Goal: Task Accomplishment & Management: Use online tool/utility

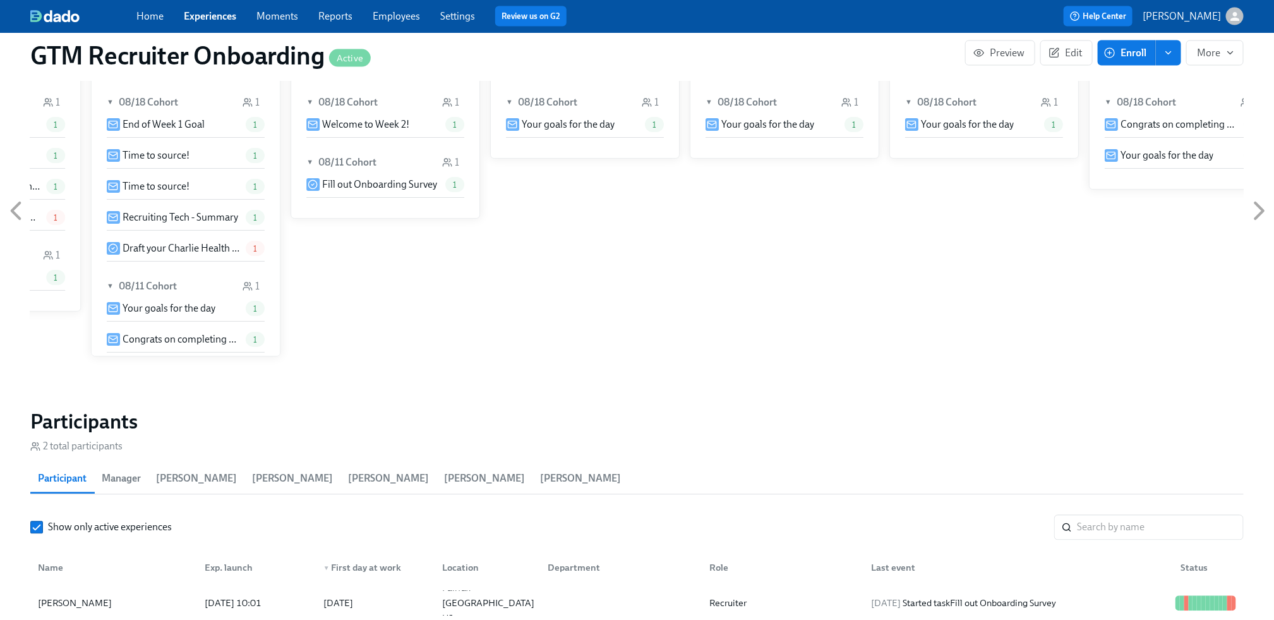
scroll to position [1107, 0]
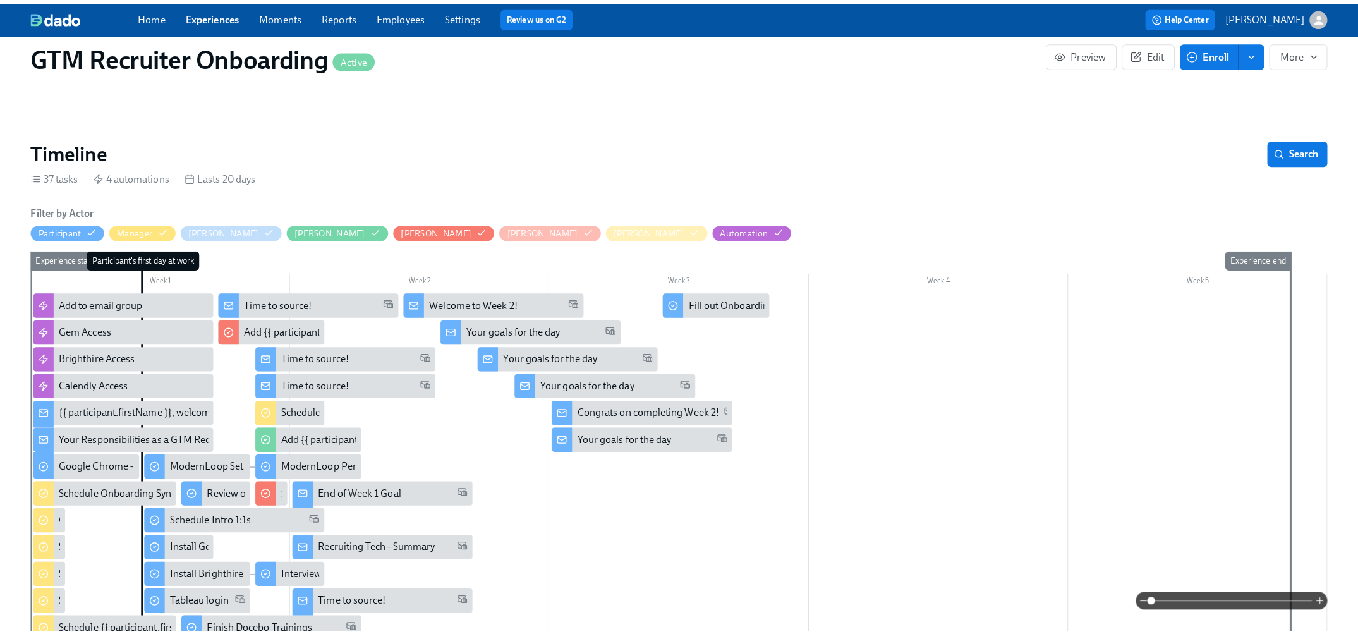
scroll to position [93, 0]
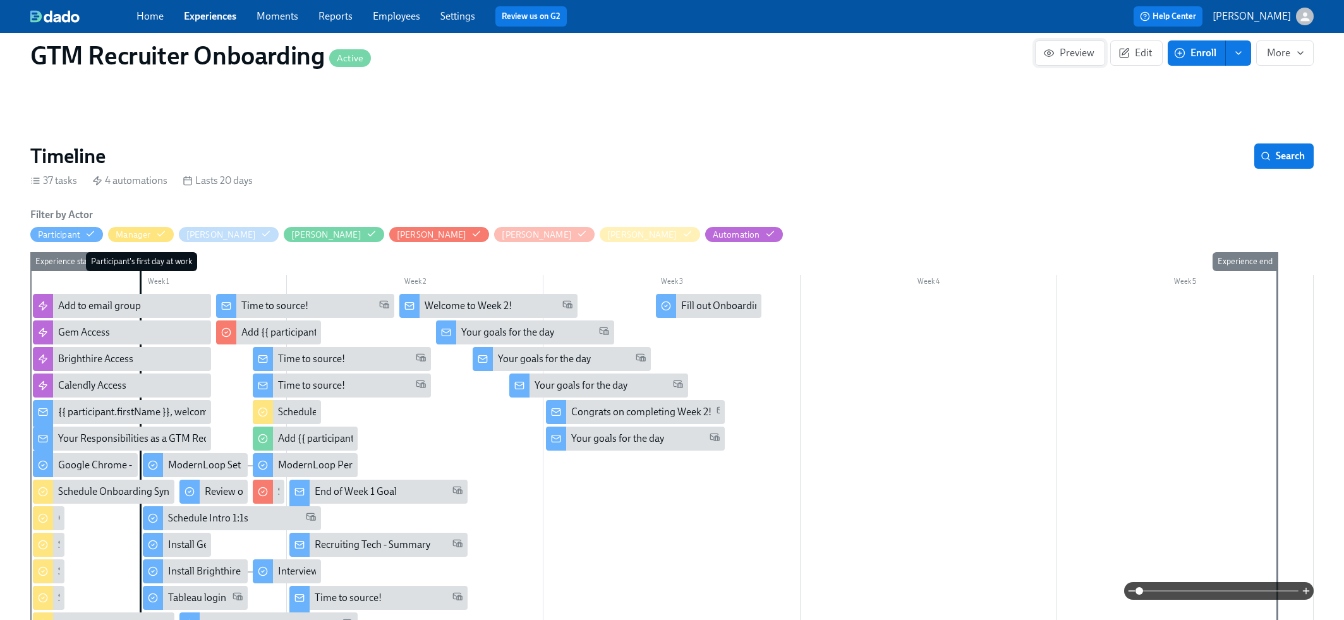
click at [1063, 52] on span "Preview" at bounding box center [1069, 53] width 49 height 13
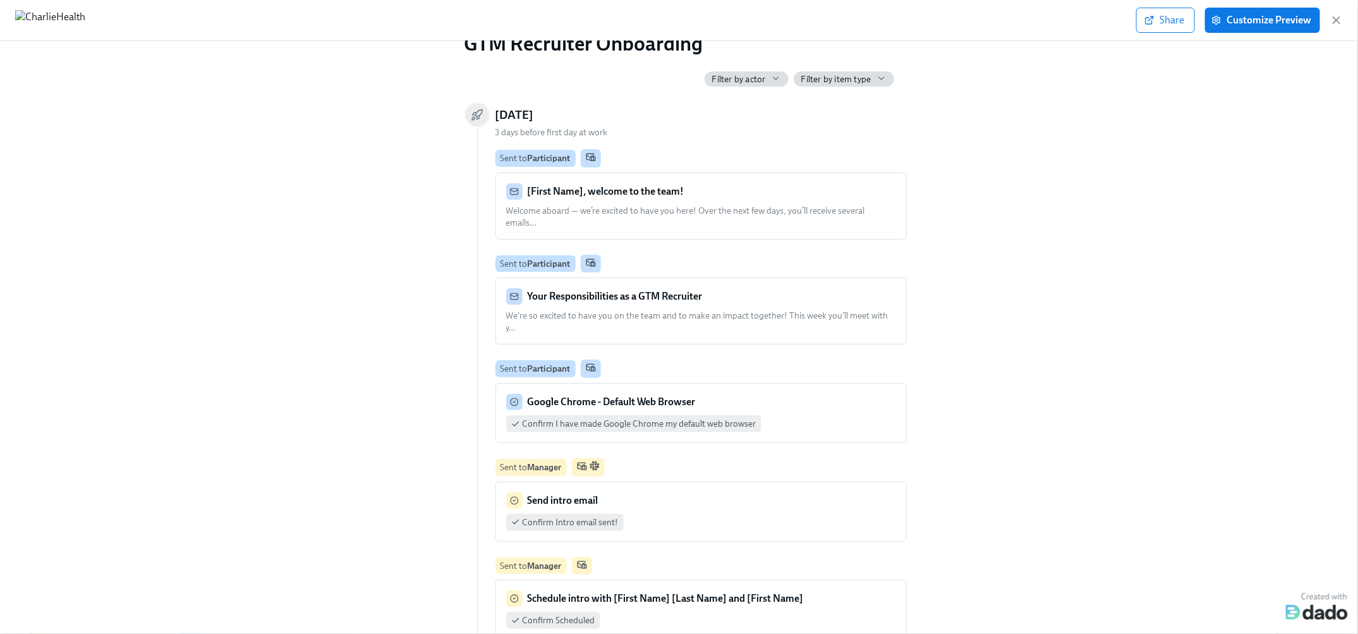
scroll to position [12, 0]
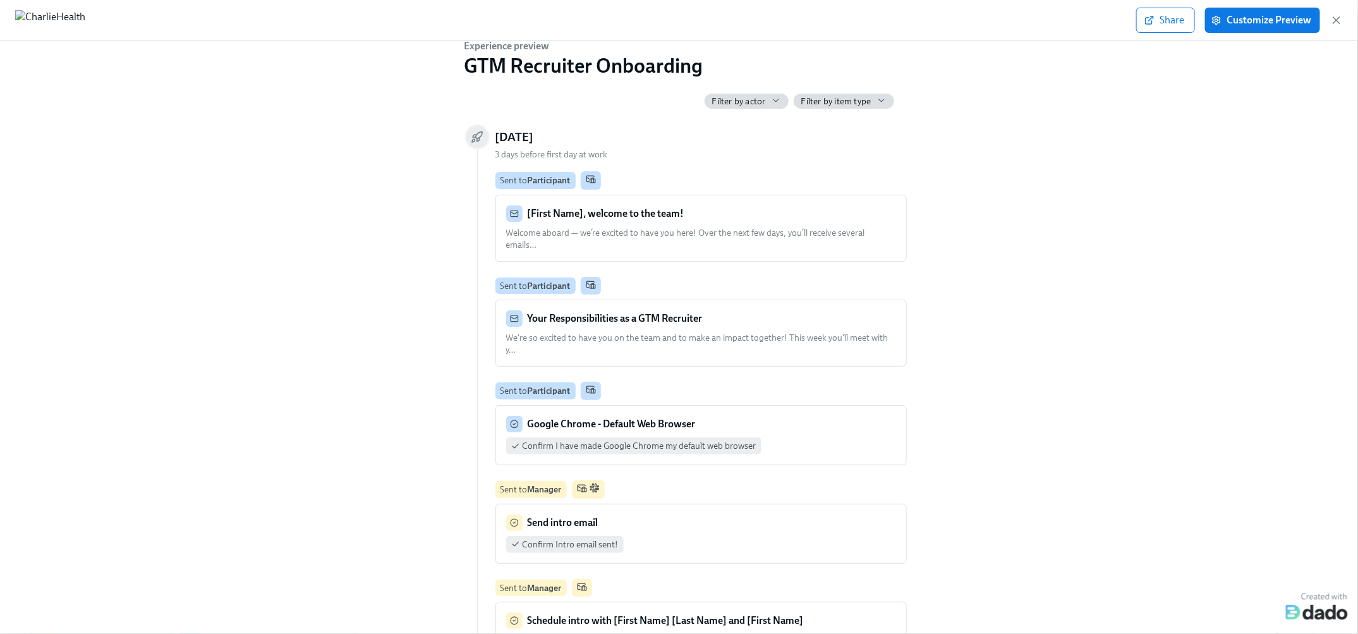
click at [706, 233] on span "Welcome aboard — we’re excited to have you here! Over the next few days, you’ll…" at bounding box center [685, 238] width 359 height 23
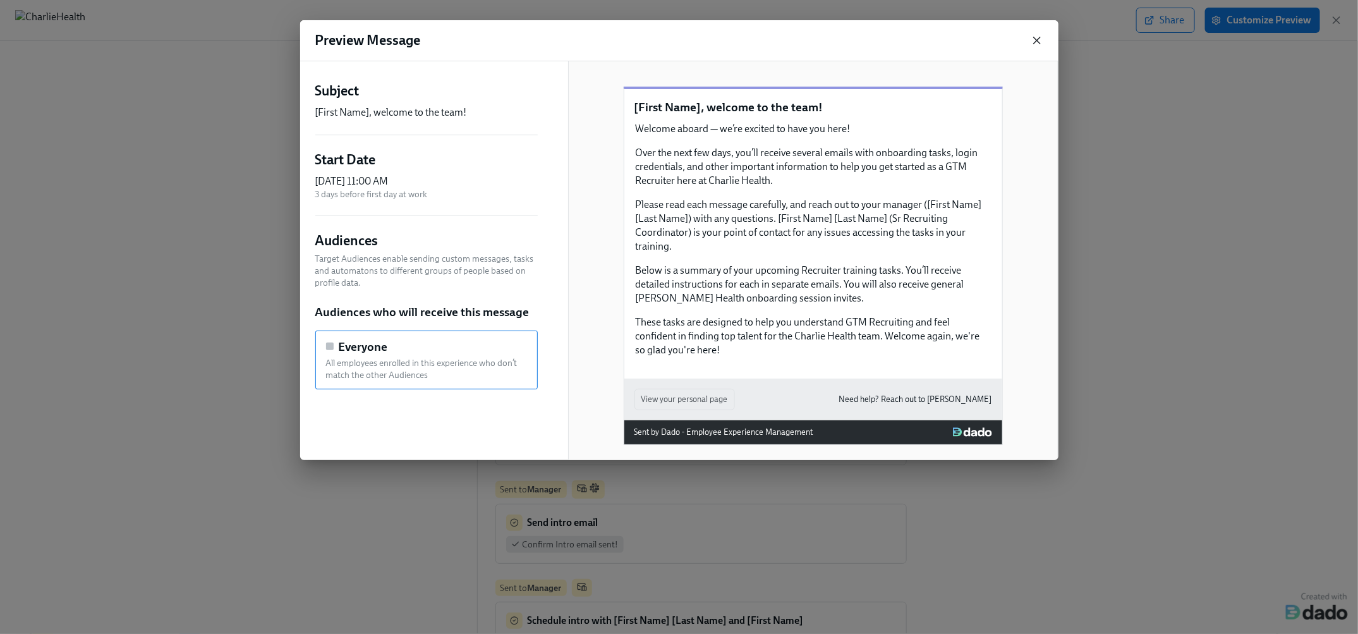
click at [1039, 43] on icon "button" at bounding box center [1036, 40] width 6 height 6
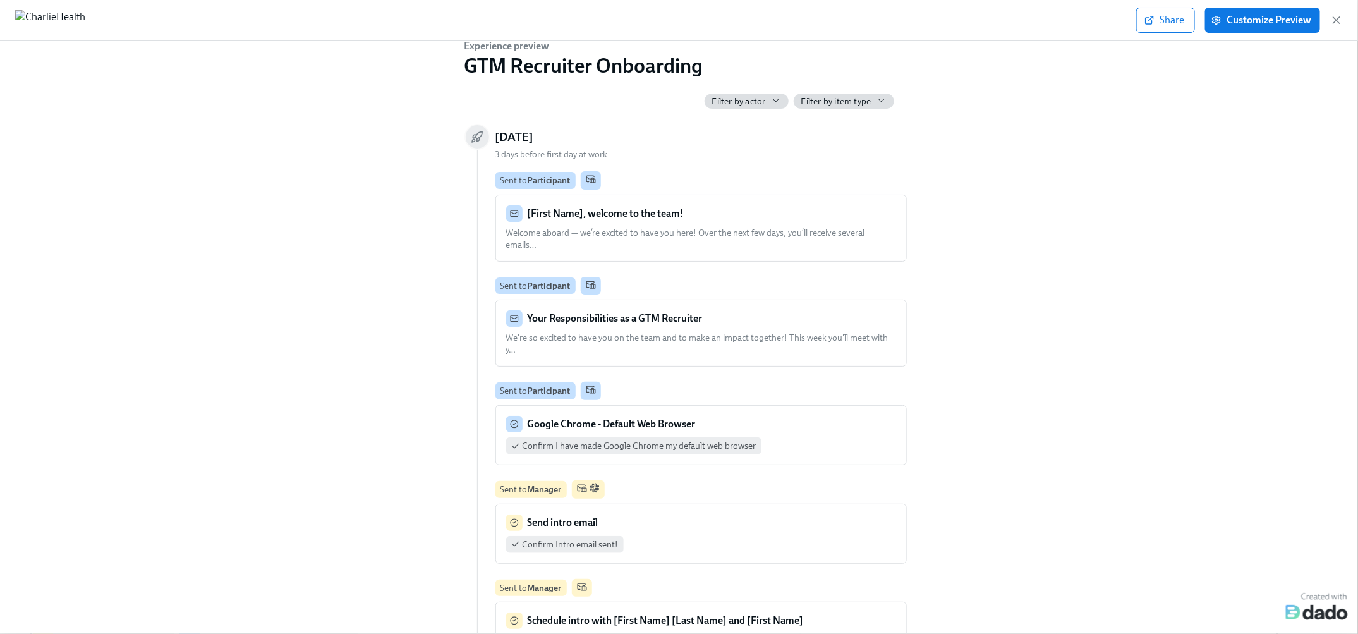
click at [713, 315] on div "Your Responsibilities as a GTM Recruiter" at bounding box center [701, 318] width 390 height 16
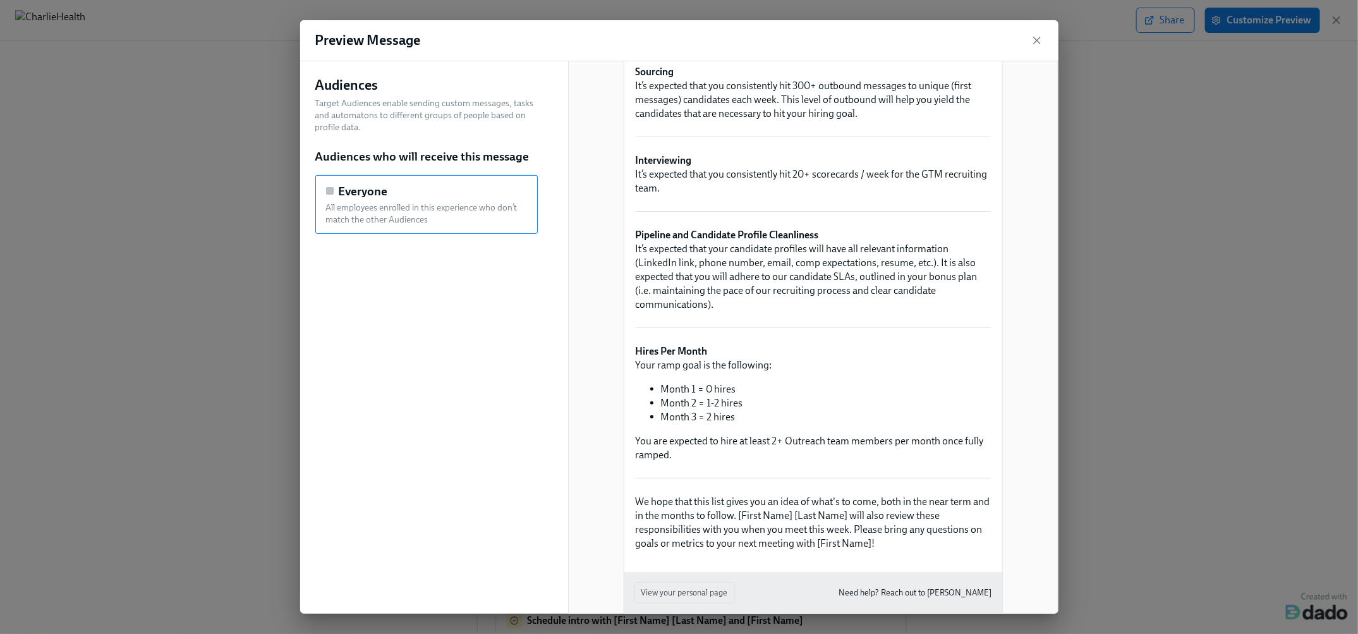
scroll to position [156, 0]
click at [1038, 43] on icon "button" at bounding box center [1036, 40] width 6 height 6
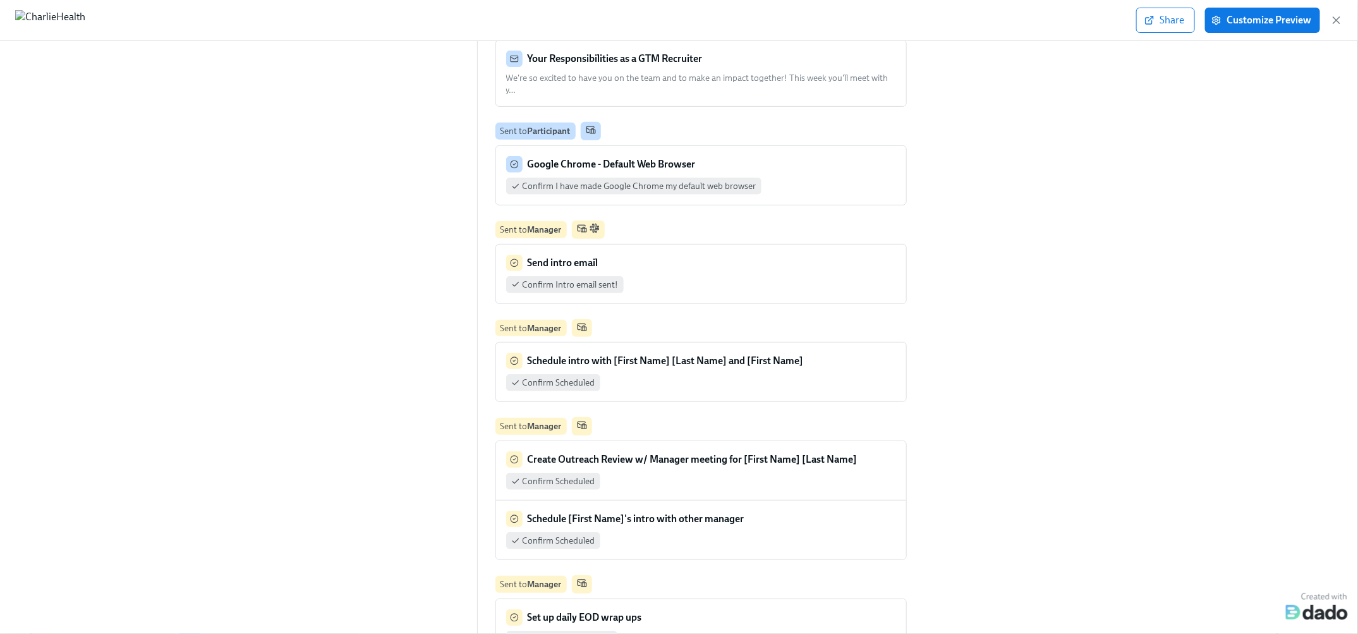
scroll to position [273, 0]
click at [795, 253] on div "Send intro email" at bounding box center [701, 261] width 390 height 16
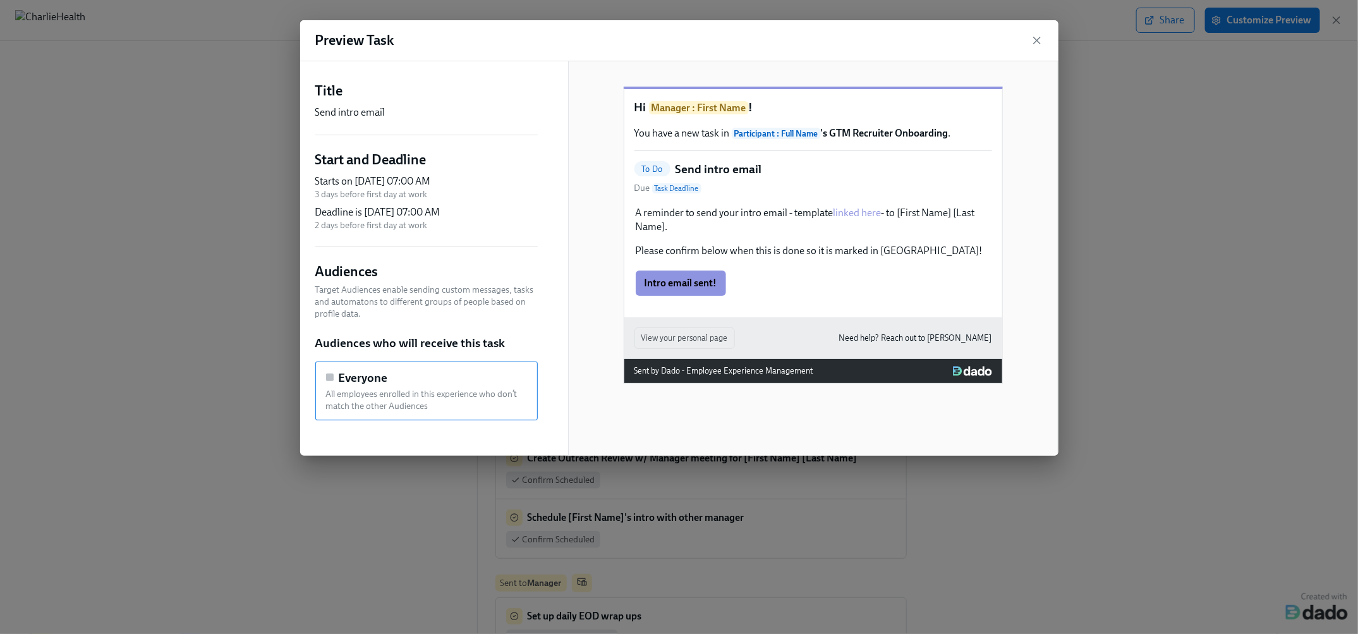
click at [857, 226] on div "A reminder to send your intro email - template linked here - to [First Name] [L…" at bounding box center [813, 232] width 358 height 54
click at [836, 232] on div "A reminder to send your intro email - template linked here - to [First Name] [L…" at bounding box center [813, 232] width 358 height 54
click at [843, 226] on div "A reminder to send your intro email - template linked here - to [First Name] [L…" at bounding box center [813, 232] width 358 height 54
click at [869, 228] on div "A reminder to send your intro email - template linked here - to [First Name] [L…" at bounding box center [813, 232] width 358 height 54
click at [1031, 37] on icon "button" at bounding box center [1036, 40] width 13 height 13
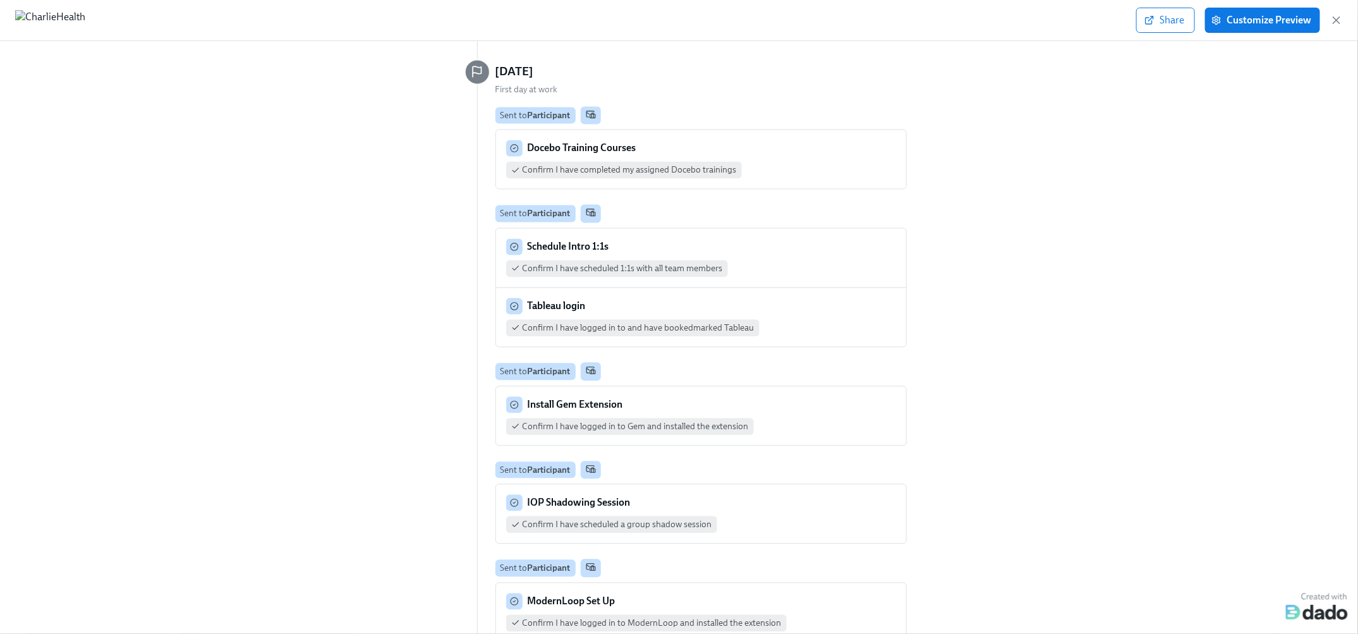
scroll to position [1469, 0]
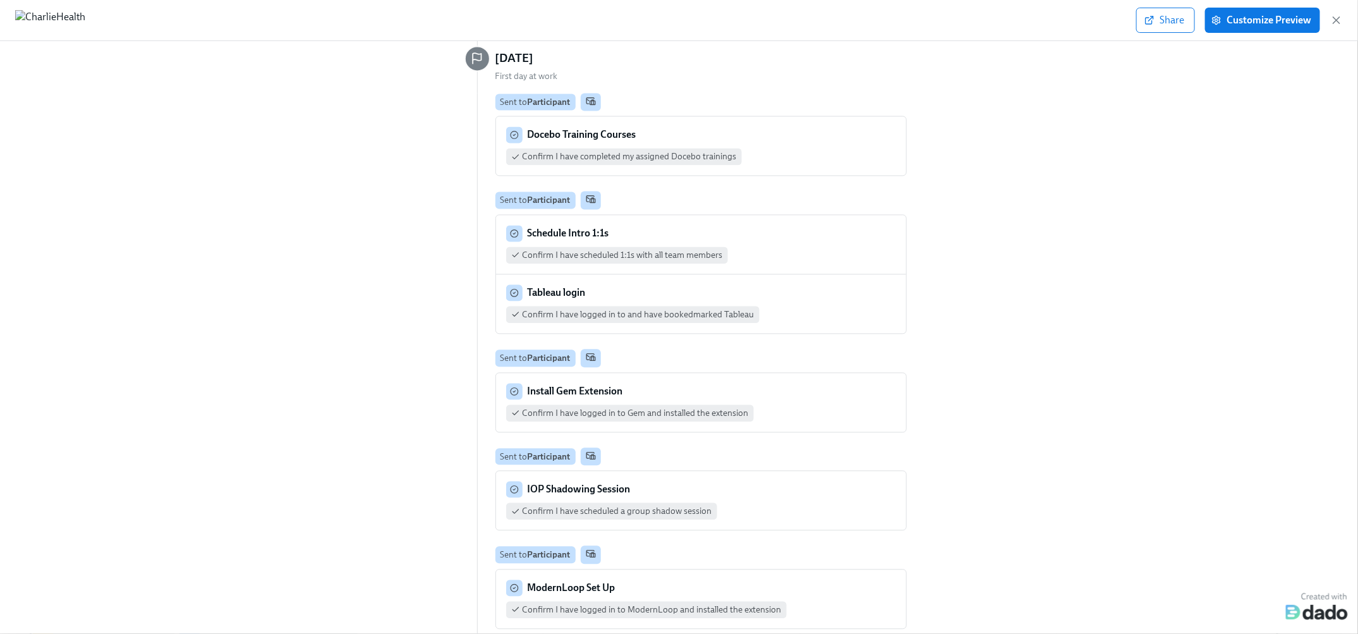
click at [793, 148] on div "Confirm I have completed my assigned Docebo trainings" at bounding box center [701, 156] width 390 height 17
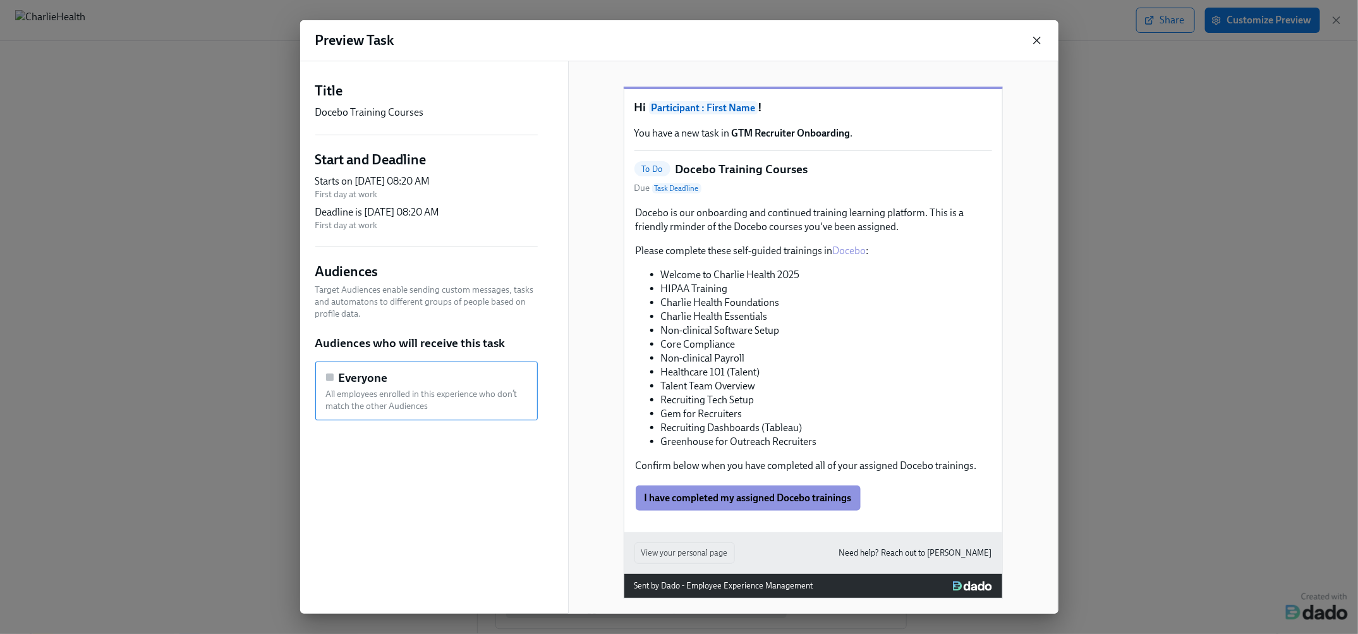
click at [1032, 35] on icon "button" at bounding box center [1036, 40] width 13 height 13
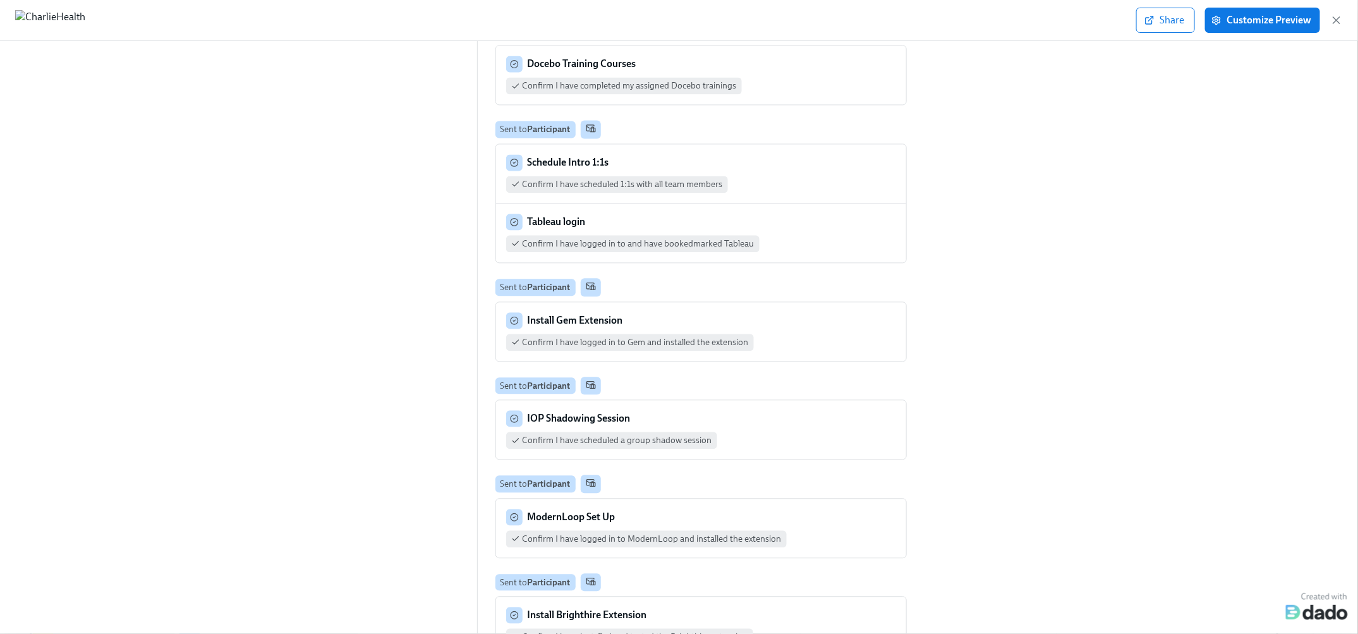
scroll to position [1414, 0]
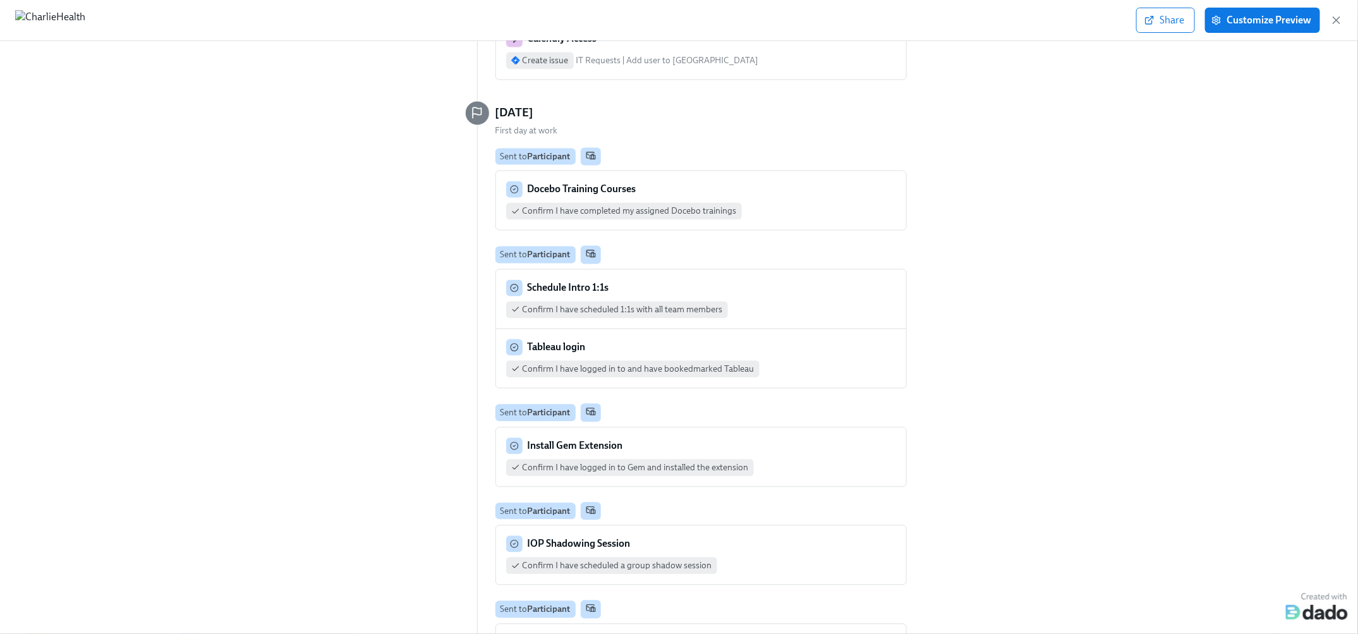
click at [793, 202] on div "Confirm I have completed my assigned Docebo trainings" at bounding box center [701, 210] width 390 height 17
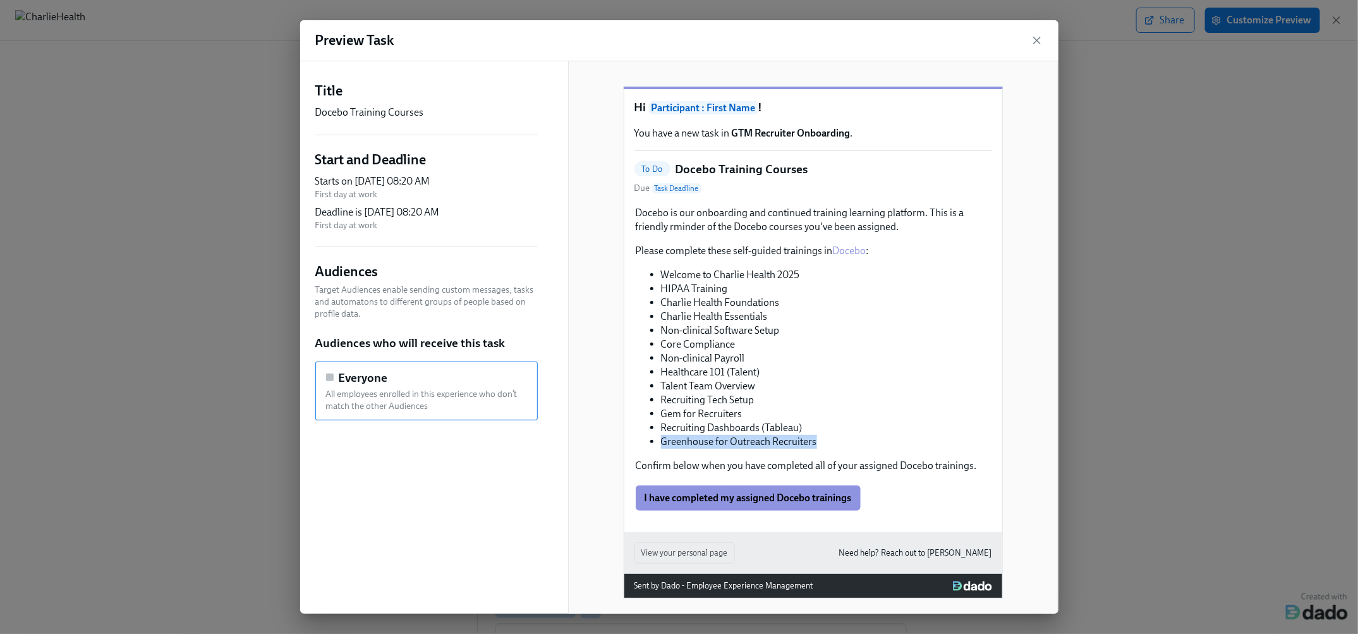
drag, startPoint x: 814, startPoint y: 459, endPoint x: 648, endPoint y: 462, distance: 165.5
click at [648, 462] on div "Docebo is our onboarding and continued training learning platform. This is a fr…" at bounding box center [813, 339] width 358 height 269
click at [1039, 37] on icon "button" at bounding box center [1036, 40] width 6 height 6
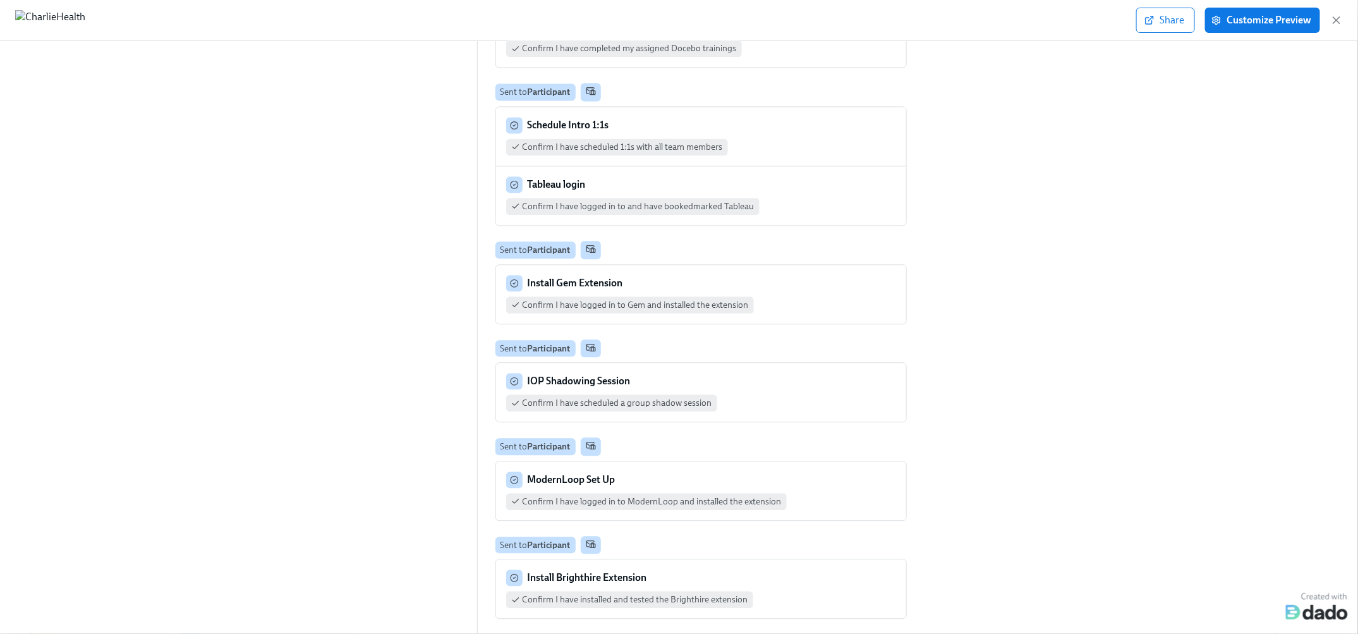
scroll to position [1580, 0]
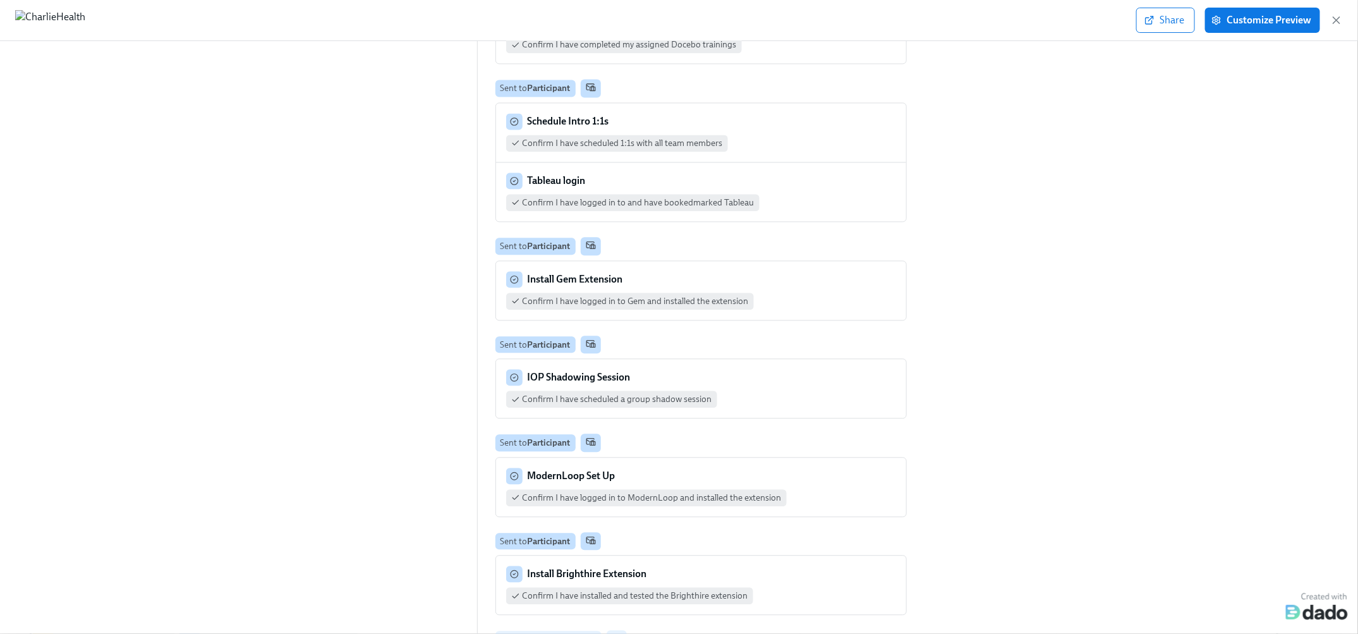
click at [737, 113] on div "Schedule Intro 1:1s Confirm I have scheduled 1:1s with all team members" at bounding box center [701, 132] width 390 height 39
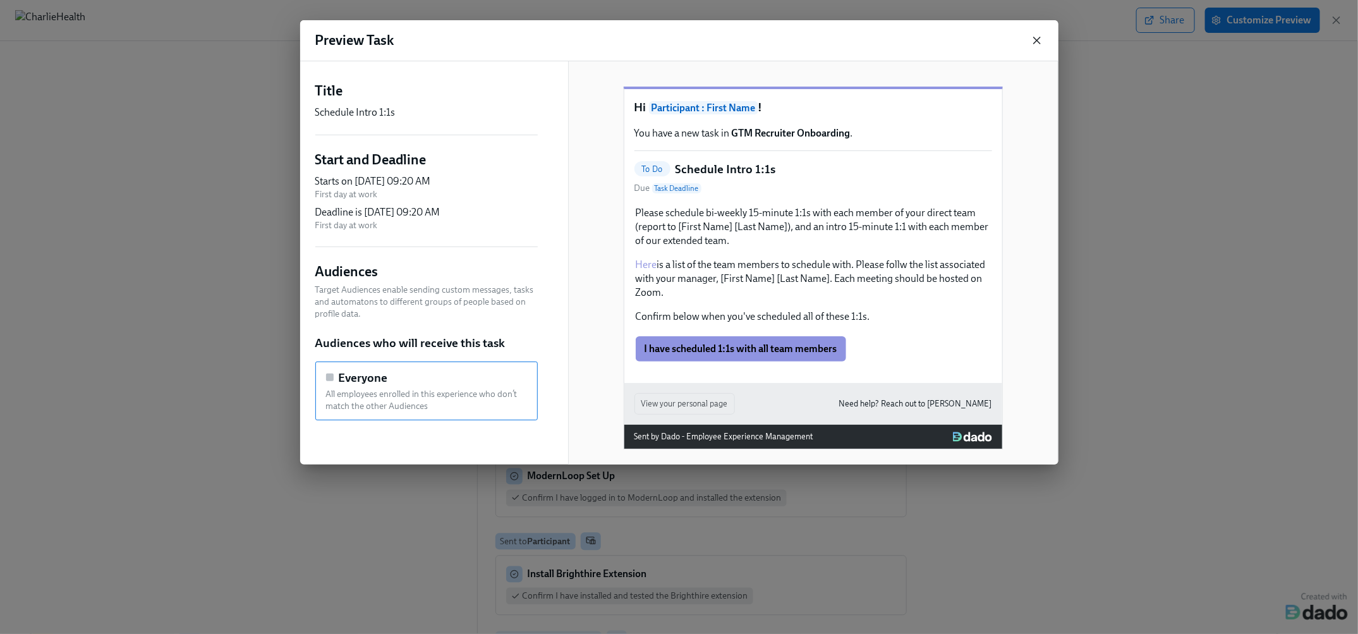
click at [1038, 40] on icon "button" at bounding box center [1036, 40] width 13 height 13
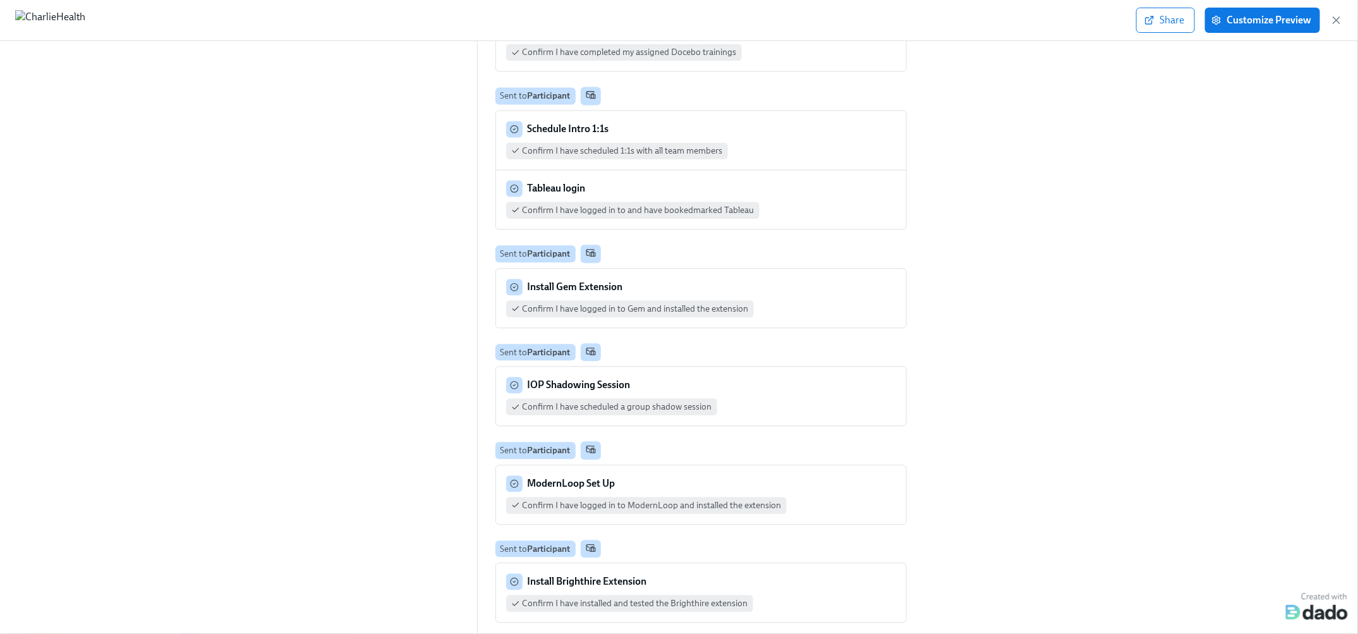
scroll to position [1563, 0]
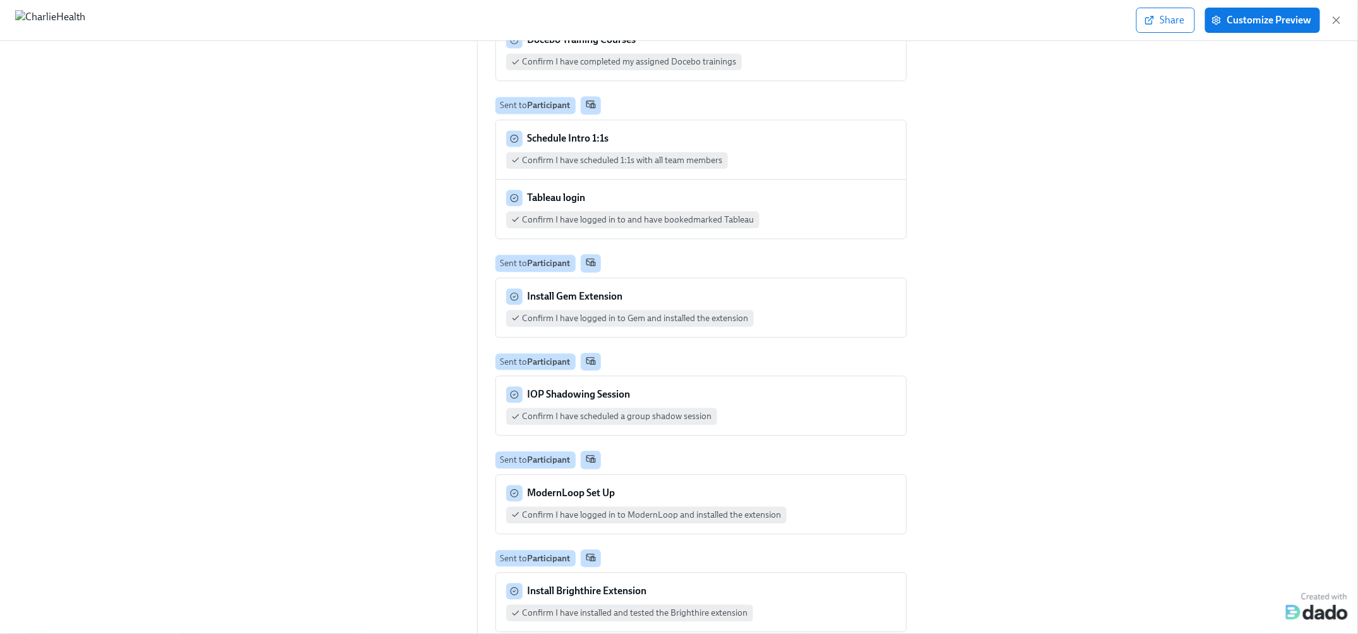
click at [567, 191] on strong "Tableau login" at bounding box center [556, 197] width 58 height 12
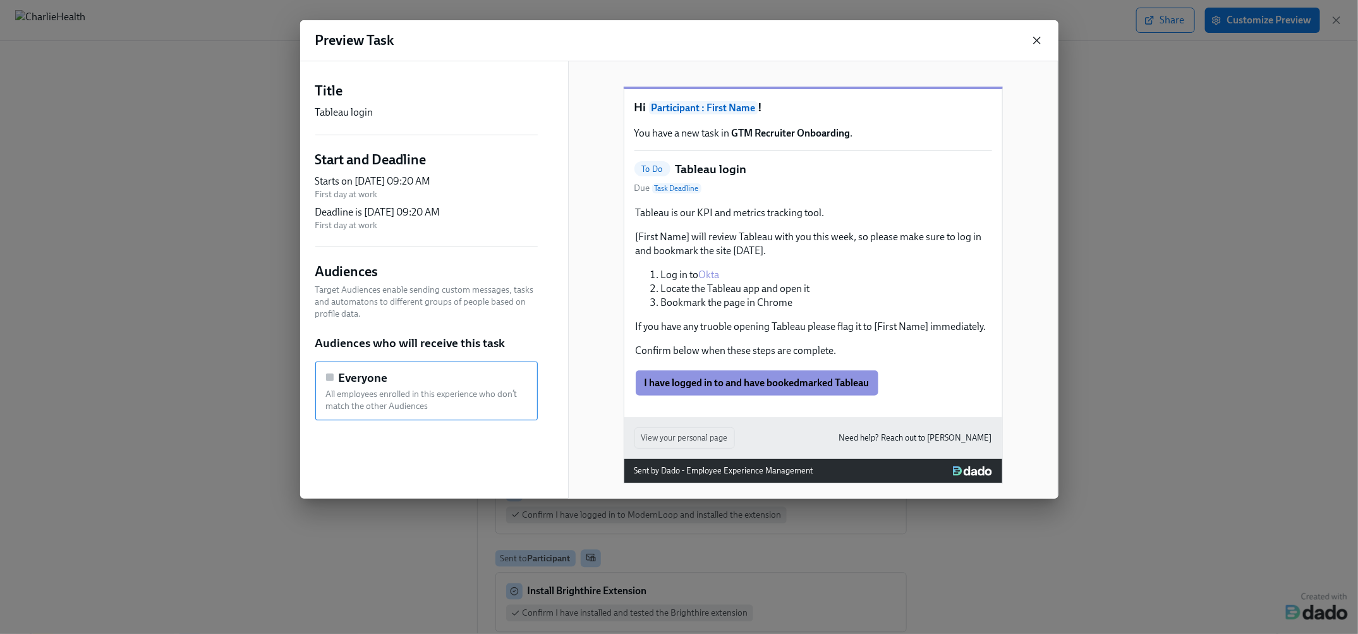
click at [1038, 42] on icon "button" at bounding box center [1036, 40] width 6 height 6
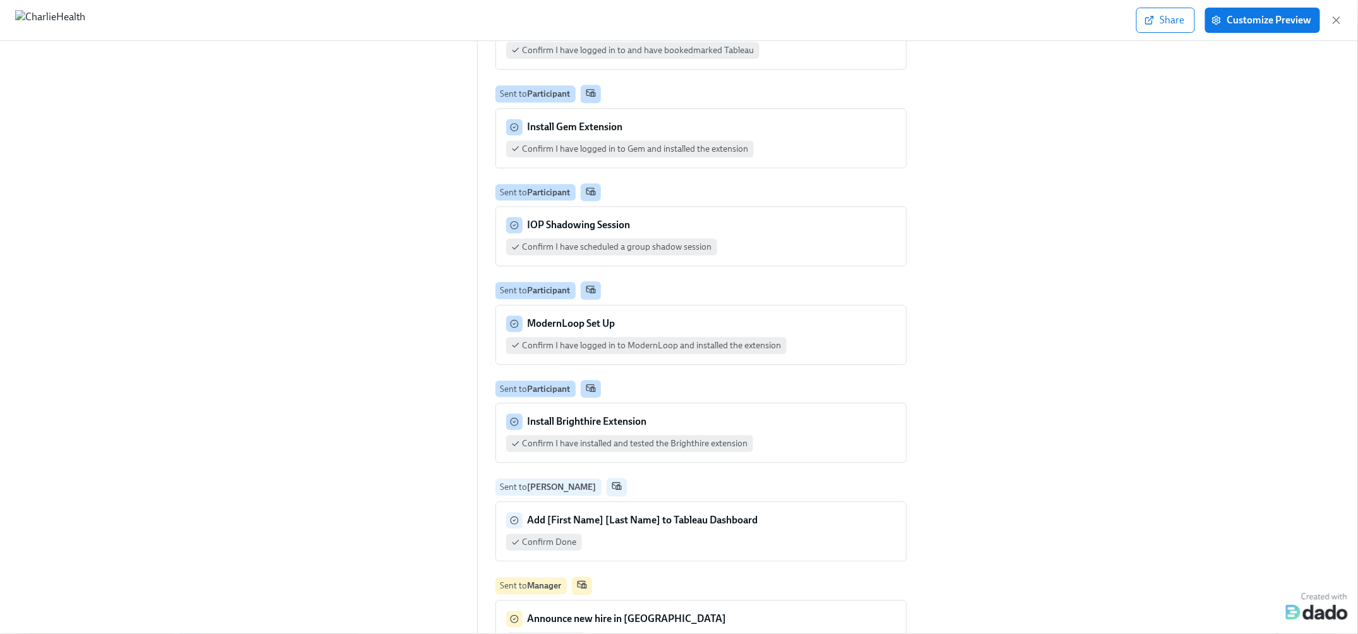
scroll to position [1749, 0]
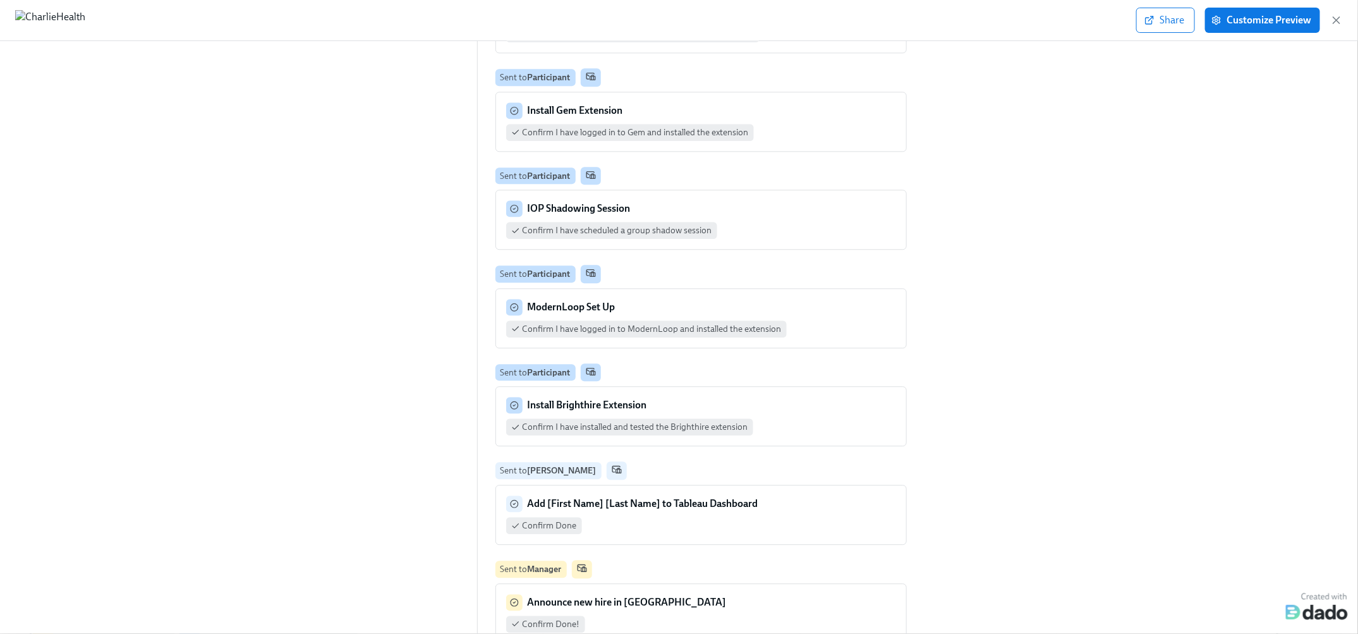
click at [652, 200] on div "IOP Shadowing Session" at bounding box center [701, 208] width 390 height 16
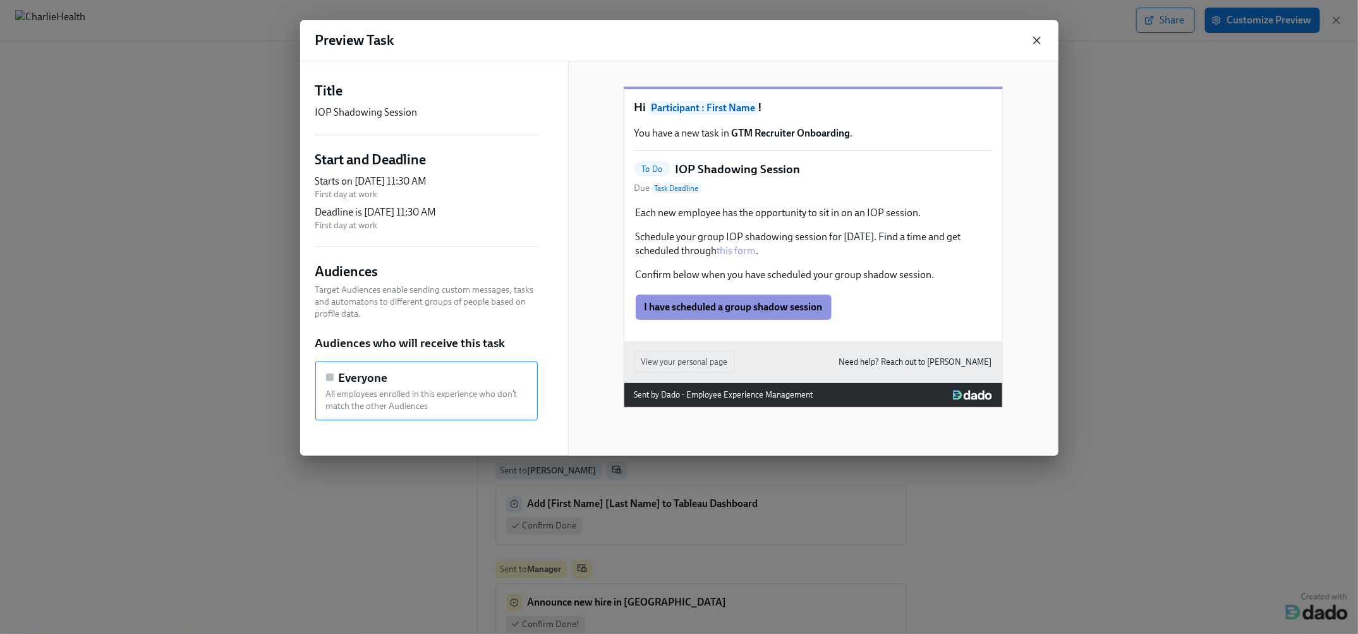
click at [1035, 38] on icon "button" at bounding box center [1036, 40] width 13 height 13
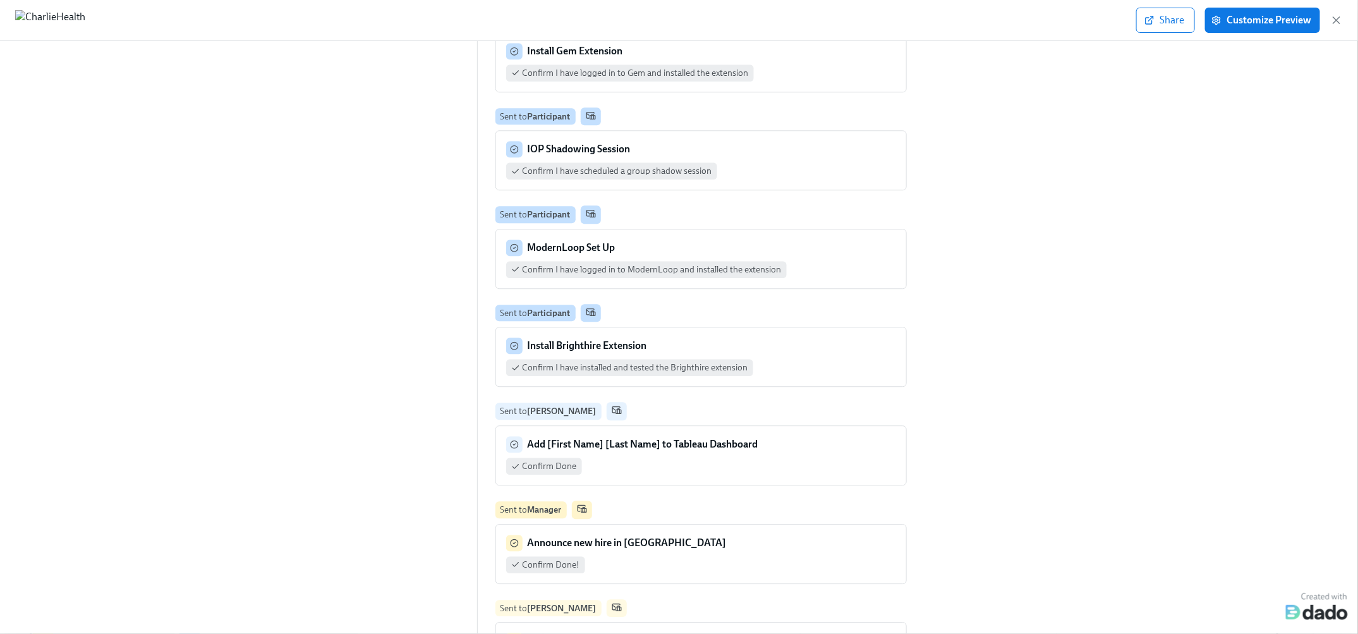
scroll to position [1836, 0]
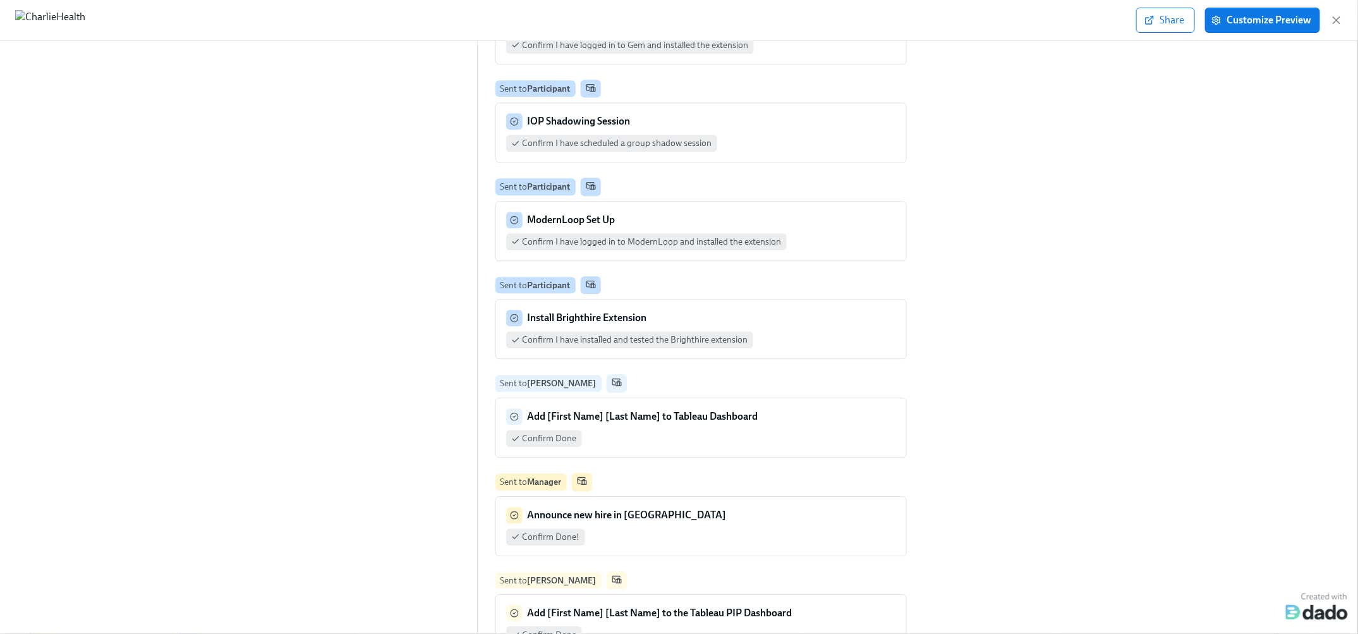
click at [851, 212] on div "ModernLoop Set Up" at bounding box center [701, 220] width 390 height 16
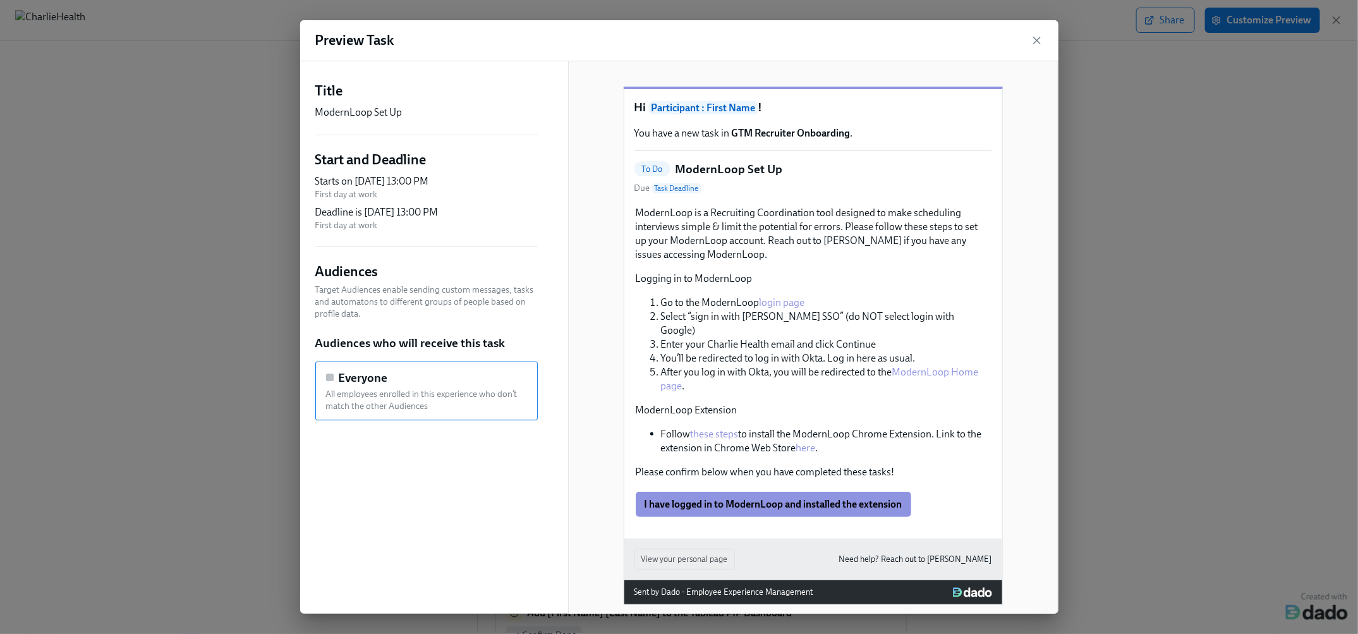
scroll to position [7, 0]
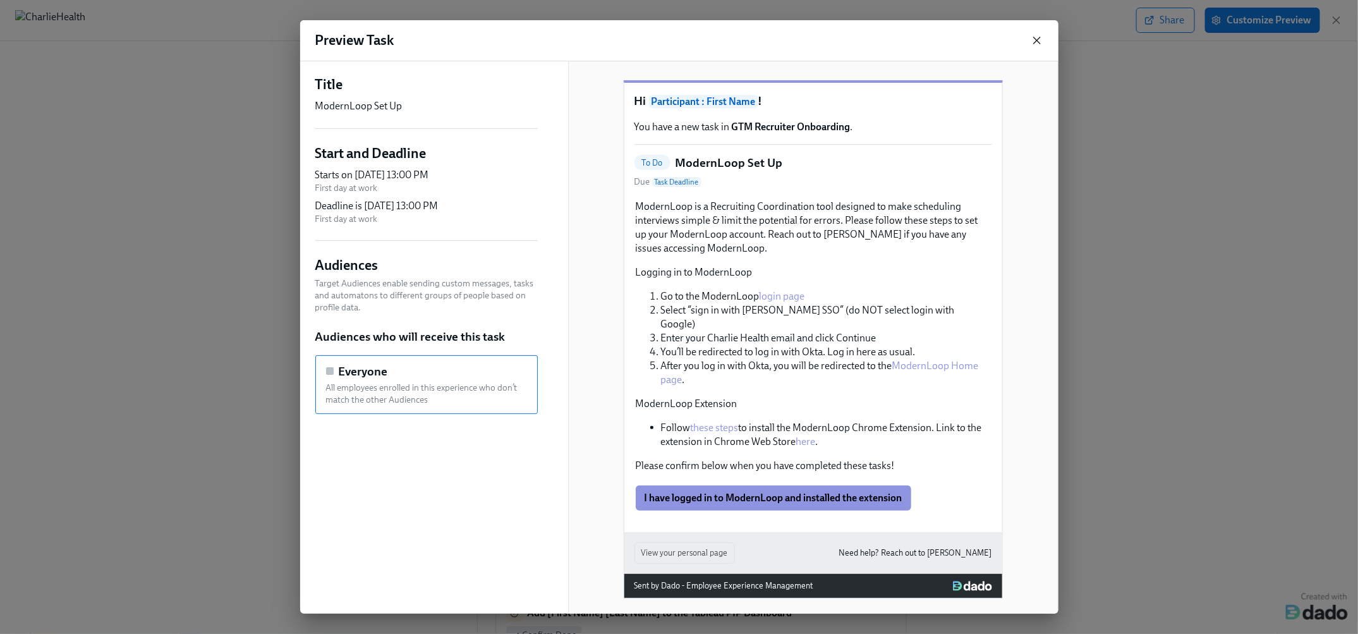
click at [1039, 39] on icon "button" at bounding box center [1036, 40] width 13 height 13
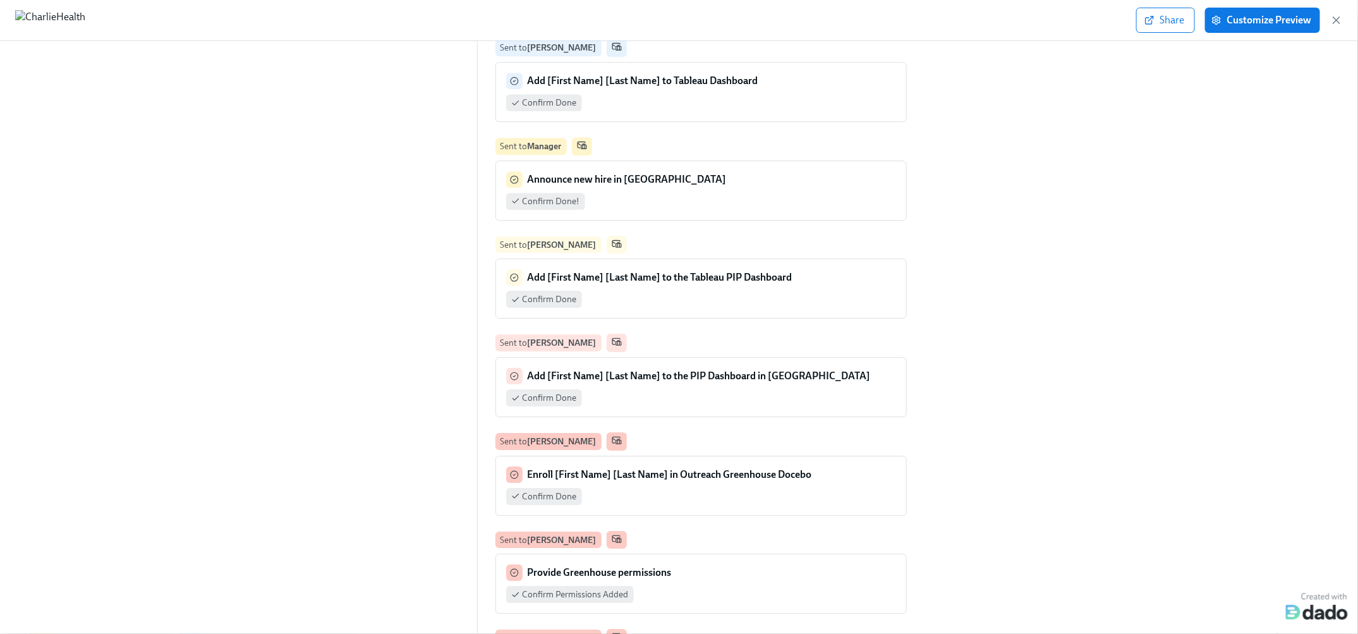
scroll to position [2174, 0]
click at [752, 169] on div "Announce new hire in slack Confirm Done!" at bounding box center [701, 188] width 390 height 39
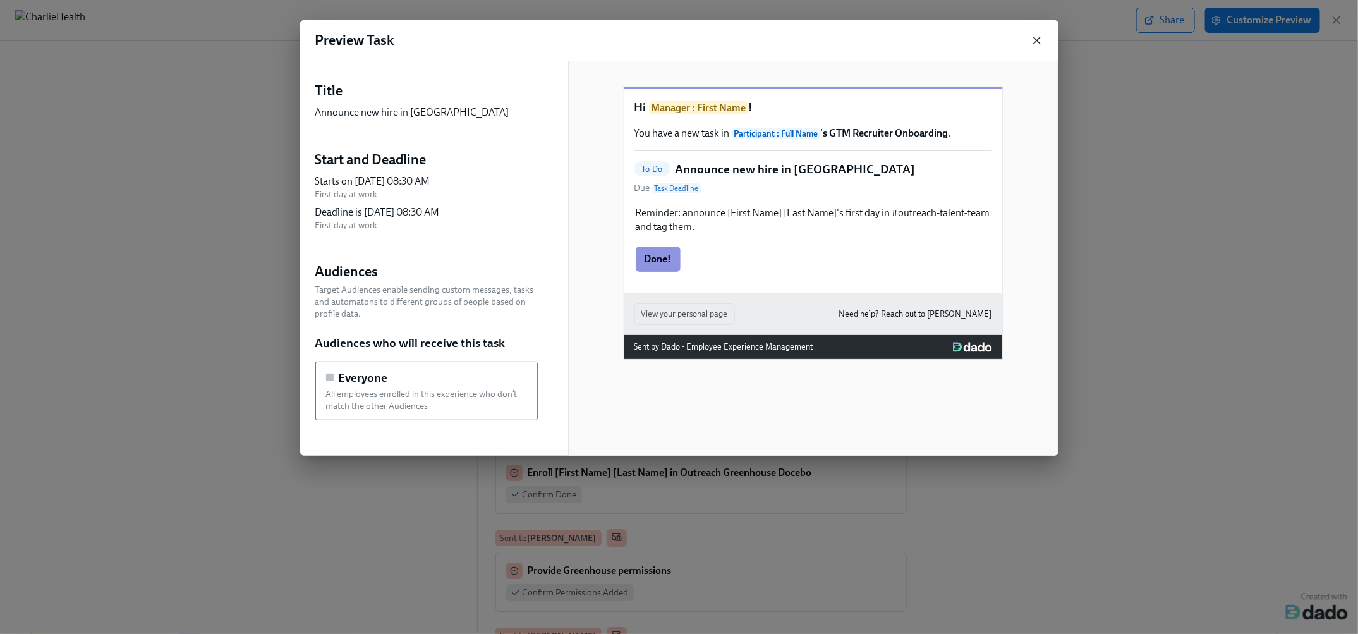
click at [1032, 37] on icon "button" at bounding box center [1036, 40] width 13 height 13
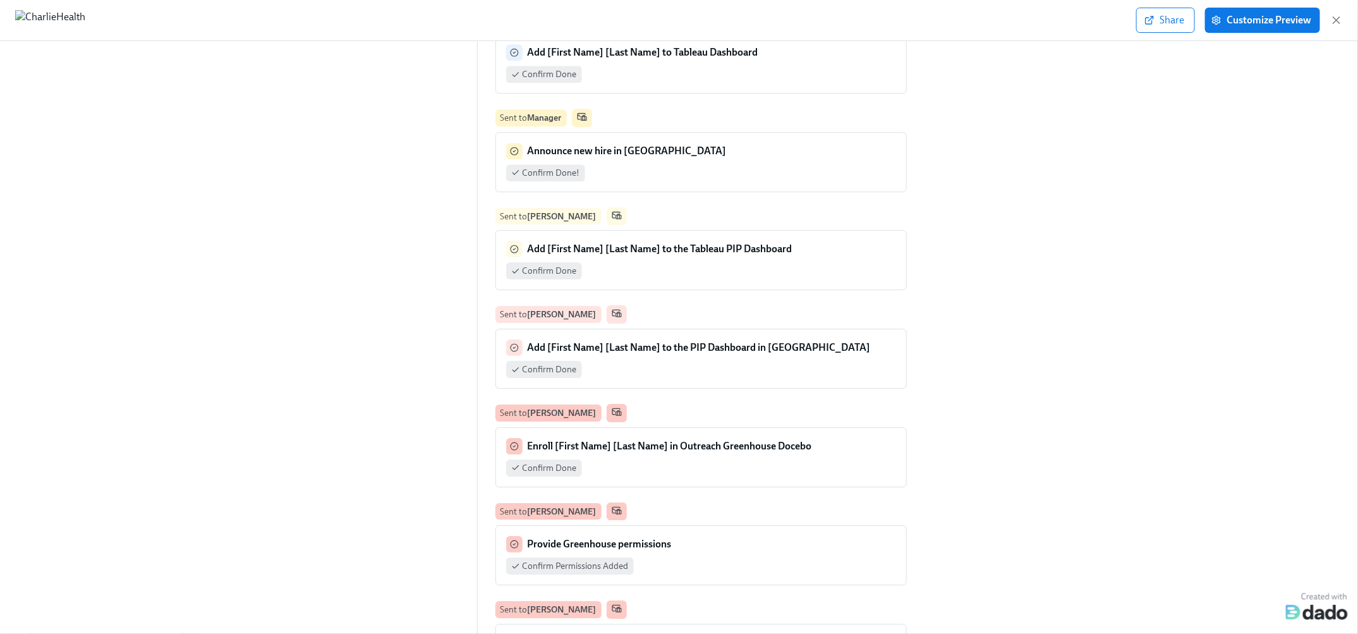
scroll to position [2206, 0]
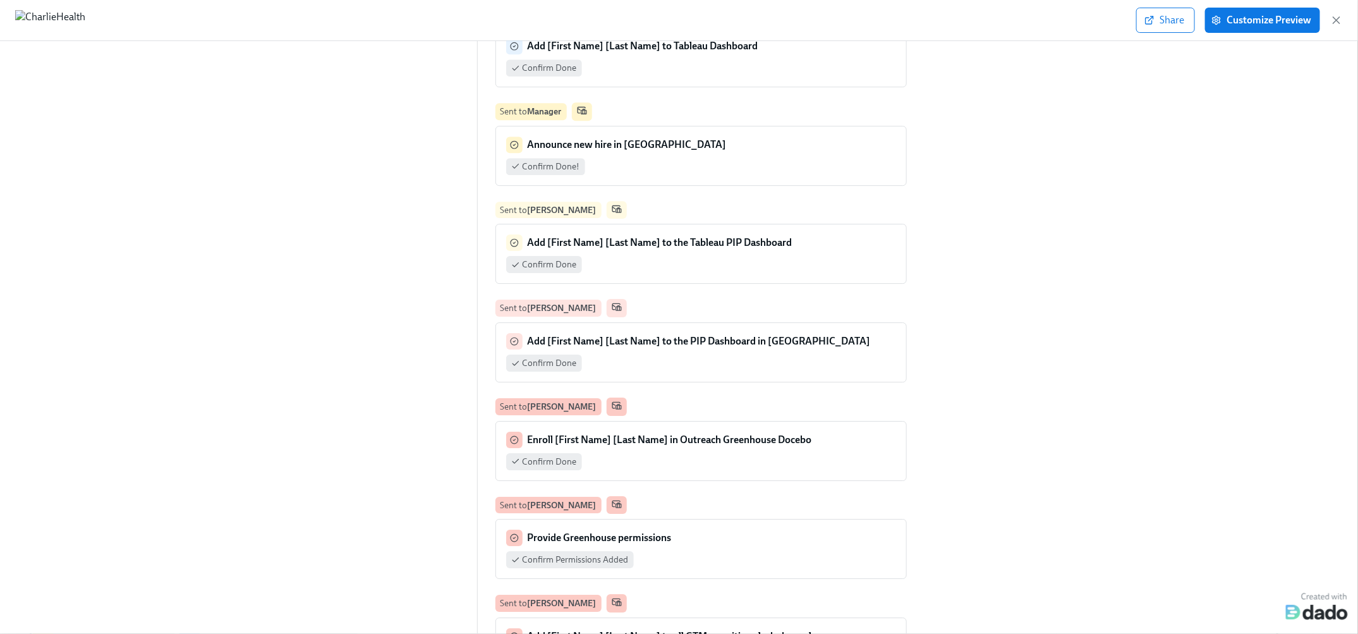
click at [687, 136] on div "Announce new hire in [GEOGRAPHIC_DATA]" at bounding box center [701, 144] width 390 height 16
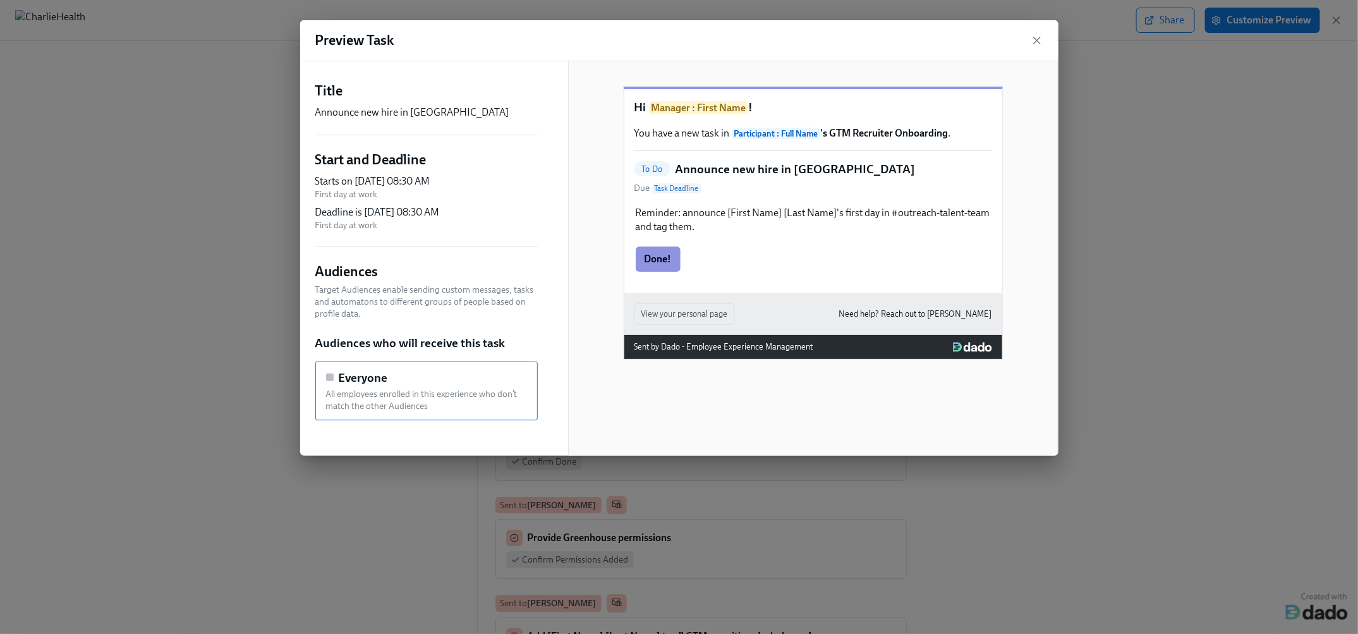
click at [1040, 46] on div "Preview Task" at bounding box center [679, 40] width 758 height 41
click at [1030, 150] on div "Hi Manager : First Name ! You have a new task in Participant : Full Name 's GTM…" at bounding box center [813, 258] width 490 height 394
click at [1032, 37] on icon "button" at bounding box center [1036, 40] width 13 height 13
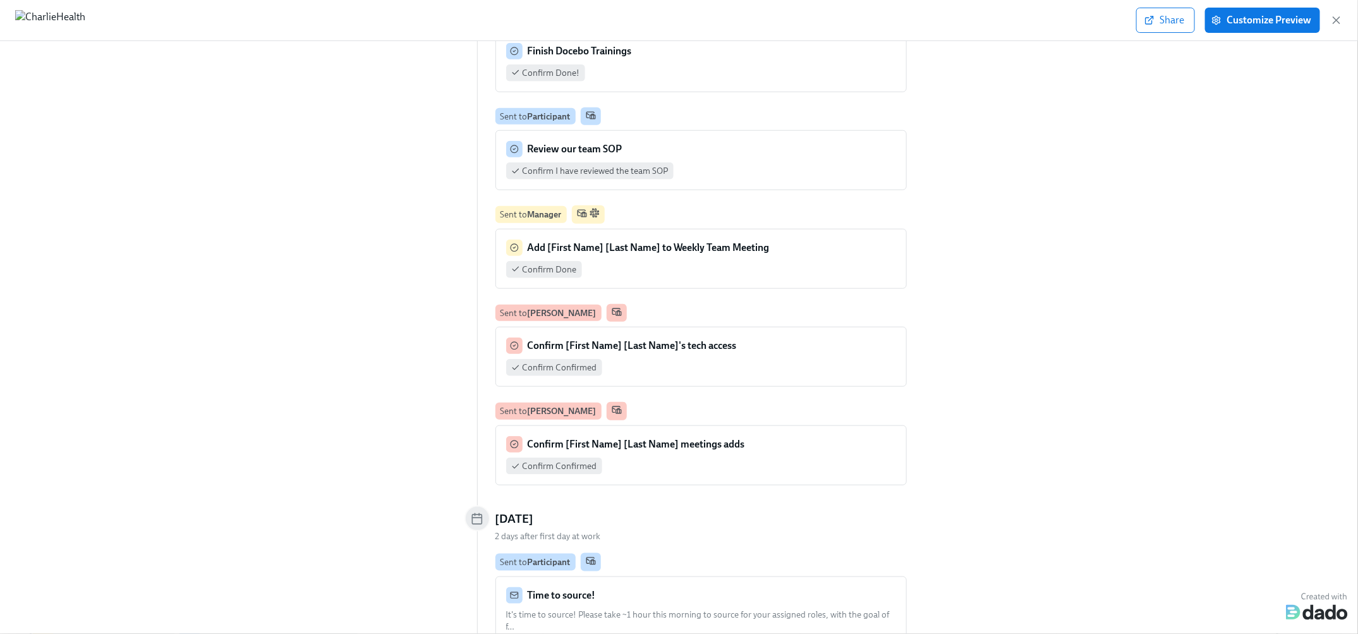
scroll to position [3317, 0]
click at [689, 138] on div "Review our team SOP" at bounding box center [701, 146] width 390 height 16
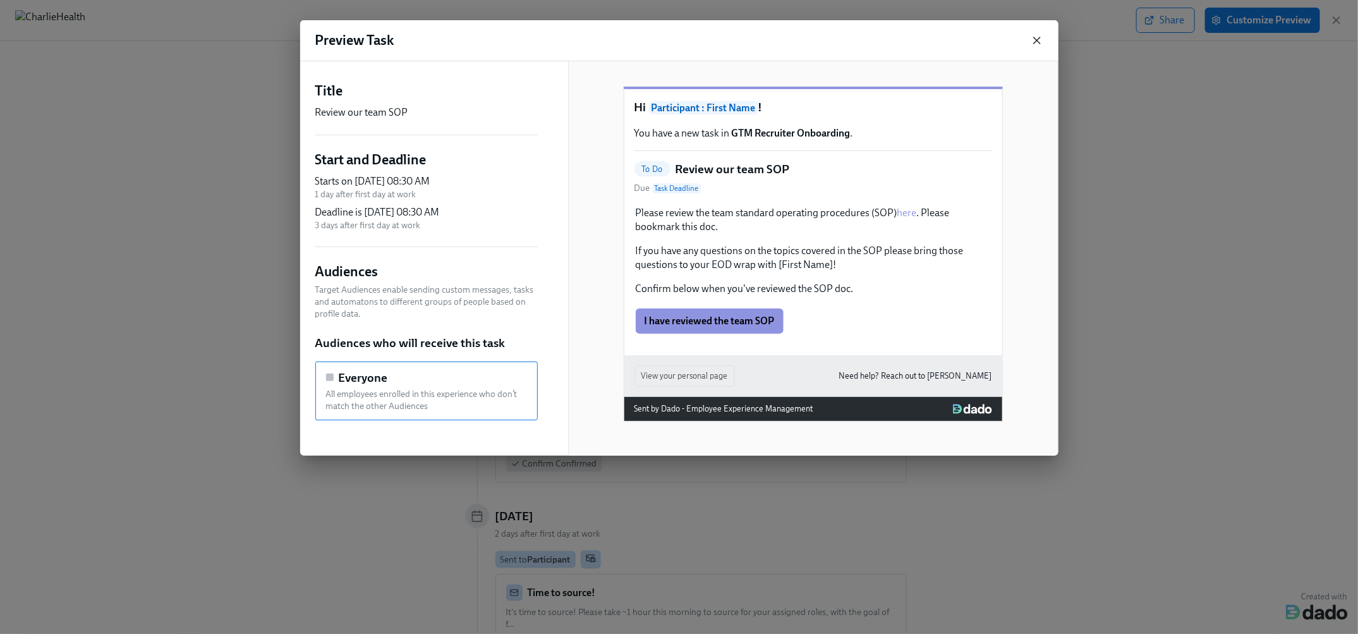
click at [1040, 40] on icon "button" at bounding box center [1036, 40] width 13 height 13
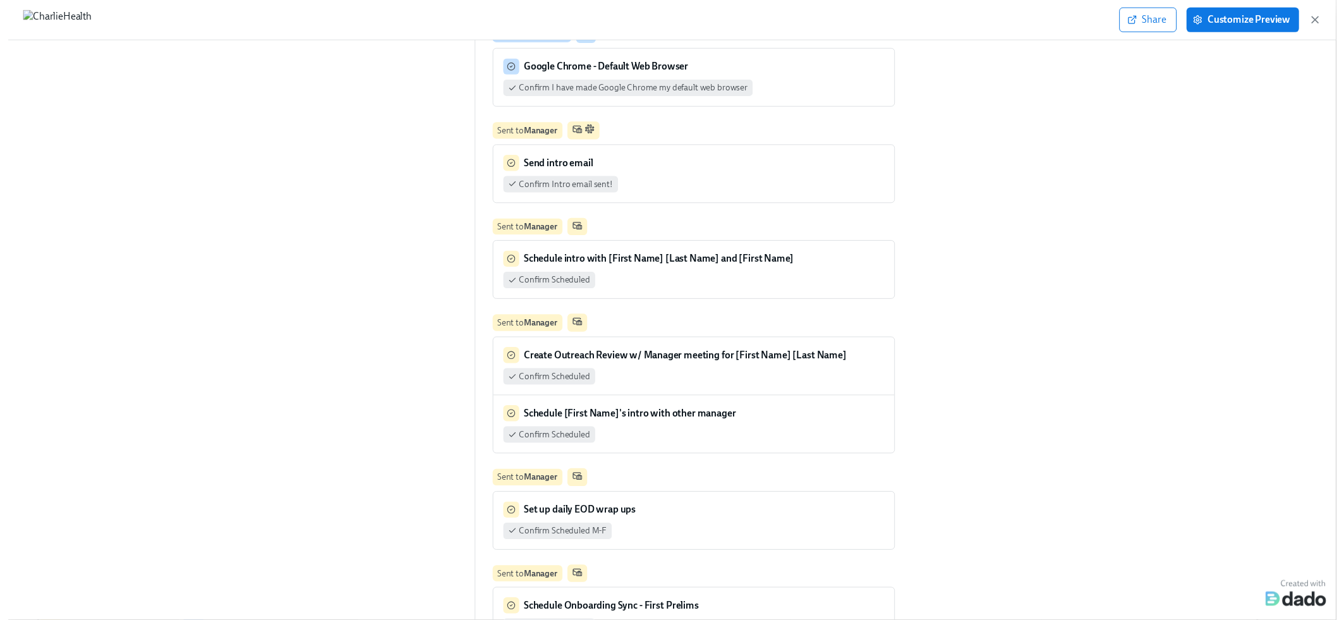
scroll to position [0, 0]
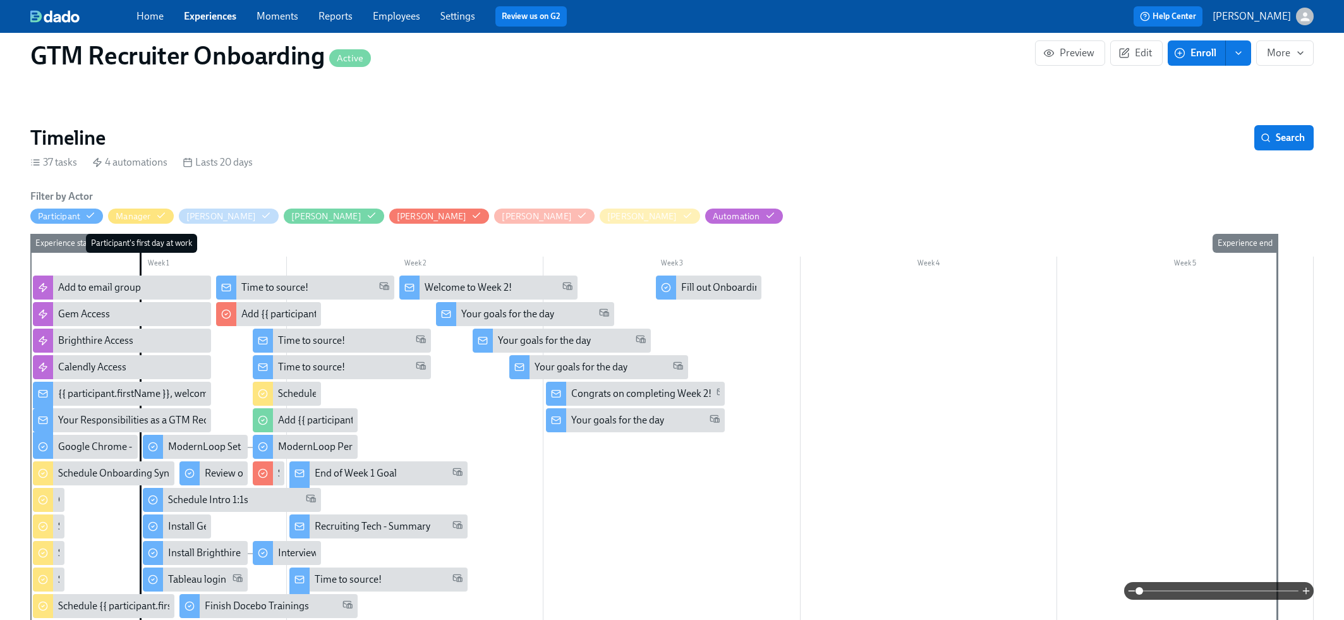
scroll to position [103, 1]
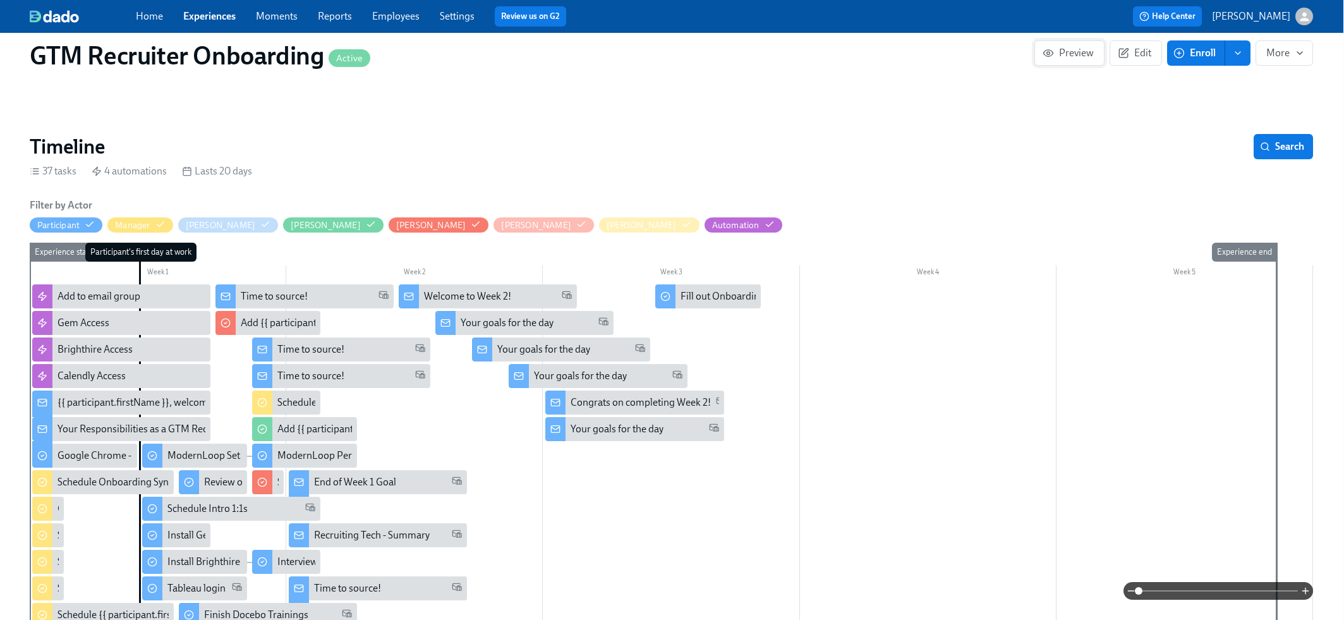
click at [1047, 57] on icon "button" at bounding box center [1047, 52] width 11 height 11
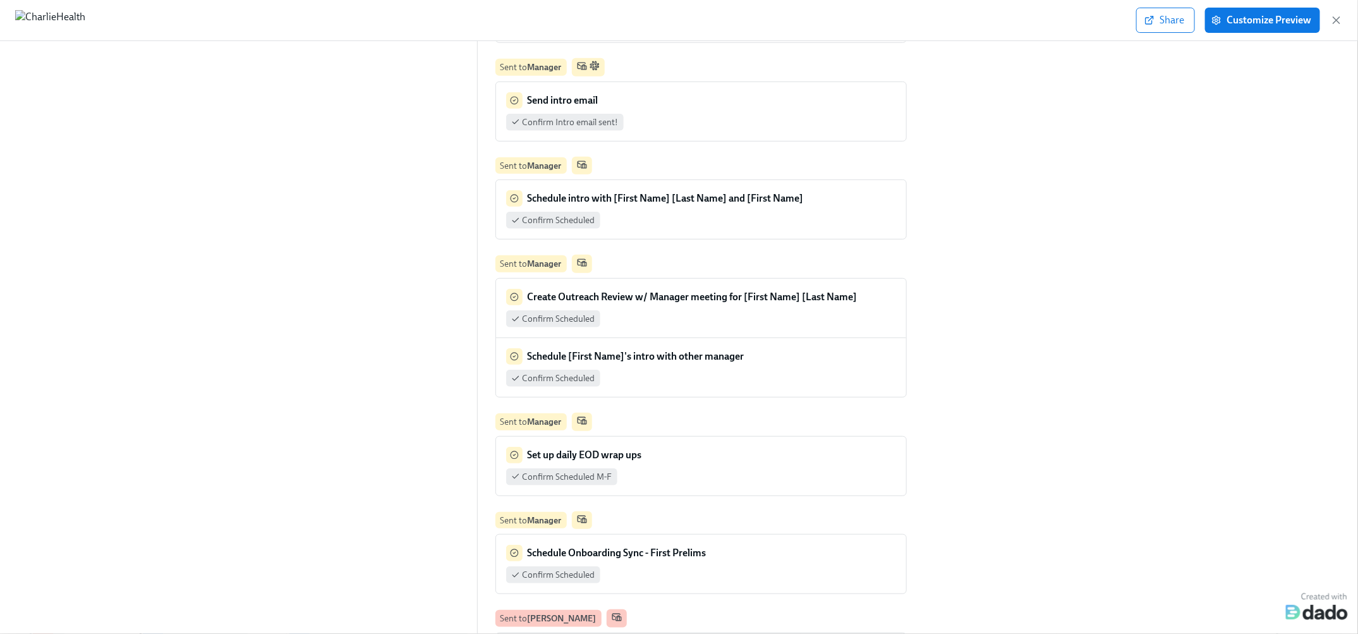
scroll to position [431, 0]
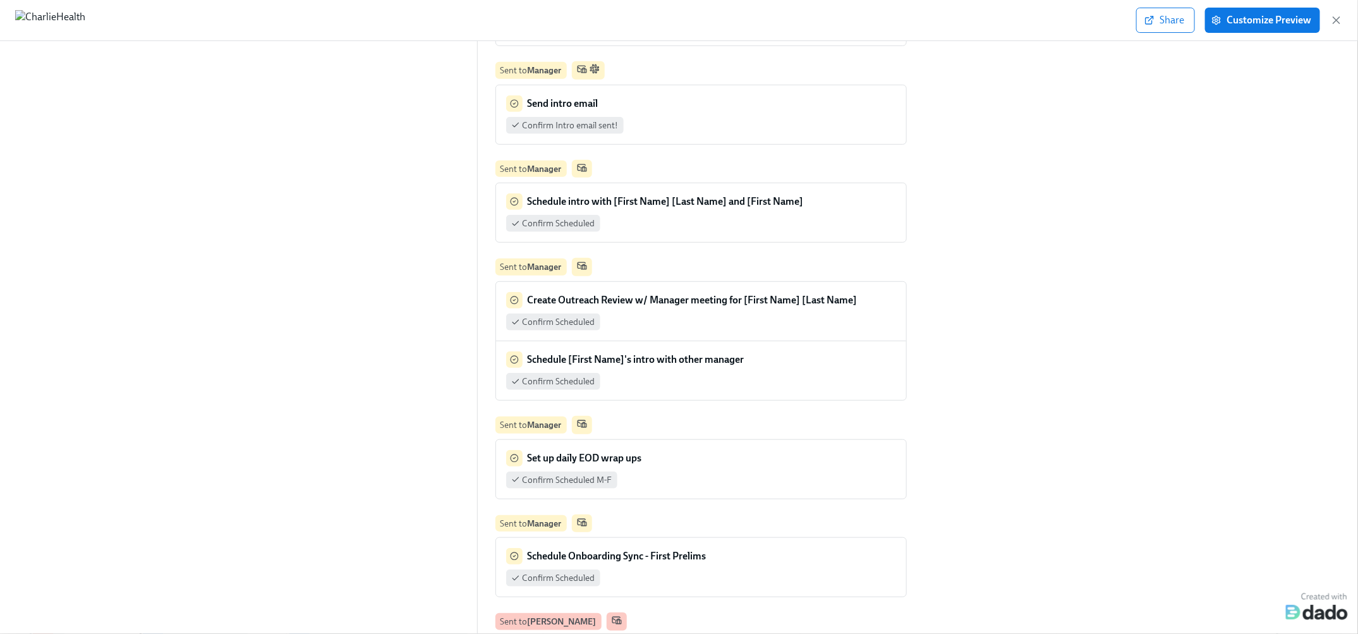
click at [630, 294] on strong "Create Outreach Review w/ Manager meeting for [First Name] [Last Name]" at bounding box center [692, 300] width 330 height 12
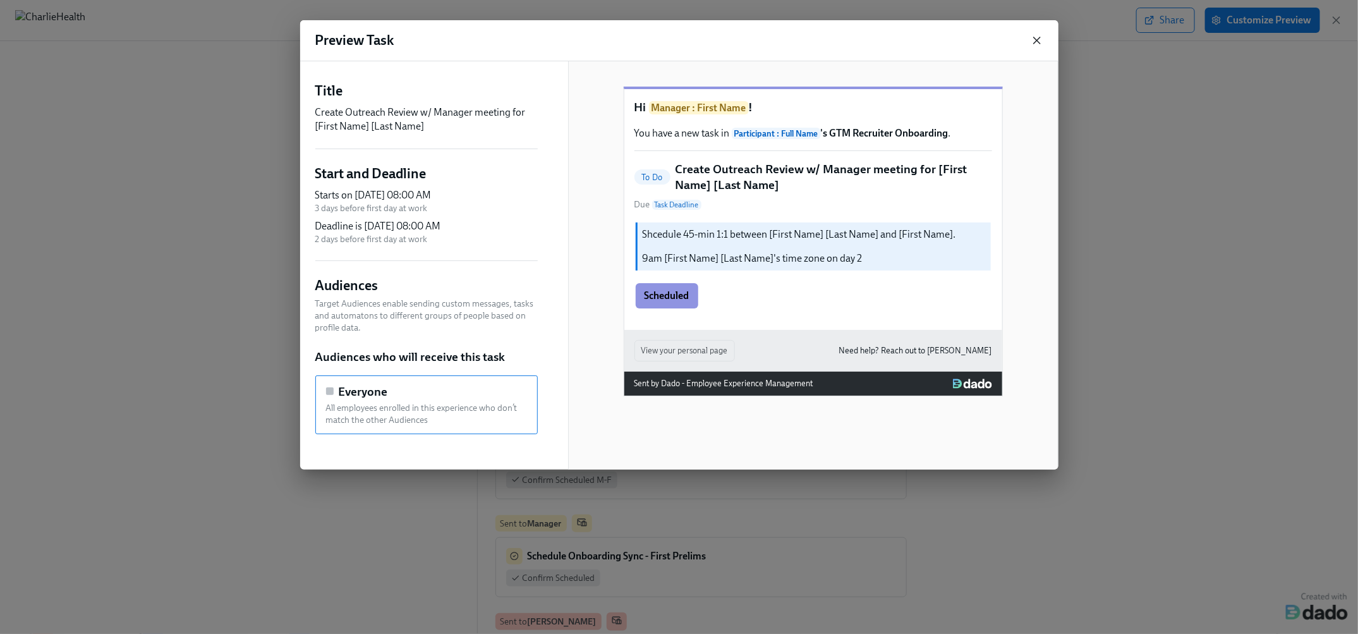
click at [1040, 41] on icon "button" at bounding box center [1036, 40] width 13 height 13
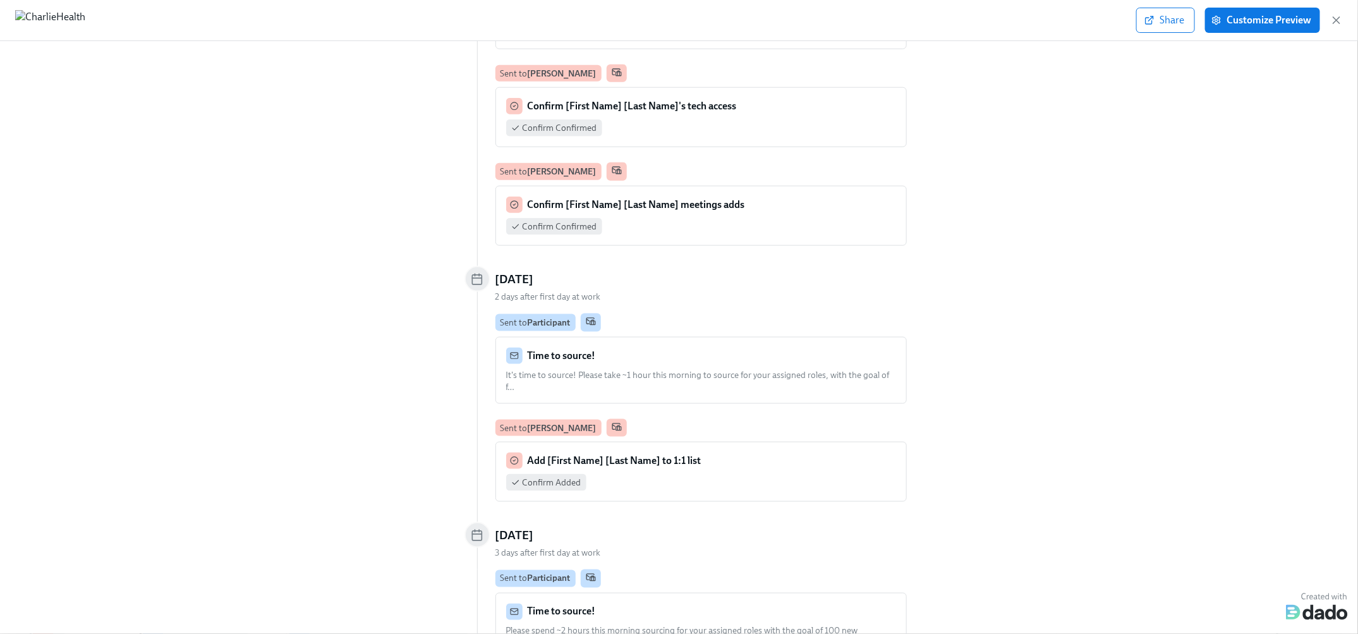
scroll to position [3665, 0]
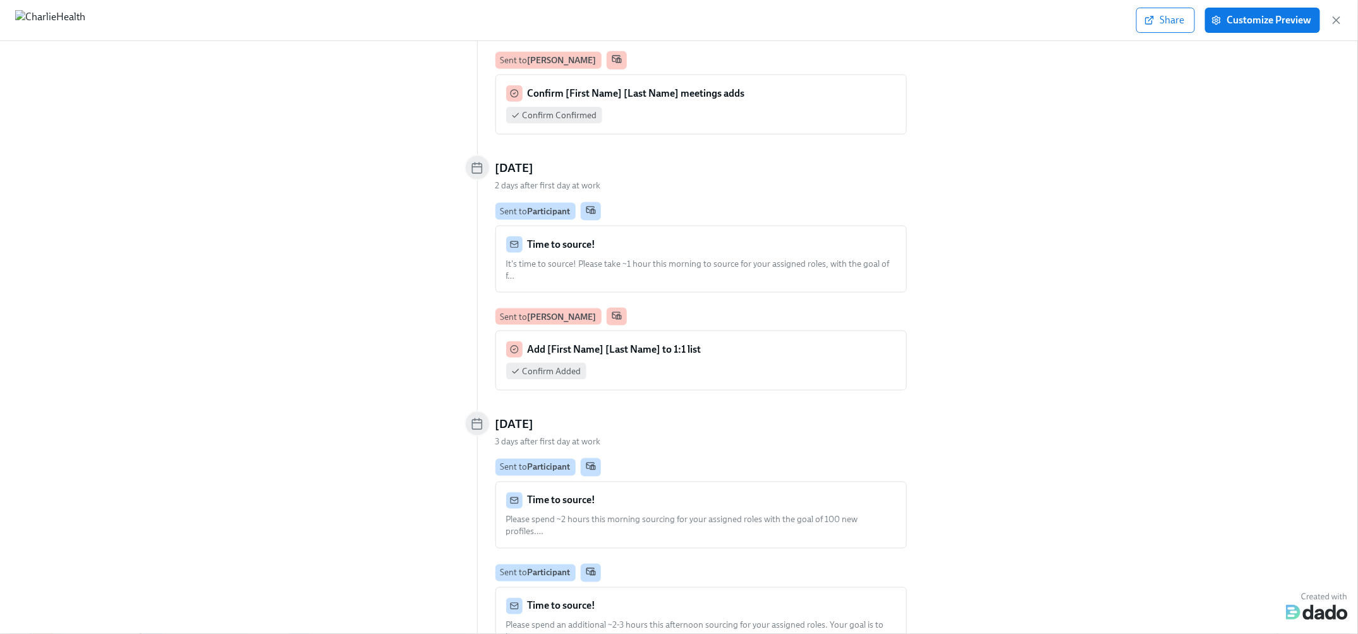
click at [755, 236] on div "Time to source!" at bounding box center [701, 244] width 390 height 16
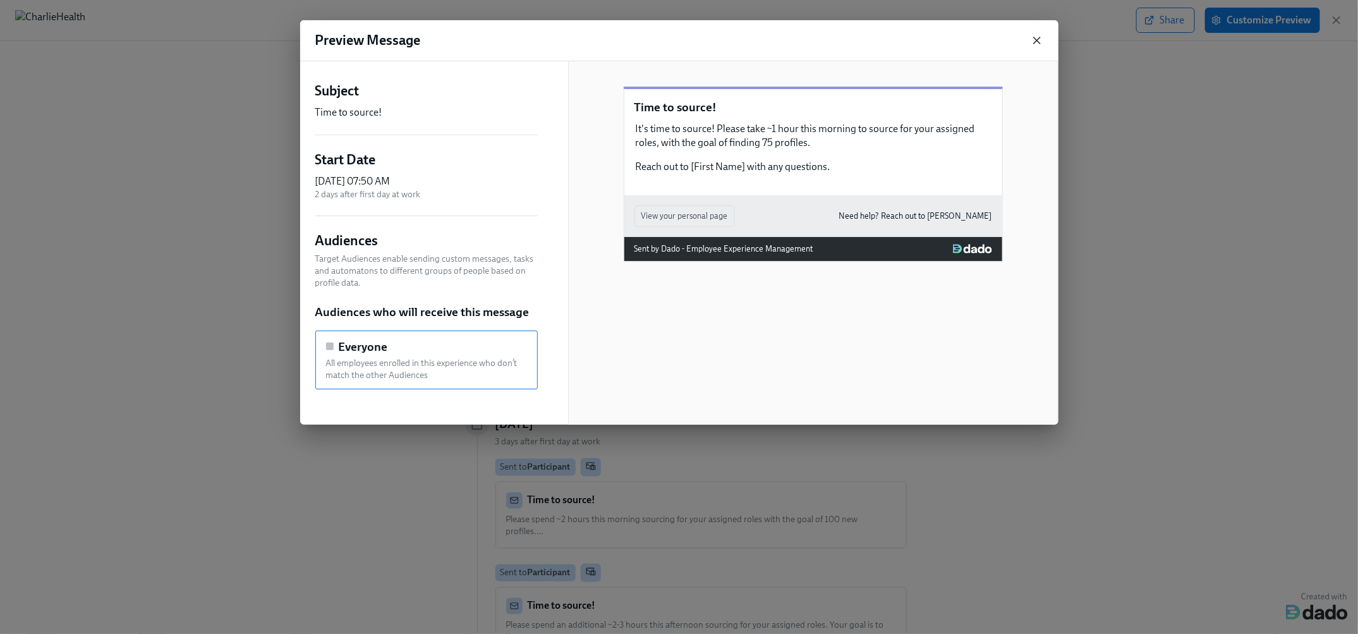
click at [1031, 44] on icon "button" at bounding box center [1036, 40] width 13 height 13
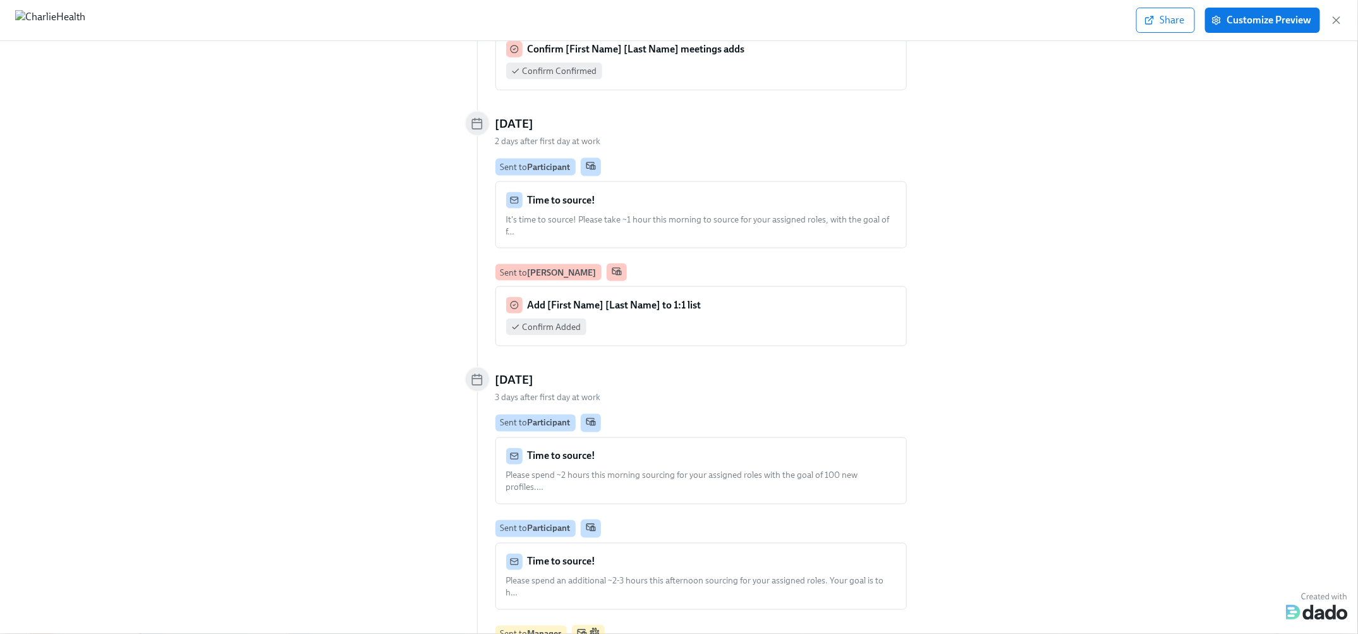
scroll to position [3711, 0]
drag, startPoint x: 548, startPoint y: 99, endPoint x: 486, endPoint y: 98, distance: 61.9
click at [486, 109] on div "[DATE]" at bounding box center [679, 122] width 430 height 26
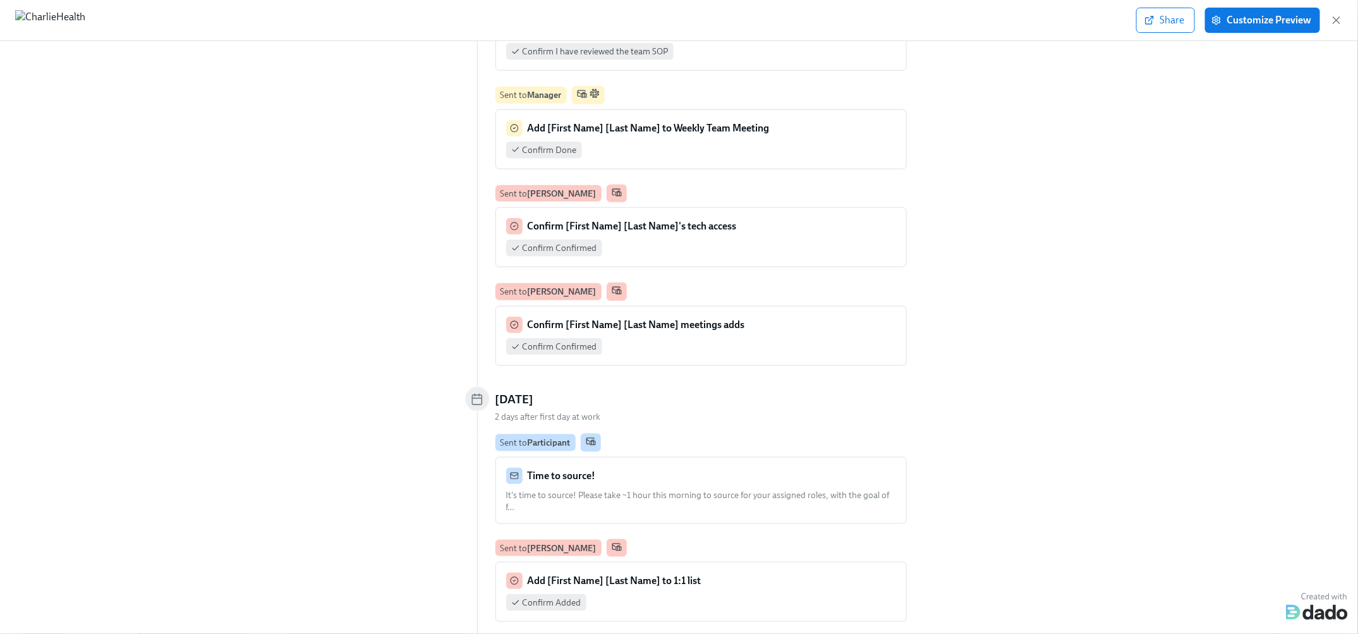
scroll to position [3455, 0]
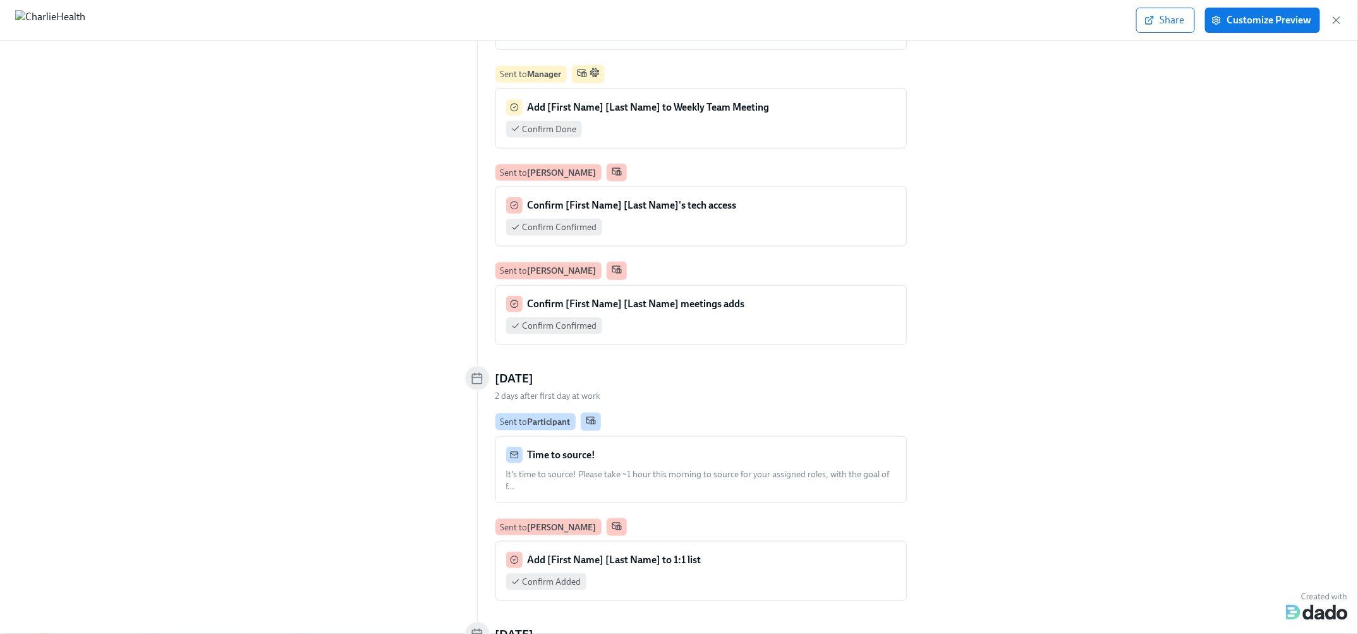
click at [633, 447] on div "Time to source!" at bounding box center [701, 455] width 390 height 16
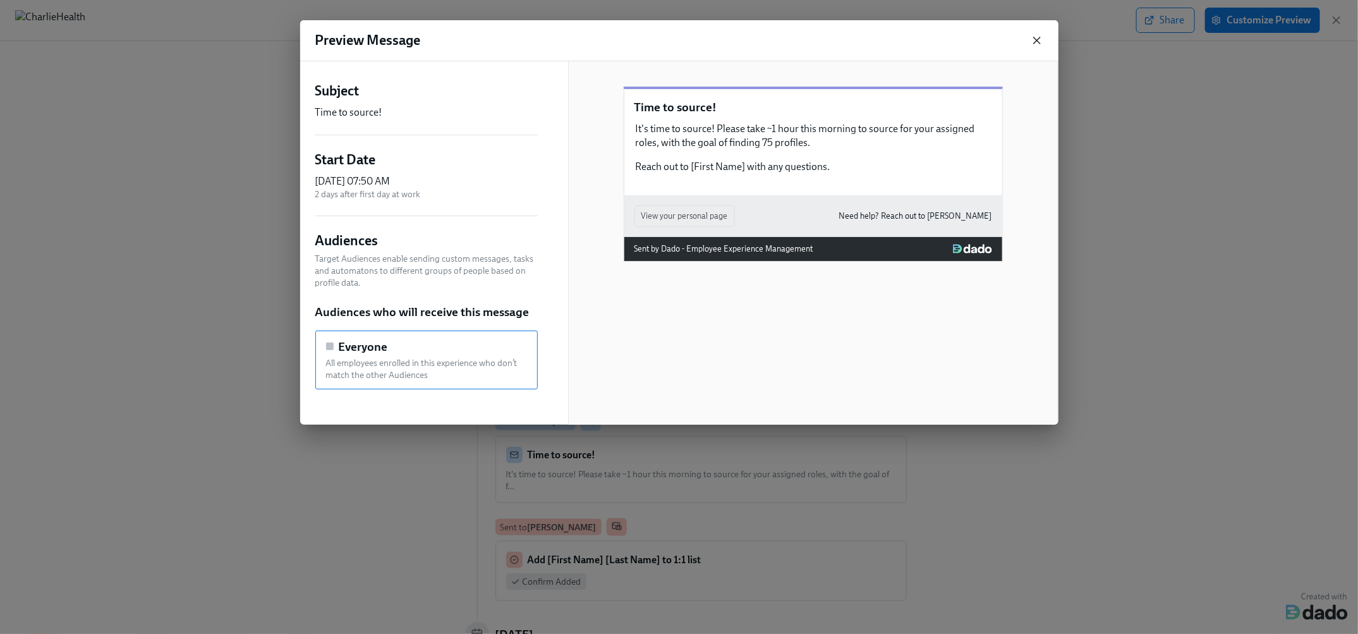
click at [1038, 42] on icon "button" at bounding box center [1036, 40] width 6 height 6
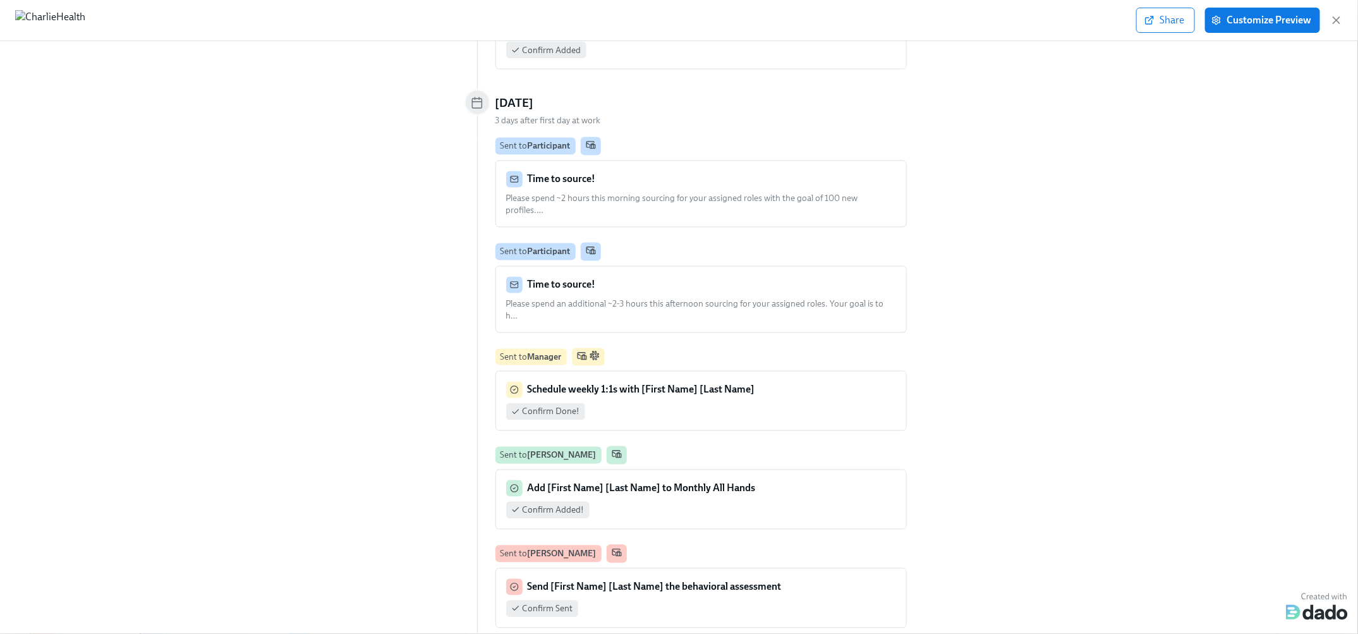
scroll to position [3988, 0]
click at [814, 297] on span "Please spend an additional ~2-3 hours this afternoon sourcing for your assigned…" at bounding box center [695, 308] width 378 height 23
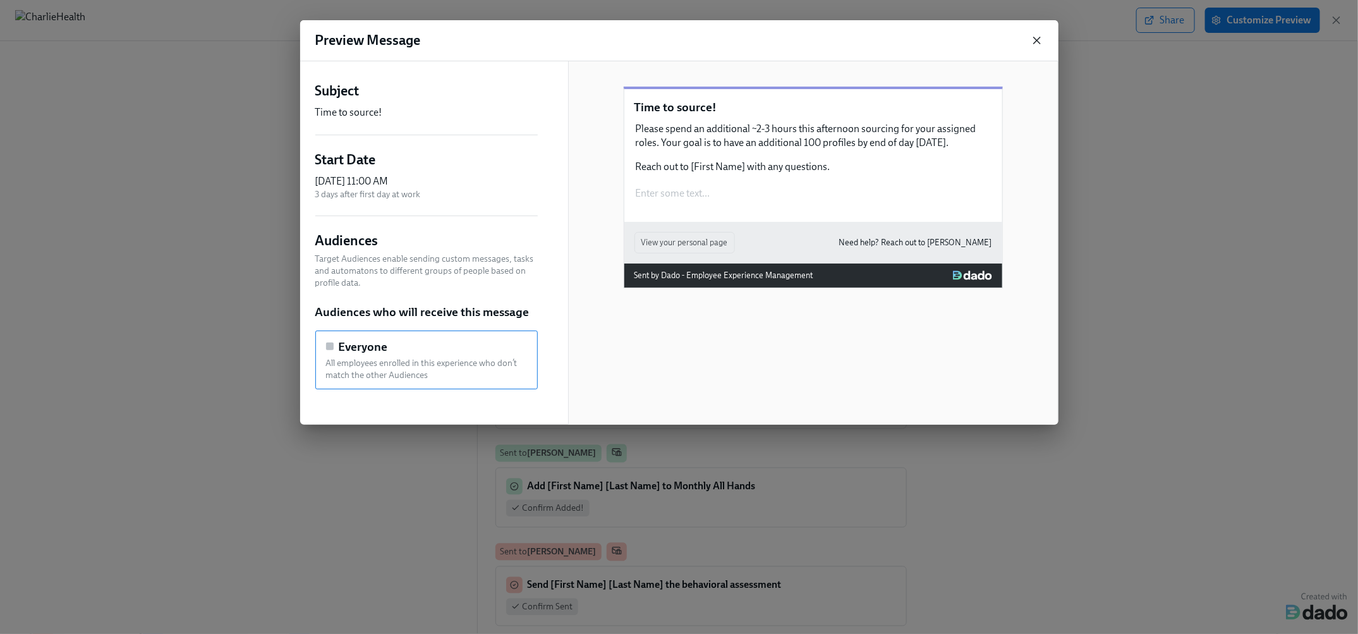
click at [1040, 39] on icon "button" at bounding box center [1036, 40] width 13 height 13
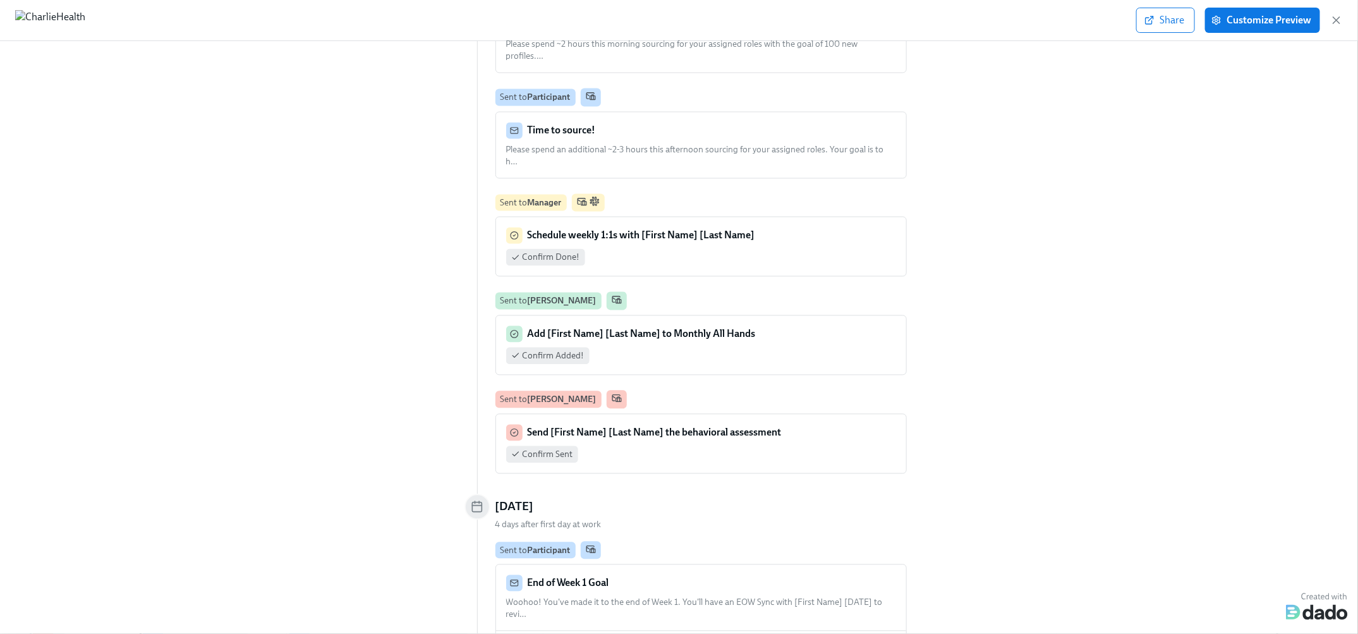
scroll to position [4145, 0]
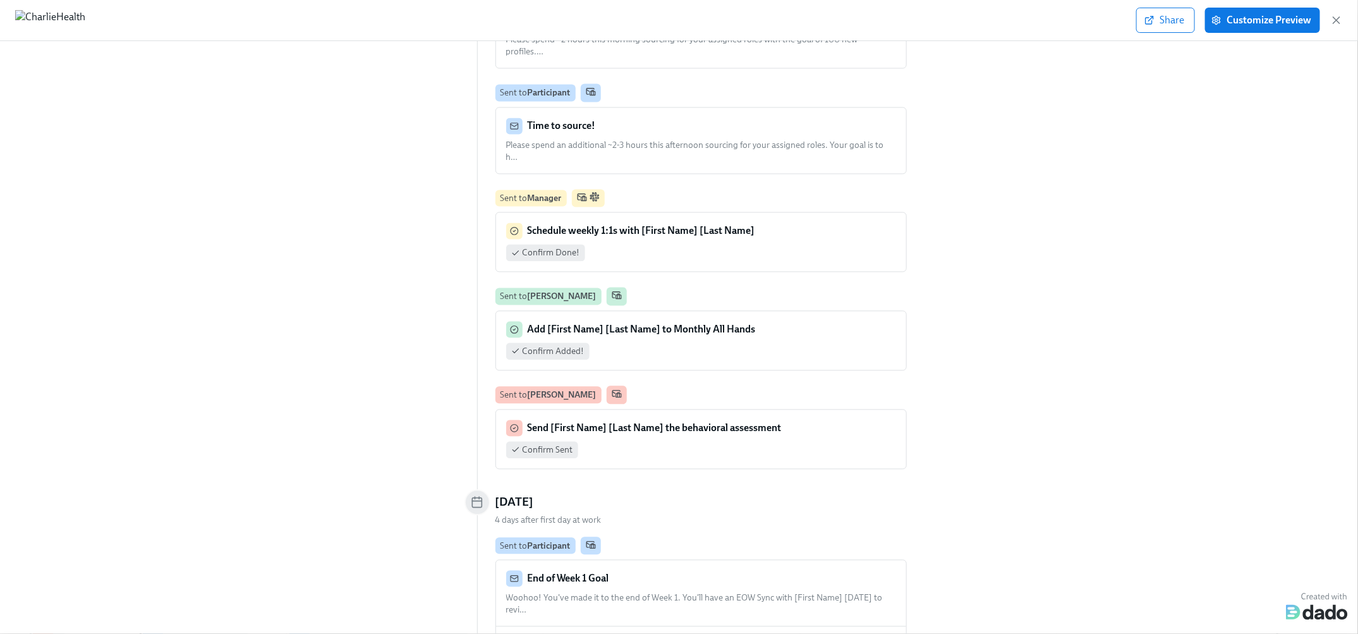
click at [759, 244] on div "Confirm Done!" at bounding box center [701, 252] width 390 height 17
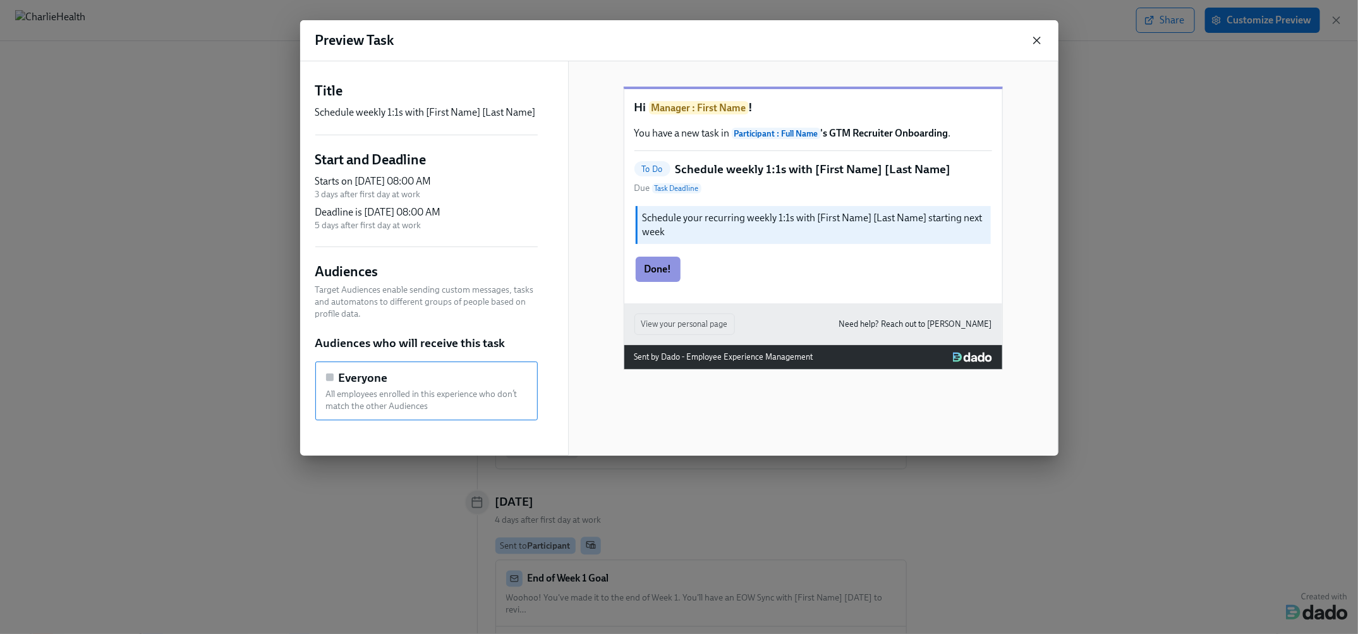
click at [1034, 44] on icon "button" at bounding box center [1036, 40] width 13 height 13
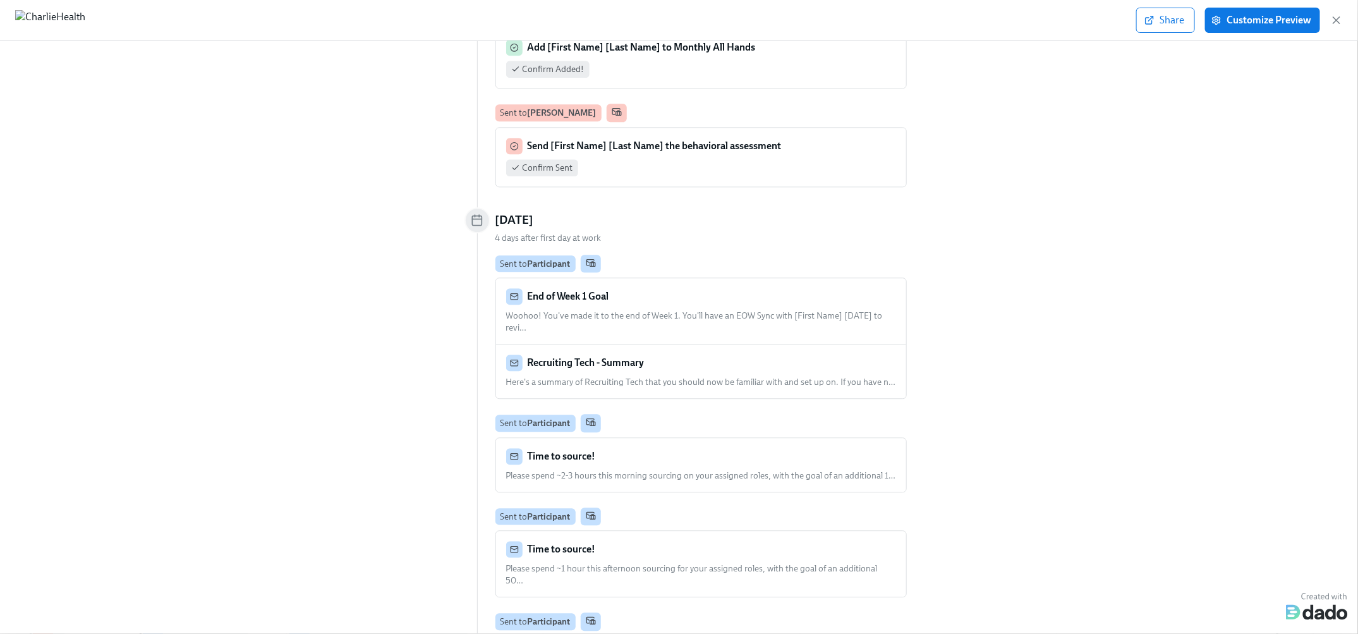
scroll to position [4428, 0]
click at [587, 289] on p "End of Week 1 Goal" at bounding box center [567, 296] width 81 height 14
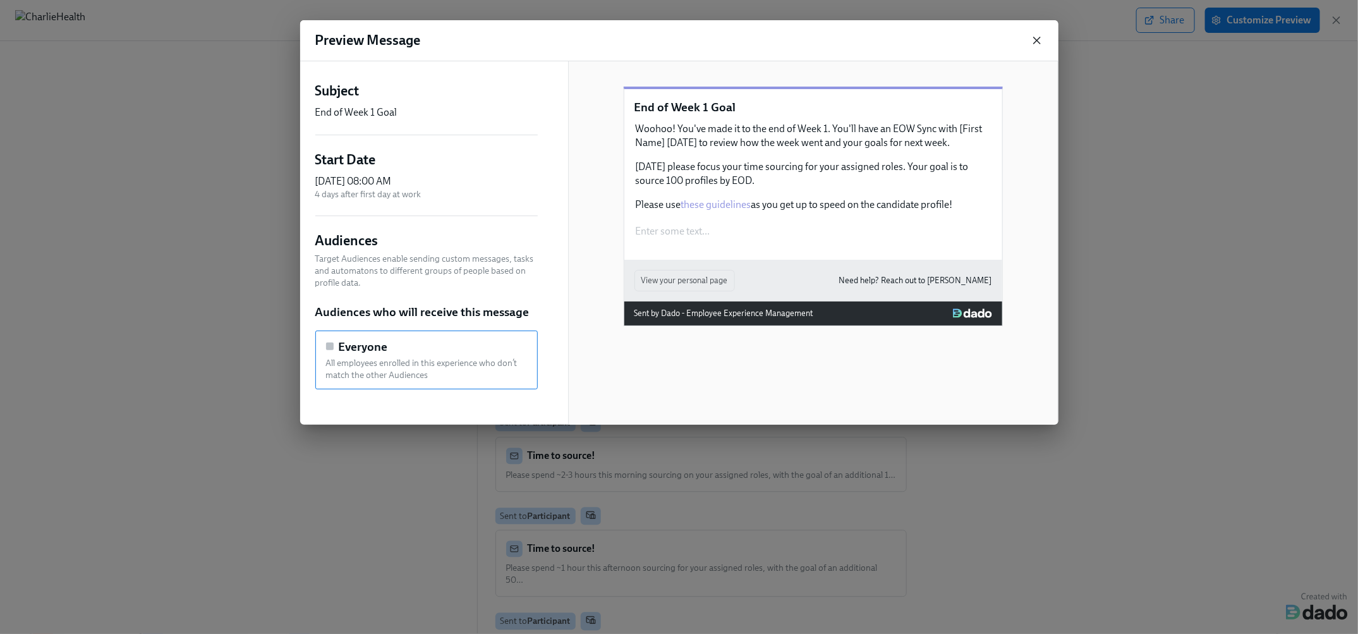
click at [1035, 39] on icon "button" at bounding box center [1036, 40] width 6 height 6
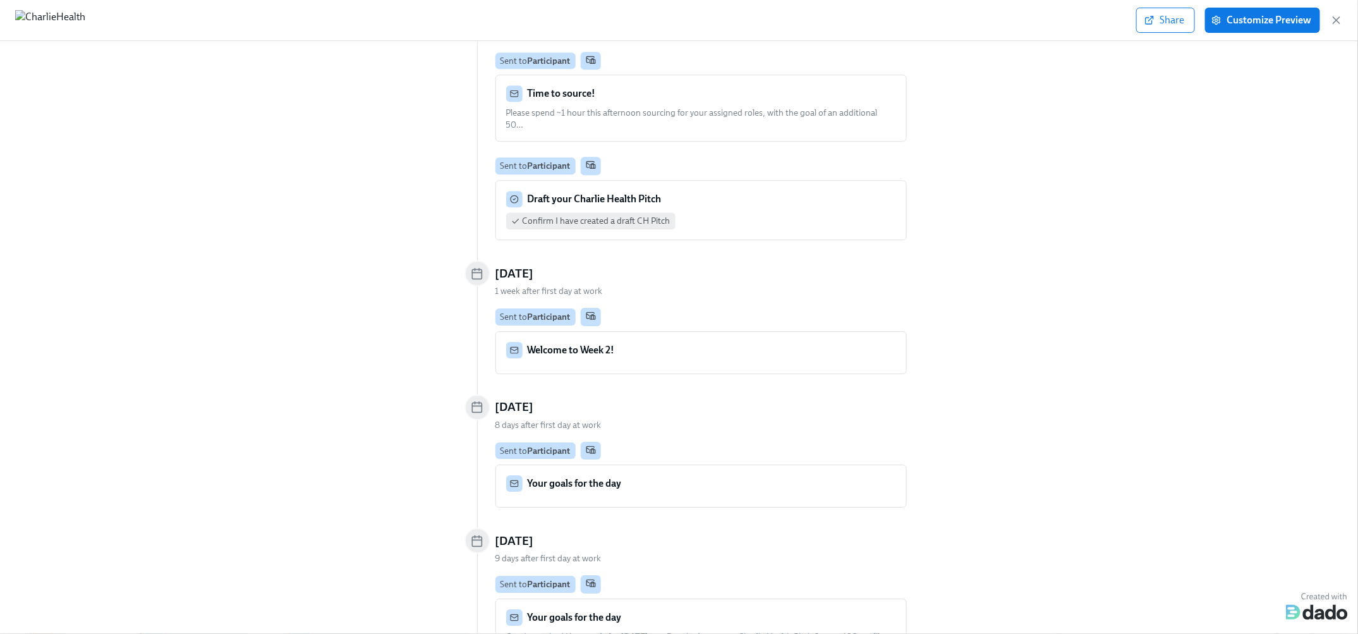
scroll to position [4889, 0]
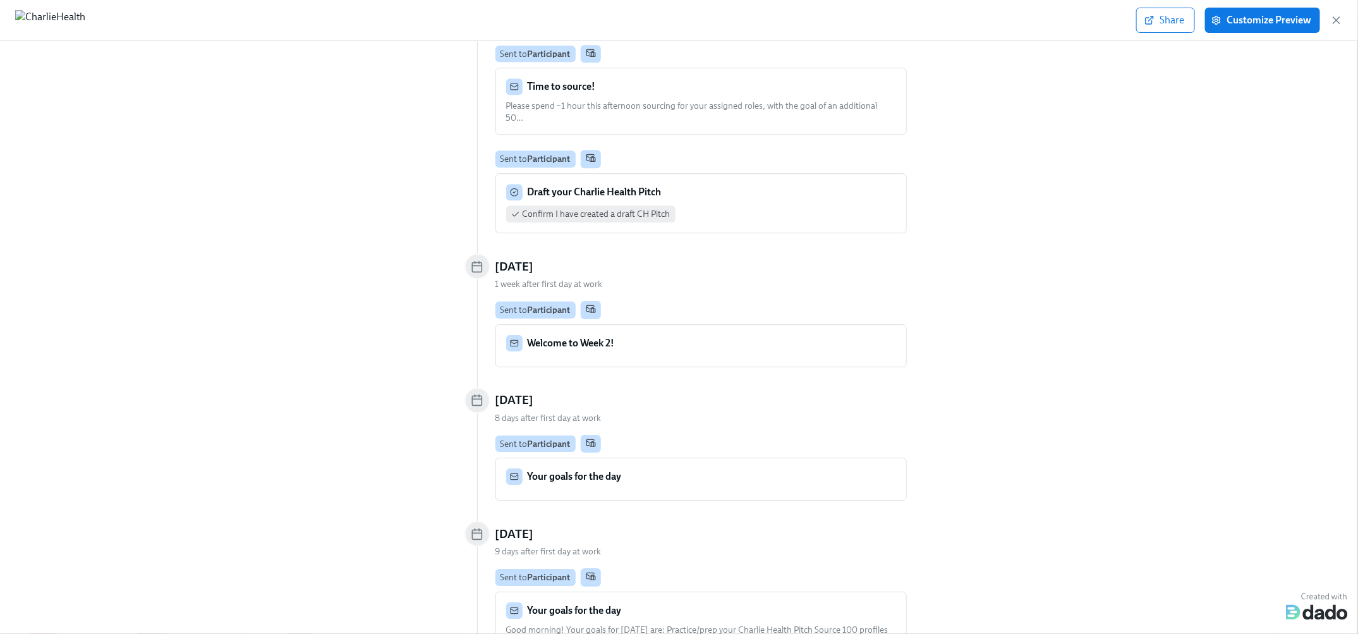
click at [706, 184] on div "Draft your Charlie Health Pitch Confirm I have created a draft CH Pitch" at bounding box center [701, 203] width 390 height 39
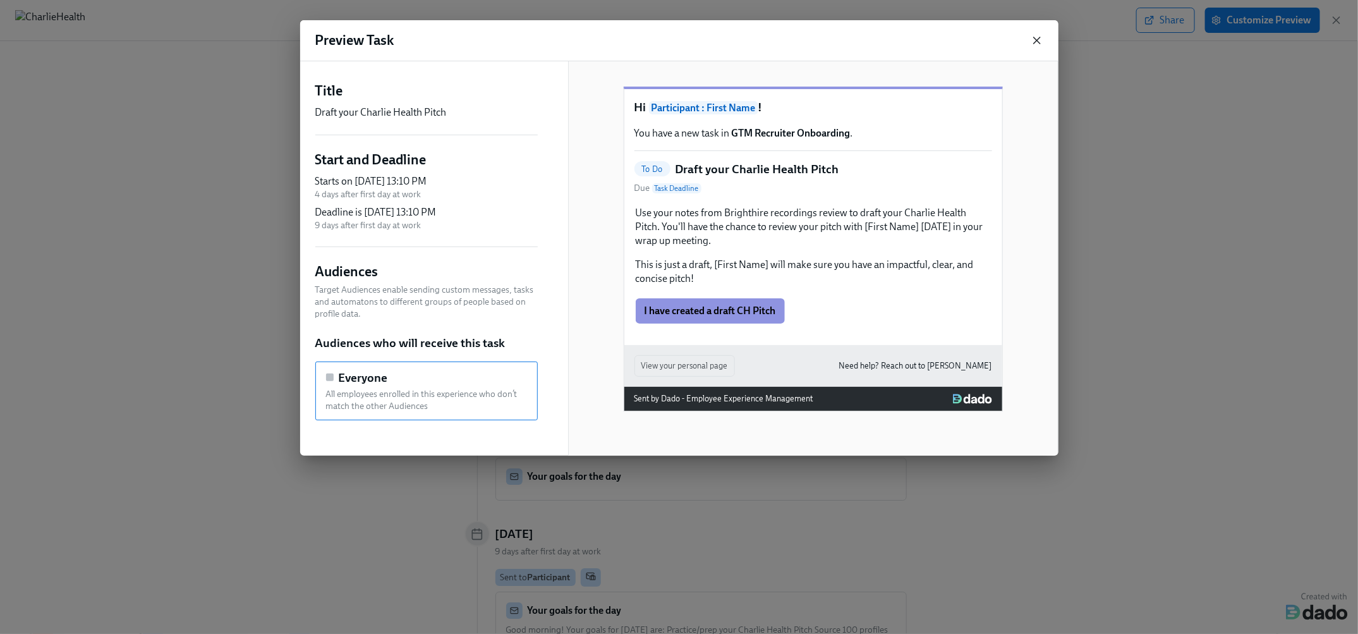
click at [1038, 42] on icon "button" at bounding box center [1036, 40] width 13 height 13
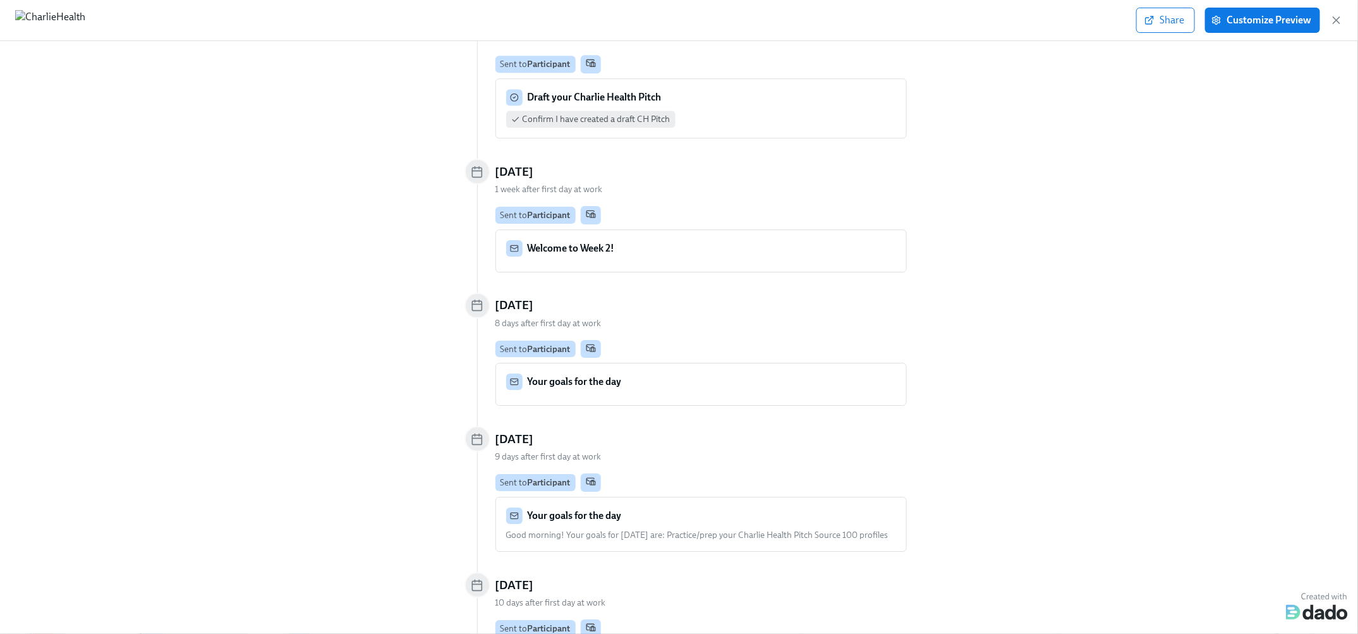
scroll to position [4994, 0]
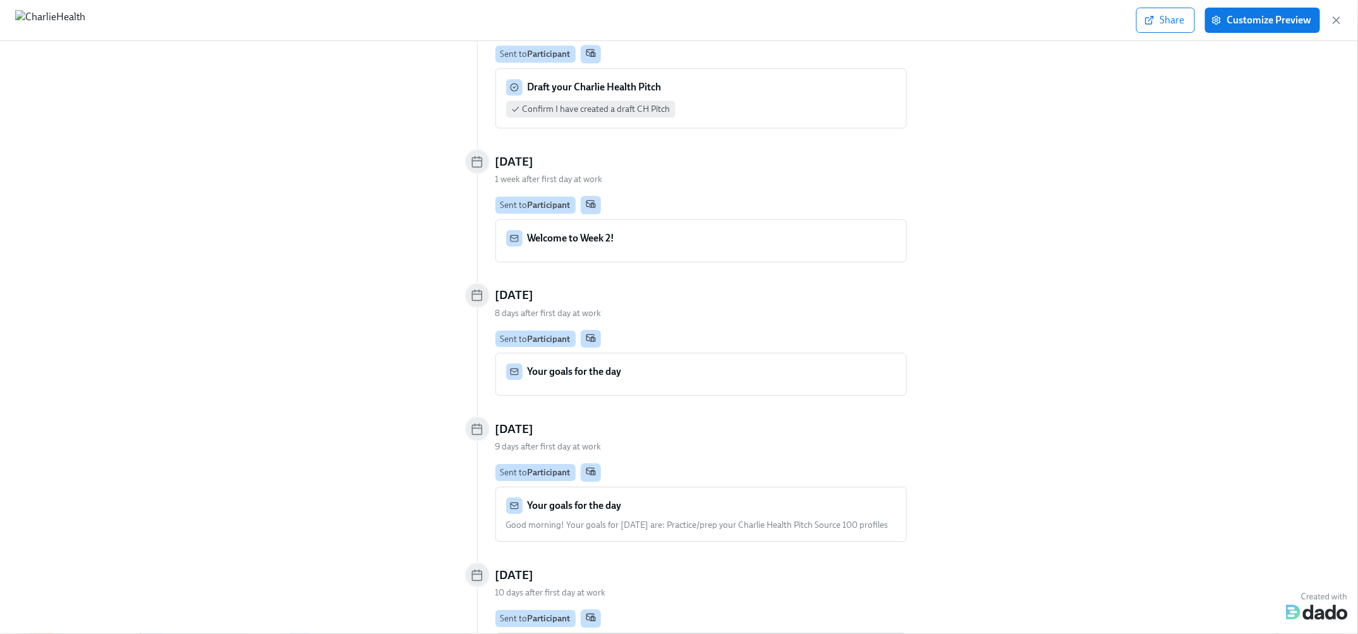
click at [754, 220] on div "Welcome to Week 2! …" at bounding box center [701, 241] width 410 height 42
click at [678, 230] on div "Welcome to Week 2!" at bounding box center [701, 238] width 390 height 16
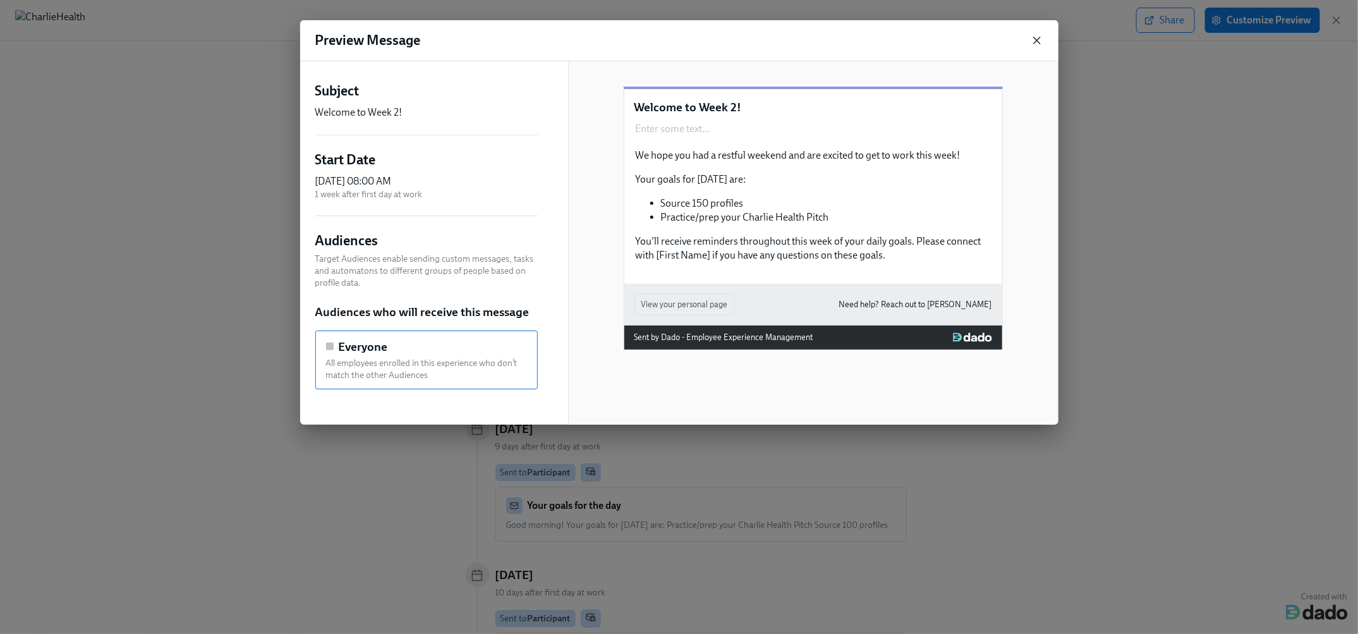
click at [1033, 42] on icon "button" at bounding box center [1036, 40] width 13 height 13
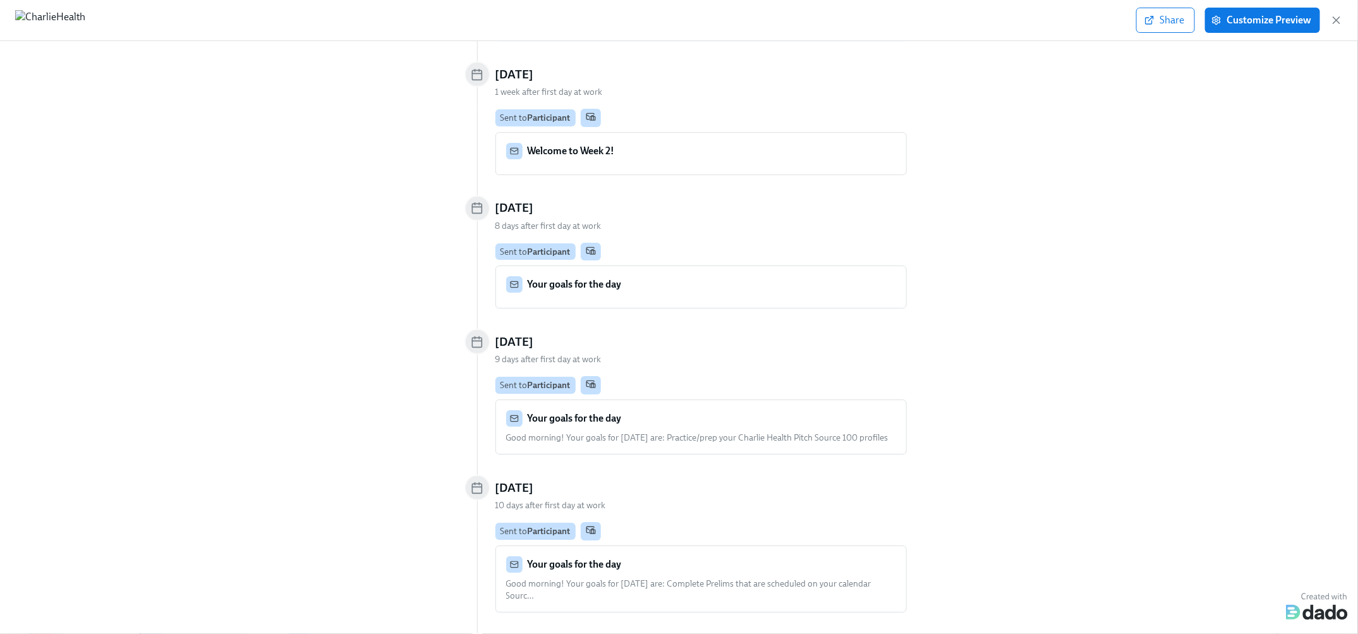
scroll to position [5085, 0]
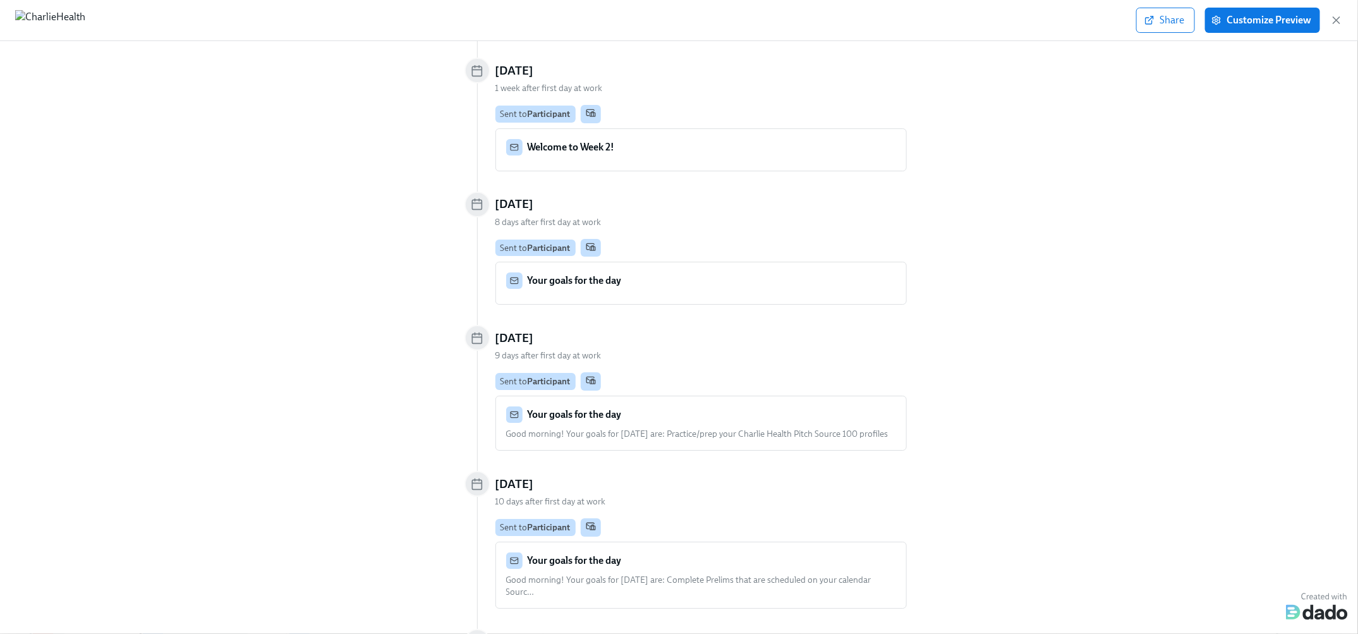
click at [668, 272] on div "Your goals for the day" at bounding box center [701, 280] width 390 height 16
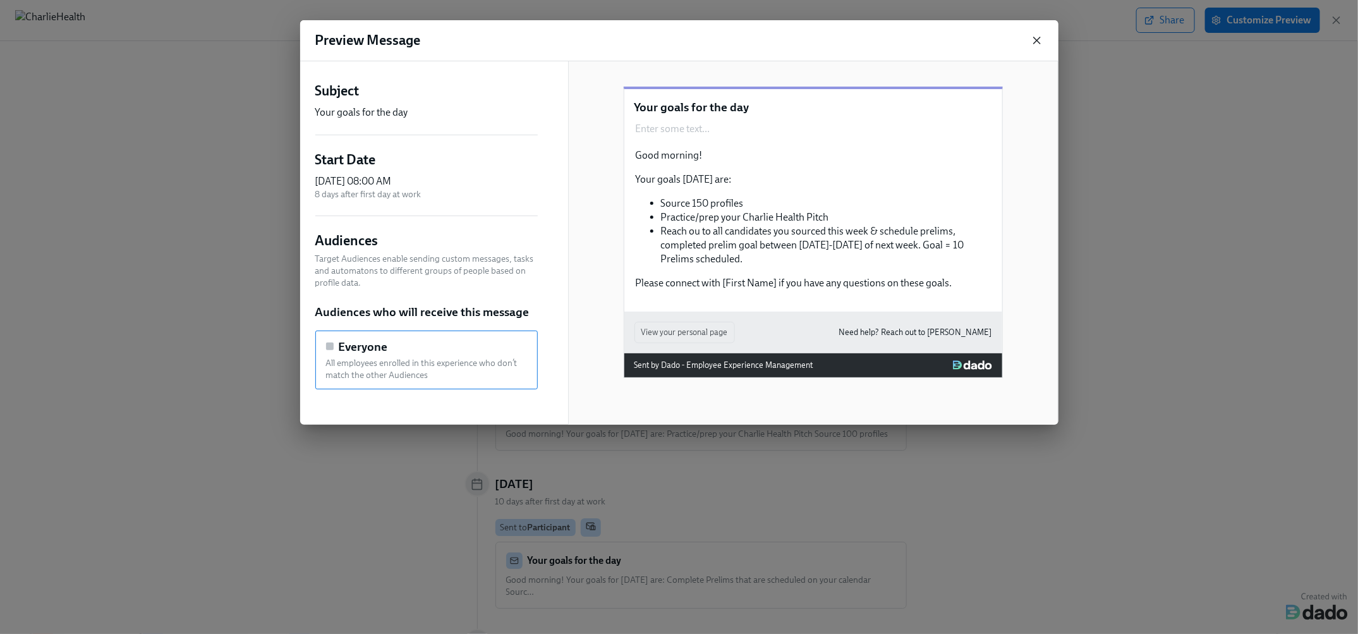
click at [1033, 44] on icon "button" at bounding box center [1036, 40] width 13 height 13
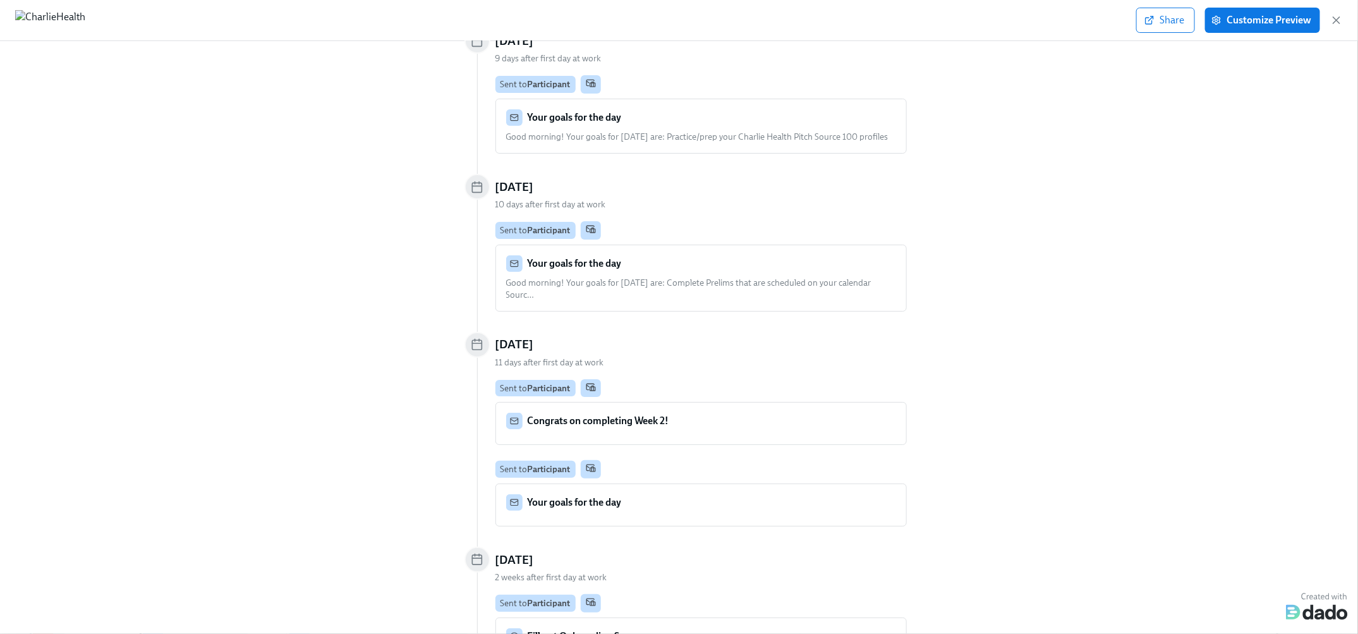
scroll to position [5431, 0]
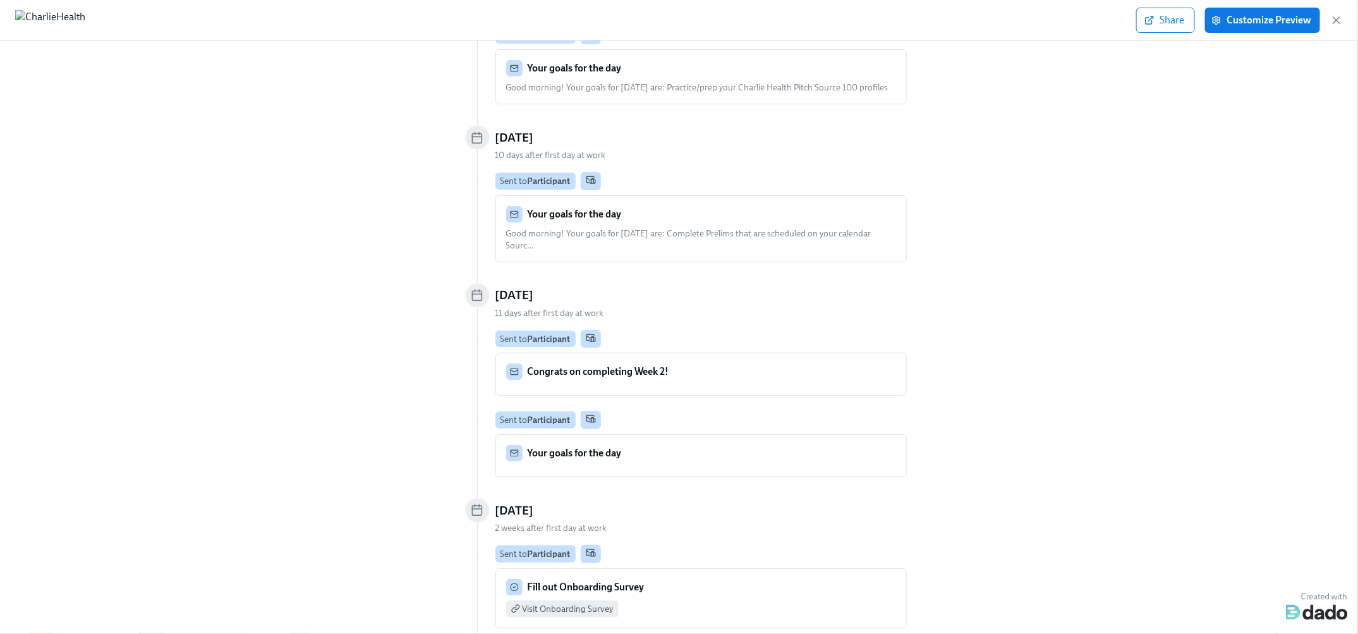
click at [538, 579] on div "Fill out Onboarding Survey" at bounding box center [575, 587] width 138 height 16
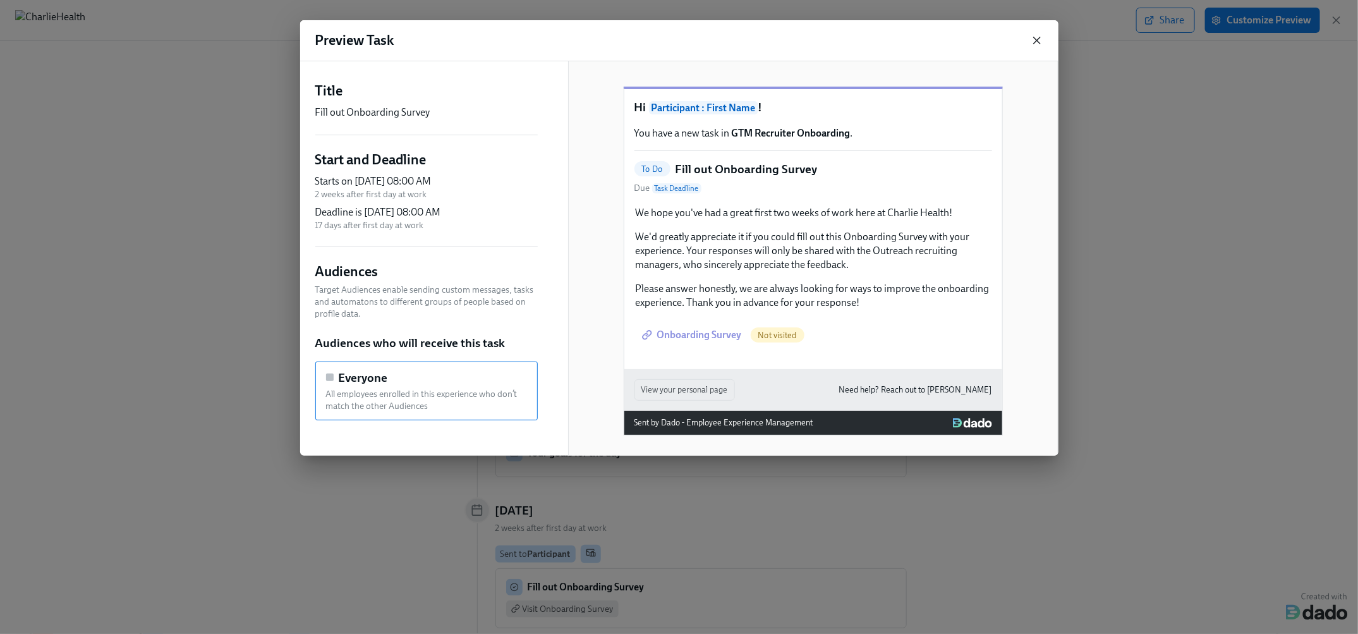
click at [1037, 37] on icon "button" at bounding box center [1036, 40] width 13 height 13
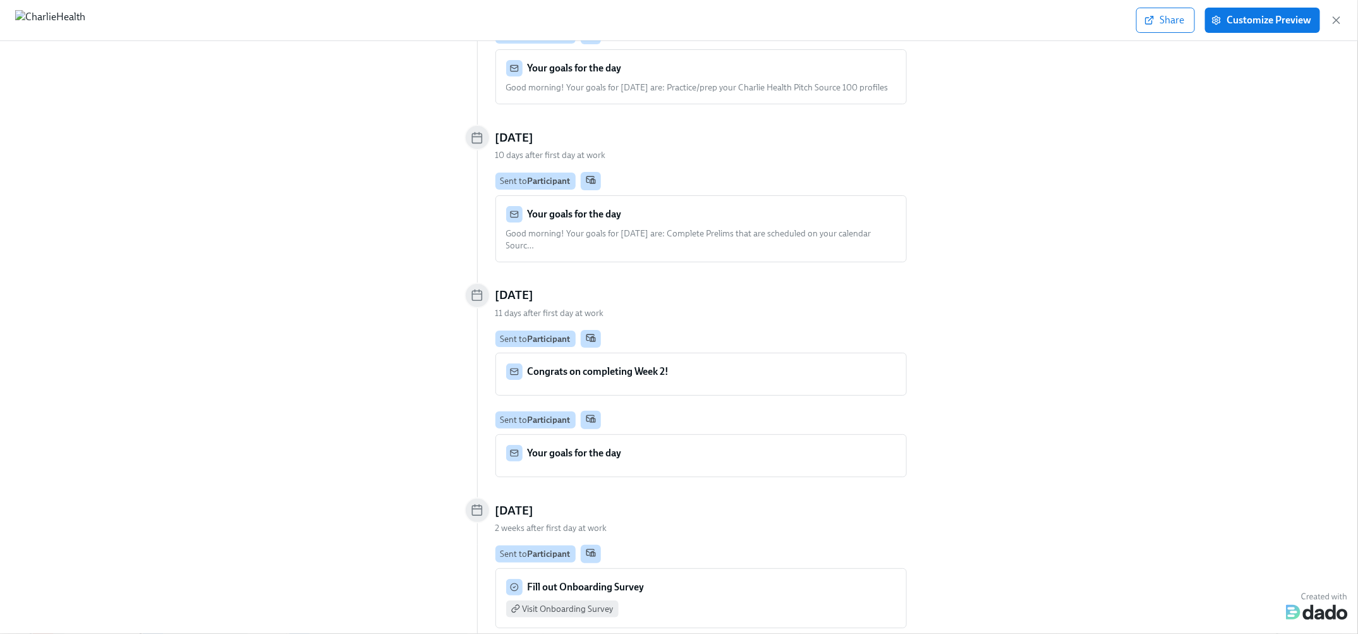
click at [937, 315] on div "Experience preview GTM Recruiter Onboarding Filter by actor Filter by item type…" at bounding box center [679, 337] width 1358 height 593
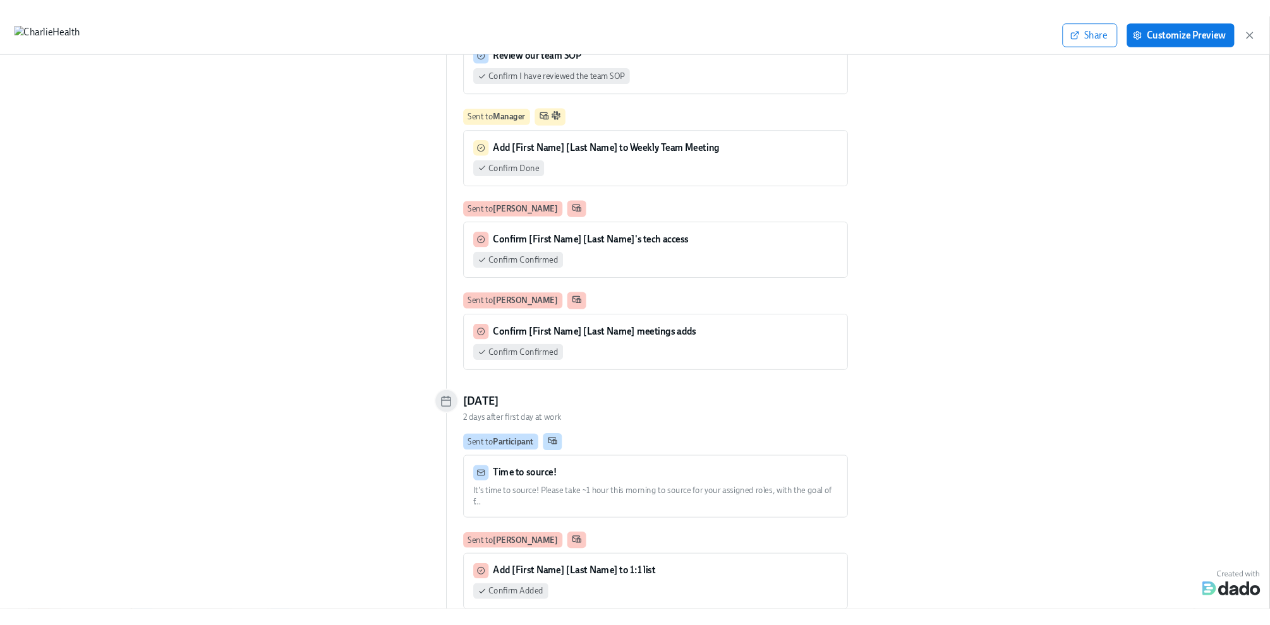
scroll to position [3417, 0]
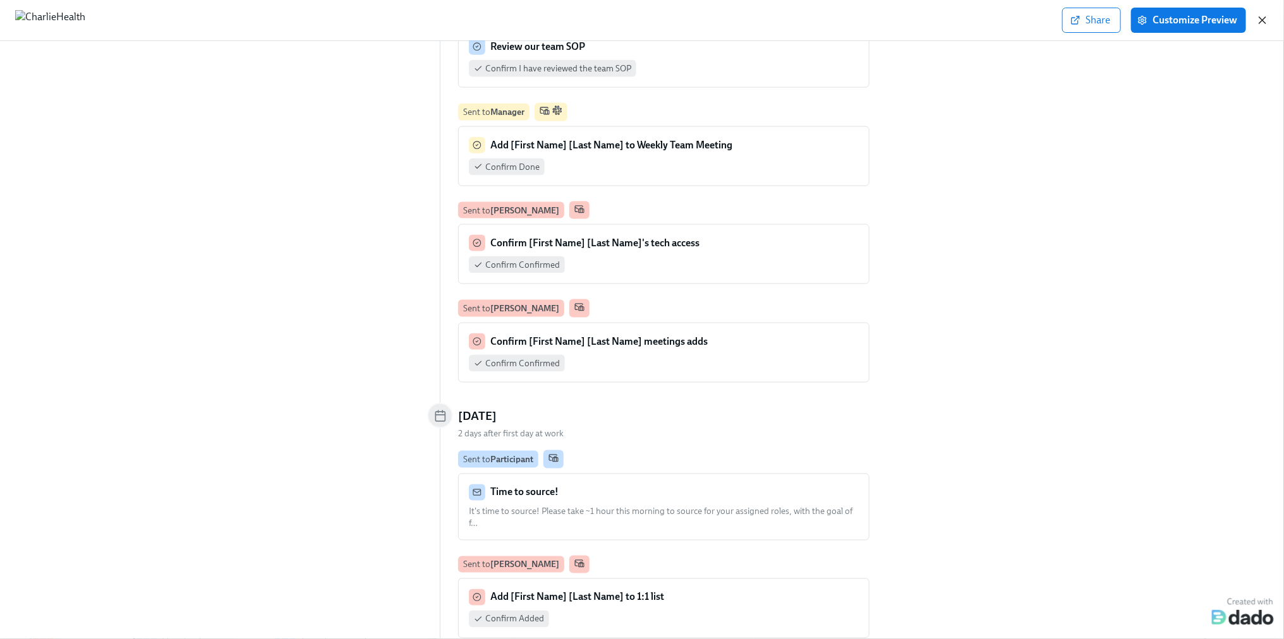
click at [1258, 25] on icon "button" at bounding box center [1262, 20] width 13 height 13
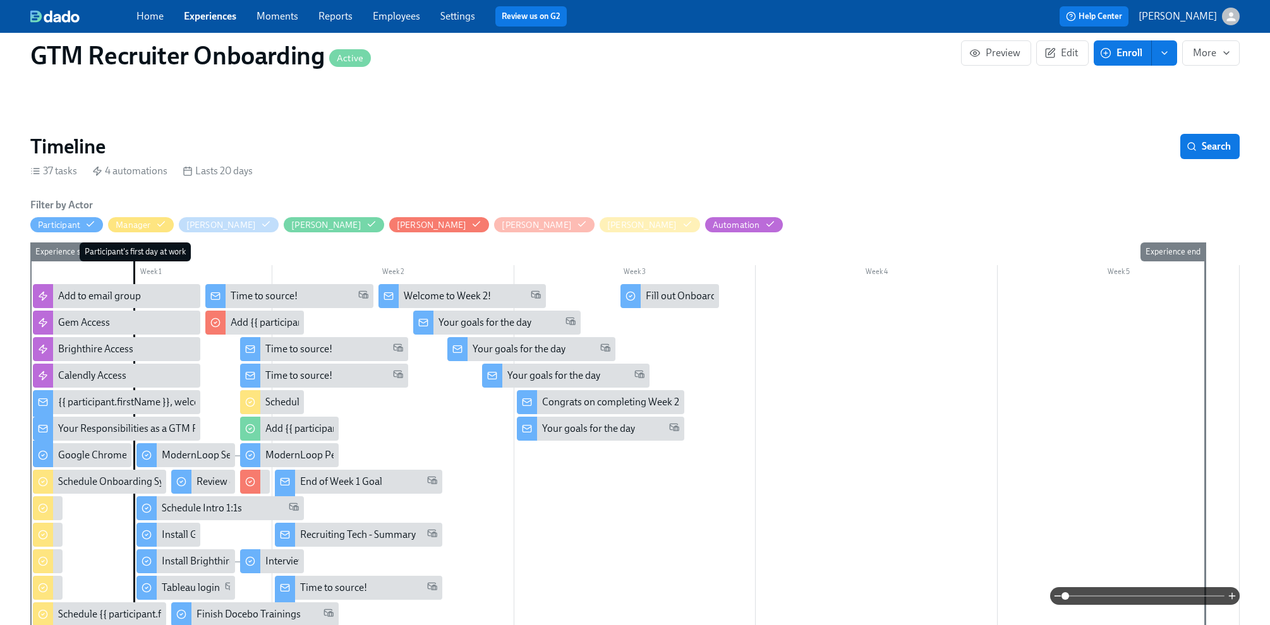
click at [942, 198] on div "Filter by Actor Participant Manager [PERSON_NAME] Calla [PERSON_NAME] [PERSON_N…" at bounding box center [634, 215] width 1209 height 34
click at [1057, 60] on button "Edit" at bounding box center [1062, 52] width 52 height 25
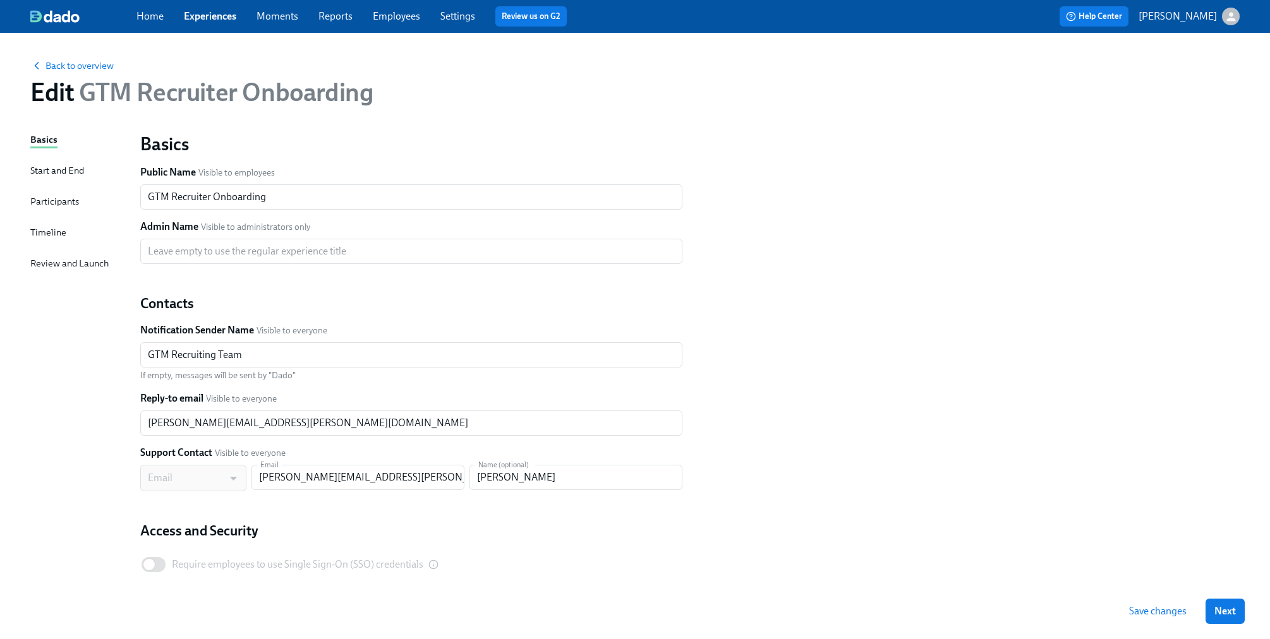
click at [47, 231] on div "Timeline" at bounding box center [48, 233] width 36 height 14
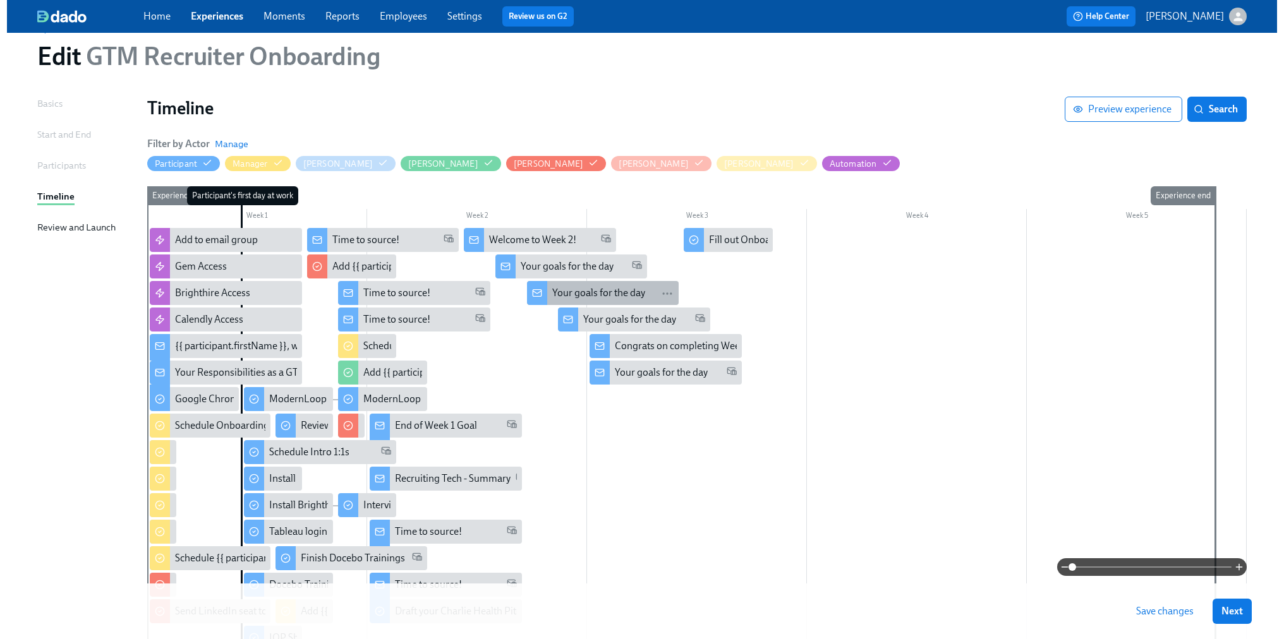
scroll to position [52, 0]
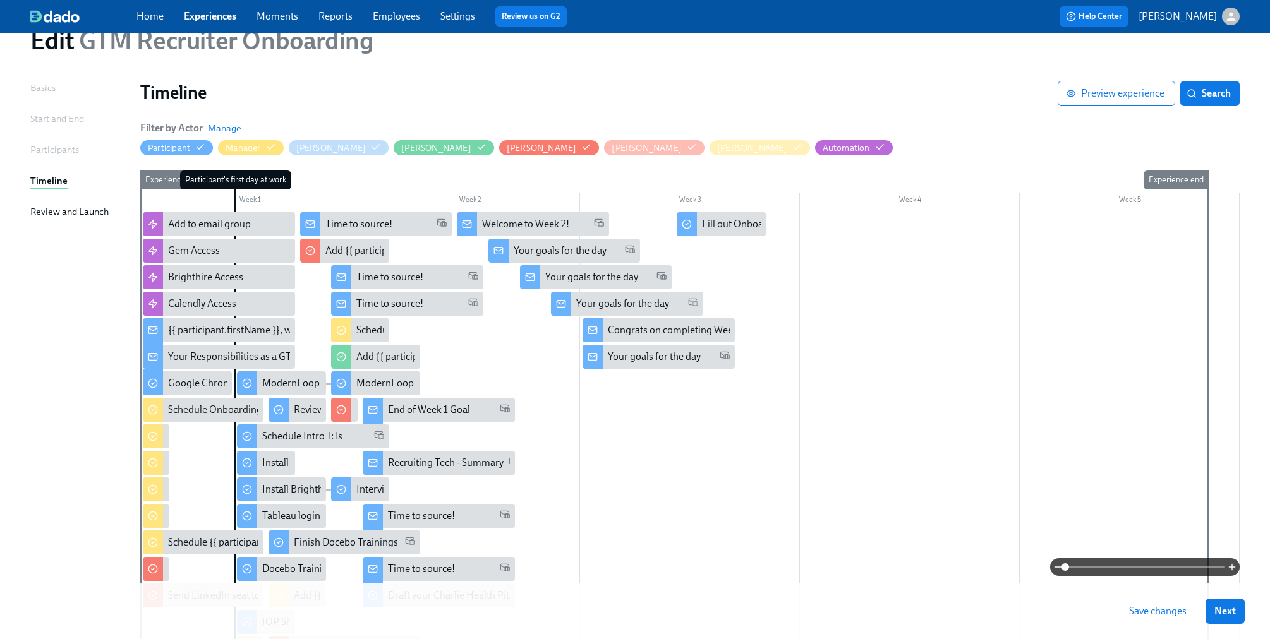
click at [726, 428] on div at bounding box center [689, 535] width 1099 height 647
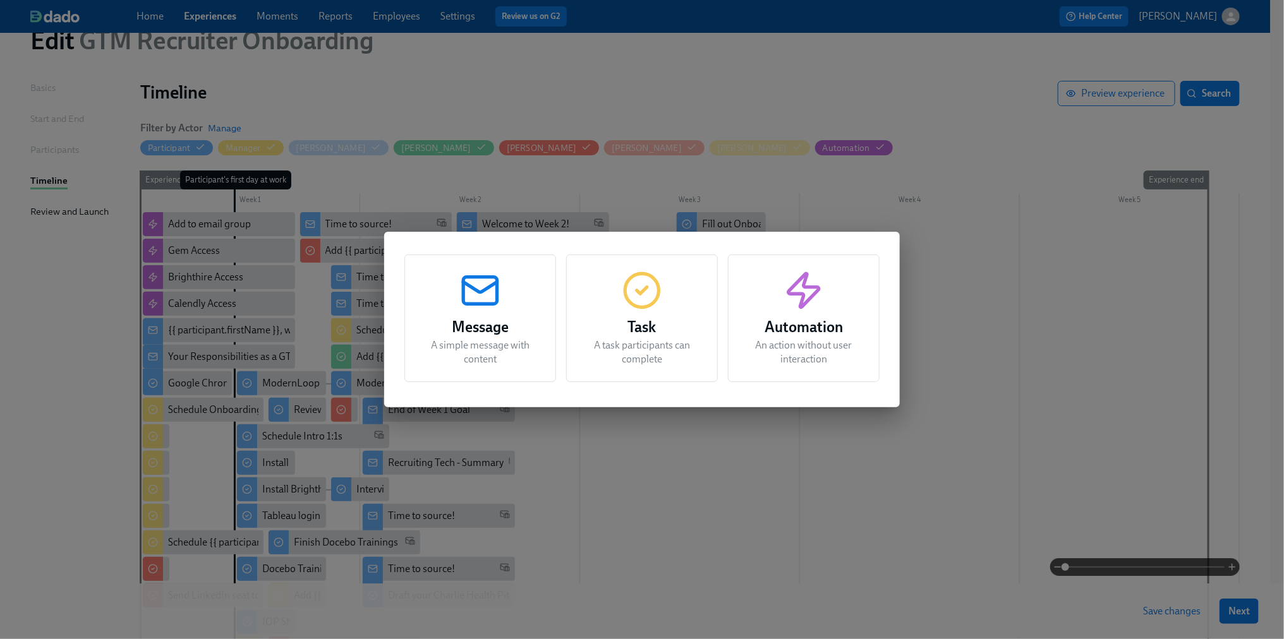
click at [620, 282] on div "Task A task participants can complete" at bounding box center [642, 319] width 152 height 128
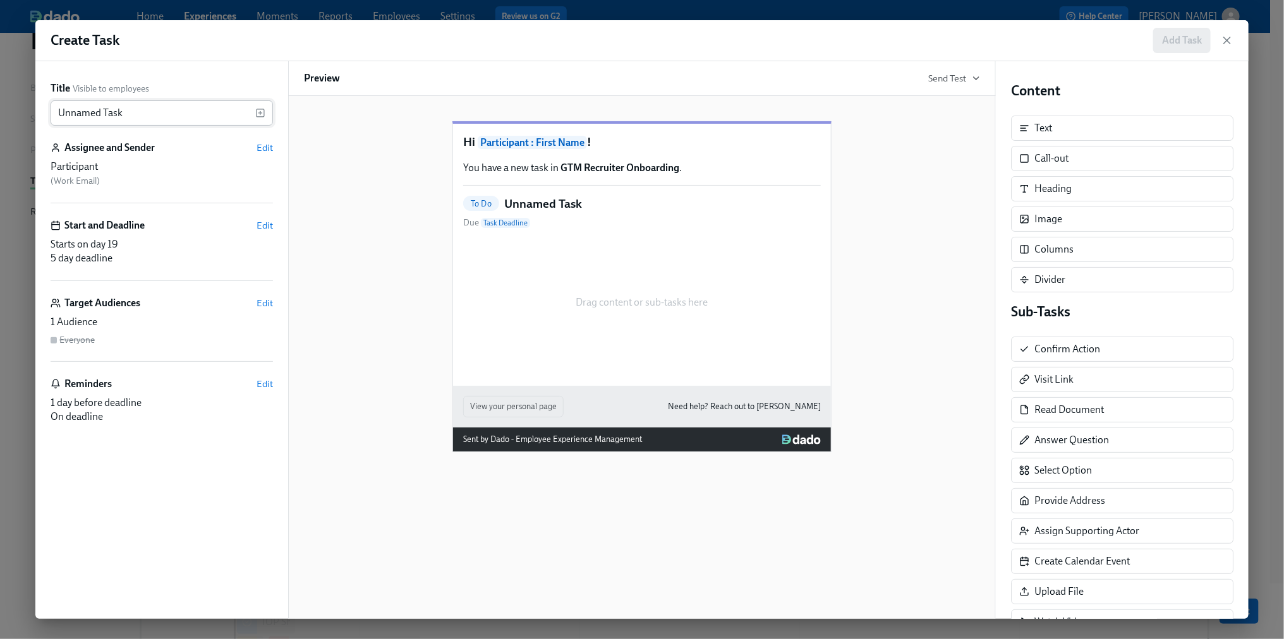
click at [198, 111] on input "Unnamed Task" at bounding box center [153, 112] width 205 height 25
type input "S"
click at [263, 112] on icon "button" at bounding box center [260, 113] width 10 height 10
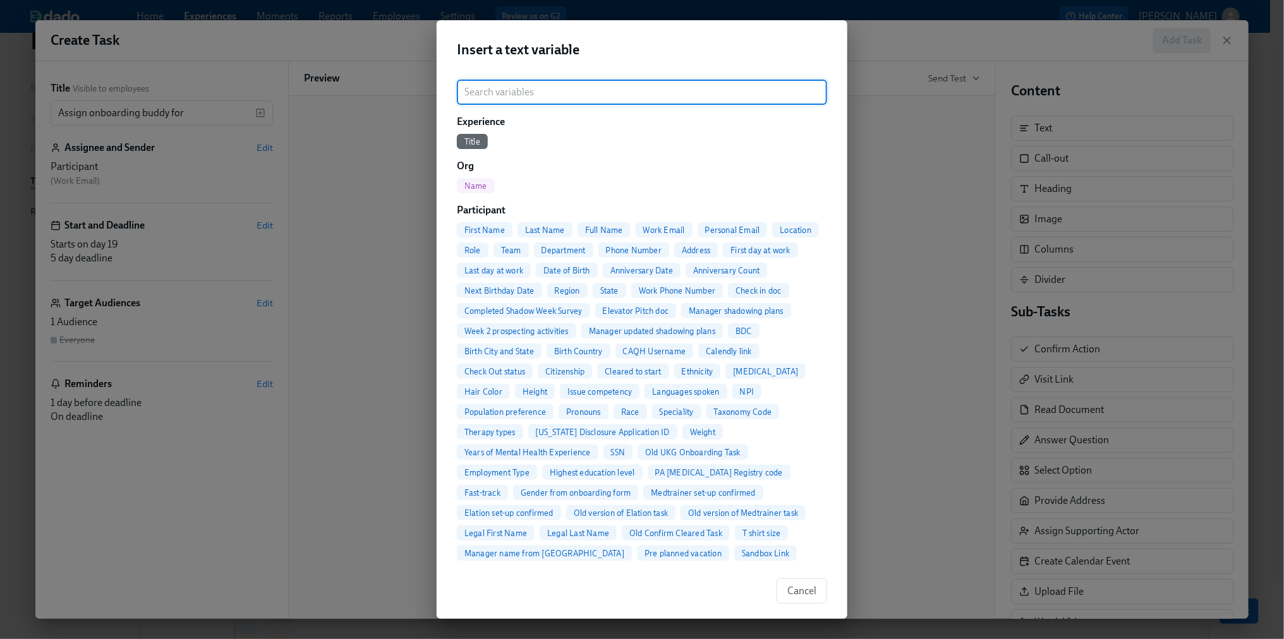
click at [605, 227] on span "Full Name" at bounding box center [603, 230] width 53 height 9
type input "Assign onboarding buddy for {{ participant.fullName }}"
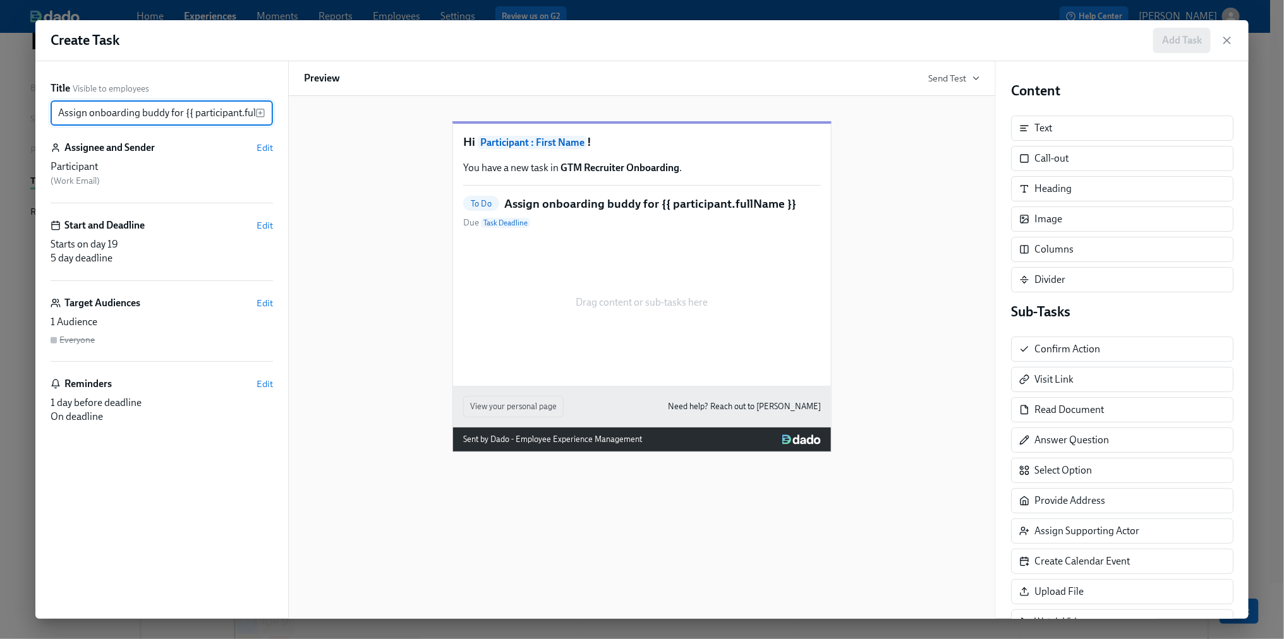
scroll to position [0, 38]
click at [260, 145] on span "Edit" at bounding box center [264, 147] width 16 height 13
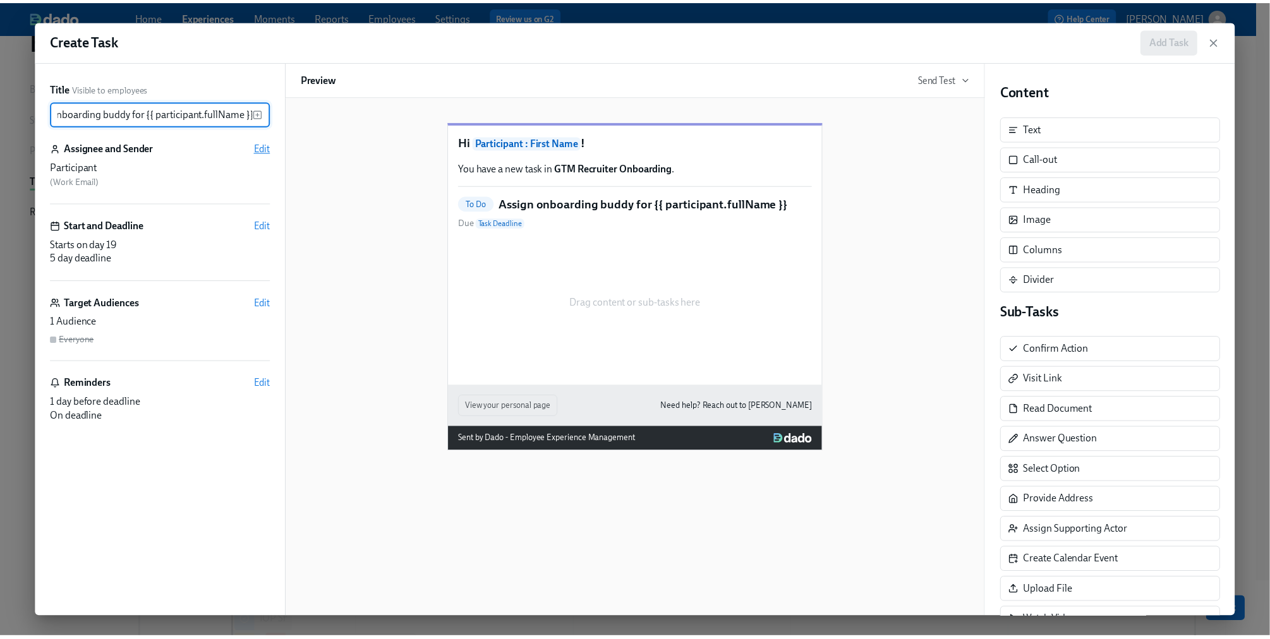
scroll to position [0, 0]
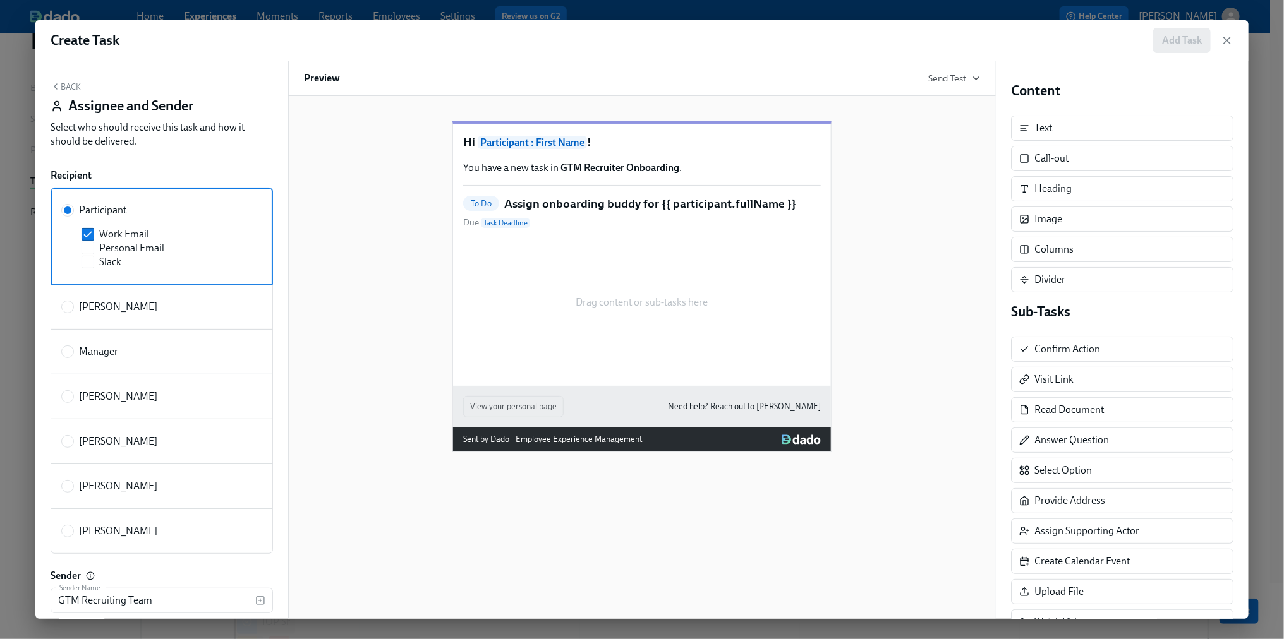
click at [91, 347] on span "Manager" at bounding box center [98, 352] width 39 height 14
click at [73, 347] on input "Manager" at bounding box center [67, 351] width 11 height 11
radio input "true"
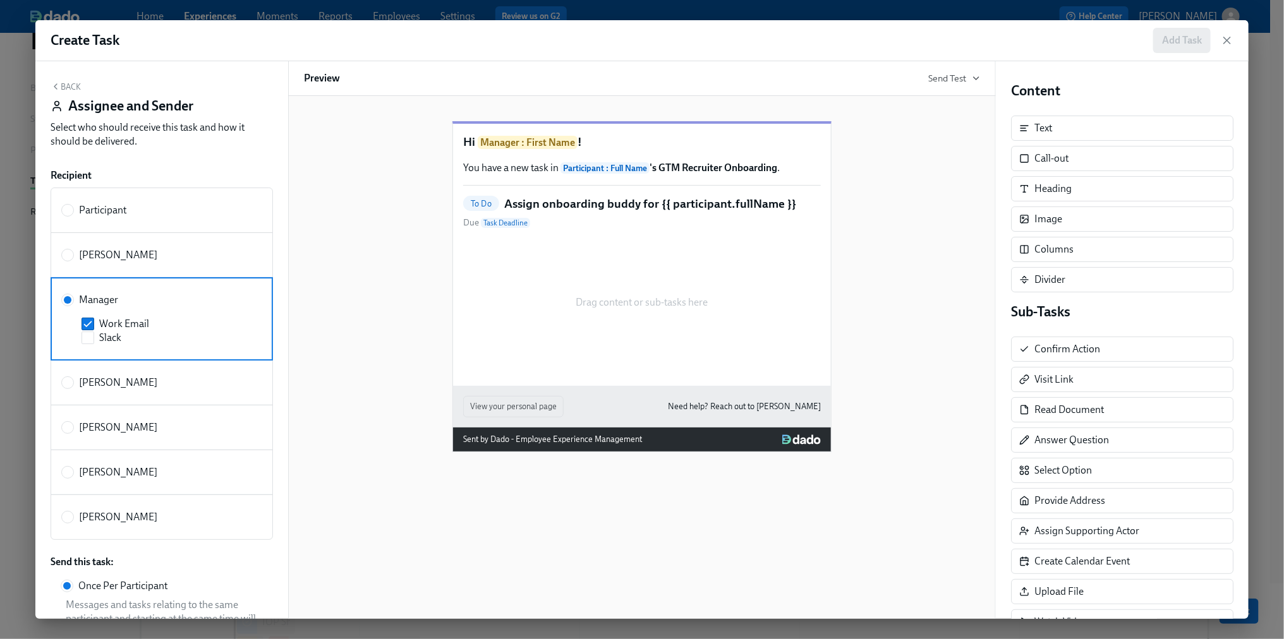
click at [64, 88] on button "Back" at bounding box center [66, 86] width 30 height 10
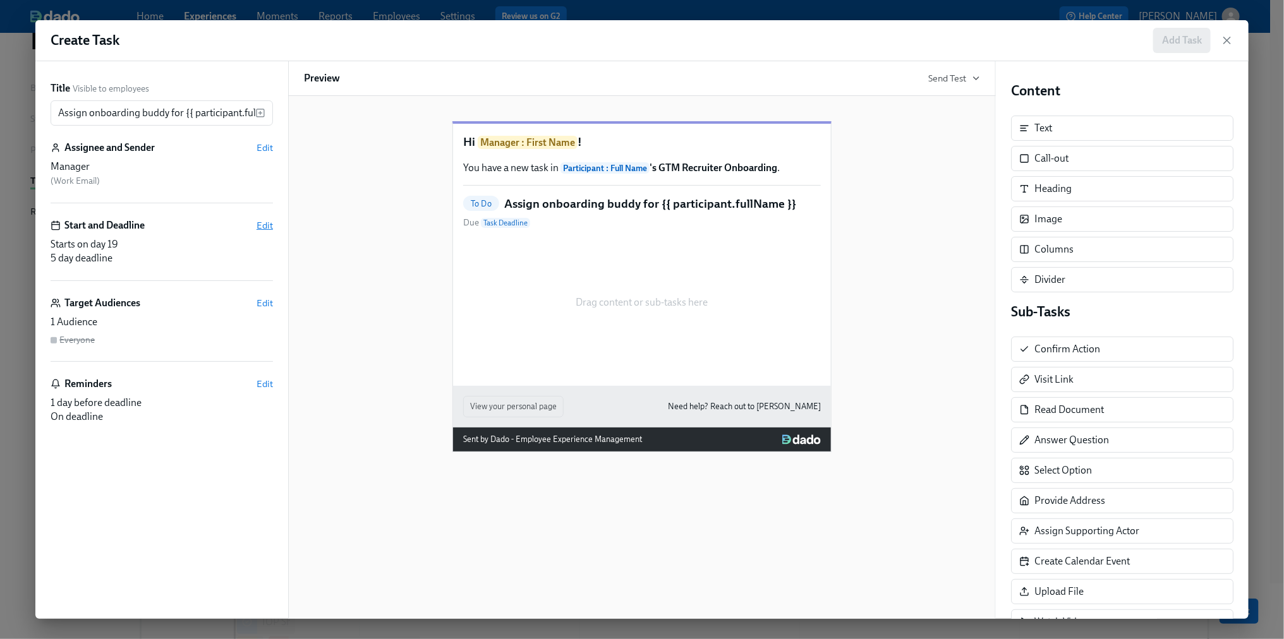
click at [265, 227] on span "Edit" at bounding box center [264, 225] width 16 height 13
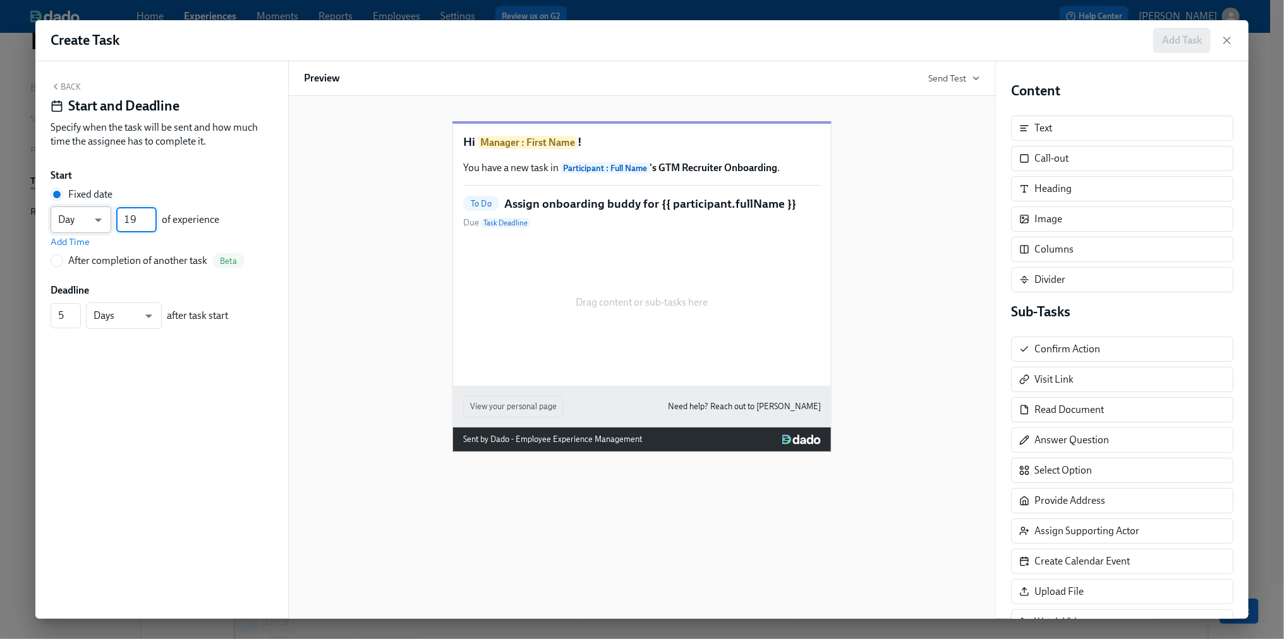
drag, startPoint x: 145, startPoint y: 220, endPoint x: 89, endPoint y: 220, distance: 56.2
click at [89, 220] on div "Day d ​ 19 ​ of experience" at bounding box center [135, 220] width 169 height 27
type input "1"
click at [80, 320] on input "4" at bounding box center [66, 315] width 30 height 25
click at [80, 320] on input "3" at bounding box center [66, 315] width 30 height 25
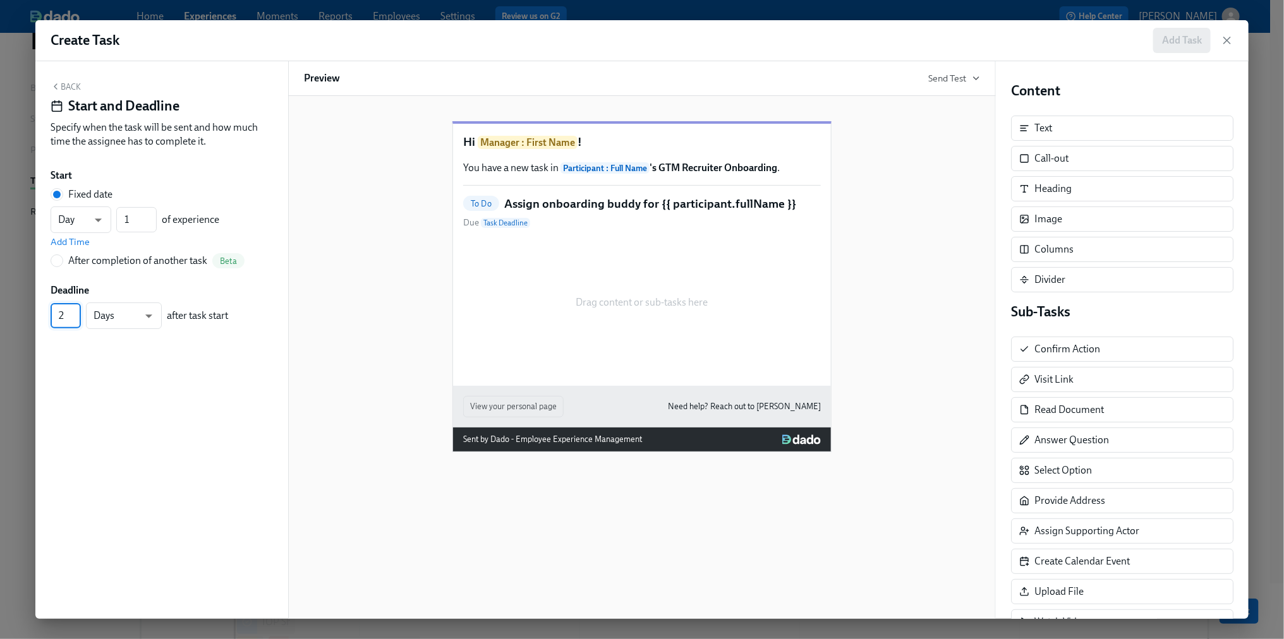
click at [80, 320] on input "2" at bounding box center [66, 315] width 30 height 25
type input "1"
click at [80, 320] on input "1" at bounding box center [66, 315] width 30 height 25
click at [80, 239] on span "Add Time" at bounding box center [70, 242] width 39 height 13
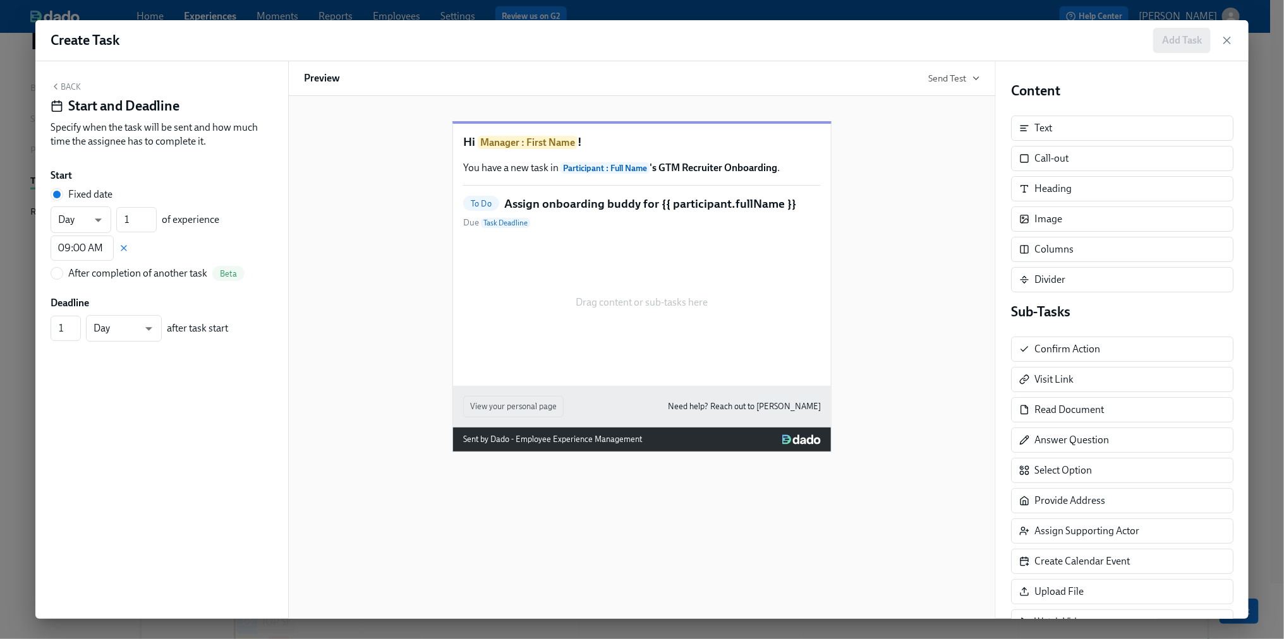
click at [66, 85] on button "Back" at bounding box center [66, 86] width 30 height 10
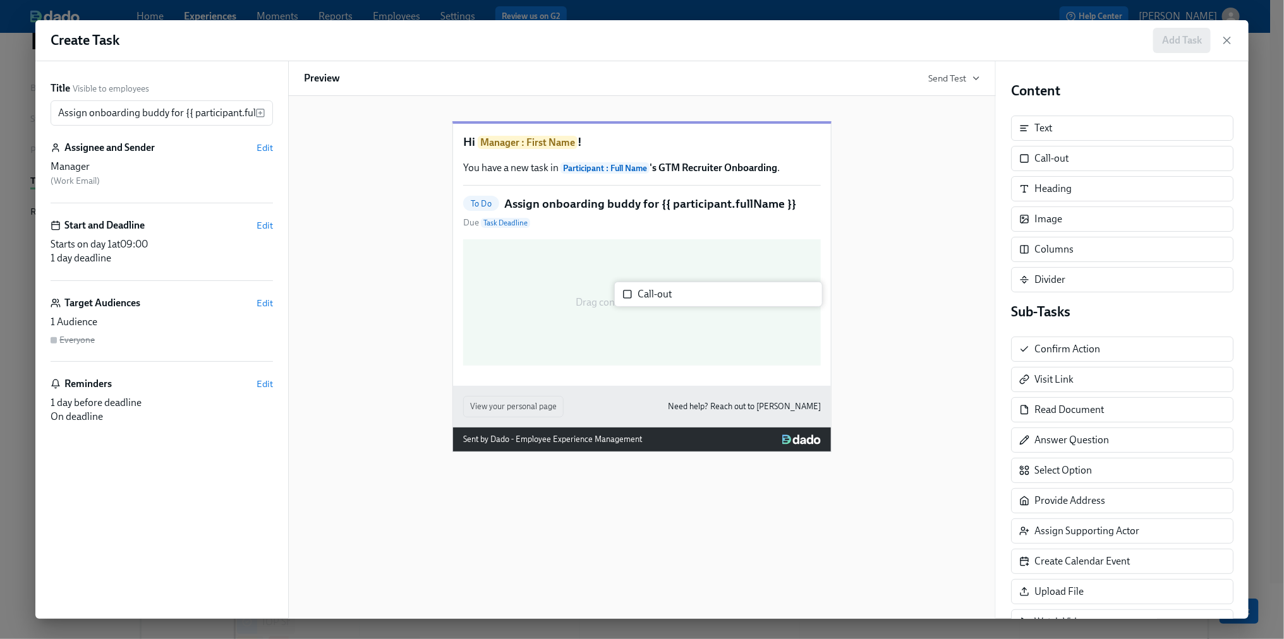
drag, startPoint x: 1083, startPoint y: 154, endPoint x: 679, endPoint y: 290, distance: 426.1
click at [679, 290] on div "Title Visible to employees Assign onboarding buddy for {{ participant.fullName …" at bounding box center [641, 340] width 1213 height 558
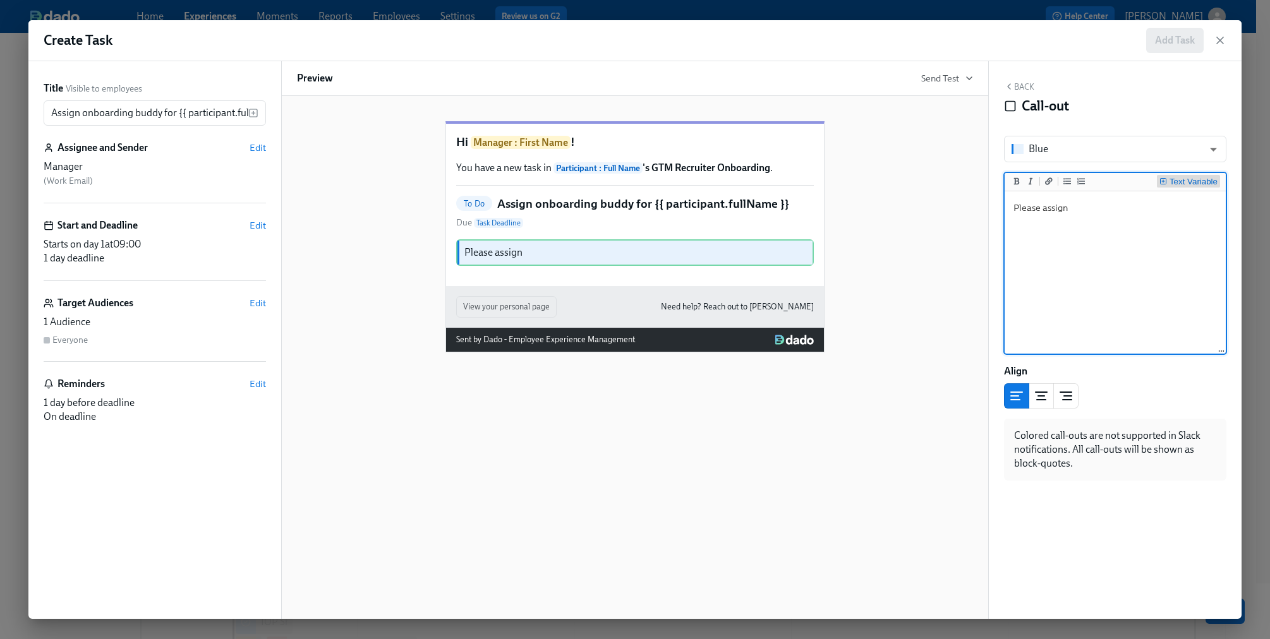
click at [1175, 181] on div "Text Variable" at bounding box center [1193, 182] width 48 height 9
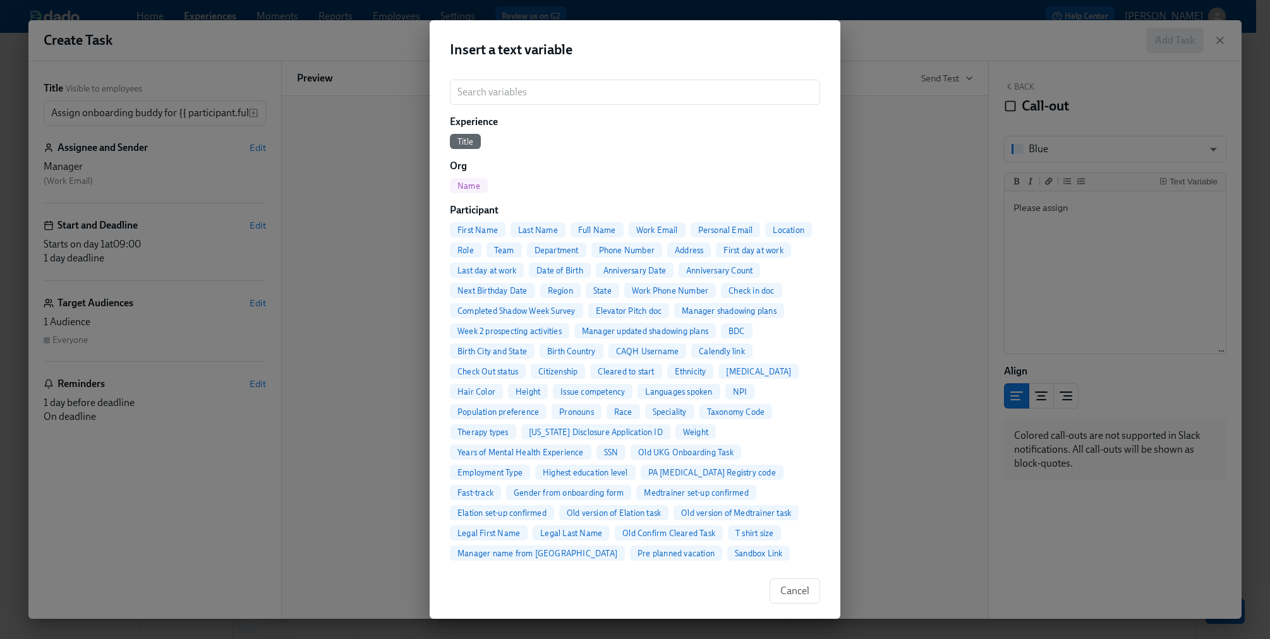
click at [602, 230] on span "Full Name" at bounding box center [596, 230] width 53 height 9
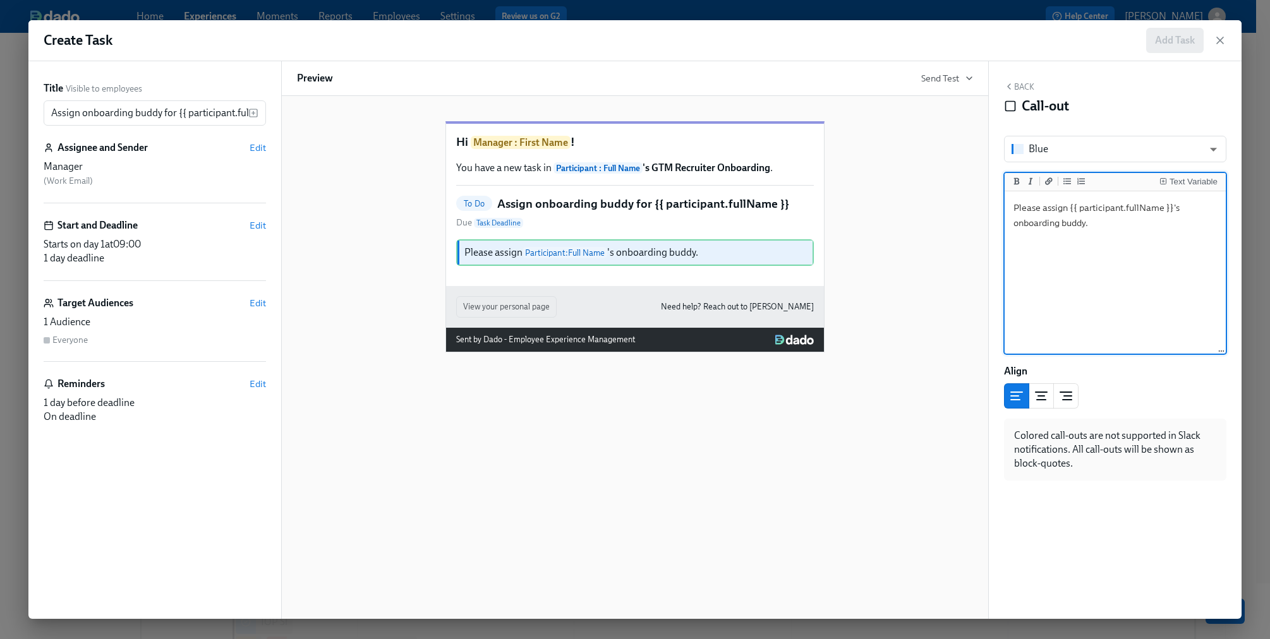
click at [1121, 231] on textarea "Please assign {{ participant.fullName }}'s onboarding buddy." at bounding box center [1115, 273] width 216 height 159
click at [1052, 248] on textarea "Please assign {{ participant.fullName }}'s onboarding buddy." at bounding box center [1115, 273] width 216 height 159
click at [1024, 264] on textarea "Please assign {{ participant.fullName }}'s onboarding buddy." at bounding box center [1115, 273] width 216 height 159
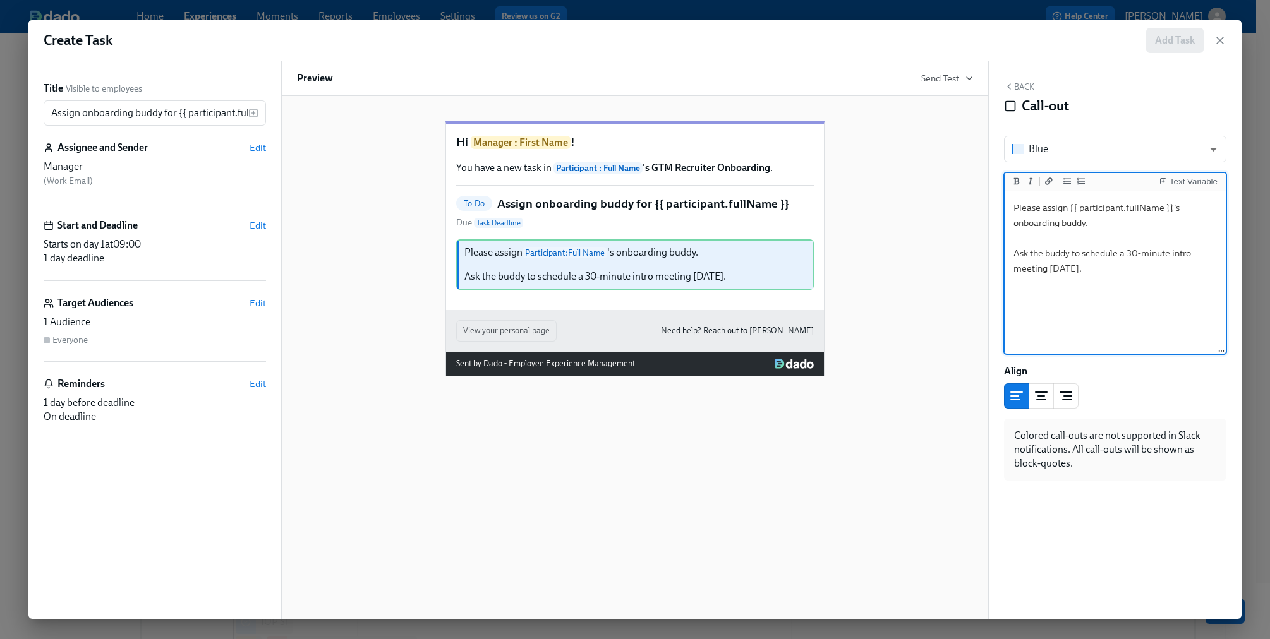
click at [1051, 274] on textarea "Please assign {{ participant.fullName }}'s onboarding buddy. Ask the buddy to s…" at bounding box center [1115, 273] width 216 height 159
click at [1201, 179] on div "Text Variable" at bounding box center [1193, 182] width 48 height 9
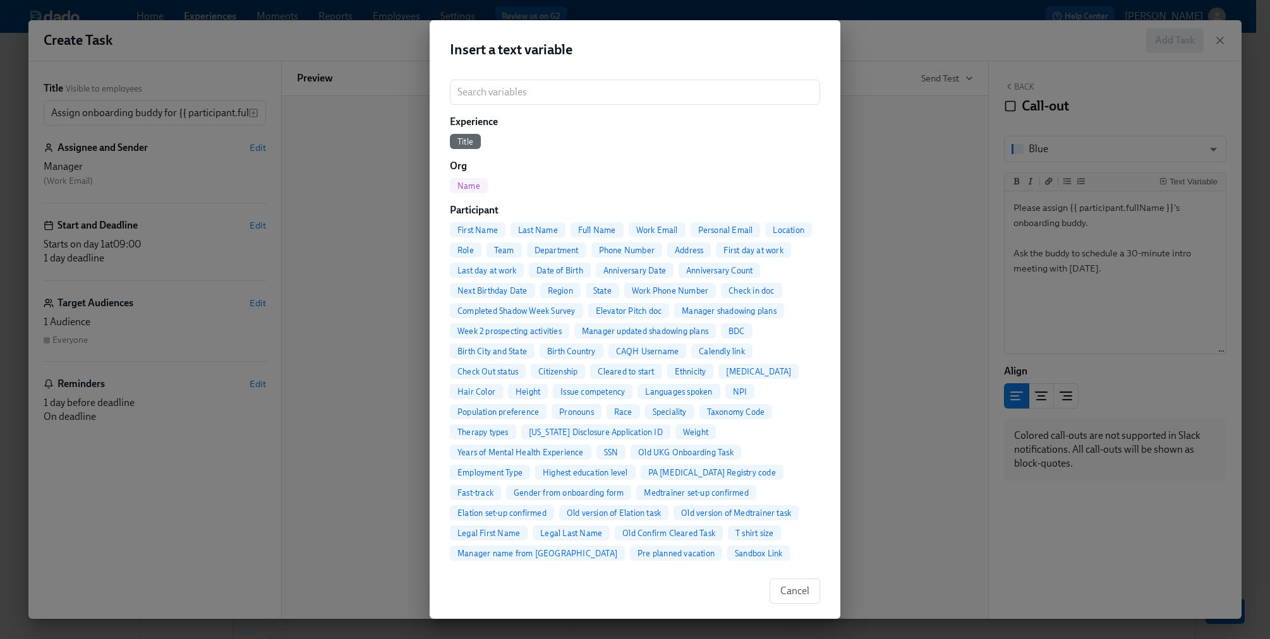
click at [474, 232] on span "First Name" at bounding box center [478, 230] width 56 height 9
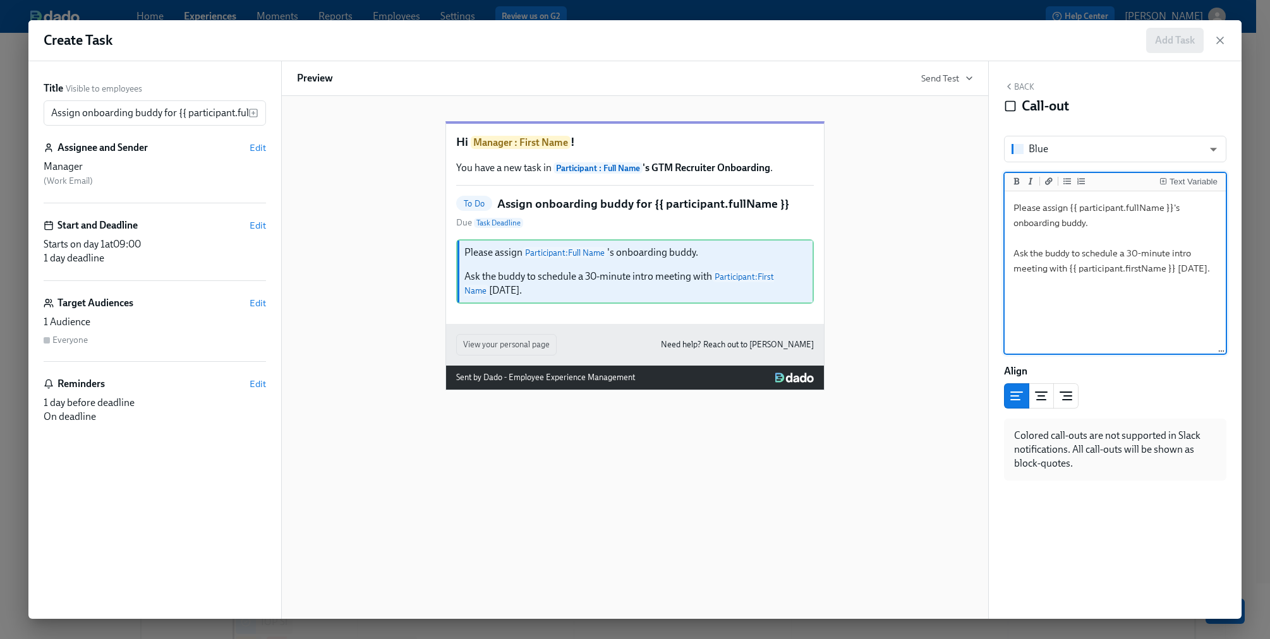
type textarea "Please assign {{ participant.fullName }}'s onboarding buddy. Ask the buddy to s…"
click at [888, 196] on div "Hi Manager : First Name ! You have a new task in Participant : Full Name 's GTM…" at bounding box center [635, 245] width 676 height 289
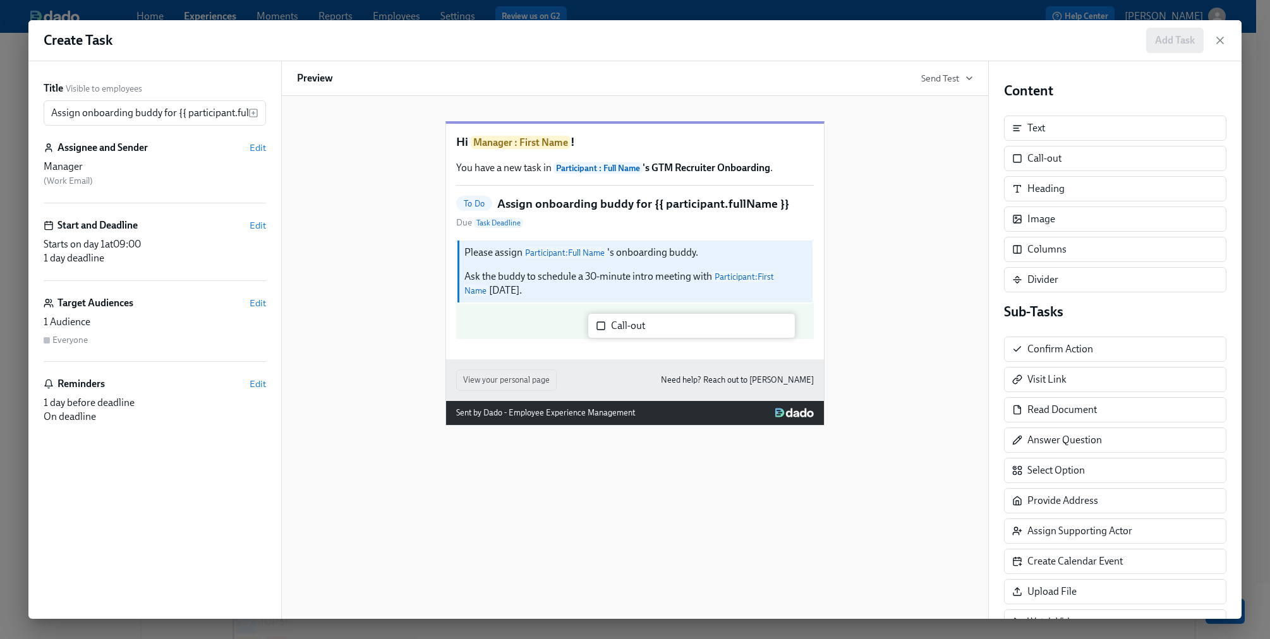
drag, startPoint x: 1085, startPoint y: 158, endPoint x: 661, endPoint y: 327, distance: 456.2
click at [661, 327] on div "Title Visible to employees Assign onboarding buddy for {{ participant.fullName …" at bounding box center [634, 340] width 1213 height 558
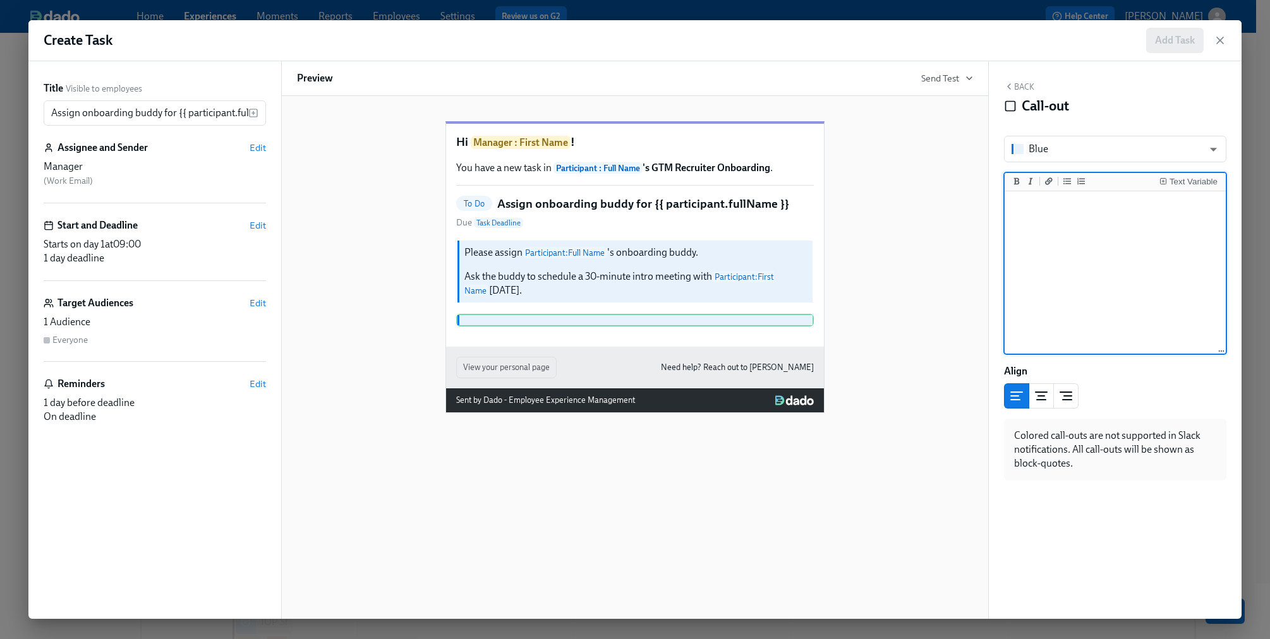
click at [1021, 81] on button "Back" at bounding box center [1019, 86] width 30 height 10
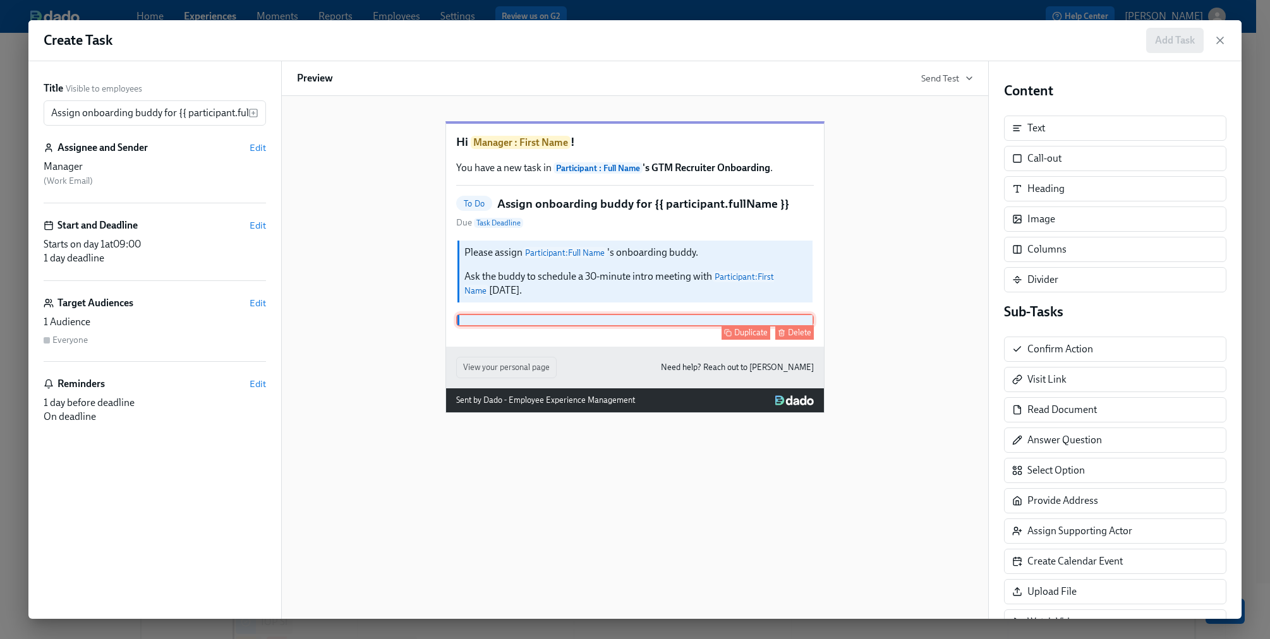
click at [800, 337] on div "Delete" at bounding box center [799, 332] width 23 height 9
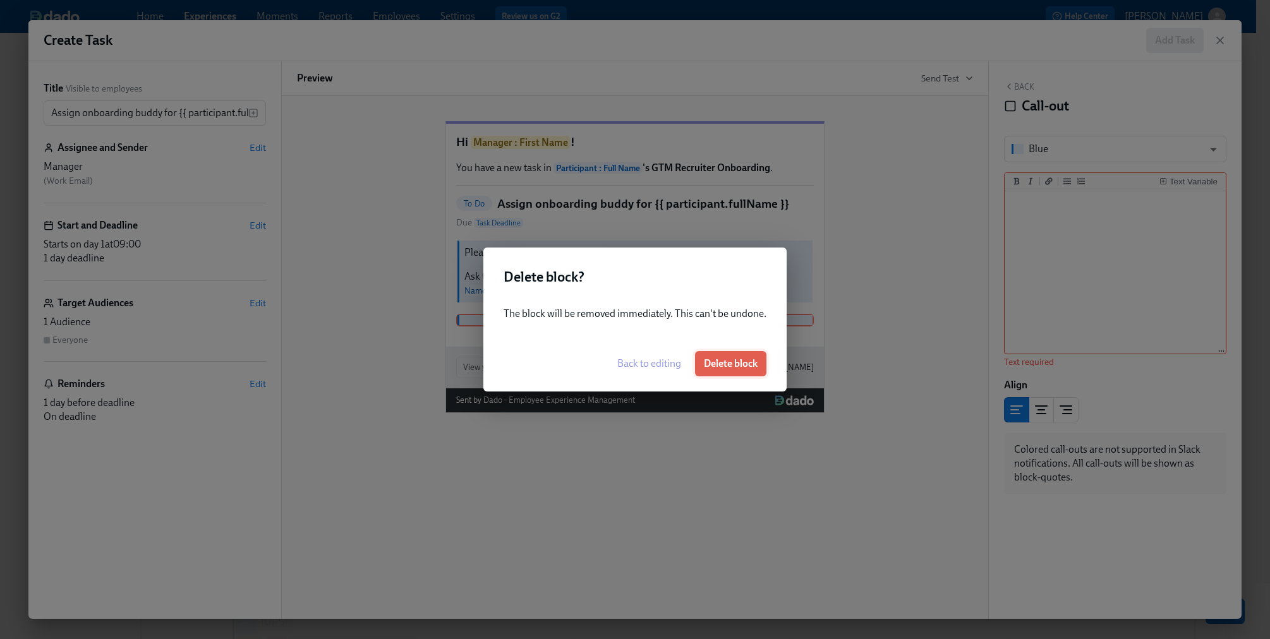
click at [721, 369] on span "Delete block" at bounding box center [731, 364] width 54 height 13
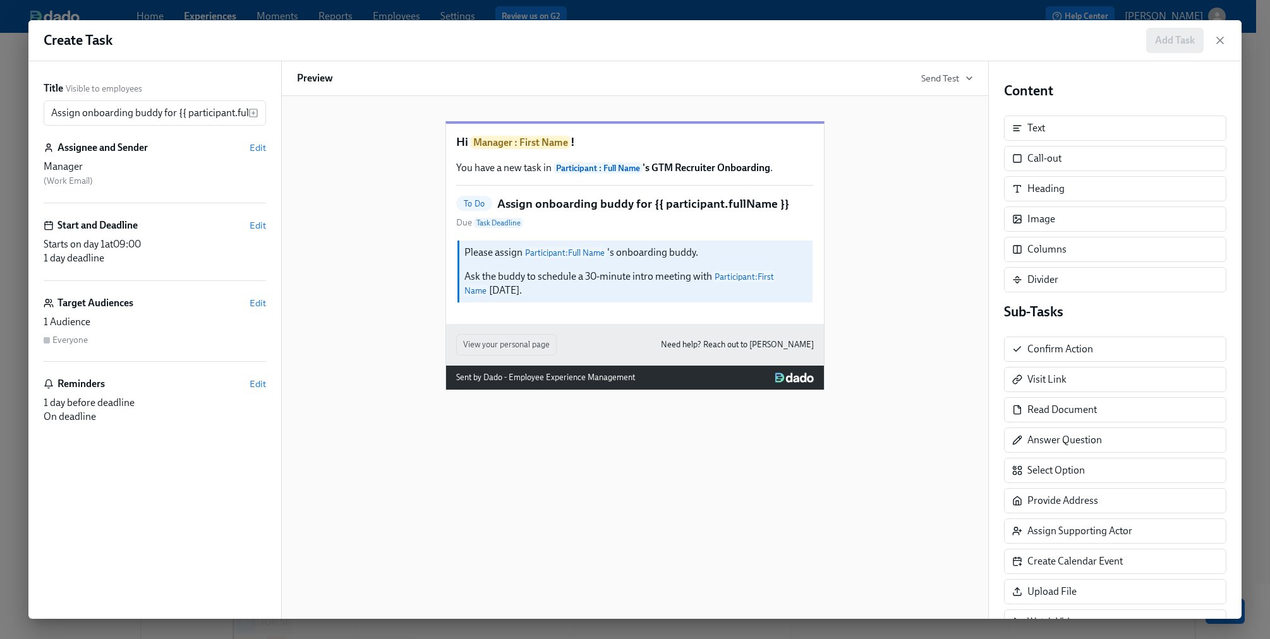
click at [890, 258] on div "Hi Manager : First Name ! You have a new task in Participant : Full Name 's GTM…" at bounding box center [635, 245] width 676 height 289
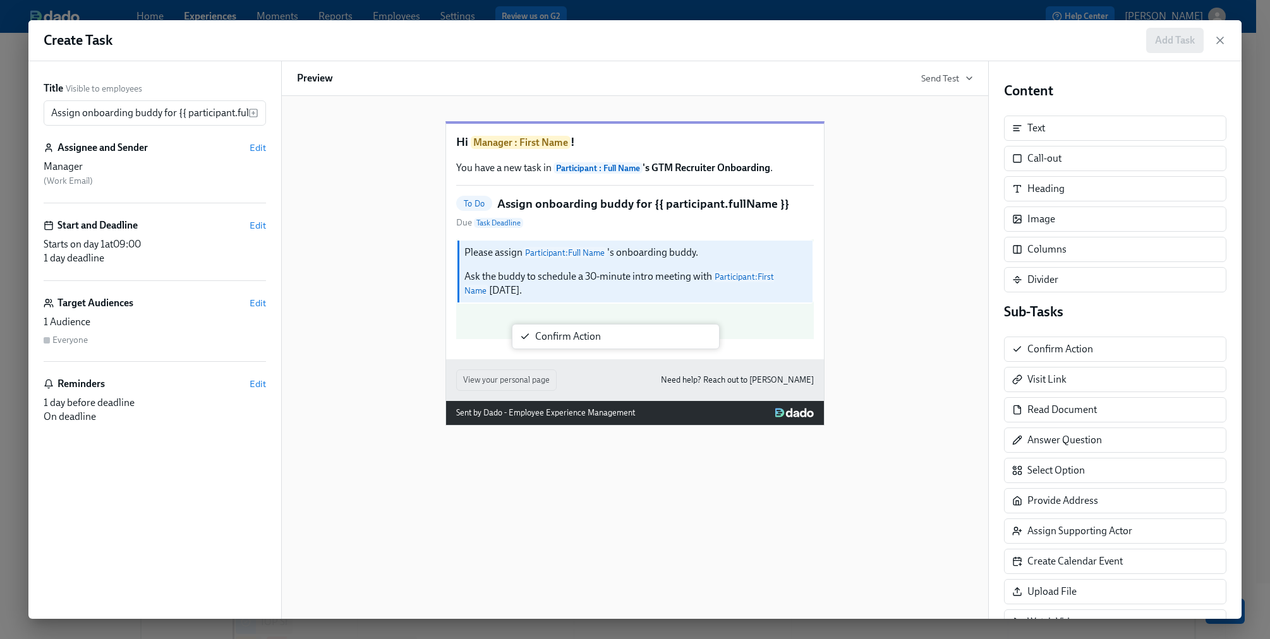
drag, startPoint x: 1051, startPoint y: 352, endPoint x: 551, endPoint y: 343, distance: 499.7
click at [551, 343] on div "Title Visible to employees Assign onboarding buddy for {{ participant.fullName …" at bounding box center [634, 340] width 1213 height 558
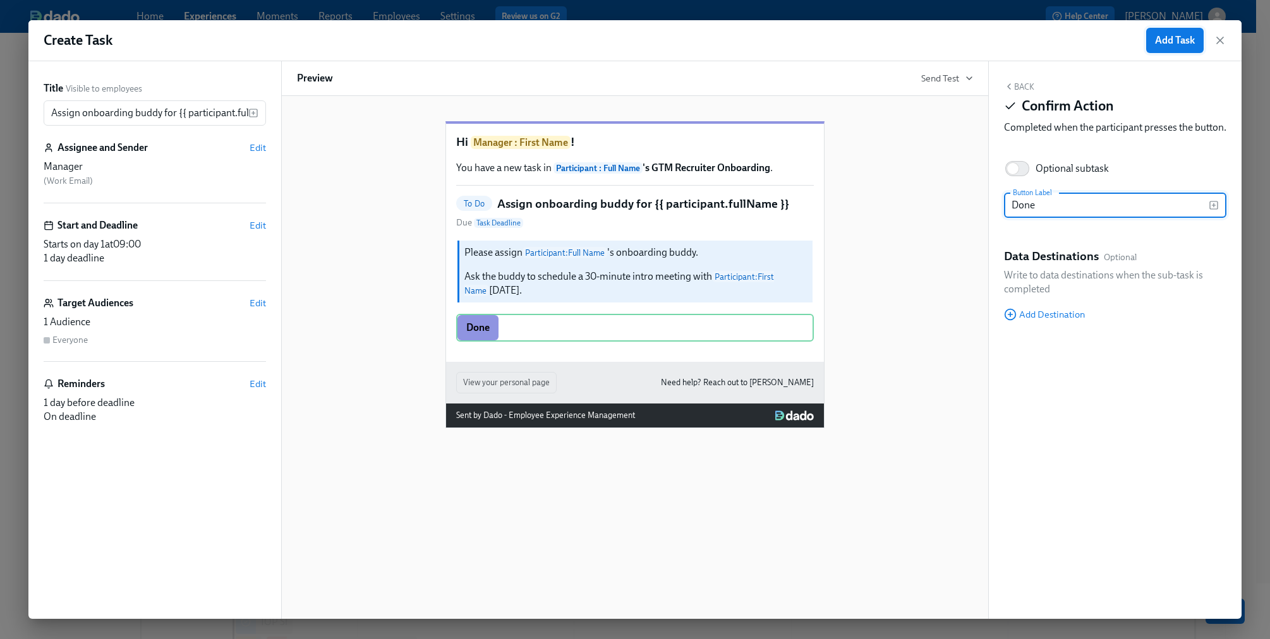
type input "Done"
click at [1179, 40] on span "Add Task" at bounding box center [1175, 40] width 40 height 13
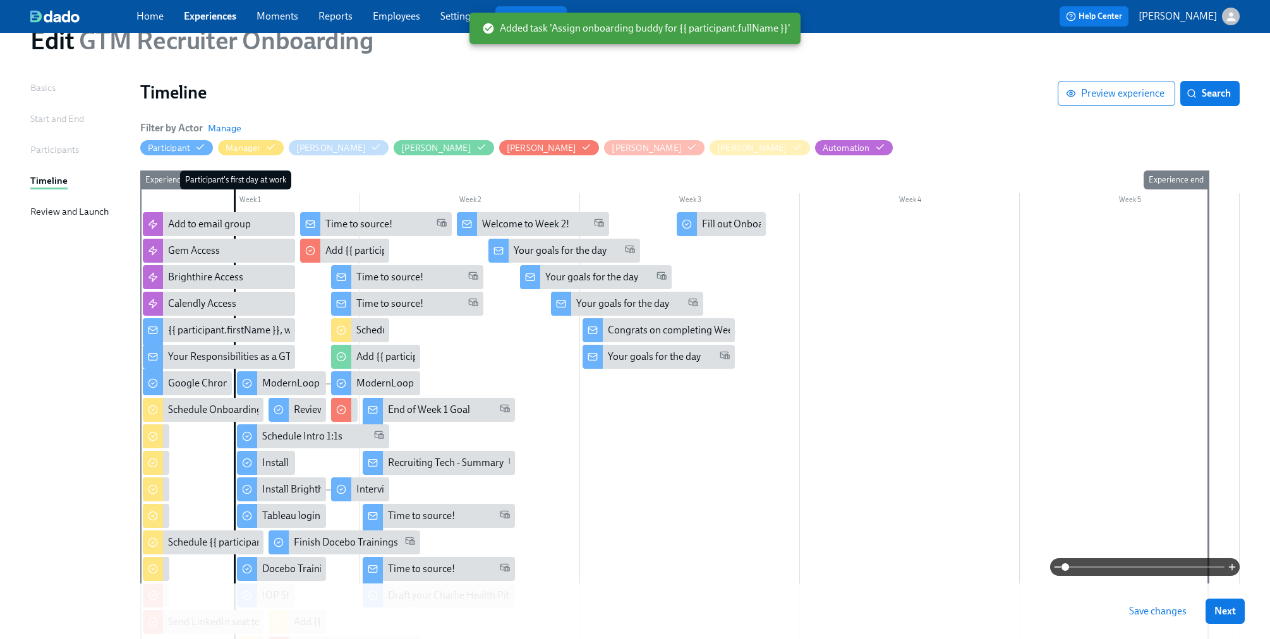
click at [1168, 611] on span "Save changes" at bounding box center [1157, 611] width 57 height 13
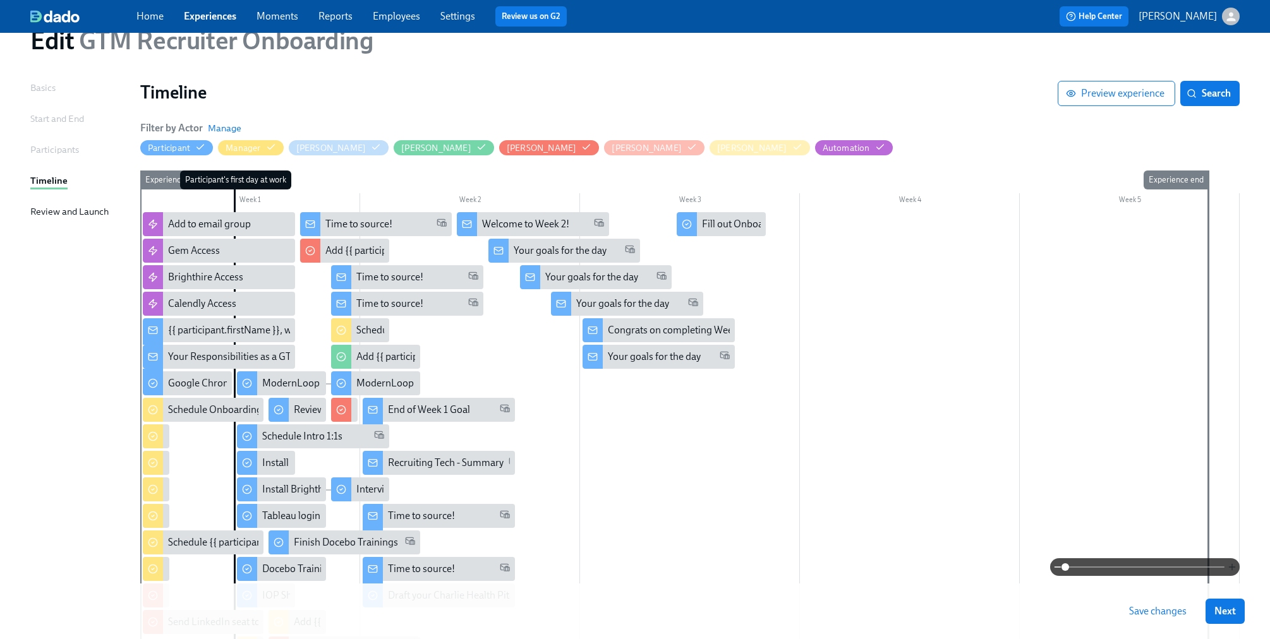
click at [1231, 570] on icon "button" at bounding box center [1232, 567] width 10 height 10
click at [1231, 572] on icon "button" at bounding box center [1232, 567] width 10 height 10
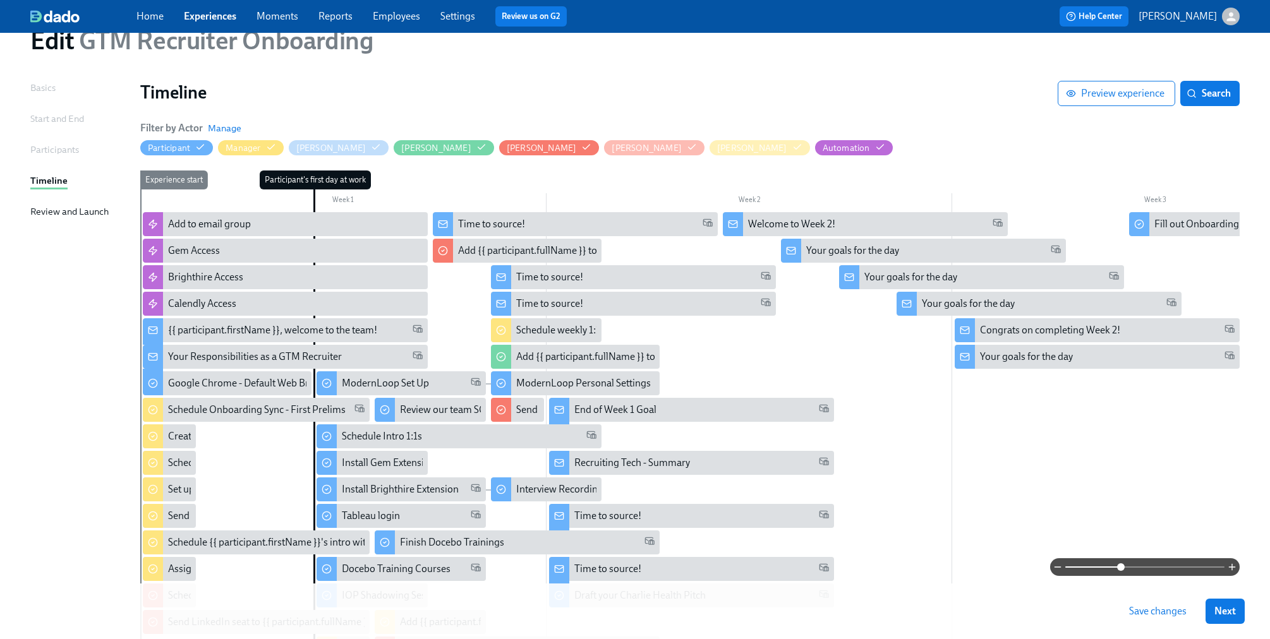
drag, startPoint x: 1081, startPoint y: 567, endPoint x: 1121, endPoint y: 561, distance: 40.2
click at [1121, 563] on span at bounding box center [1121, 567] width 8 height 8
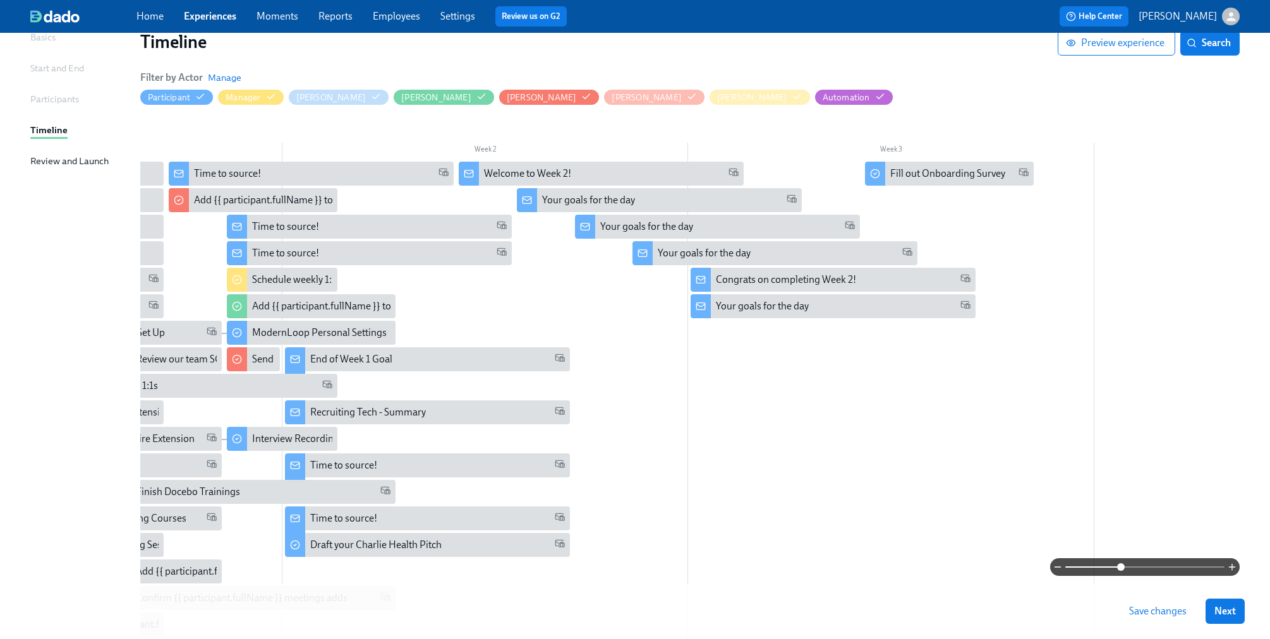
scroll to position [103, 0]
click at [269, 167] on div "Time to source!" at bounding box center [321, 173] width 255 height 14
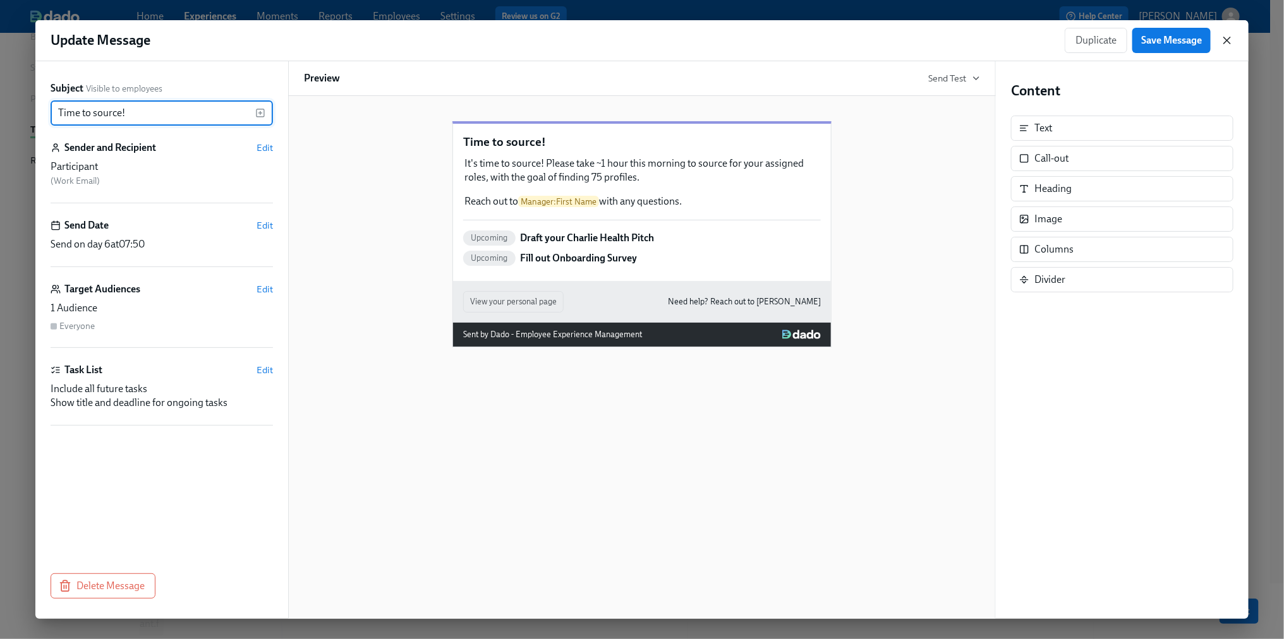
click at [1224, 35] on icon "button" at bounding box center [1226, 40] width 13 height 13
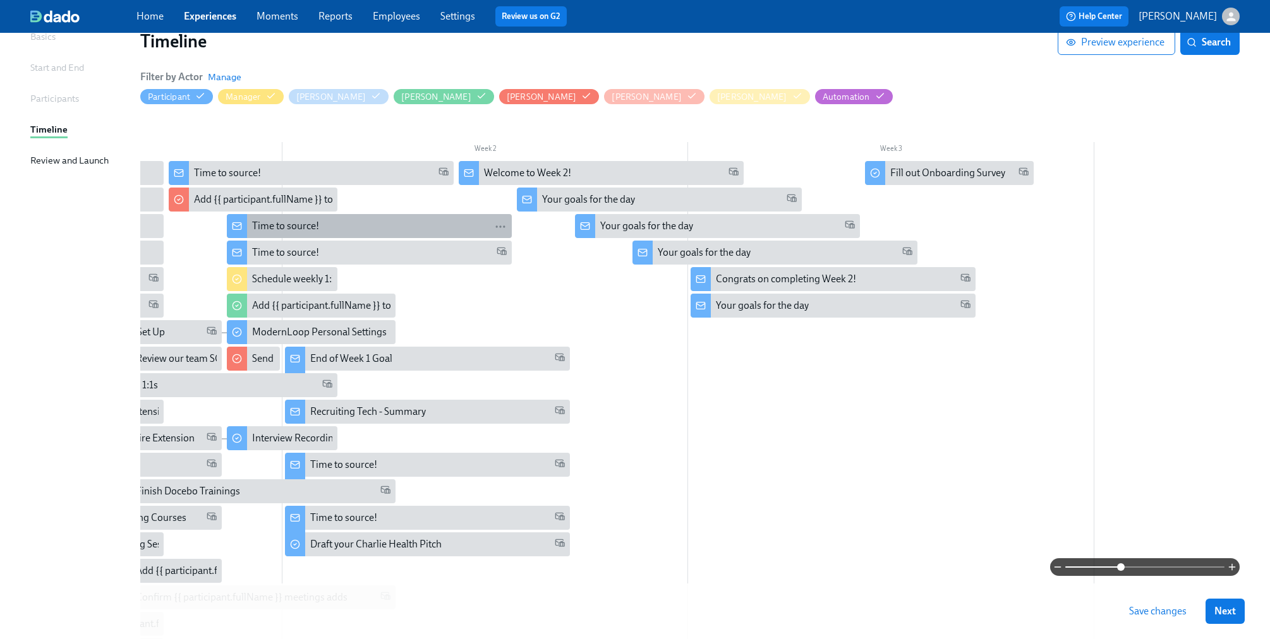
click at [349, 225] on div "Time to source!" at bounding box center [379, 226] width 255 height 14
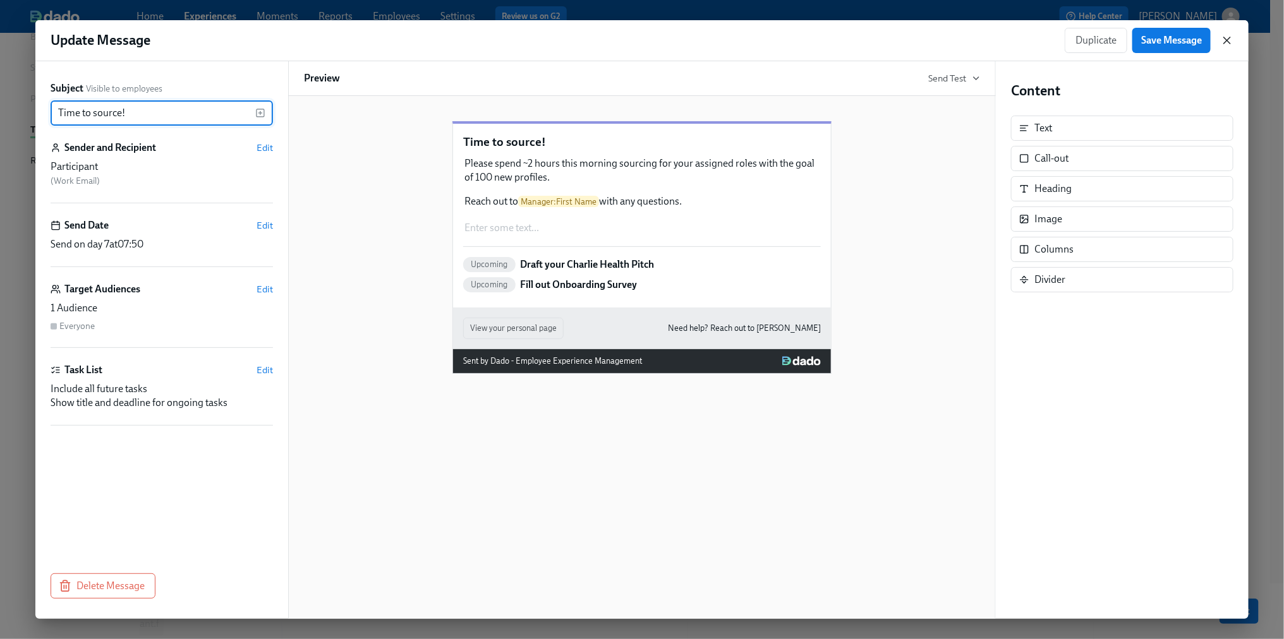
click at [1231, 37] on icon "button" at bounding box center [1226, 40] width 13 height 13
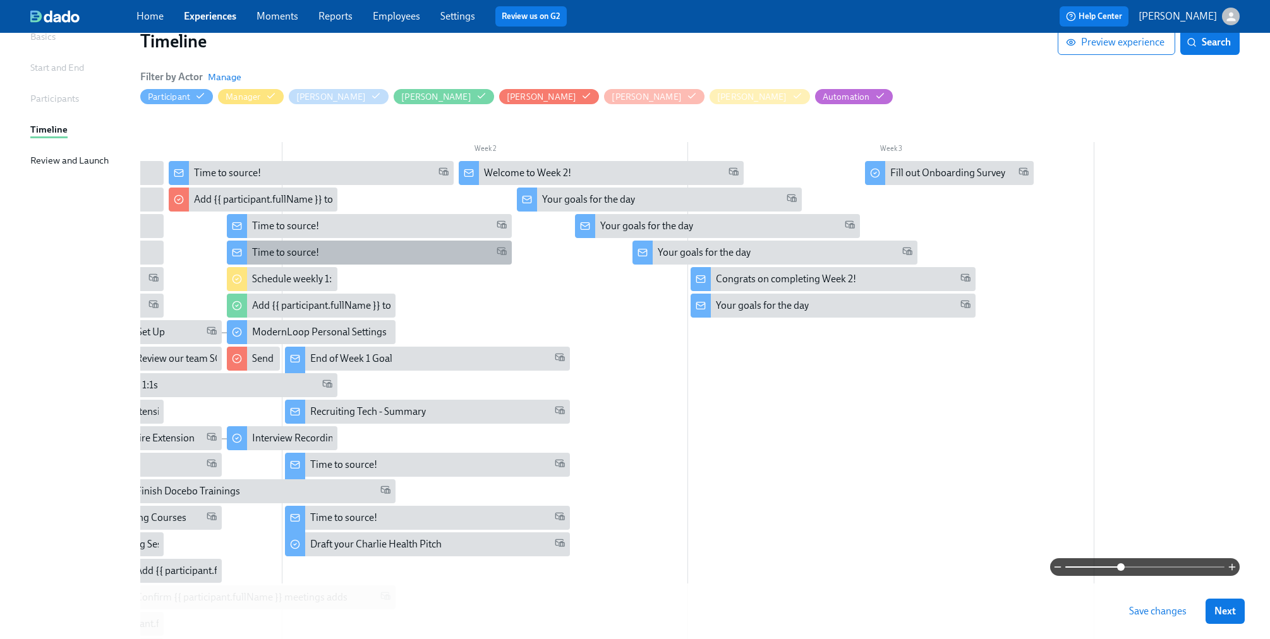
click at [426, 241] on div "Time to source!" at bounding box center [369, 253] width 285 height 24
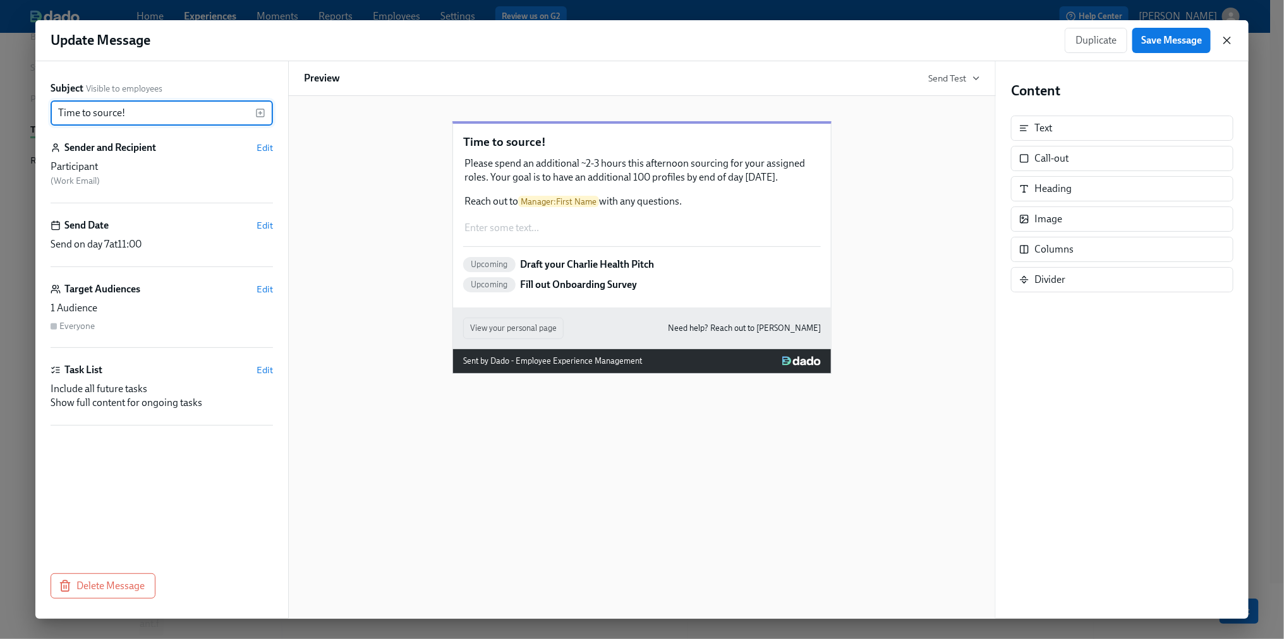
click at [1229, 40] on icon "button" at bounding box center [1226, 40] width 13 height 13
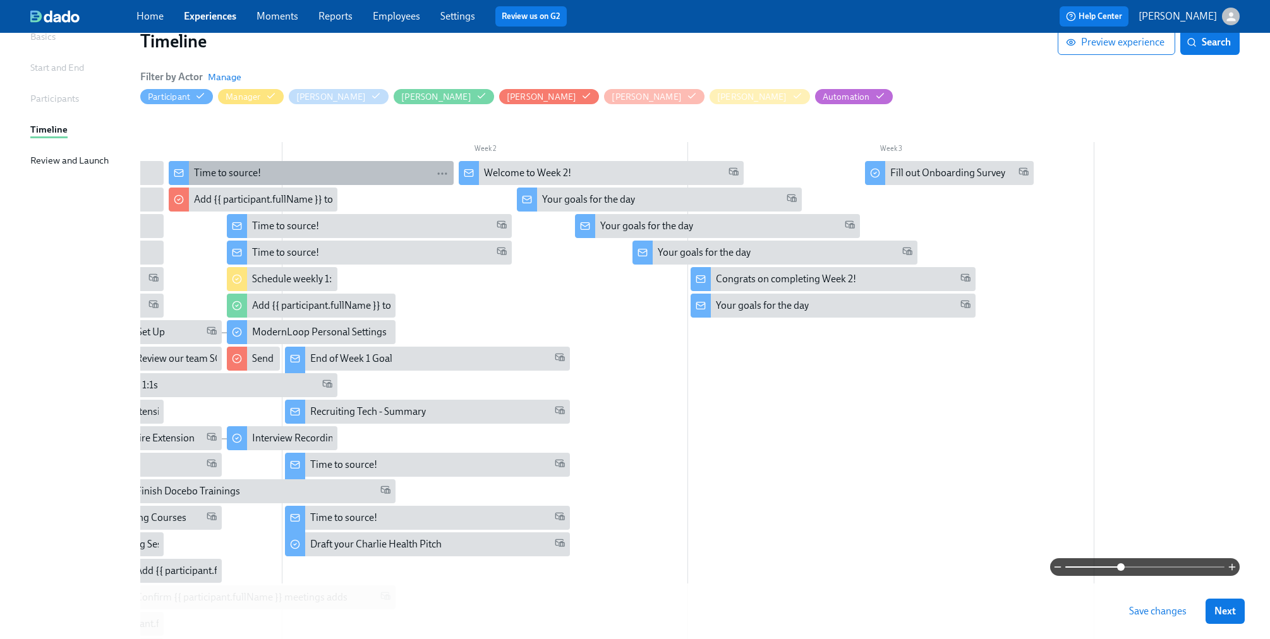
click at [246, 170] on div "Time to source!" at bounding box center [227, 173] width 67 height 14
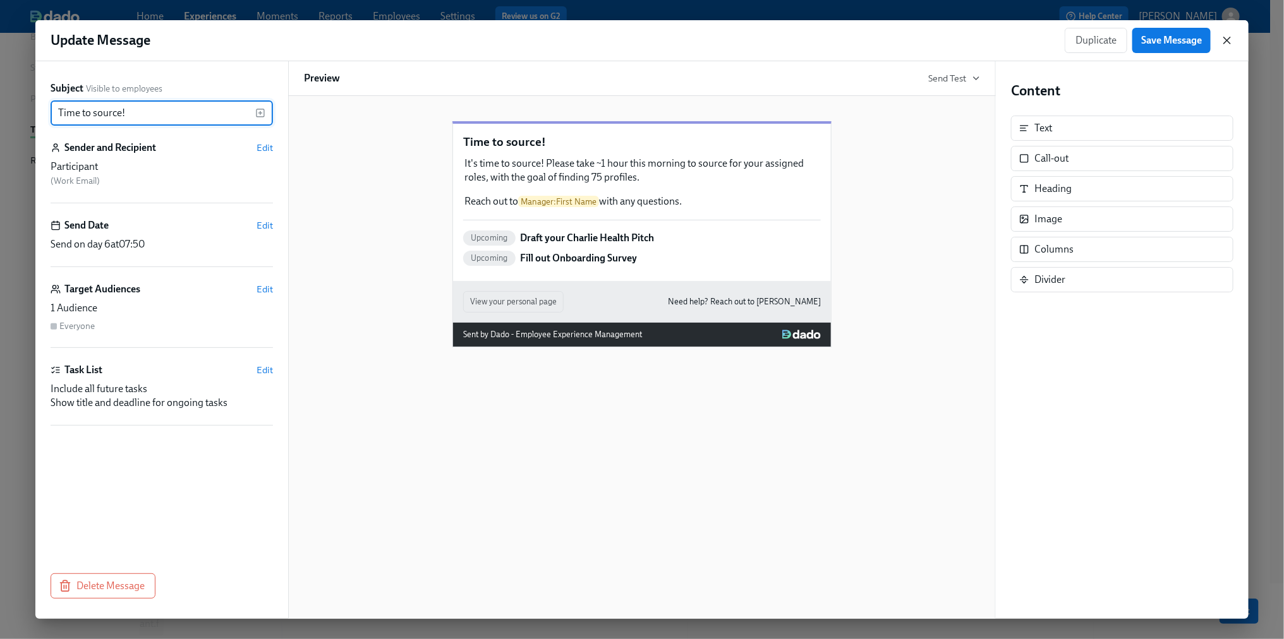
click at [1229, 42] on icon "button" at bounding box center [1227, 40] width 6 height 6
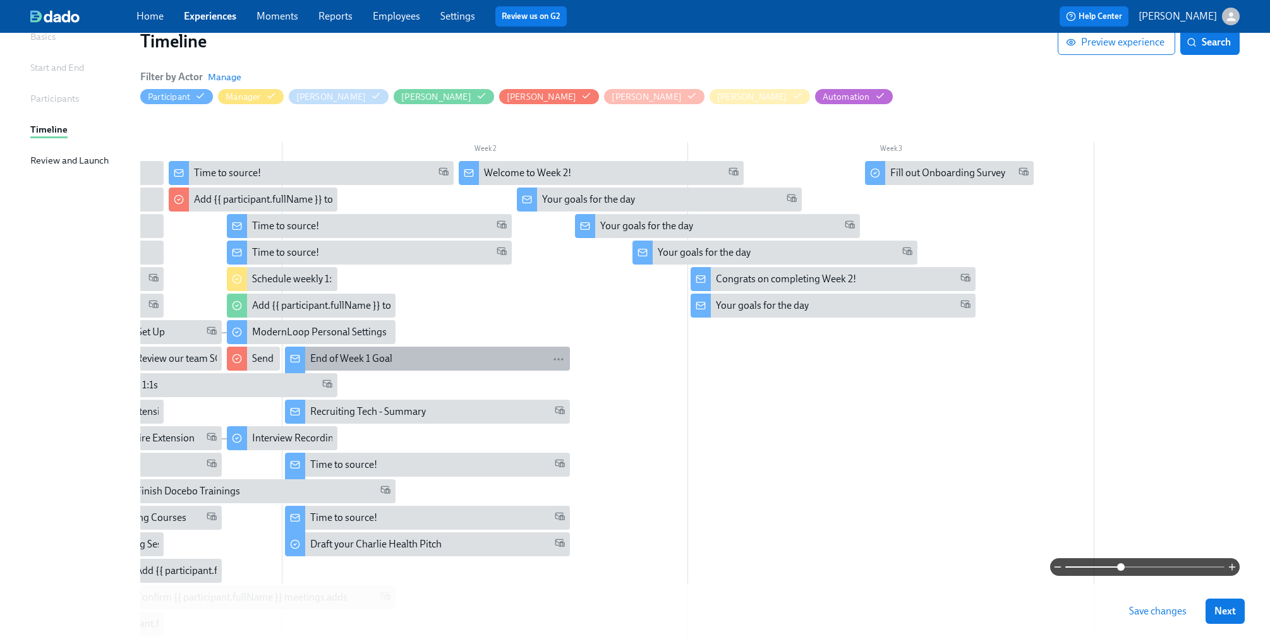
click at [323, 356] on div "End of Week 1 Goal" at bounding box center [351, 359] width 82 height 14
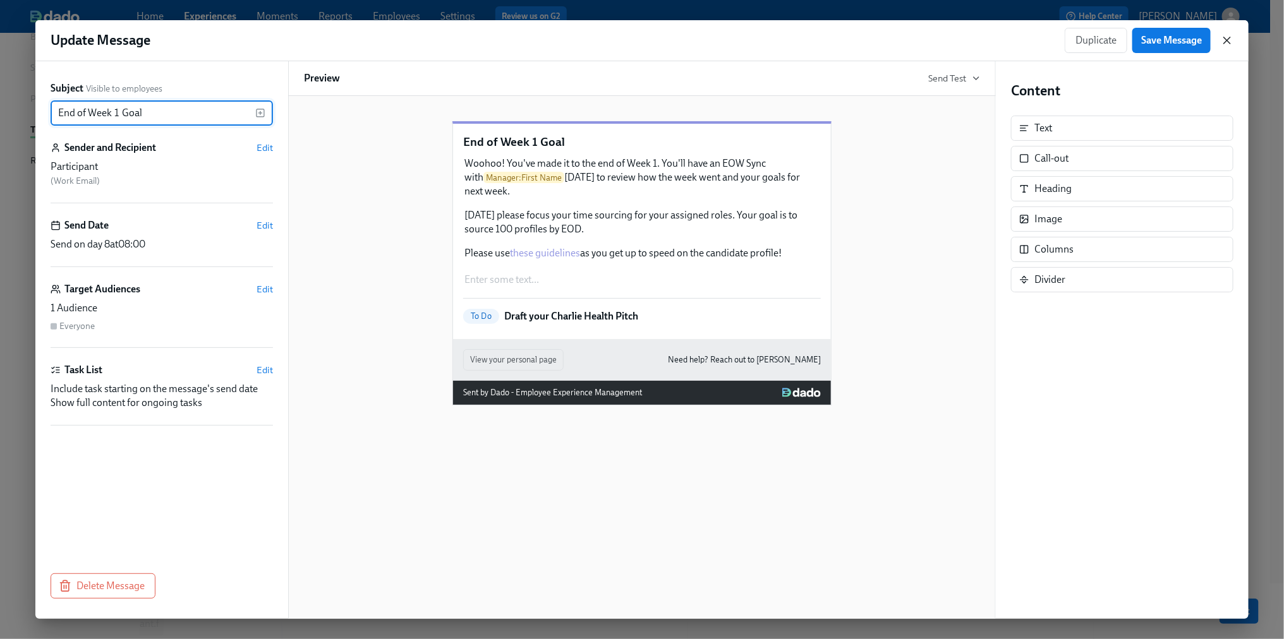
click at [1228, 38] on icon "button" at bounding box center [1227, 40] width 6 height 6
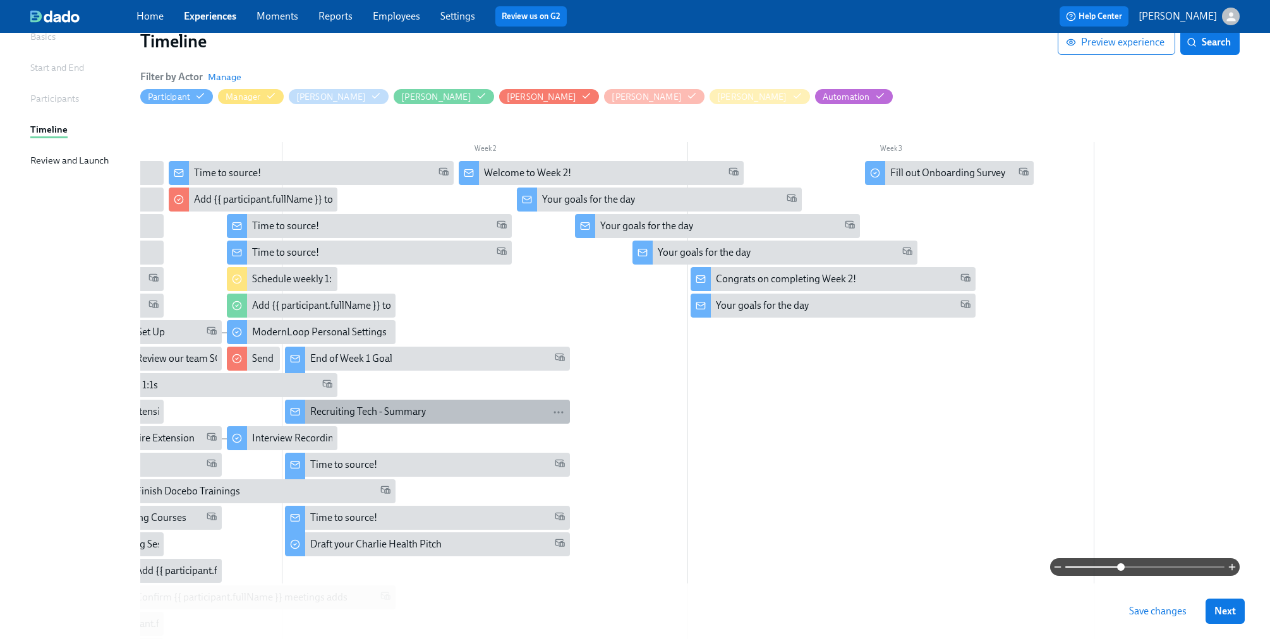
click at [418, 416] on div "Recruiting Tech - Summary" at bounding box center [368, 412] width 116 height 14
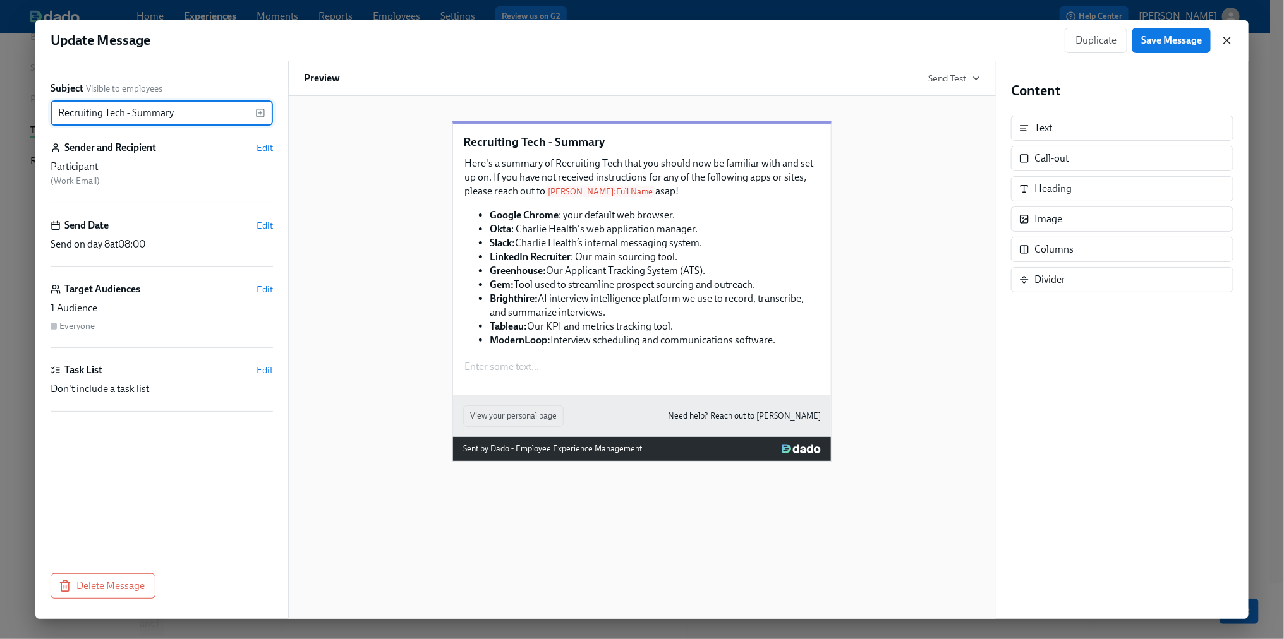
click at [1224, 40] on icon "button" at bounding box center [1226, 40] width 13 height 13
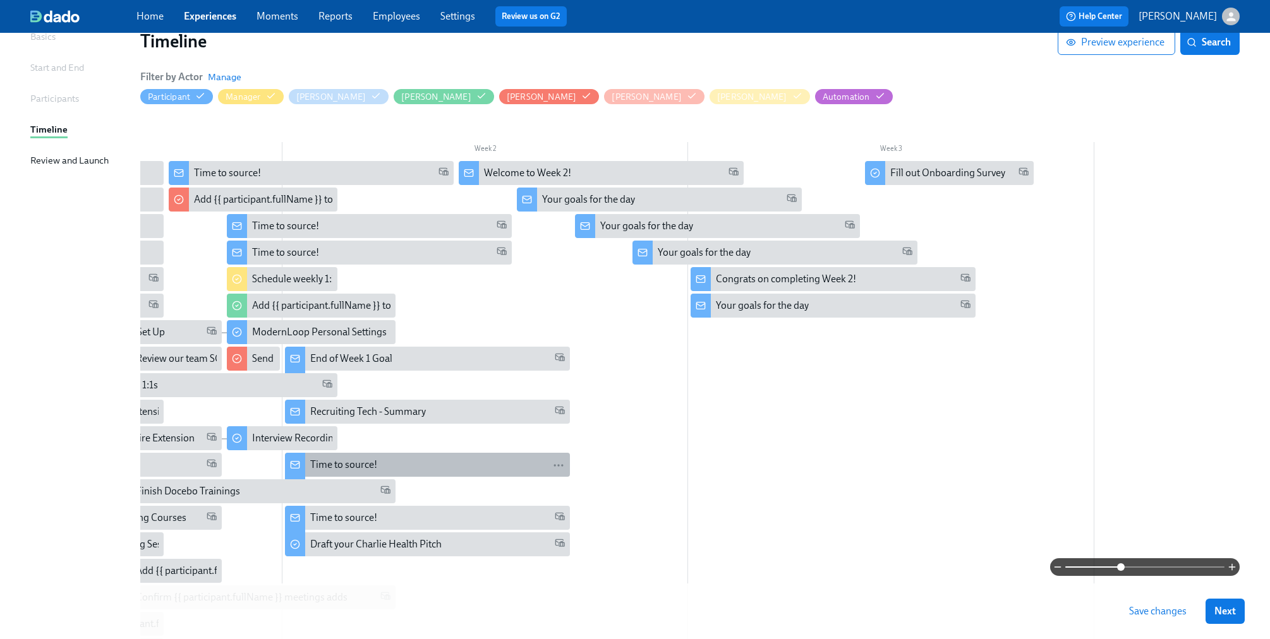
click at [435, 460] on div "Time to source!" at bounding box center [437, 465] width 255 height 14
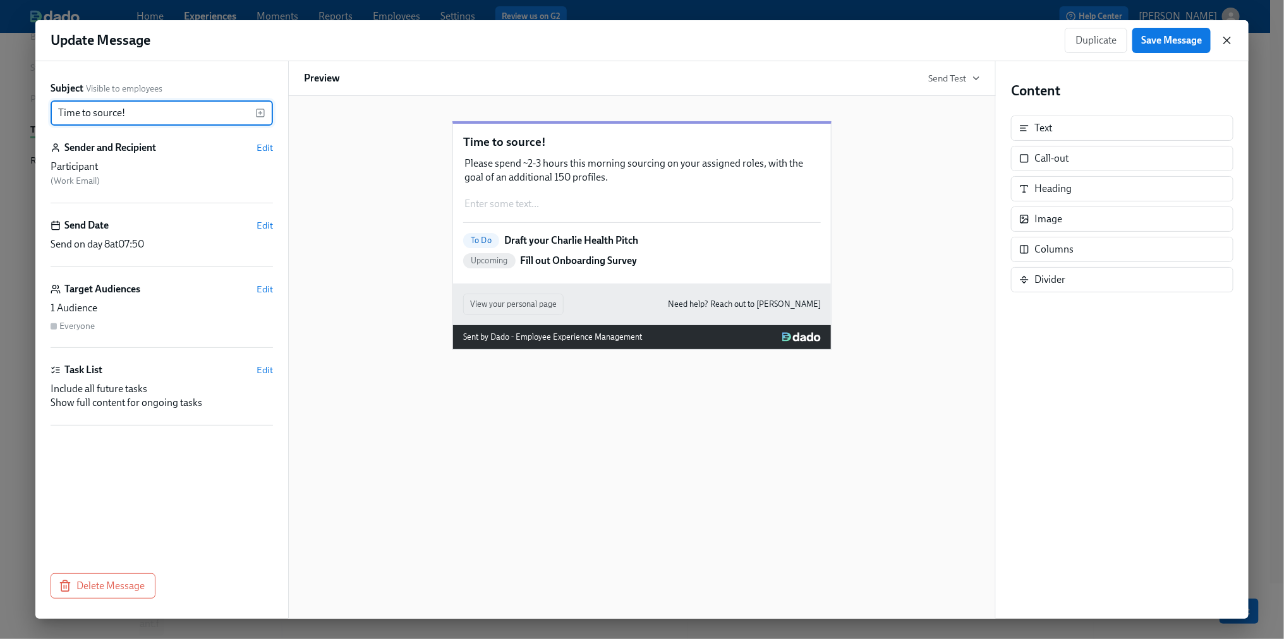
click at [1230, 41] on icon "button" at bounding box center [1226, 40] width 13 height 13
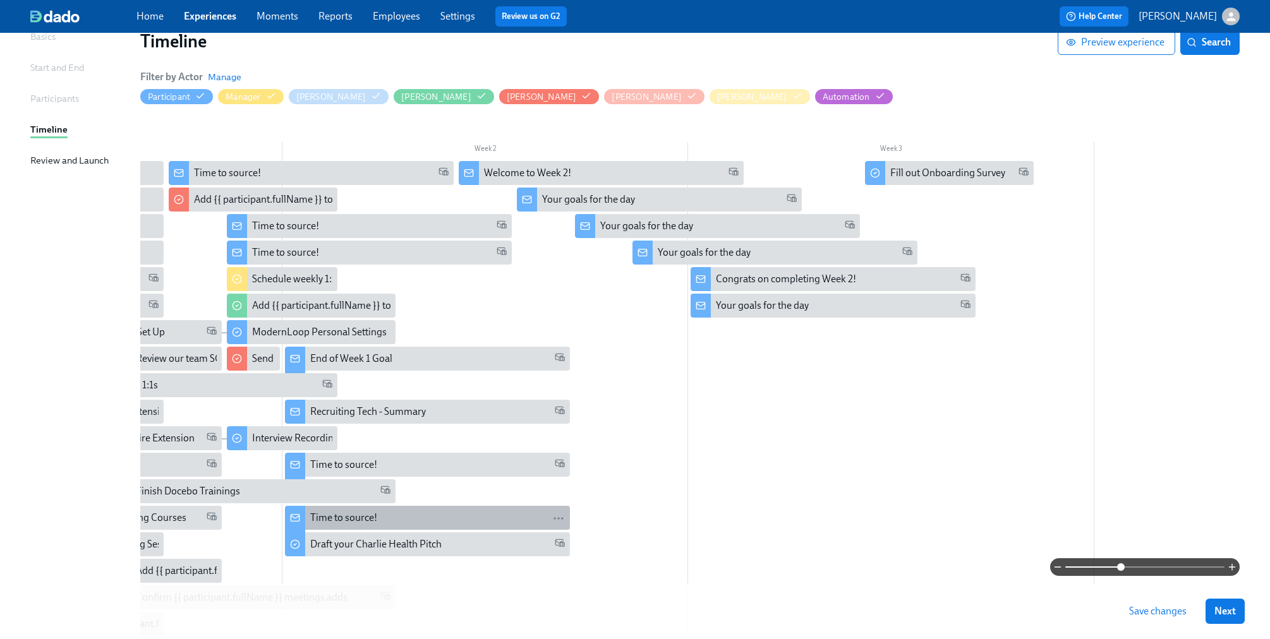
click at [400, 522] on div "Time to source!" at bounding box center [437, 518] width 255 height 14
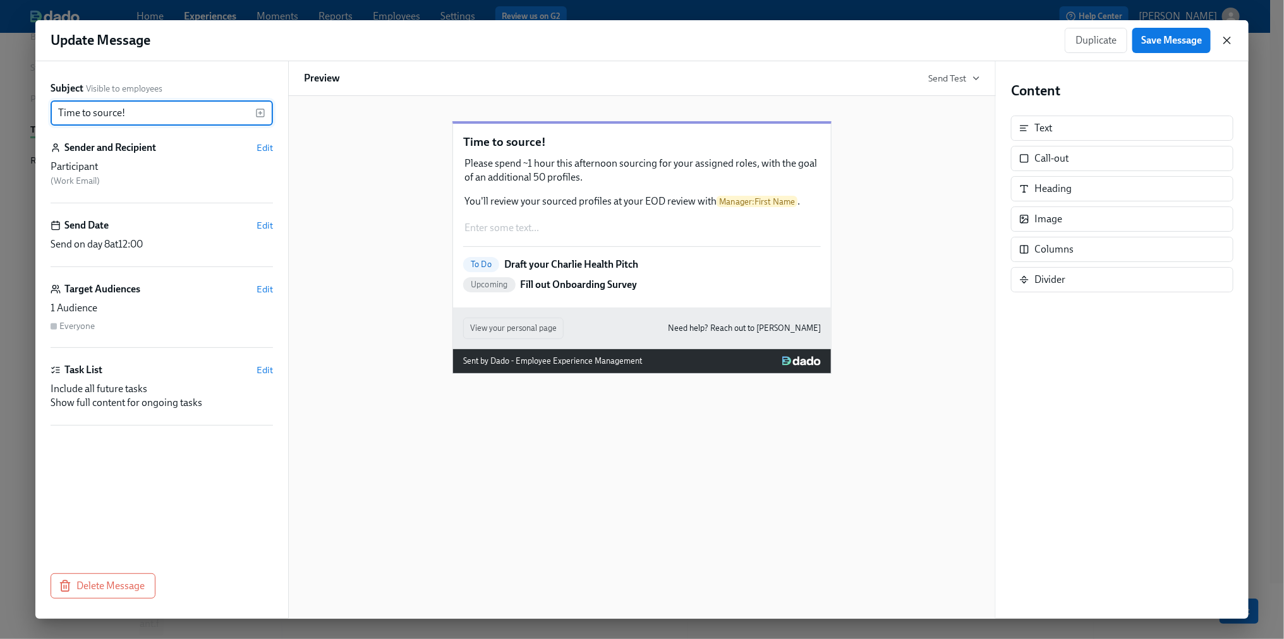
click at [1225, 43] on icon "button" at bounding box center [1226, 40] width 13 height 13
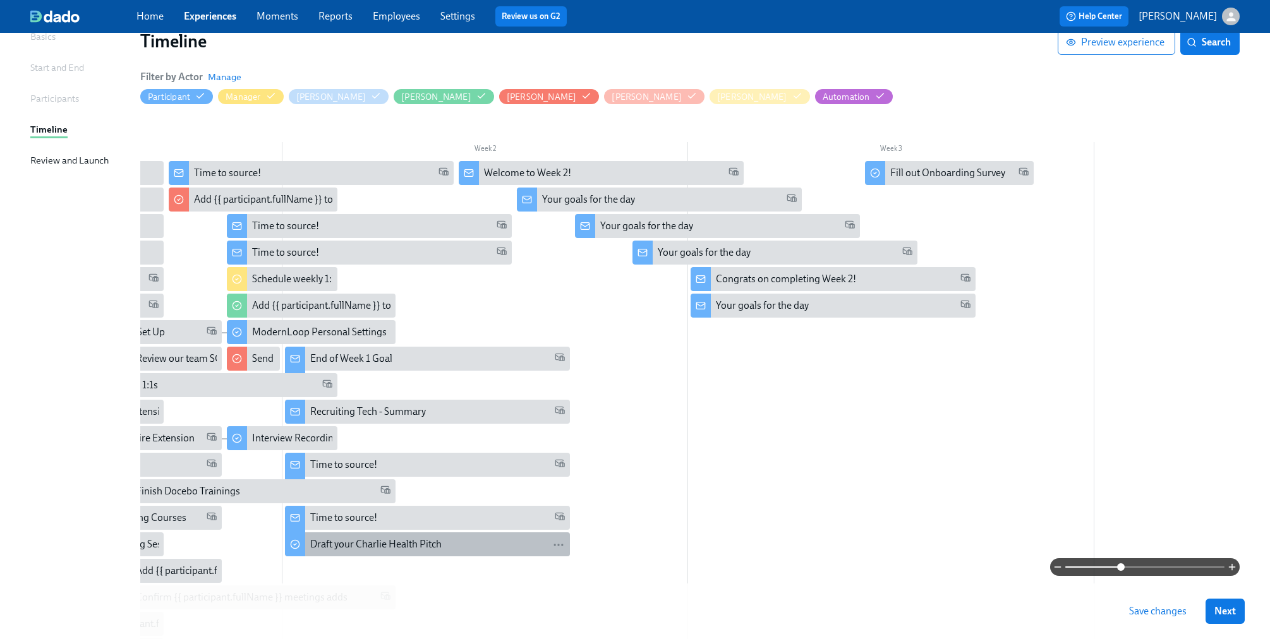
click at [380, 544] on div "Draft your Charlie Health Pitch" at bounding box center [375, 545] width 131 height 14
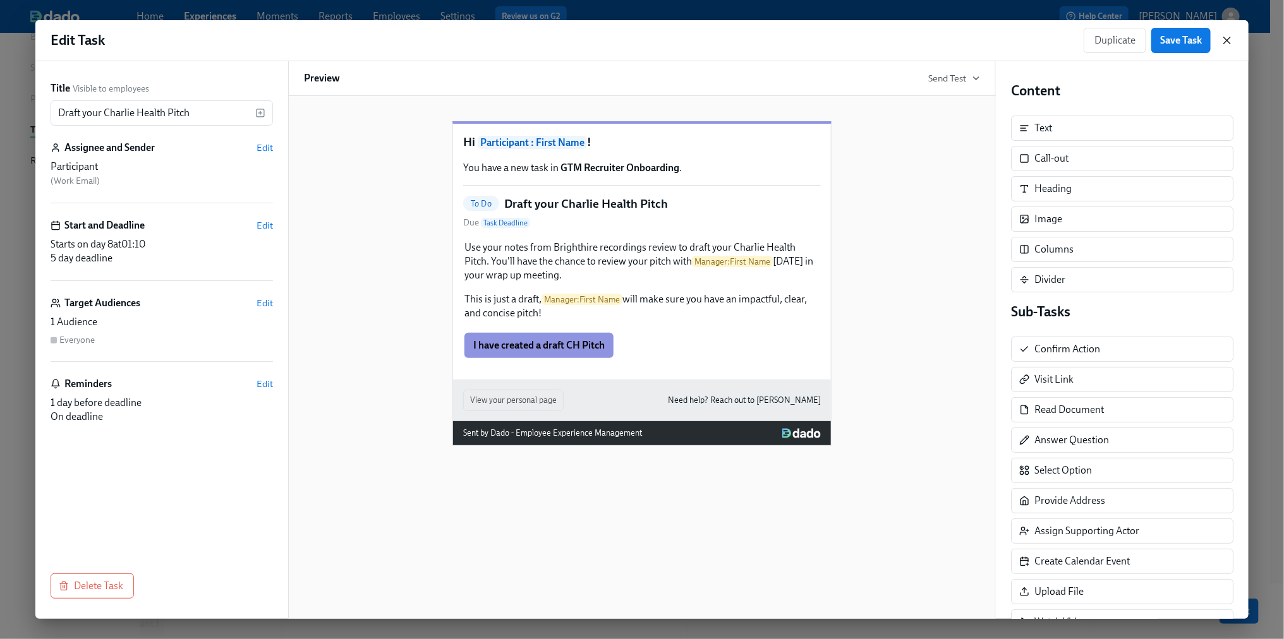
click at [1231, 43] on icon "button" at bounding box center [1226, 40] width 13 height 13
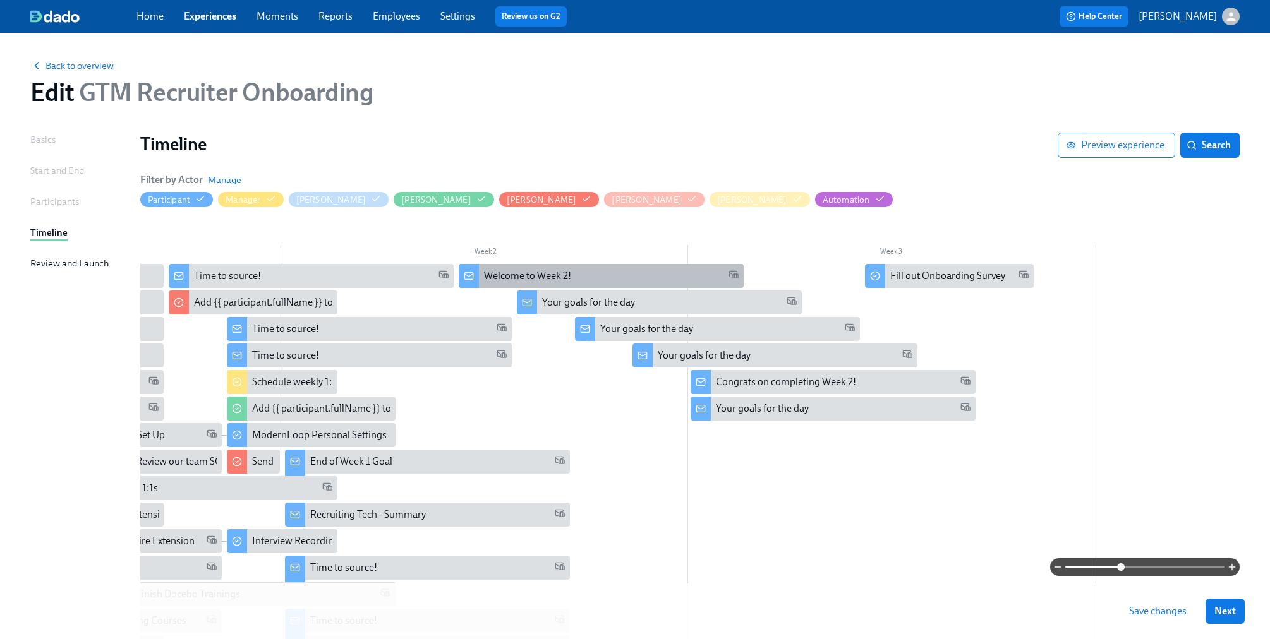
scroll to position [2, 0]
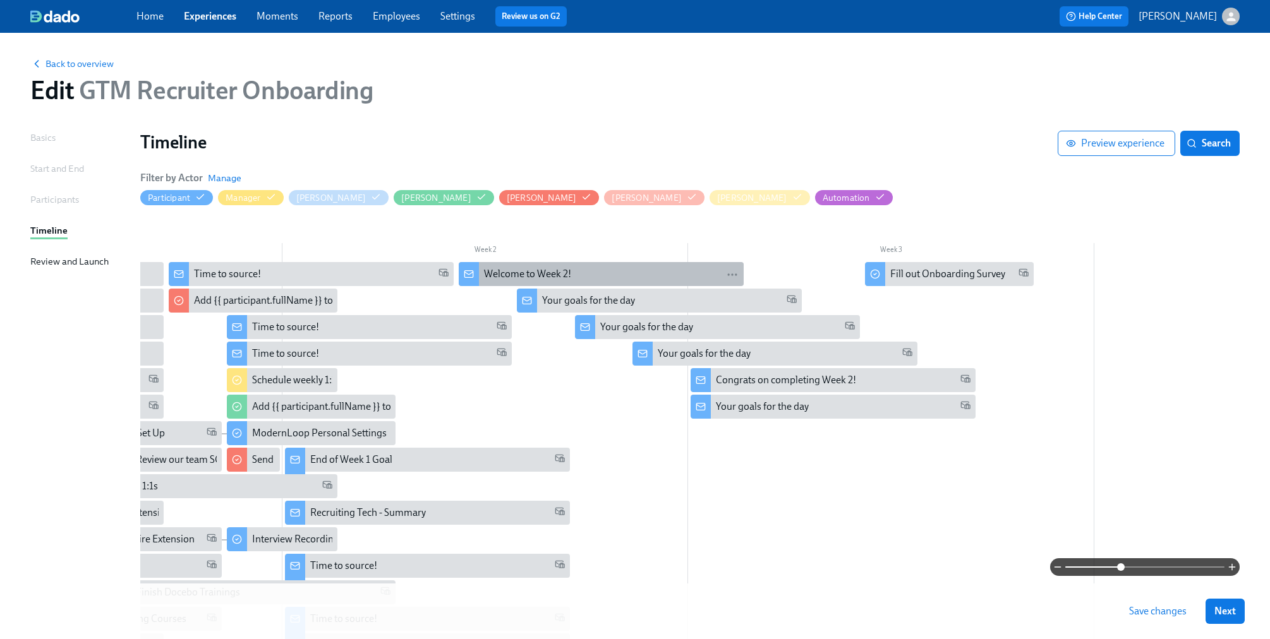
click at [620, 268] on div "Welcome to Week 2!" at bounding box center [611, 274] width 255 height 14
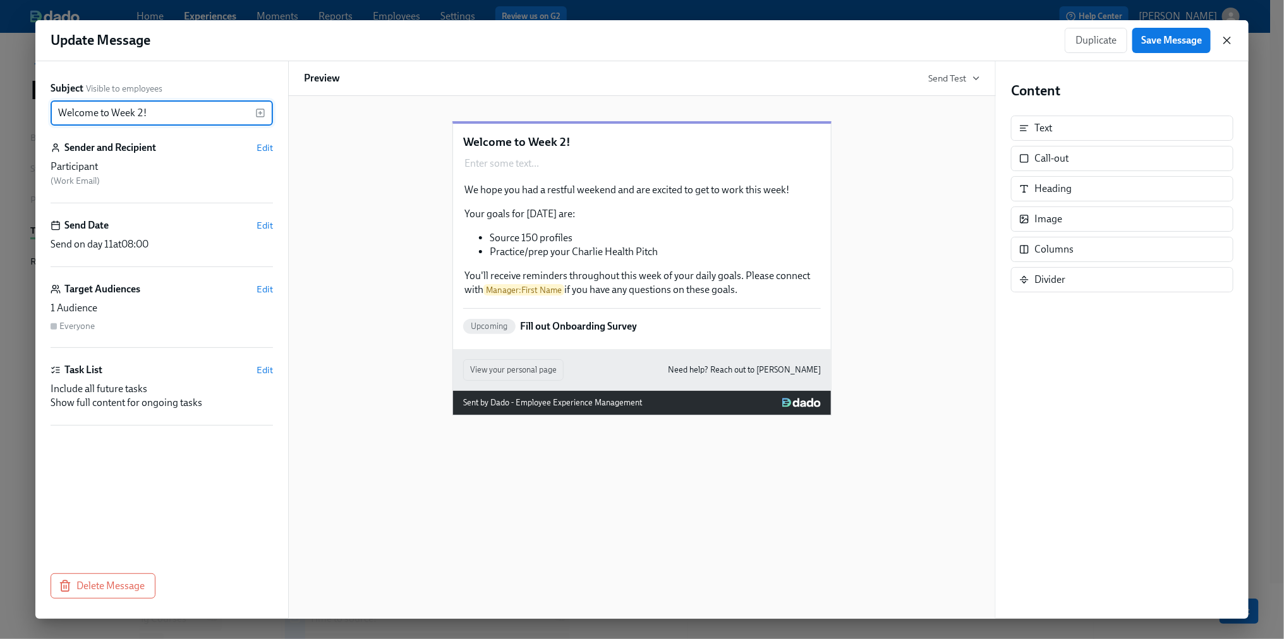
click at [1229, 34] on icon "button" at bounding box center [1226, 40] width 13 height 13
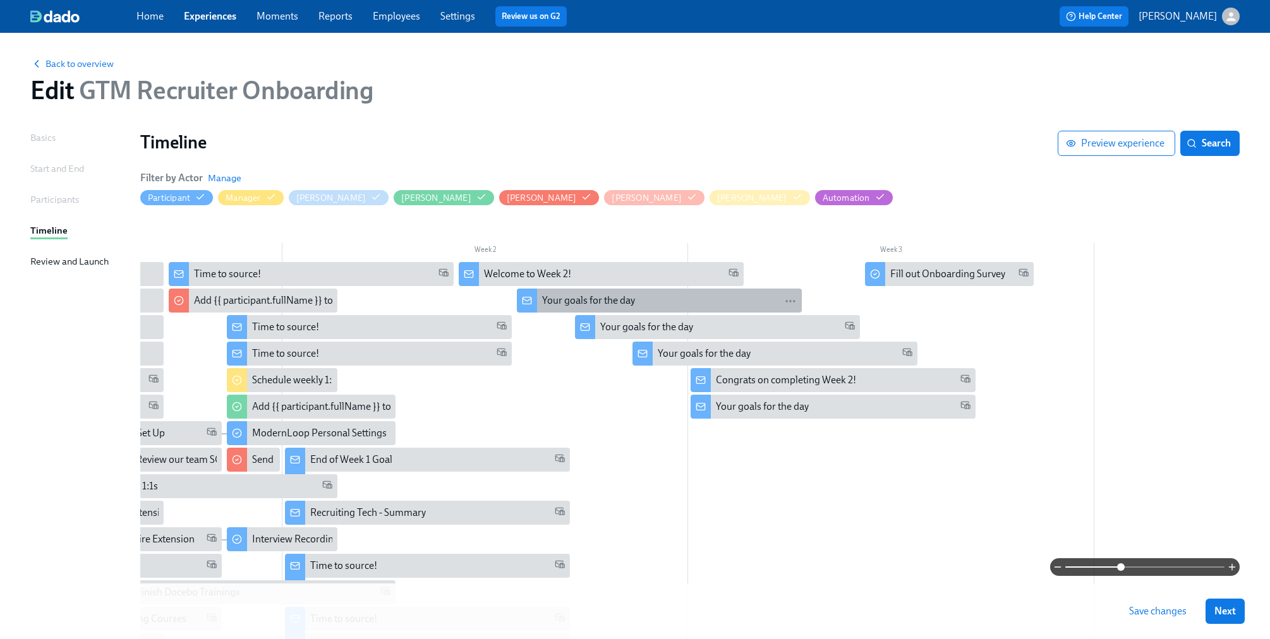
click at [646, 300] on div "Your goals for the day" at bounding box center [669, 301] width 255 height 14
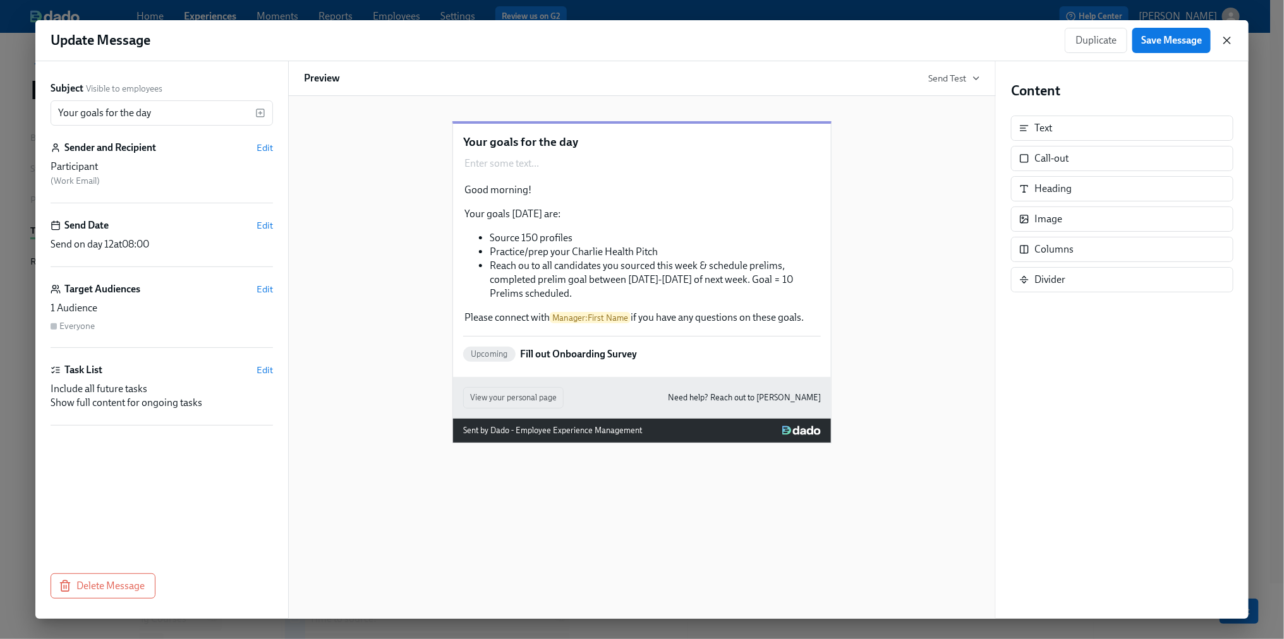
click at [1229, 41] on icon "button" at bounding box center [1226, 40] width 13 height 13
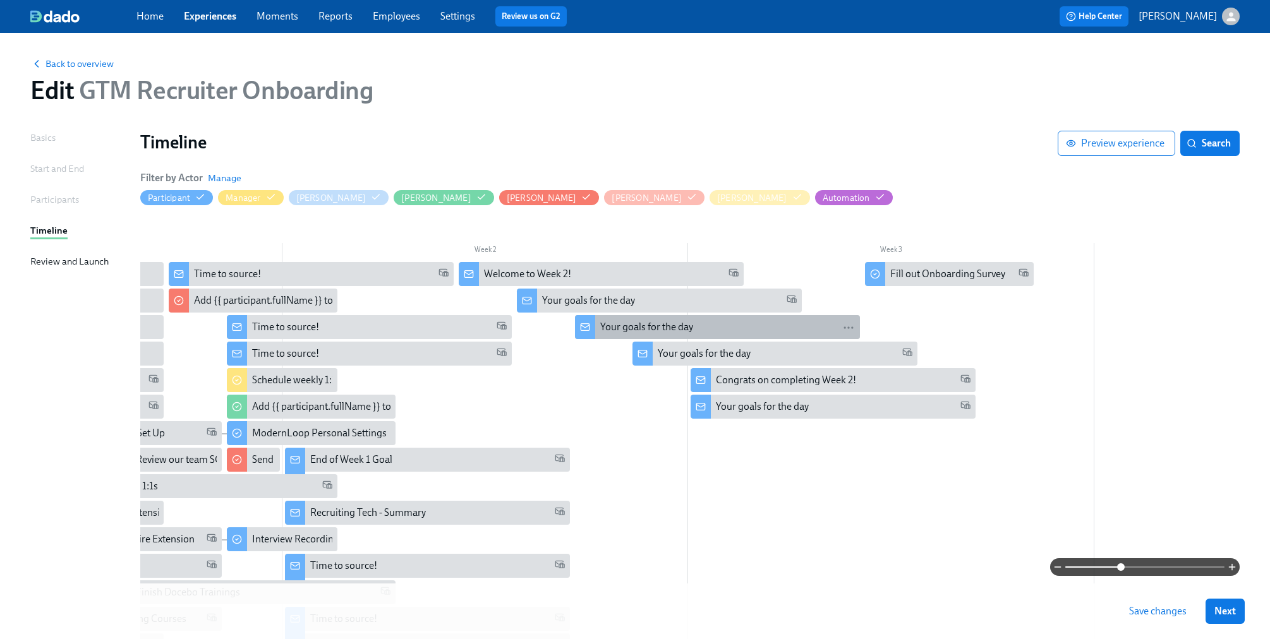
click at [764, 327] on div "Your goals for the day" at bounding box center [727, 327] width 255 height 14
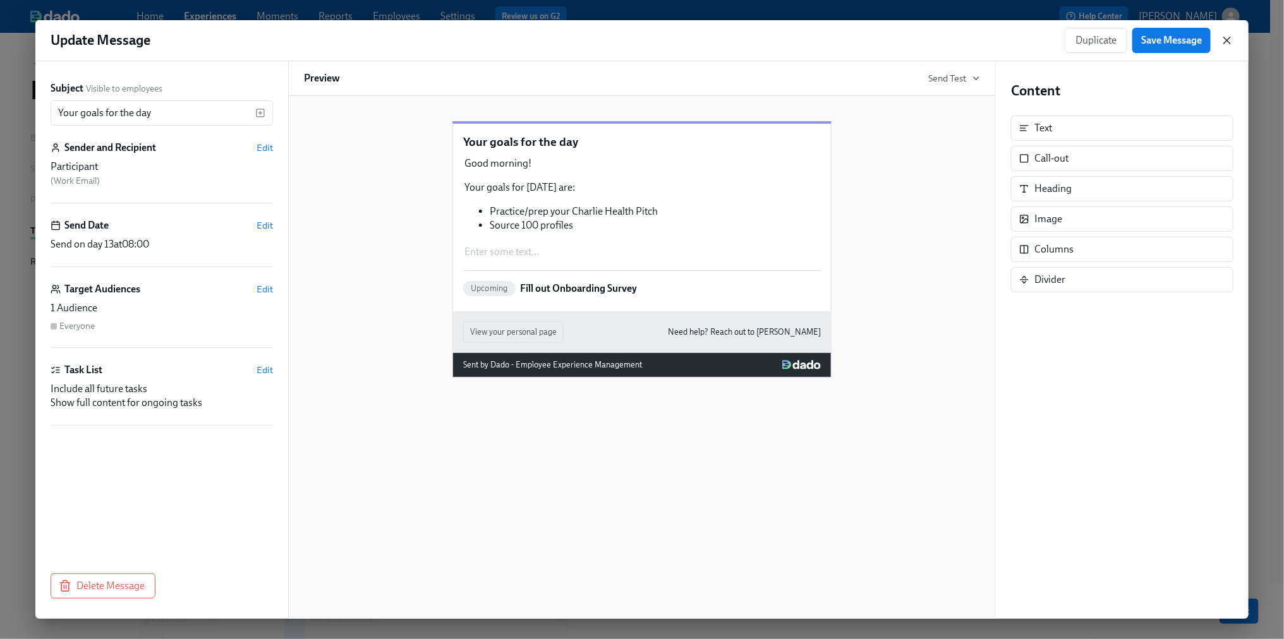
click at [1228, 44] on icon "button" at bounding box center [1226, 40] width 13 height 13
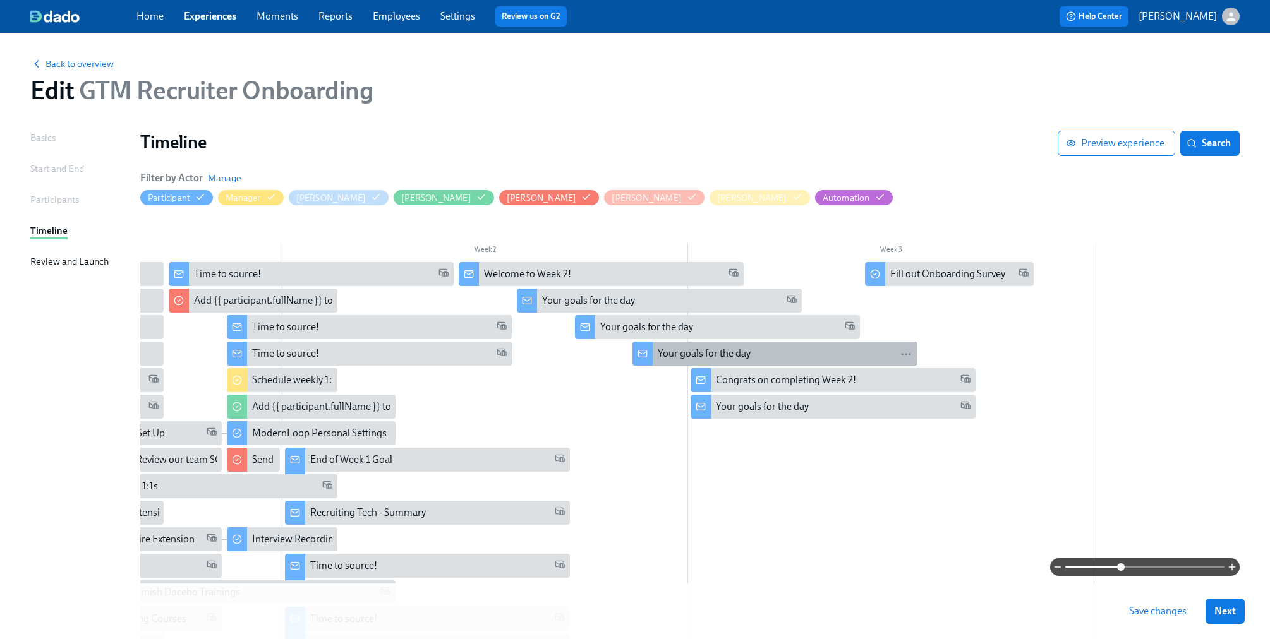
click at [836, 359] on div "Your goals for the day" at bounding box center [785, 354] width 255 height 14
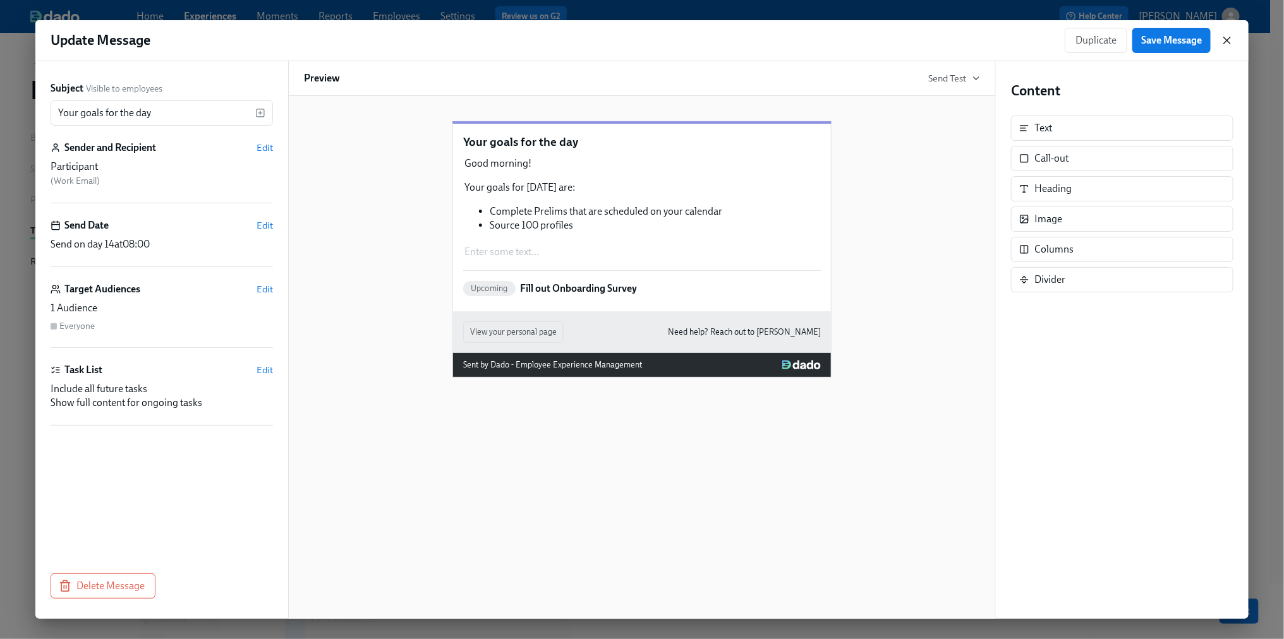
click at [1222, 41] on icon "button" at bounding box center [1226, 40] width 13 height 13
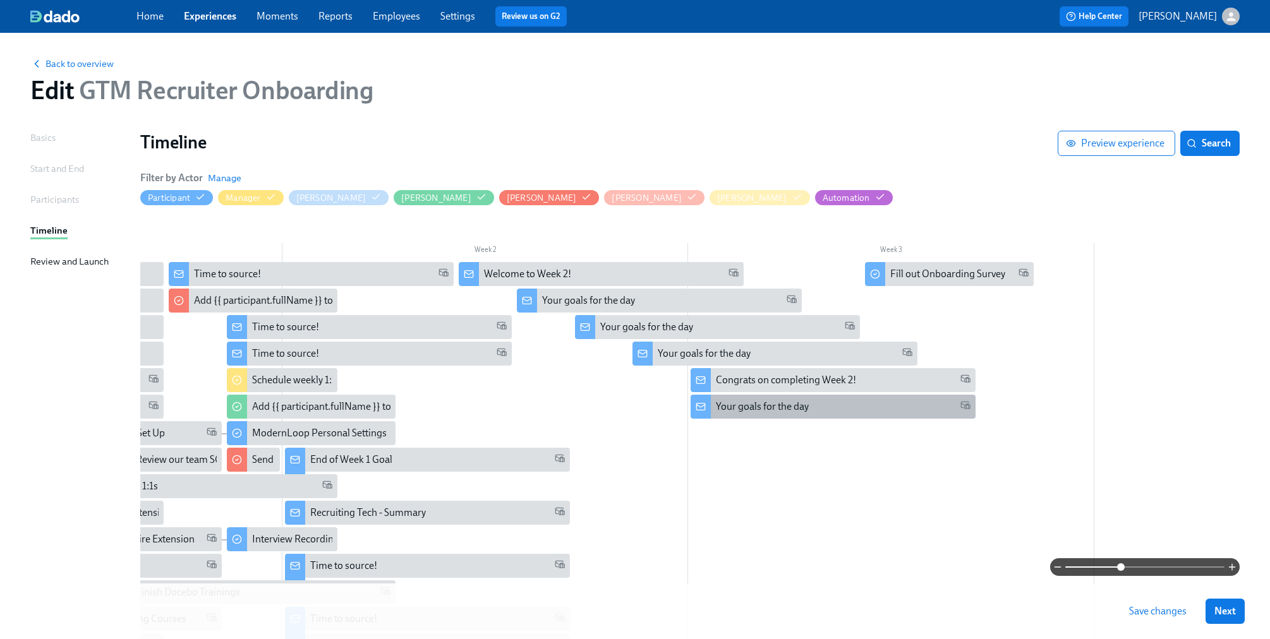
click at [916, 414] on div "Your goals for the day" at bounding box center [832, 407] width 285 height 24
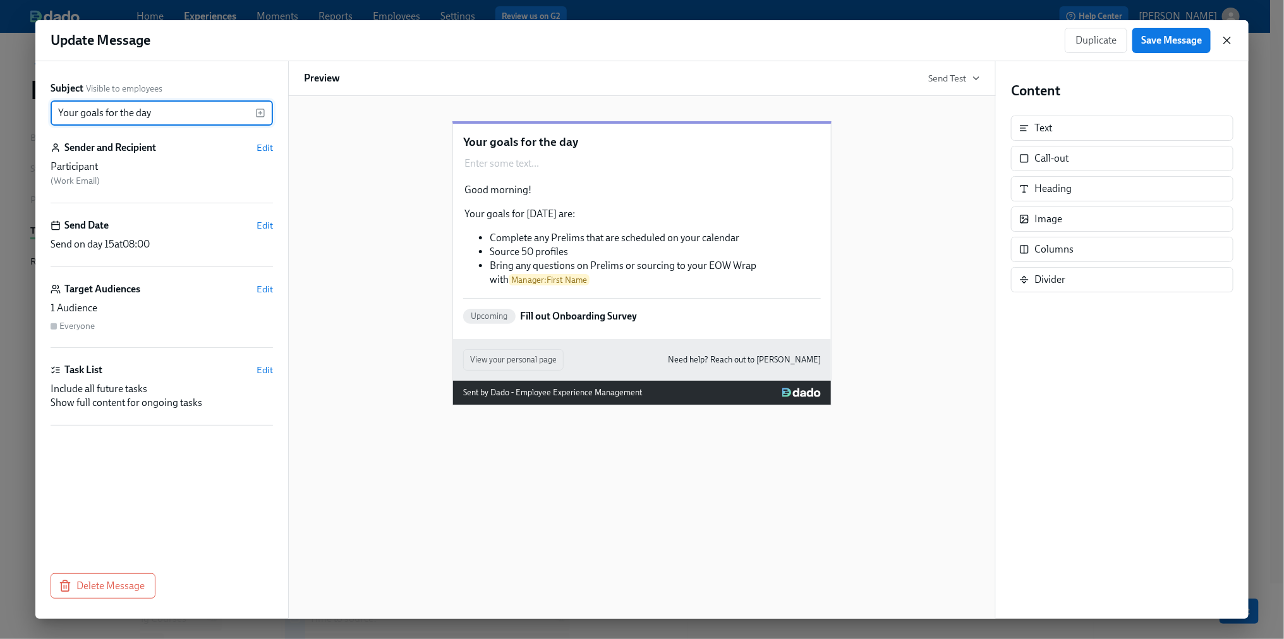
click at [1229, 45] on icon "button" at bounding box center [1226, 40] width 13 height 13
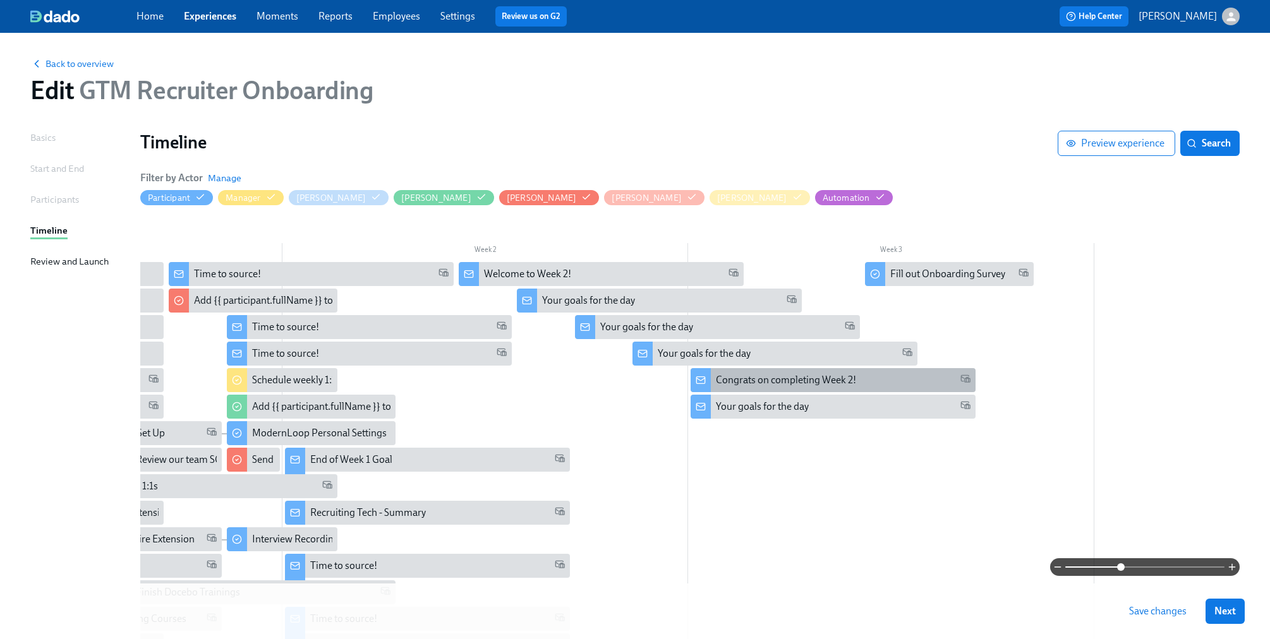
click at [745, 391] on div "Congrats on completing Week 2!" at bounding box center [832, 380] width 285 height 24
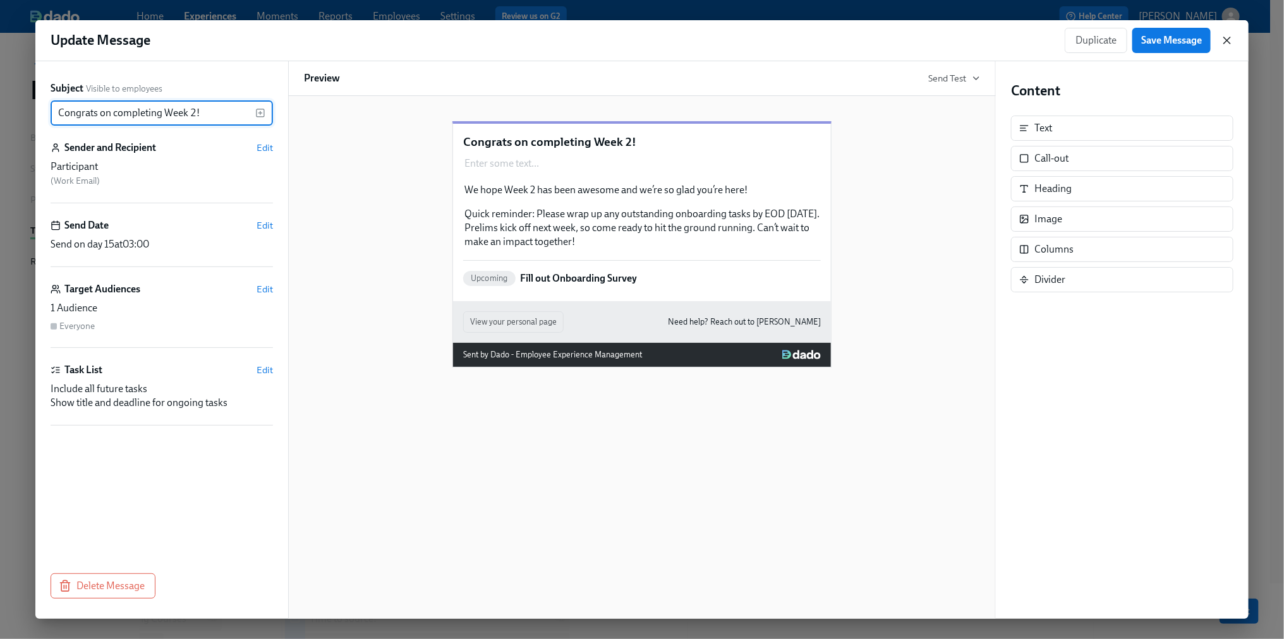
click at [1222, 44] on icon "button" at bounding box center [1226, 40] width 13 height 13
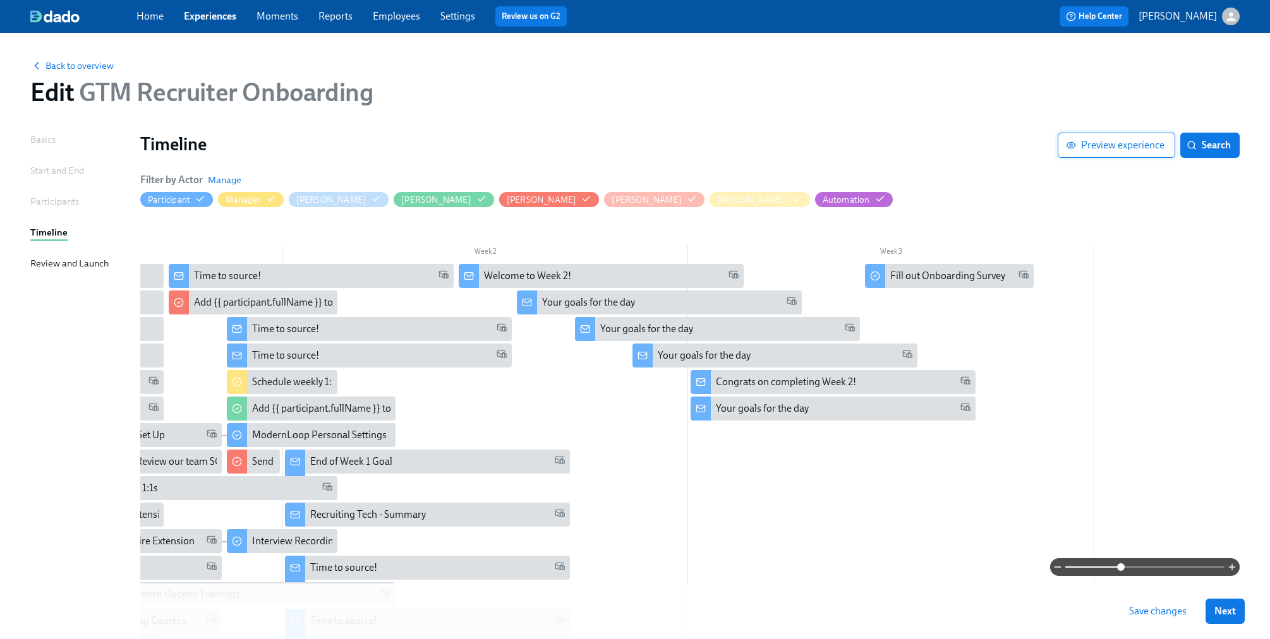
click at [1099, 145] on span "Preview experience" at bounding box center [1116, 145] width 96 height 13
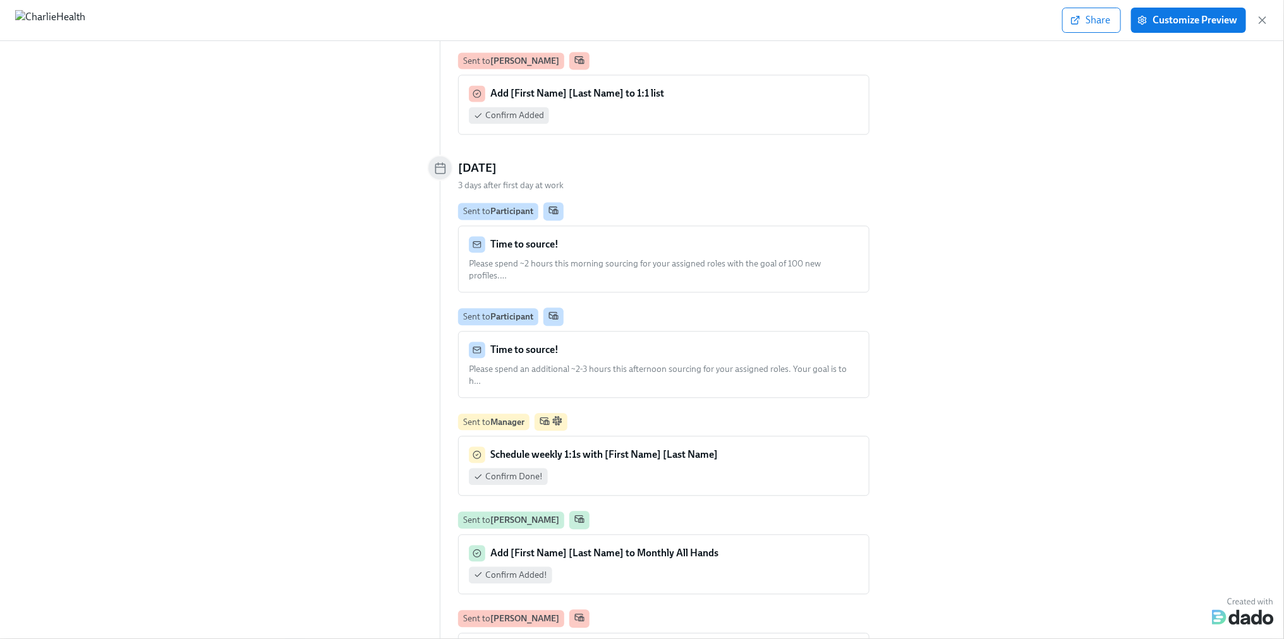
scroll to position [3987, 0]
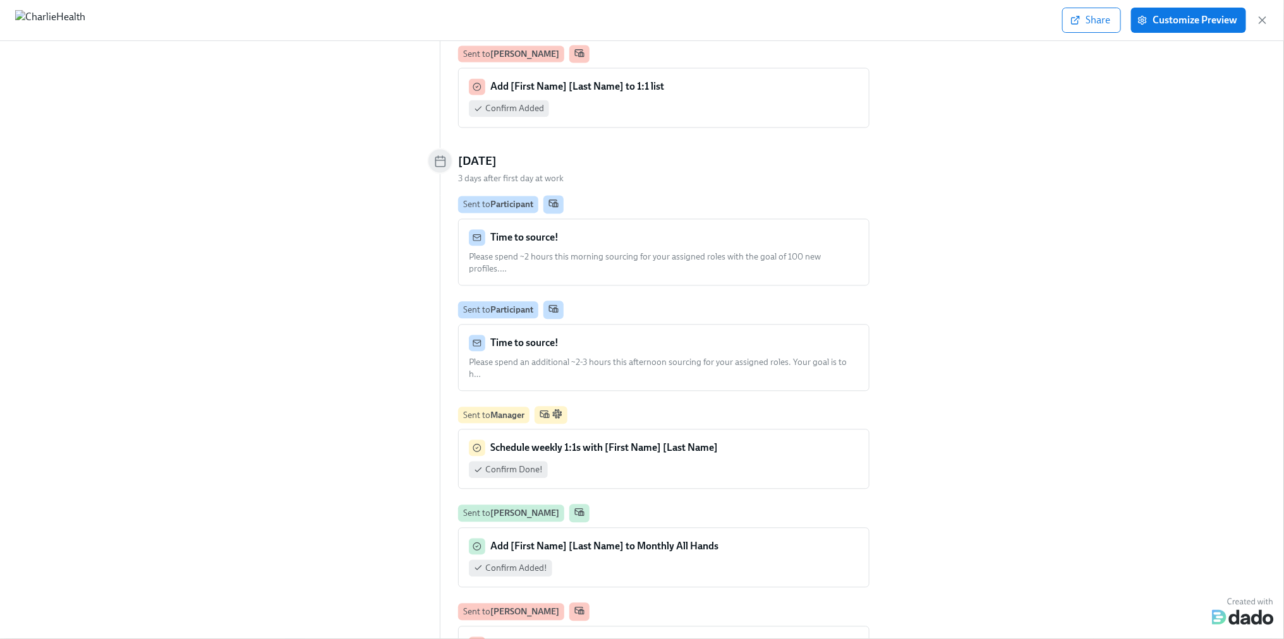
click at [623, 229] on div "Time to source!" at bounding box center [664, 237] width 390 height 16
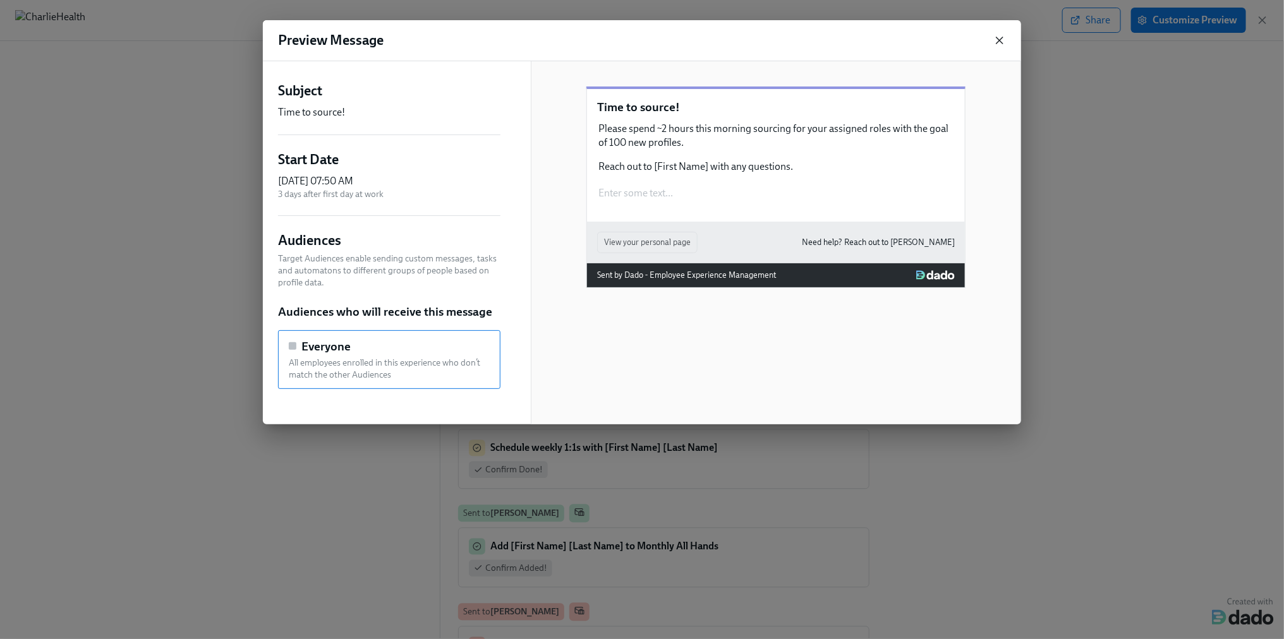
click at [1002, 44] on icon "button" at bounding box center [999, 40] width 6 height 6
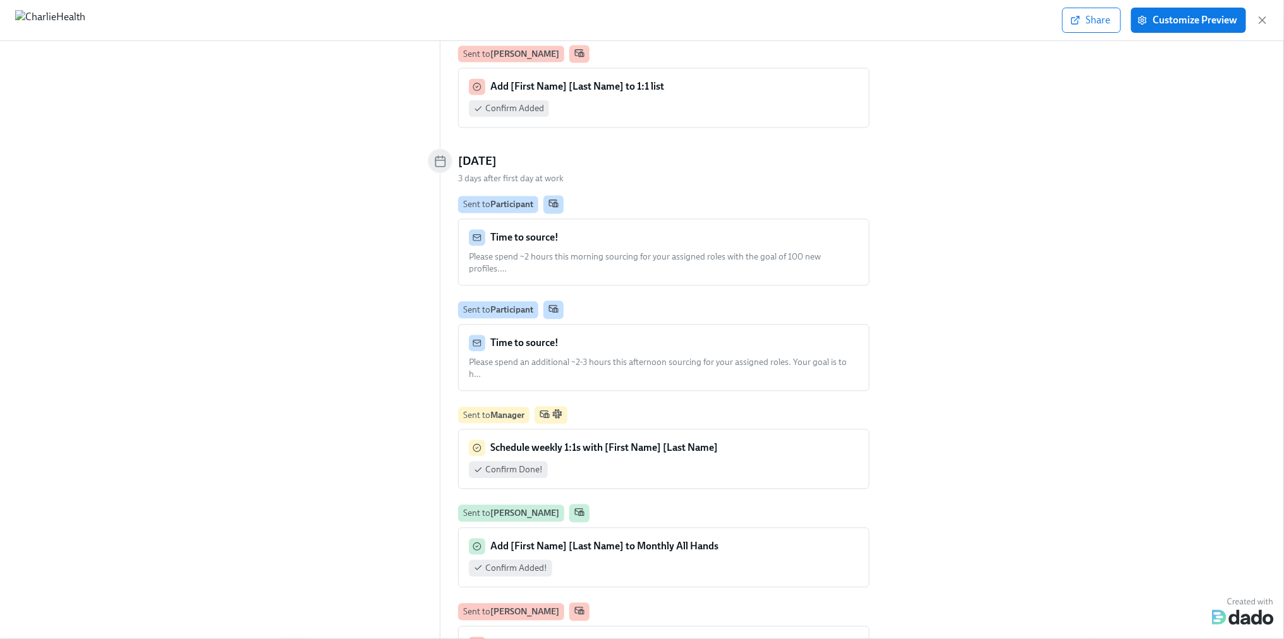
click at [651, 335] on div "Time to source!" at bounding box center [664, 343] width 390 height 16
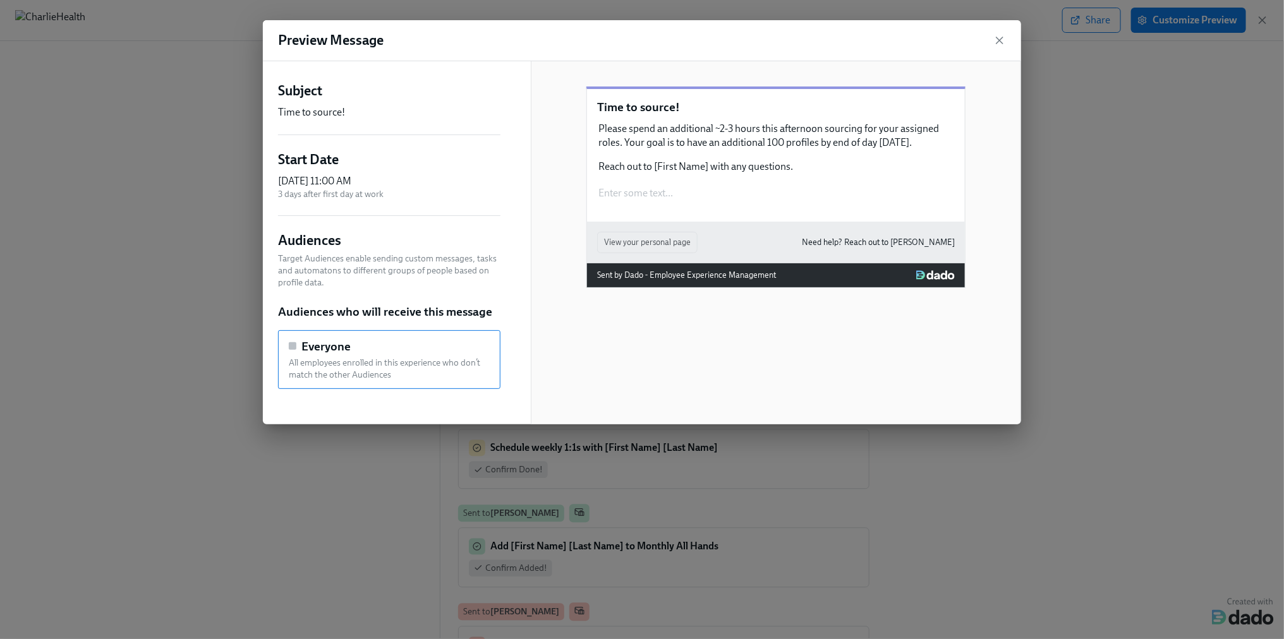
click at [997, 47] on div "Preview Message" at bounding box center [642, 40] width 758 height 41
click at [997, 40] on icon "button" at bounding box center [999, 40] width 13 height 13
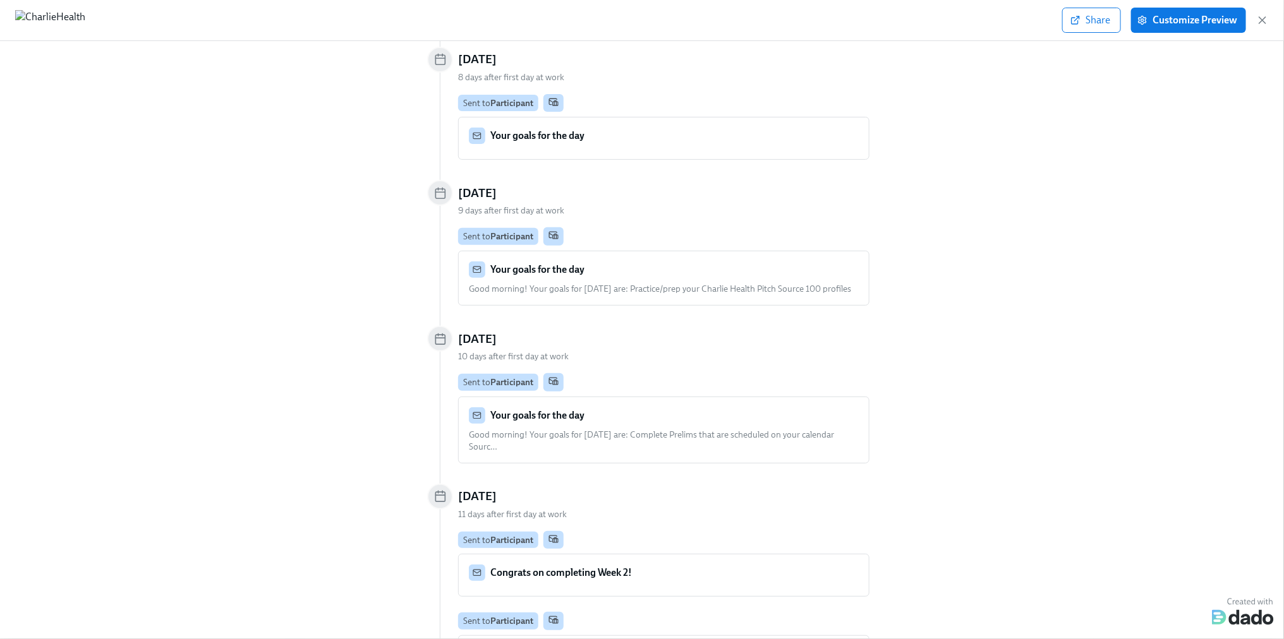
scroll to position [5288, 0]
click at [649, 431] on span "Good morning! Your goals for [DATE] are: Complete Prelims that are scheduled on…" at bounding box center [651, 442] width 365 height 23
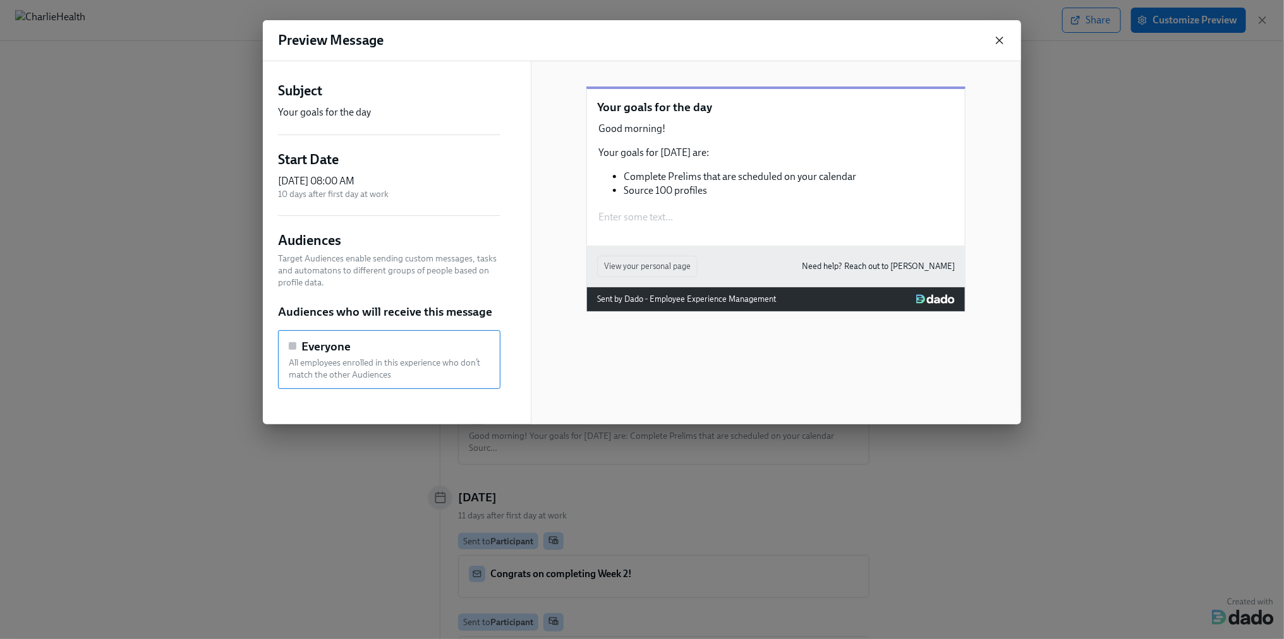
click at [994, 40] on icon "button" at bounding box center [999, 40] width 13 height 13
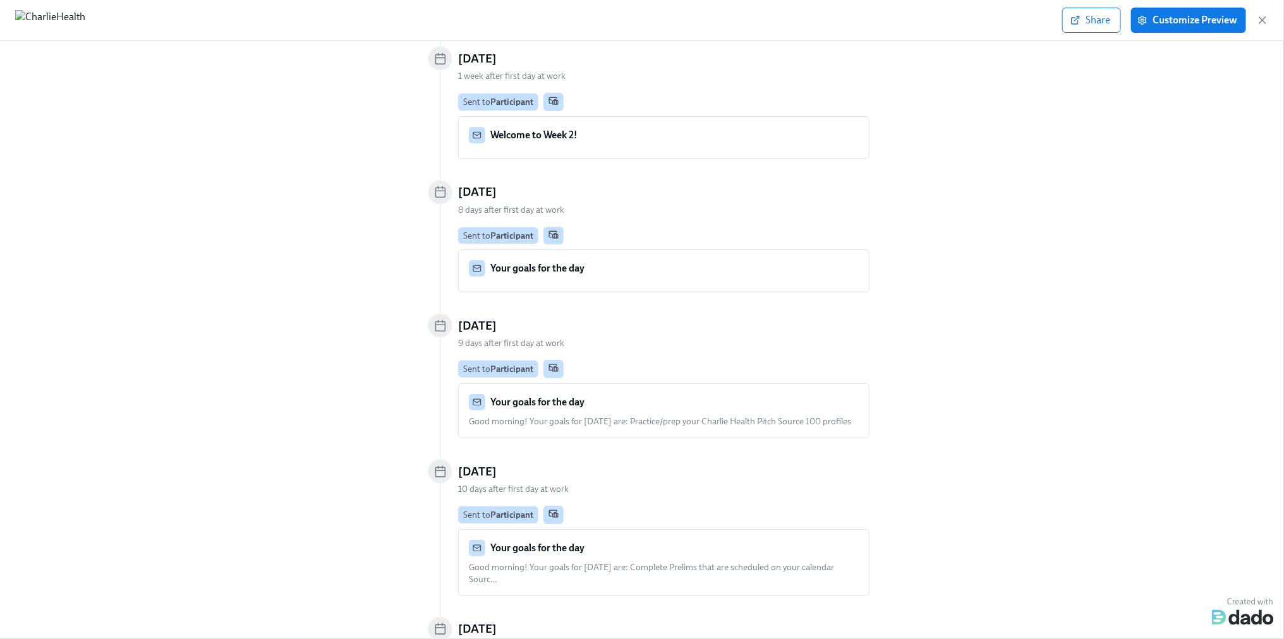
scroll to position [5155, 0]
click at [688, 396] on div "Your goals for the day" at bounding box center [664, 404] width 390 height 16
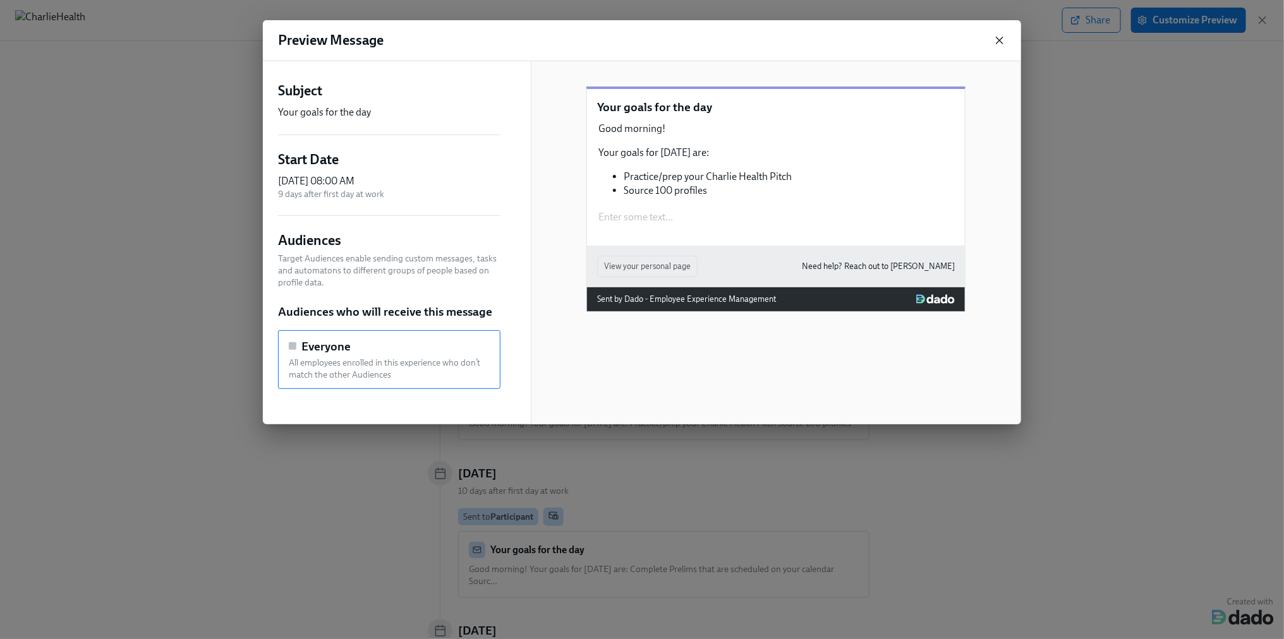
click at [1000, 44] on icon "button" at bounding box center [999, 40] width 13 height 13
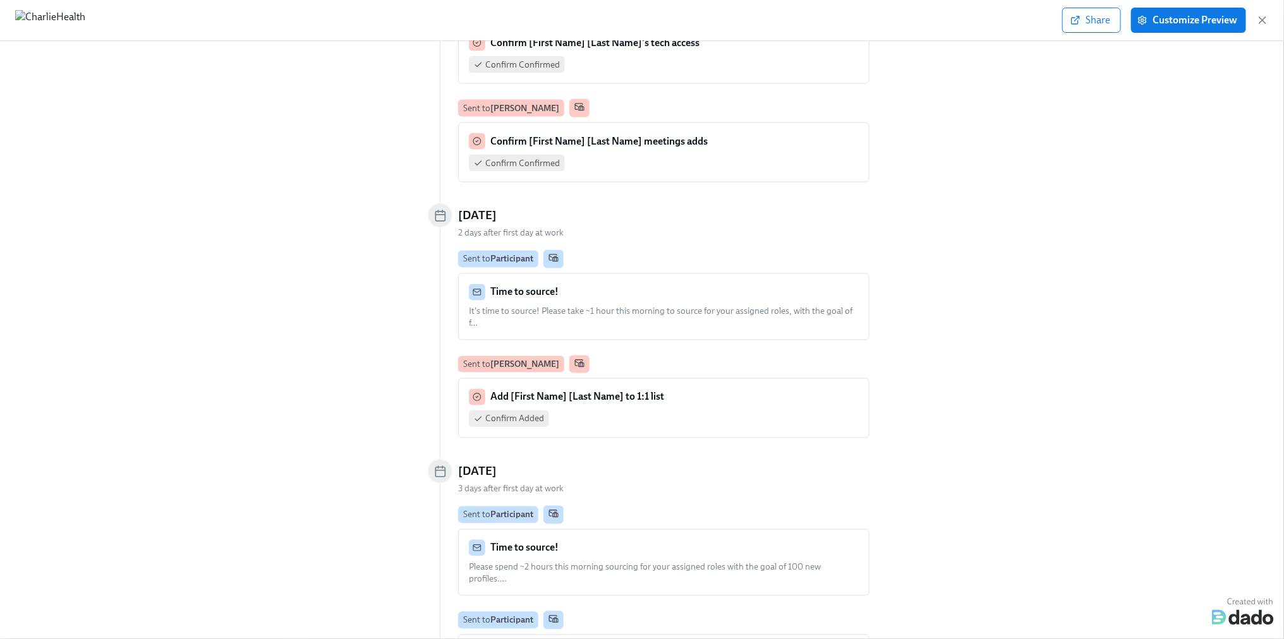
scroll to position [3755, 0]
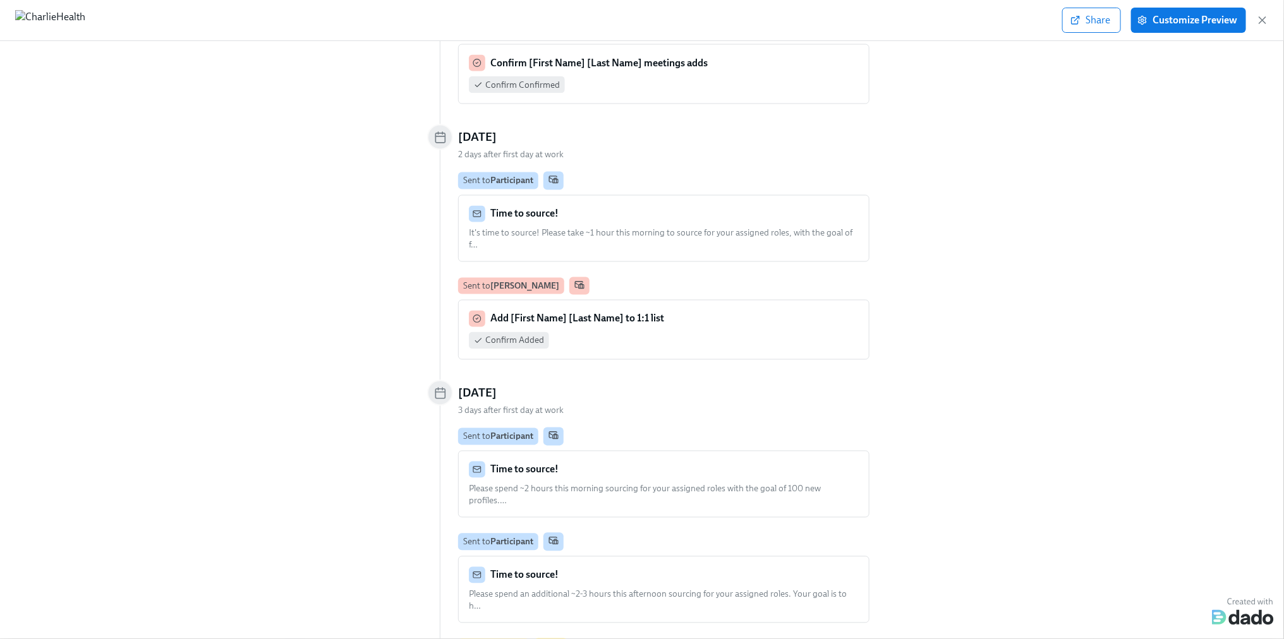
click at [771, 206] on div "Time to source!" at bounding box center [664, 214] width 390 height 16
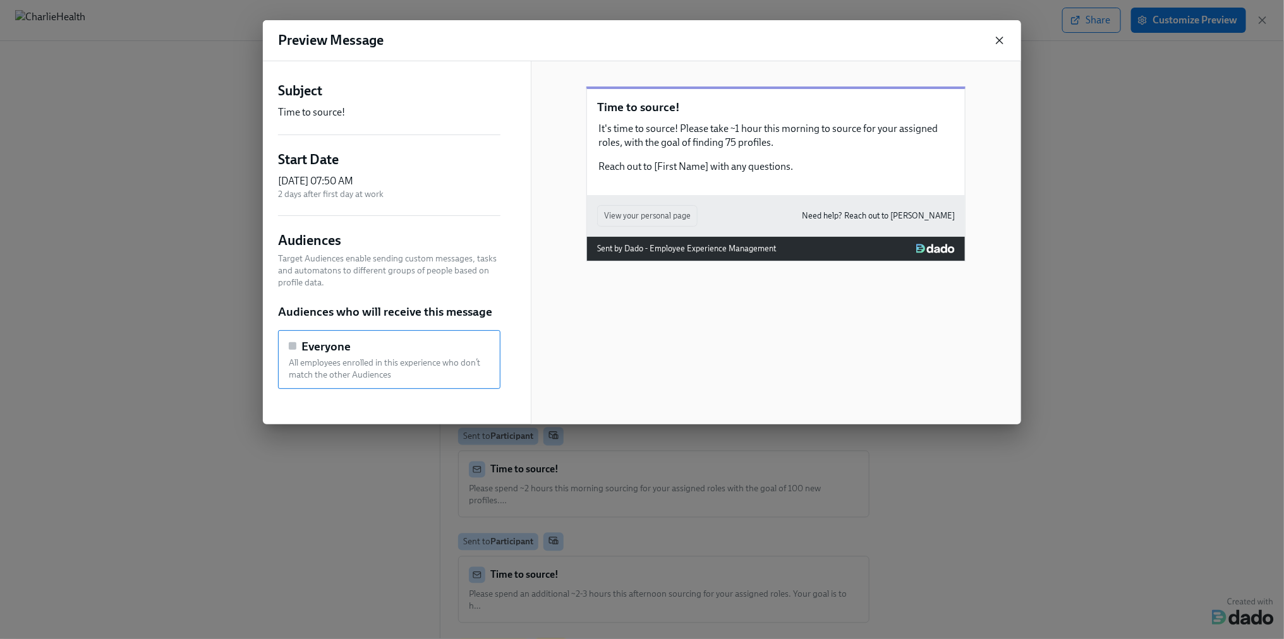
click at [1004, 40] on icon "button" at bounding box center [999, 40] width 13 height 13
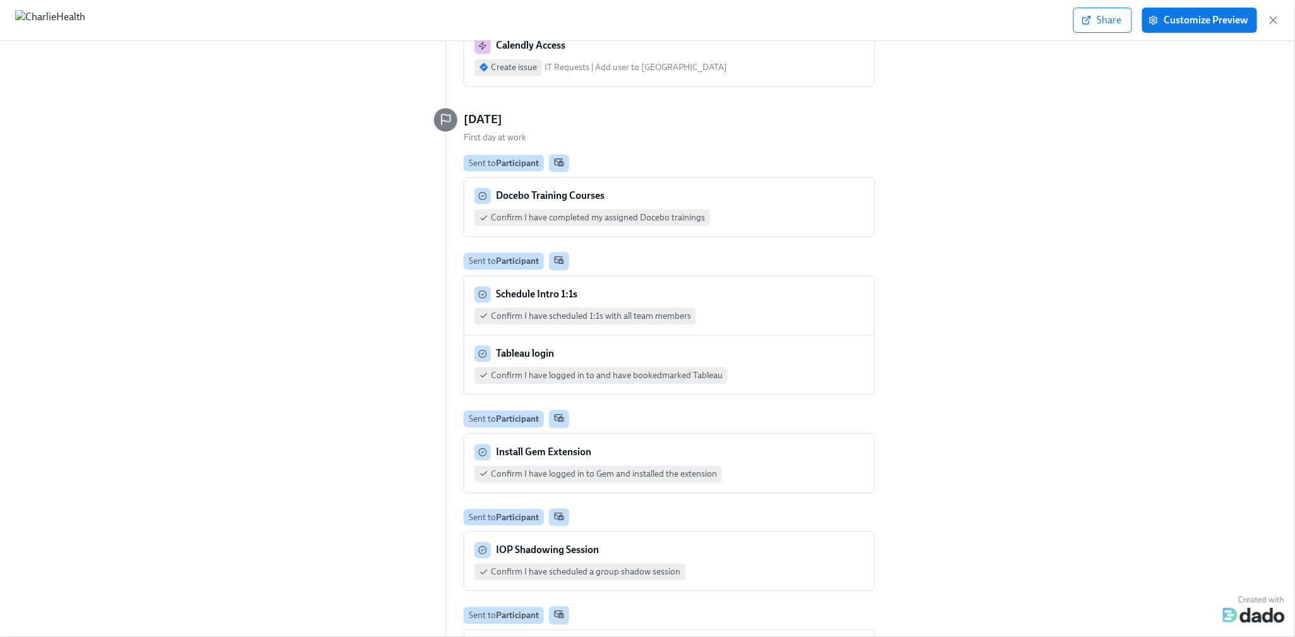
scroll to position [1466, 0]
click at [763, 189] on div "Docebo Training Courses" at bounding box center [669, 197] width 390 height 16
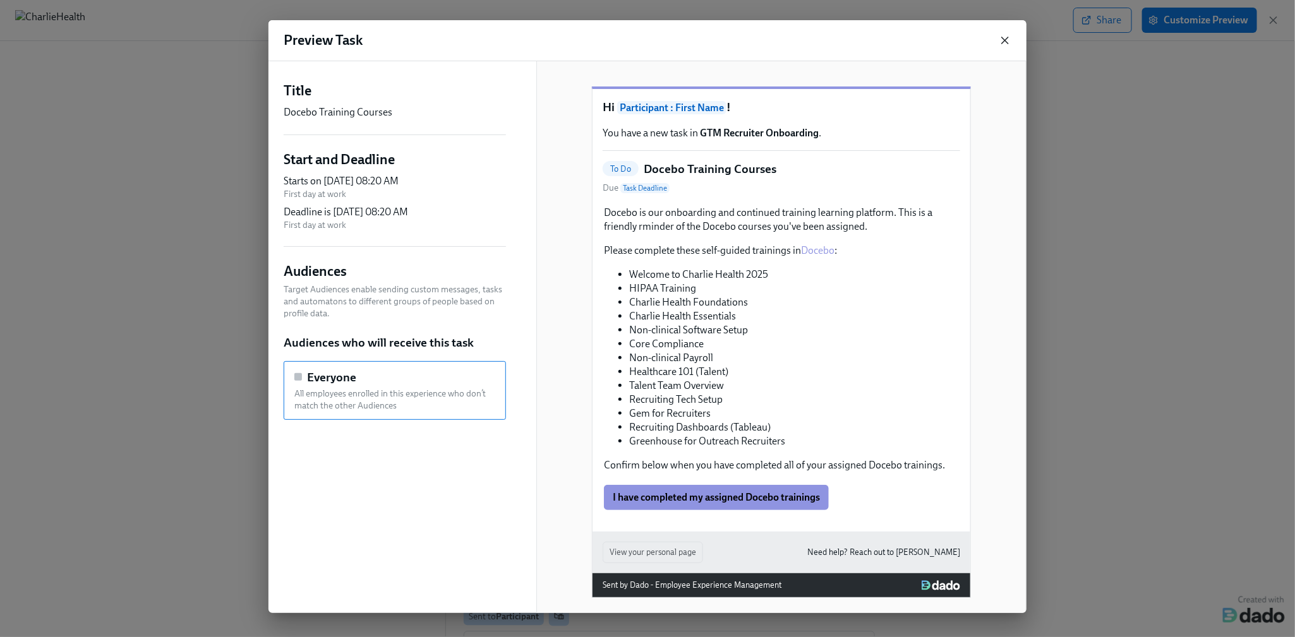
click at [1005, 46] on icon "button" at bounding box center [1005, 40] width 13 height 13
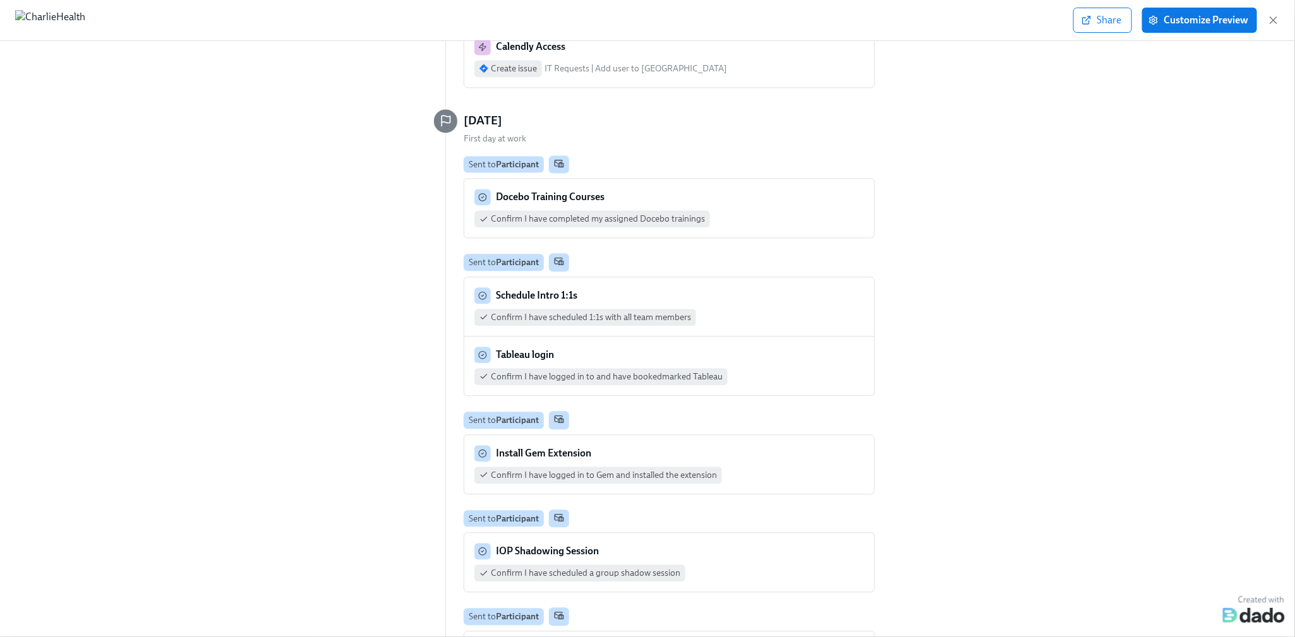
click at [685, 287] on div "Schedule Intro 1:1s" at bounding box center [669, 295] width 390 height 16
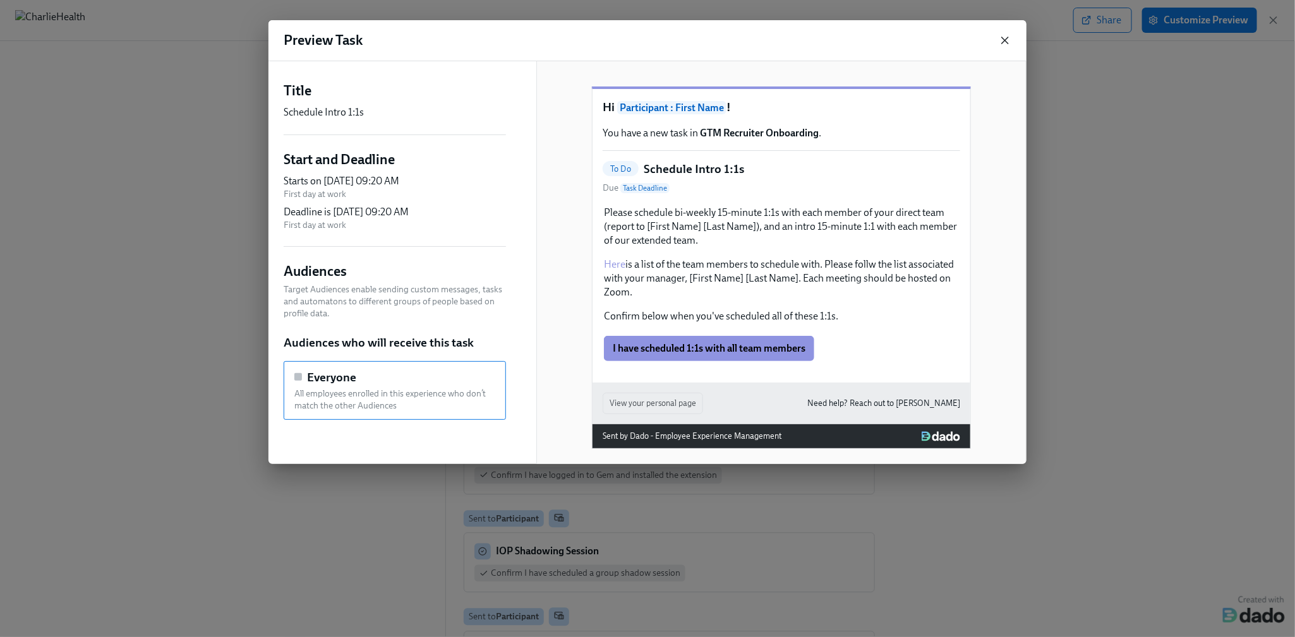
click at [1008, 42] on icon "button" at bounding box center [1005, 40] width 6 height 6
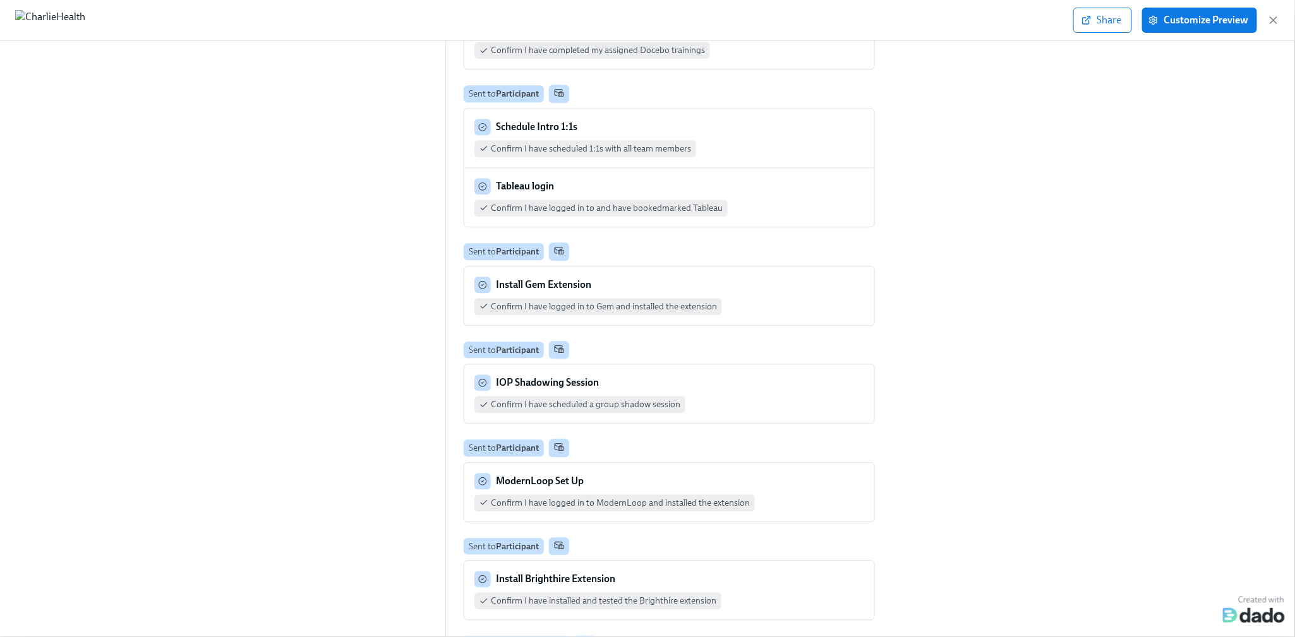
scroll to position [1640, 0]
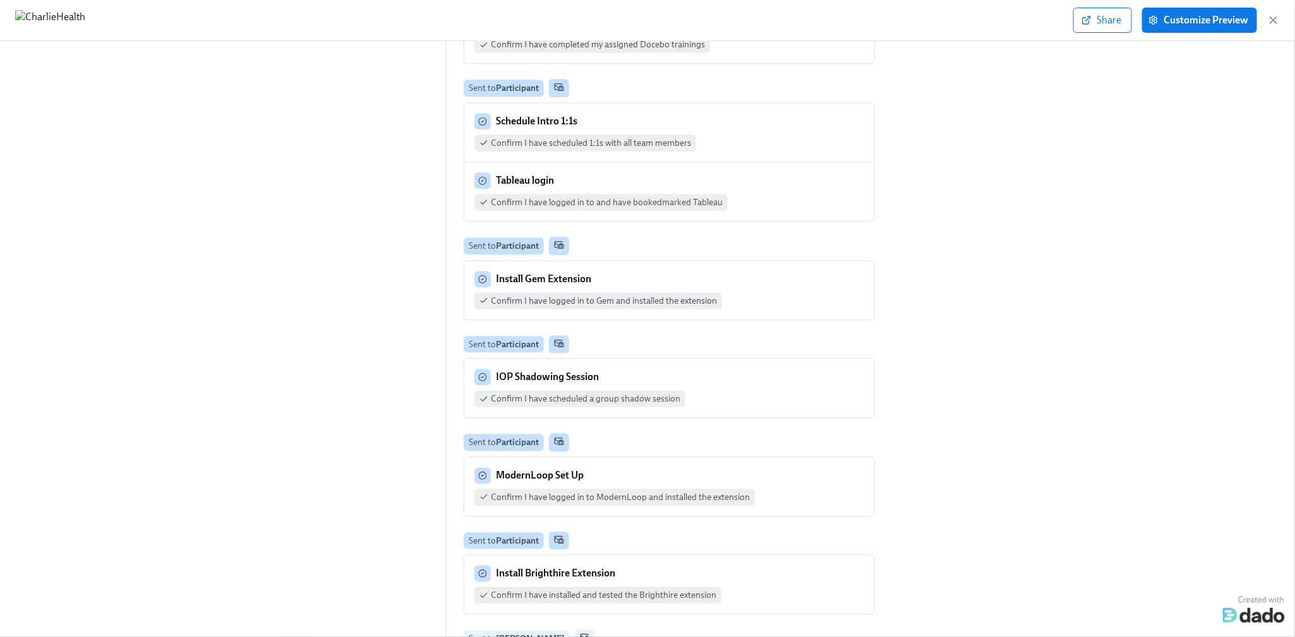
click at [778, 172] on div "Tableau login Confirm I have logged in to and have bookedmarked Tableau" at bounding box center [669, 191] width 390 height 39
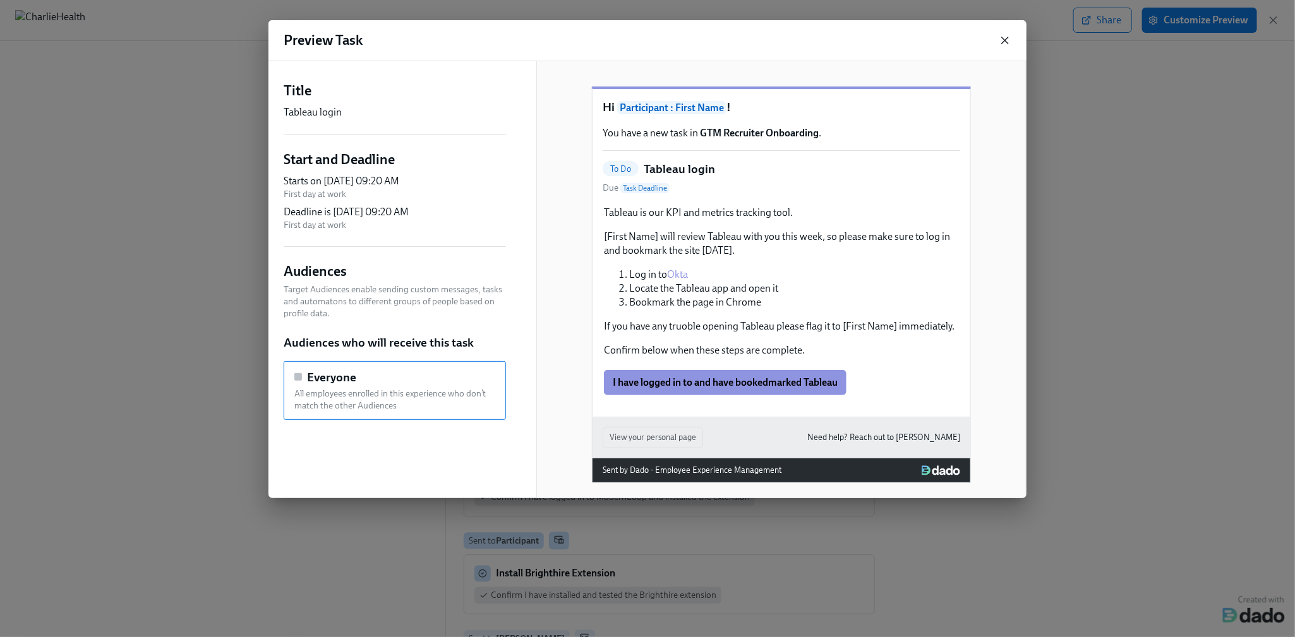
click at [1006, 39] on icon "button" at bounding box center [1005, 40] width 6 height 6
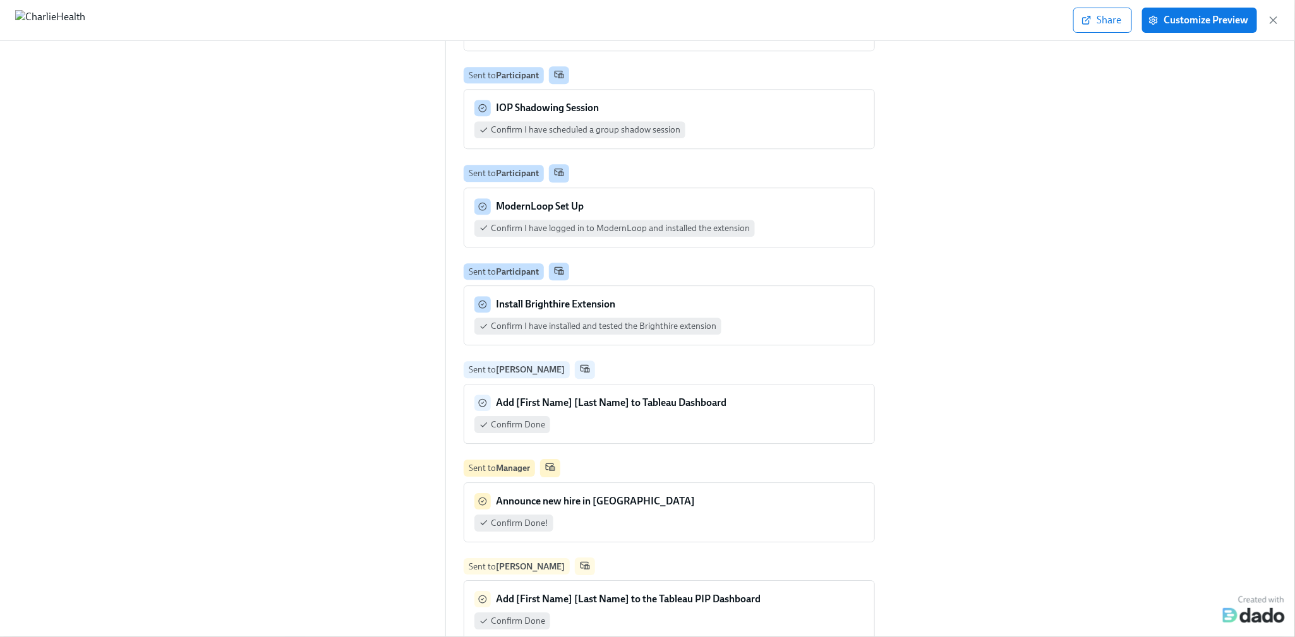
scroll to position [1910, 0]
click at [778, 295] on div "Install Brighthire Extension" at bounding box center [669, 303] width 390 height 16
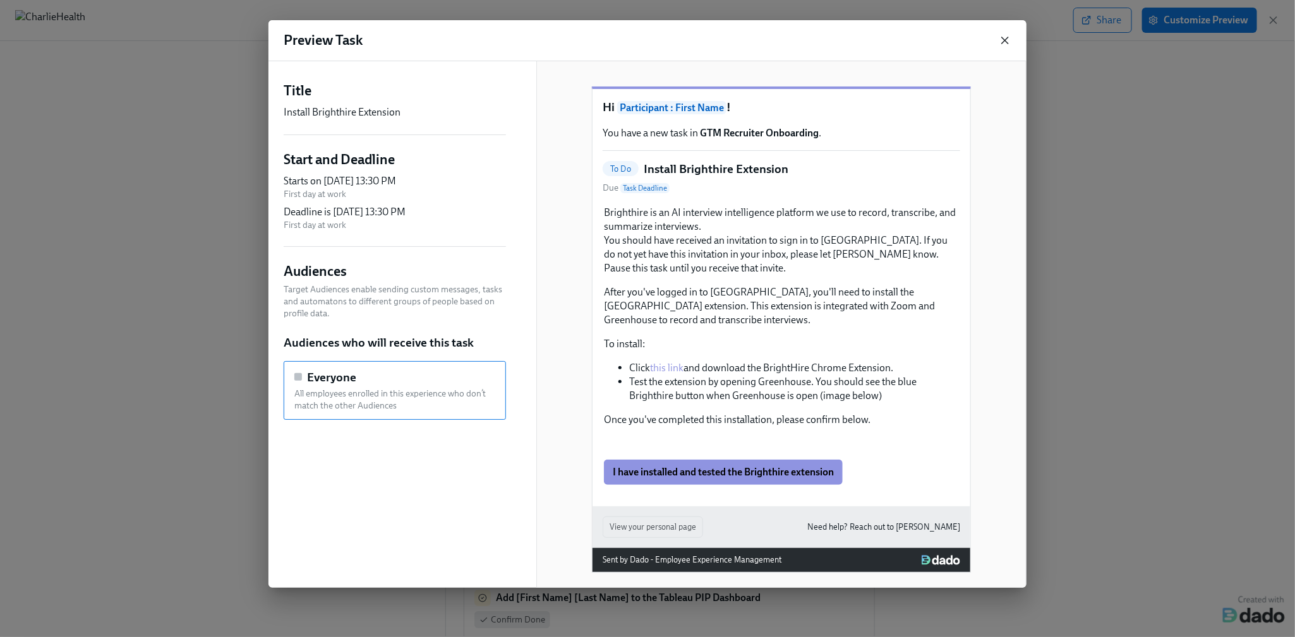
click at [1011, 42] on icon "button" at bounding box center [1005, 40] width 13 height 13
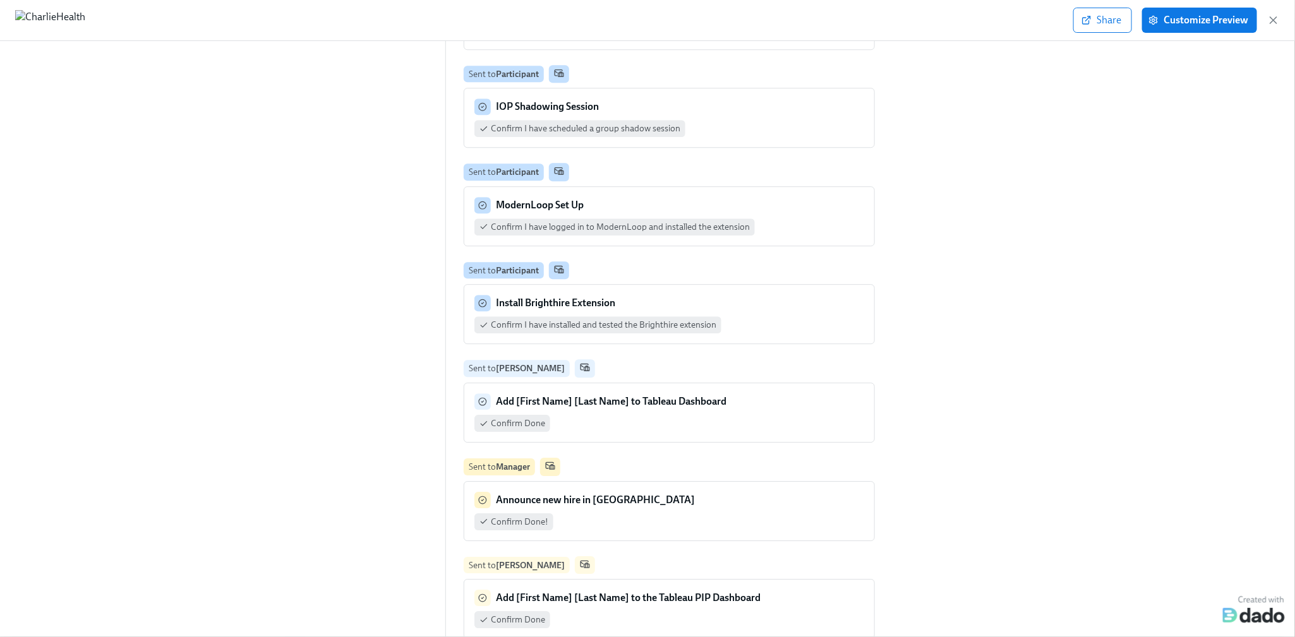
click at [737, 197] on div "ModernLoop Set Up" at bounding box center [669, 205] width 390 height 16
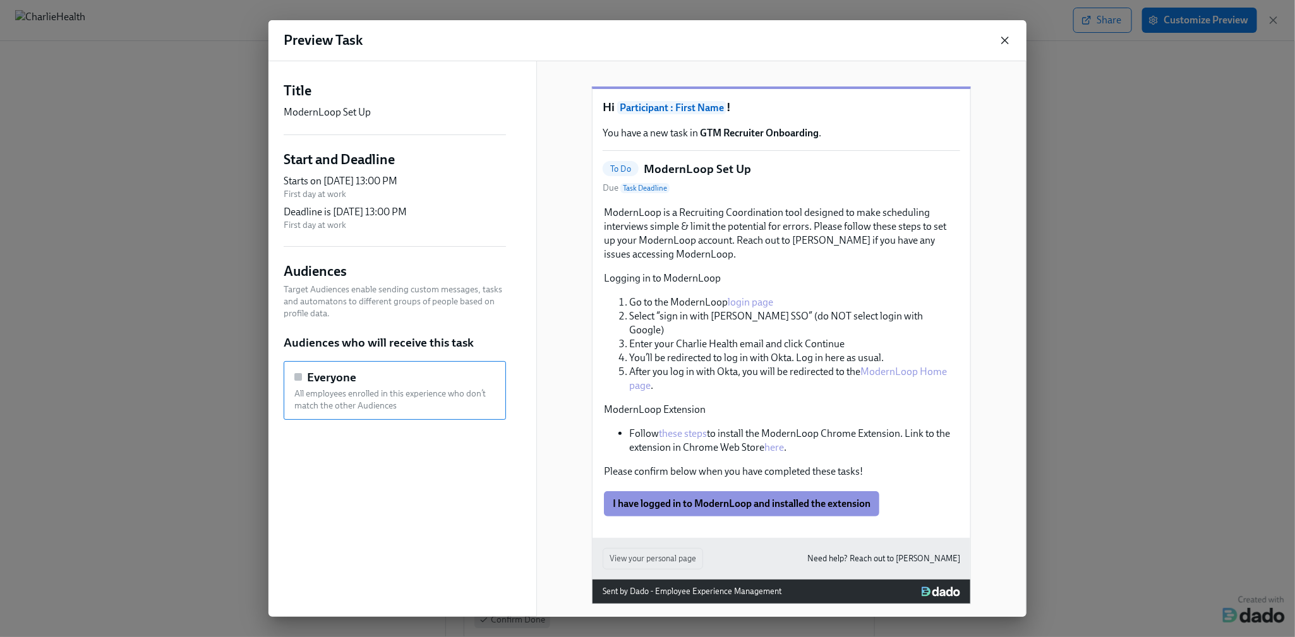
click at [1011, 43] on icon "button" at bounding box center [1005, 40] width 13 height 13
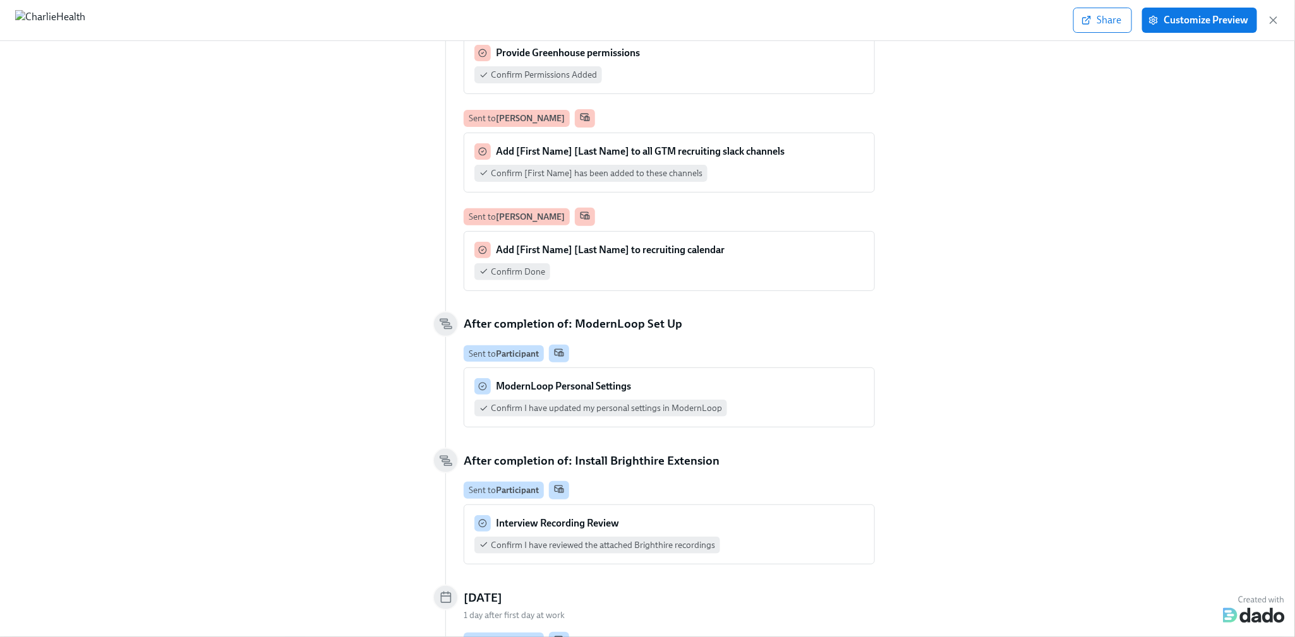
scroll to position [2756, 0]
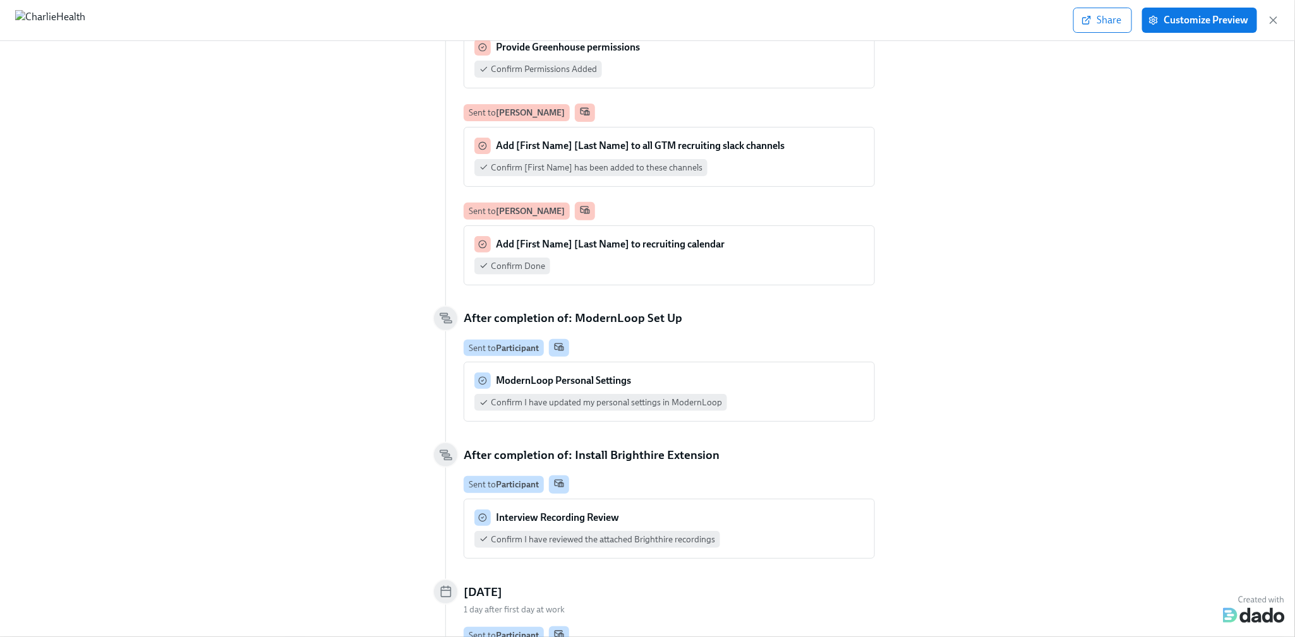
click at [754, 373] on div "ModernLoop Personal Settings" at bounding box center [669, 381] width 390 height 16
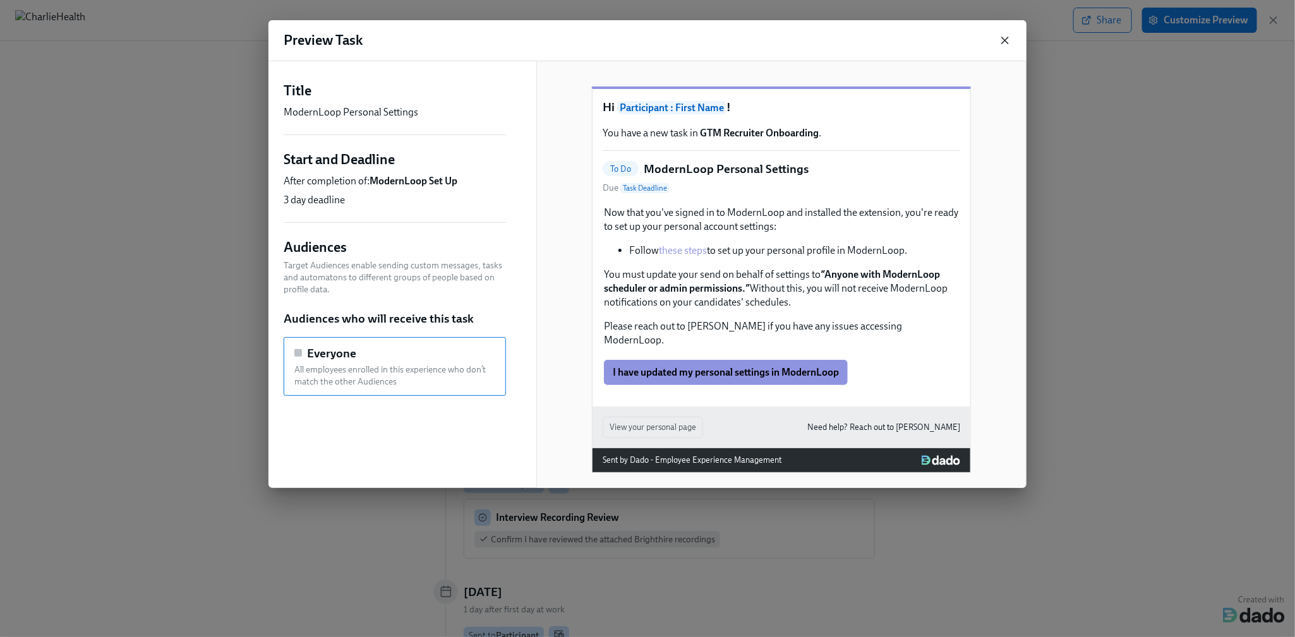
click at [1002, 39] on icon "button" at bounding box center [1005, 40] width 13 height 13
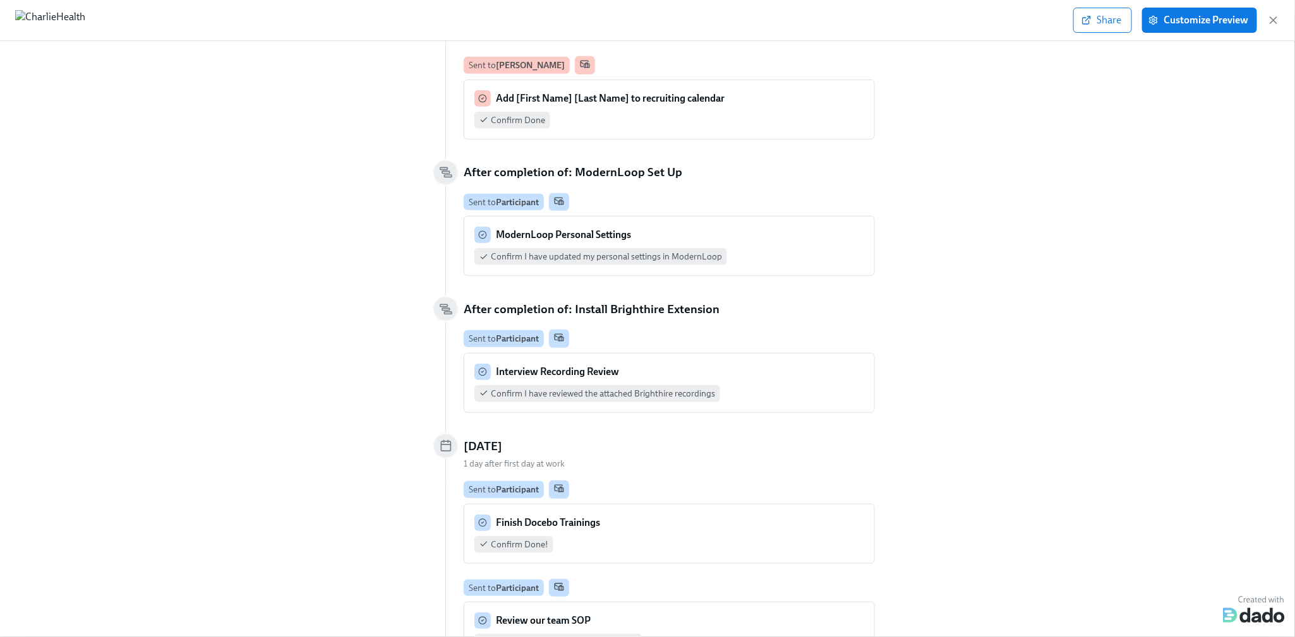
scroll to position [3036, 0]
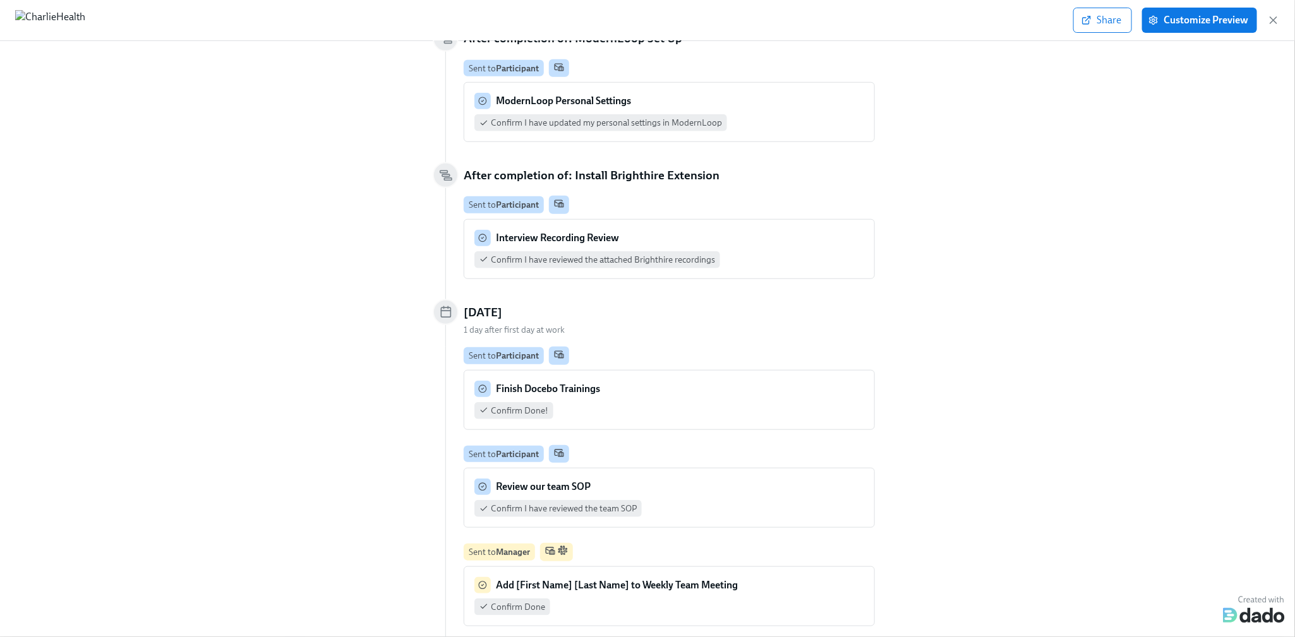
click at [773, 230] on div "Interview Recording Review Confirm I have reviewed the attached Brighthire reco…" at bounding box center [669, 249] width 390 height 39
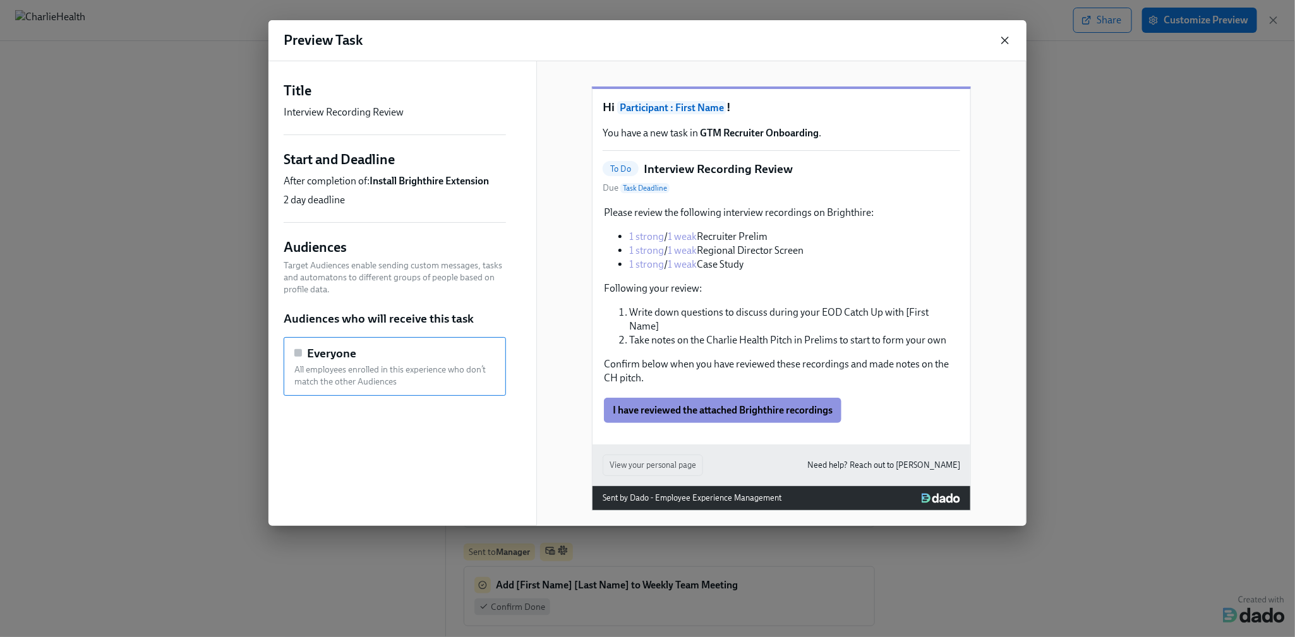
click at [1002, 36] on icon "button" at bounding box center [1005, 40] width 13 height 13
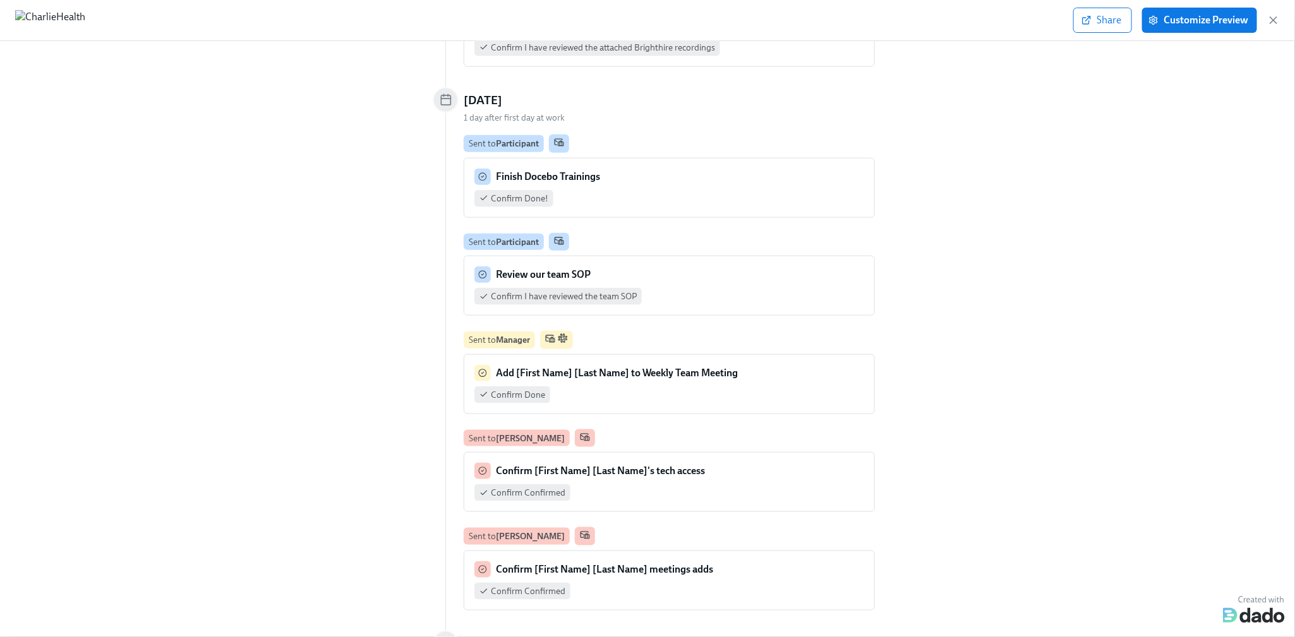
scroll to position [3273, 0]
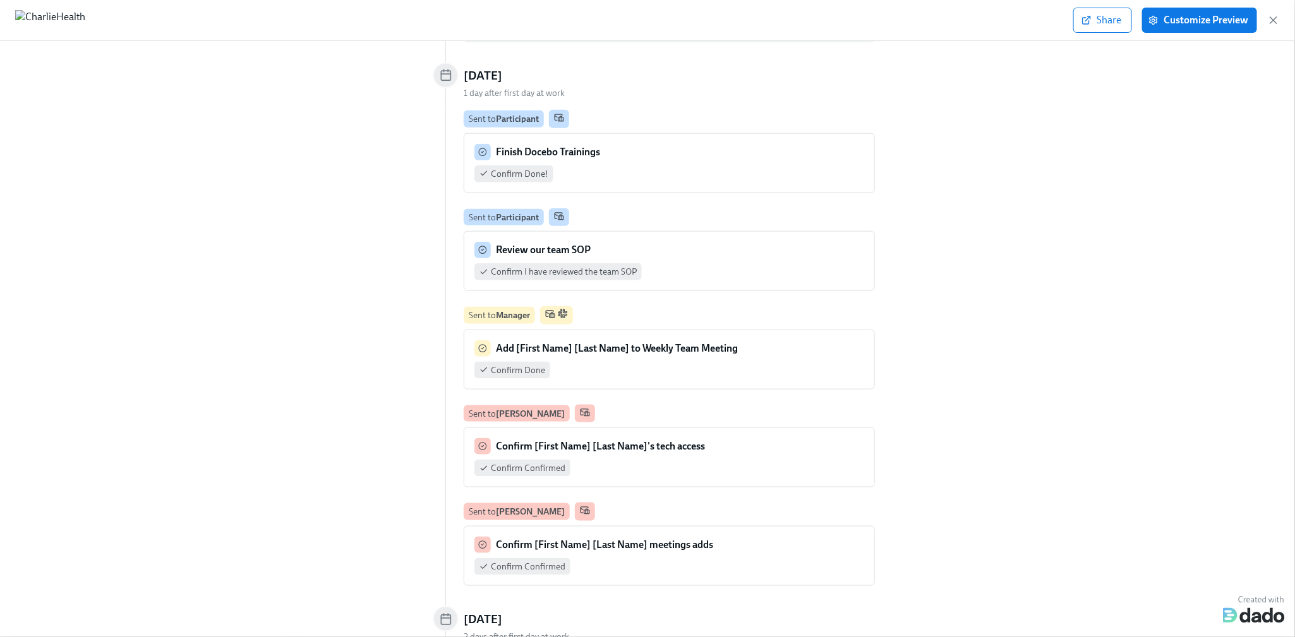
click at [775, 166] on div "Confirm Done!" at bounding box center [669, 174] width 390 height 17
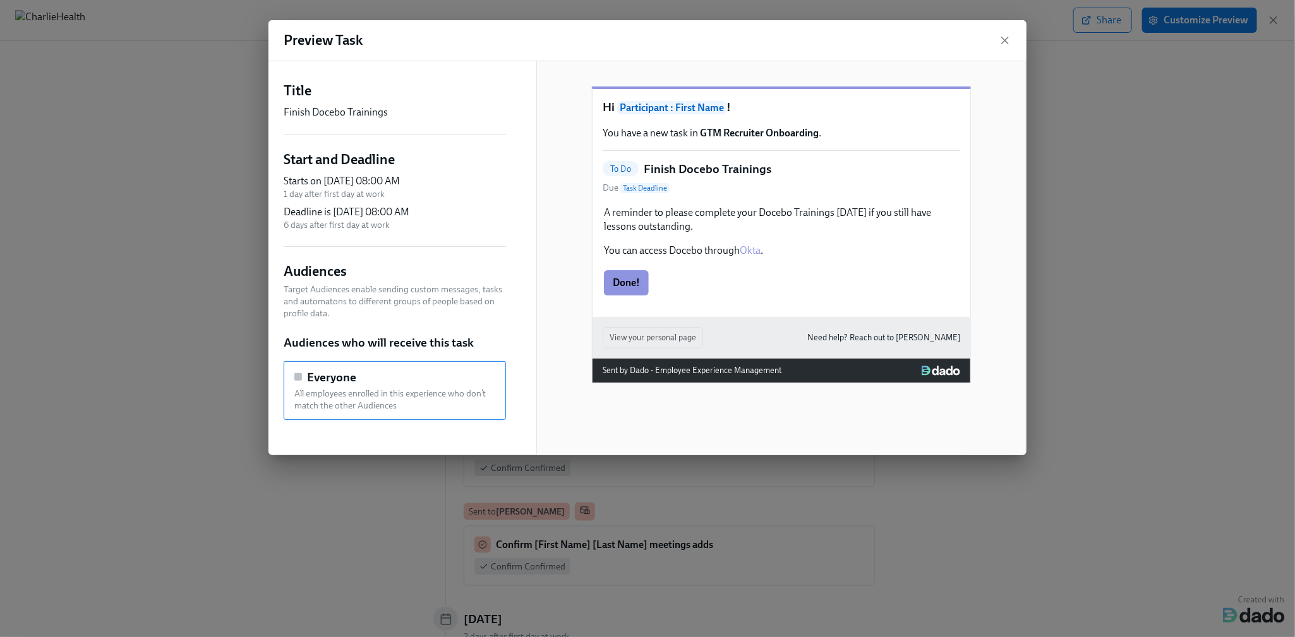
click at [998, 37] on div "Preview Task" at bounding box center [647, 40] width 758 height 41
click at [1002, 44] on icon "button" at bounding box center [1005, 40] width 6 height 6
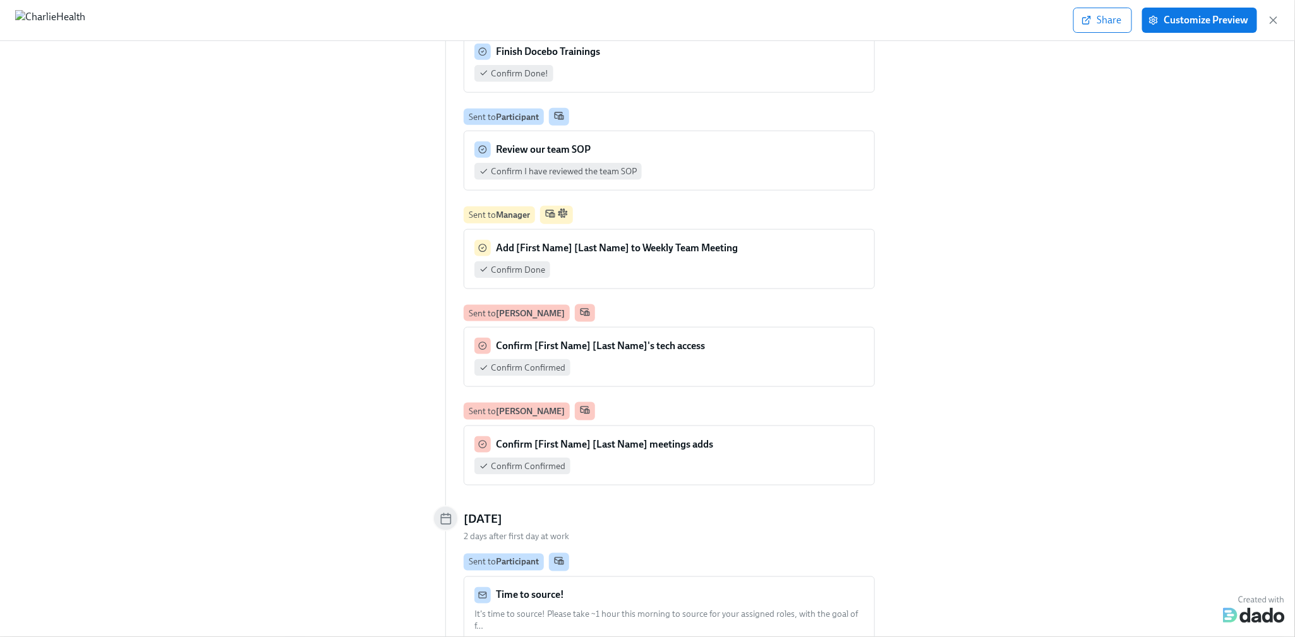
scroll to position [3375, 0]
click at [663, 140] on div "Review our team SOP" at bounding box center [669, 148] width 390 height 16
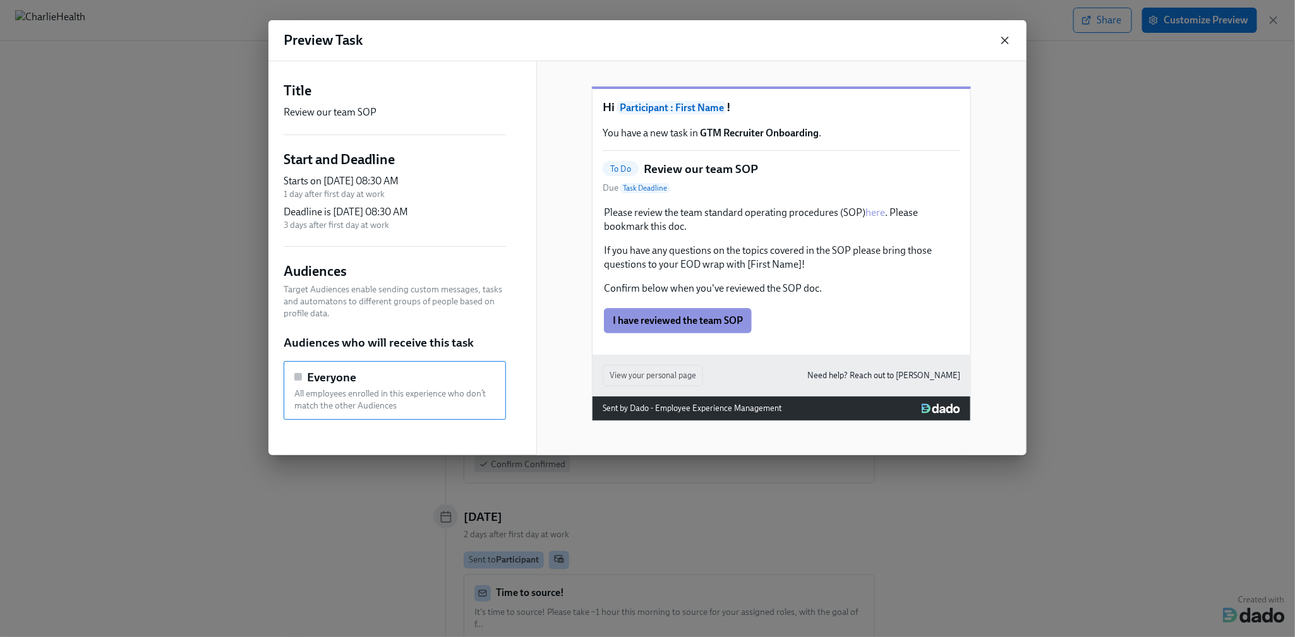
click at [1007, 42] on icon "button" at bounding box center [1005, 40] width 6 height 6
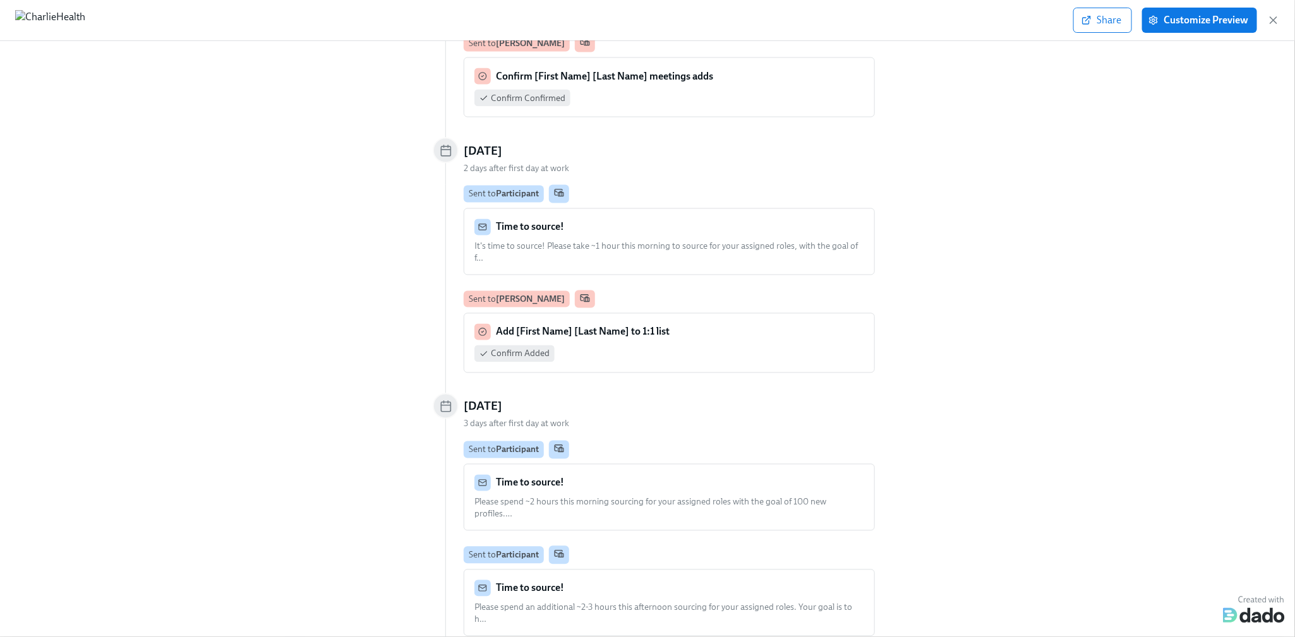
scroll to position [3773, 0]
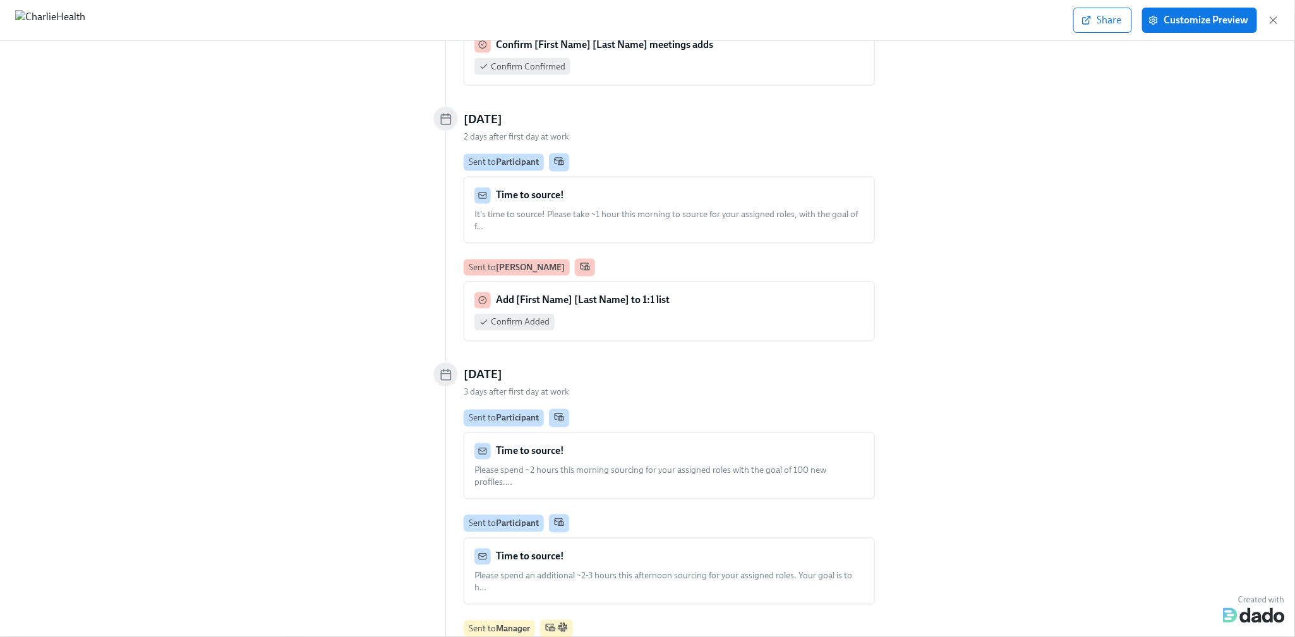
click at [768, 188] on div "Time to source! It's time to source! Please take ~1 hour this morning to source…" at bounding box center [669, 210] width 390 height 45
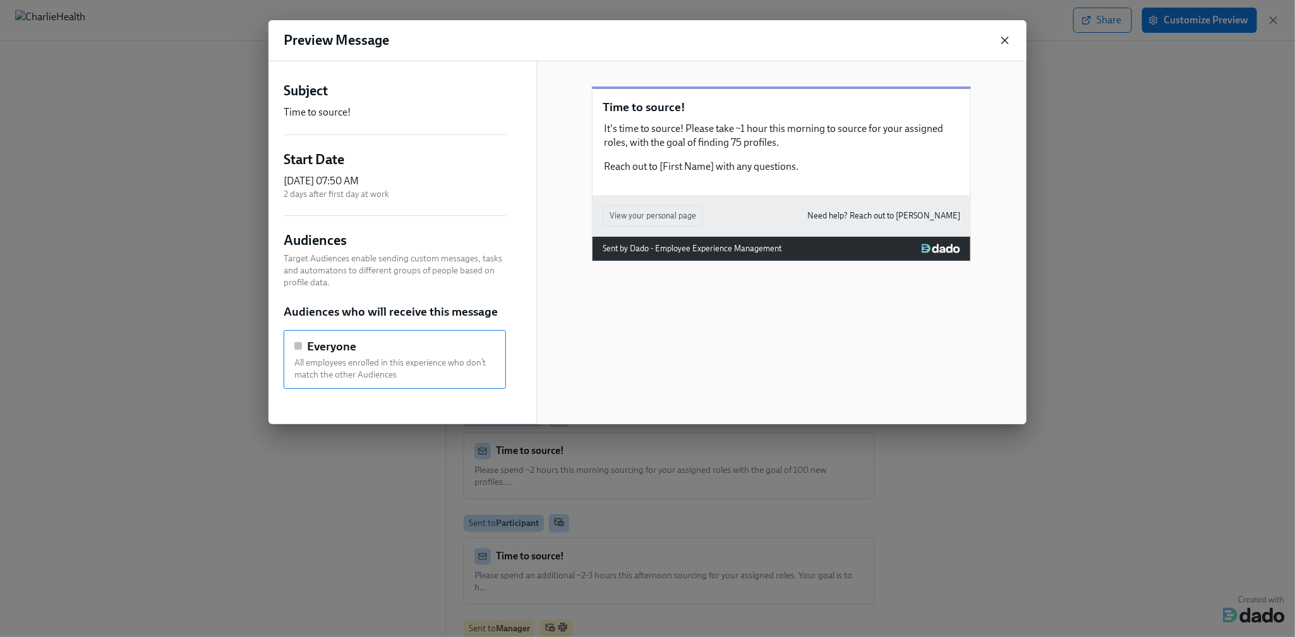
click at [1001, 40] on icon "button" at bounding box center [1005, 40] width 13 height 13
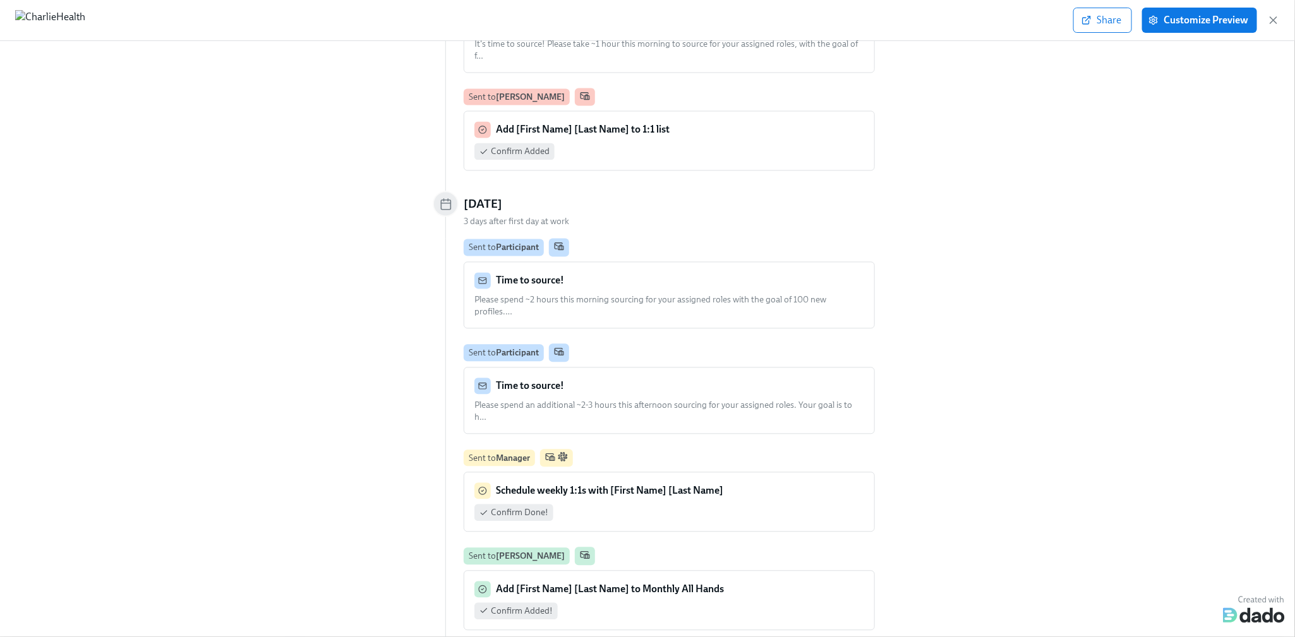
scroll to position [4005, 0]
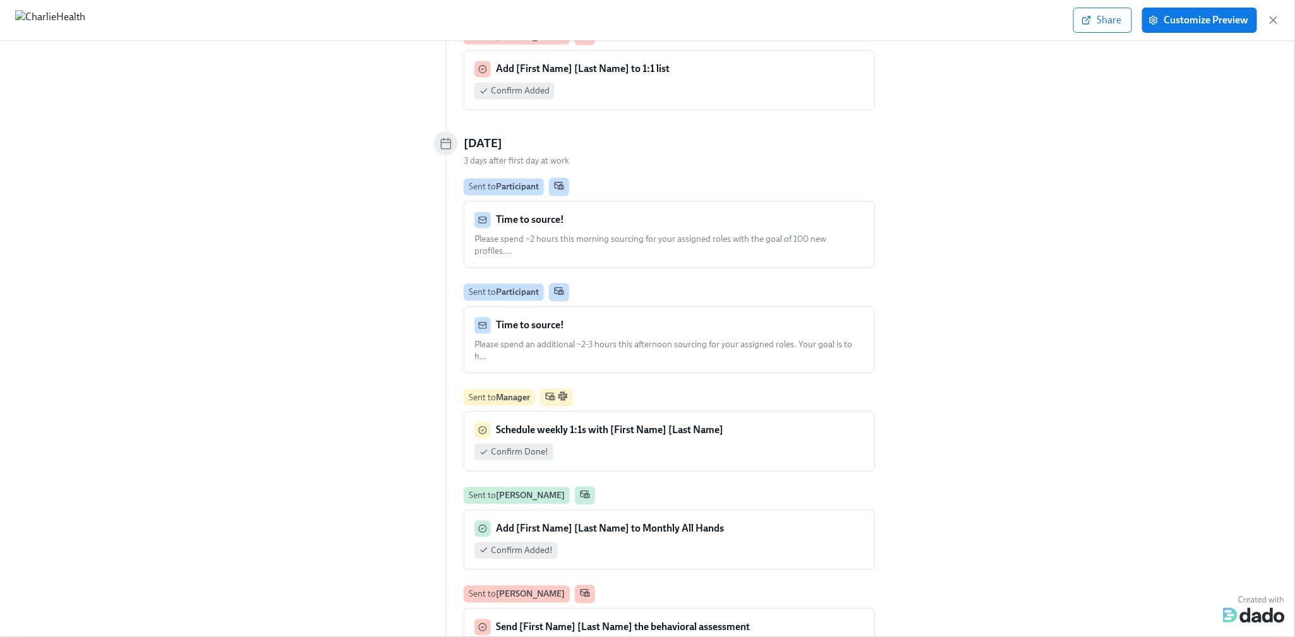
click at [656, 212] on div "Time to source!" at bounding box center [669, 220] width 390 height 16
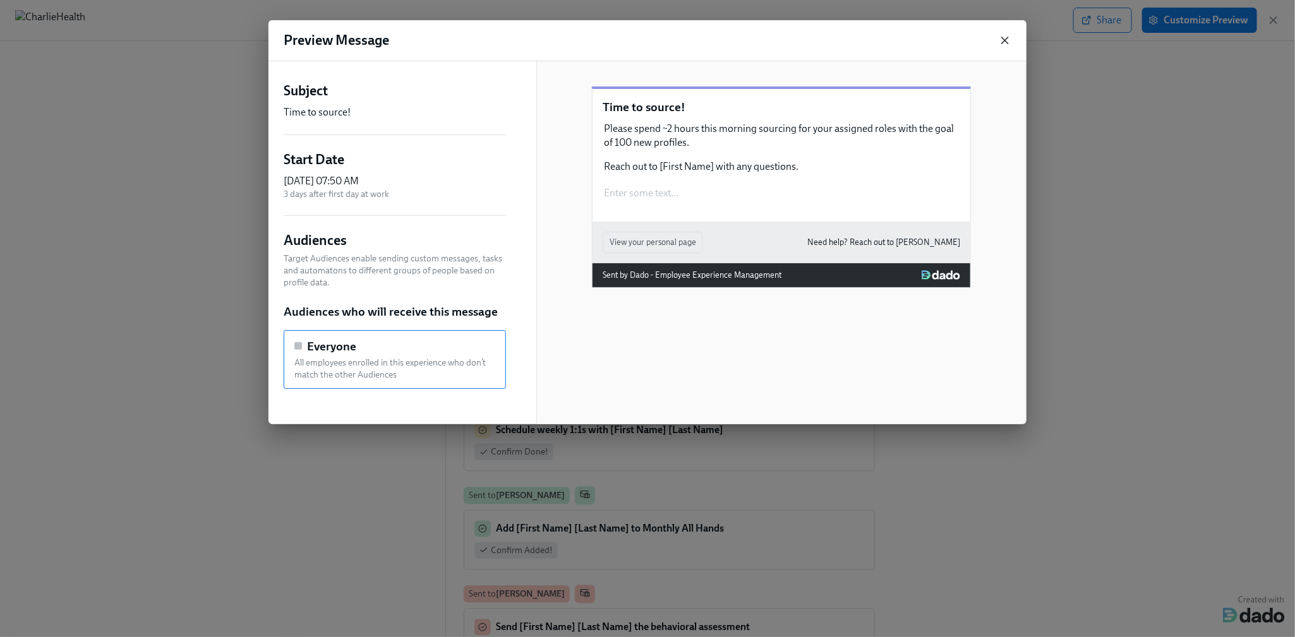
click at [1004, 42] on icon "button" at bounding box center [1005, 40] width 13 height 13
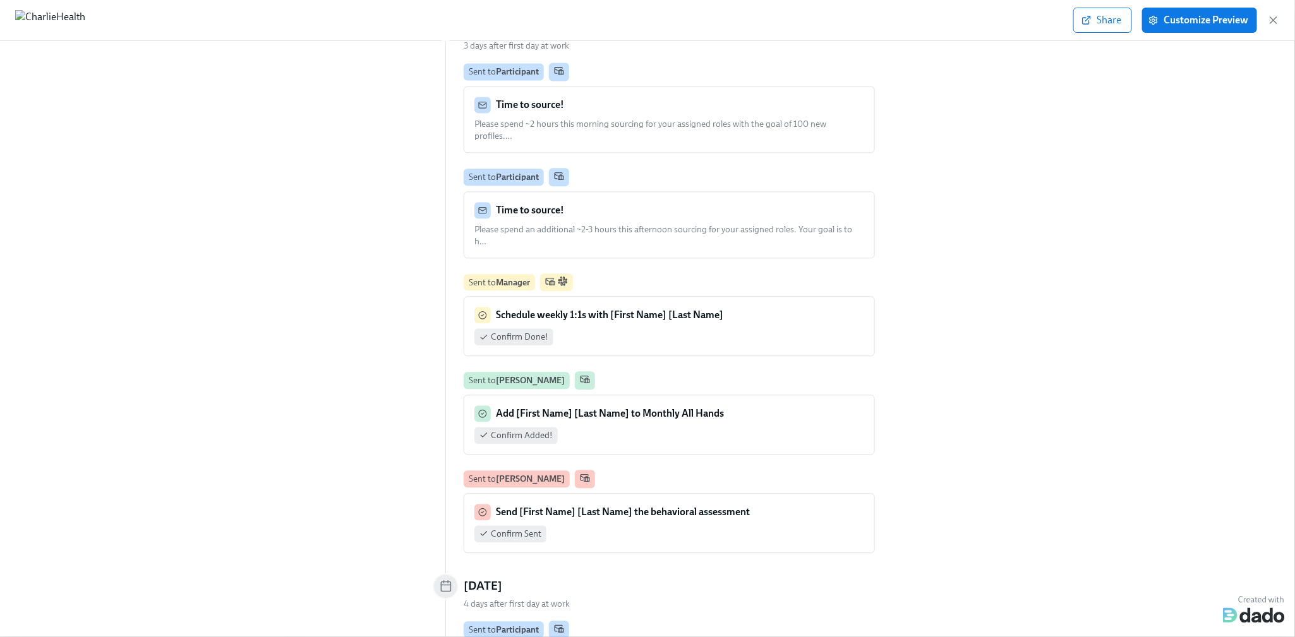
scroll to position [4150, 0]
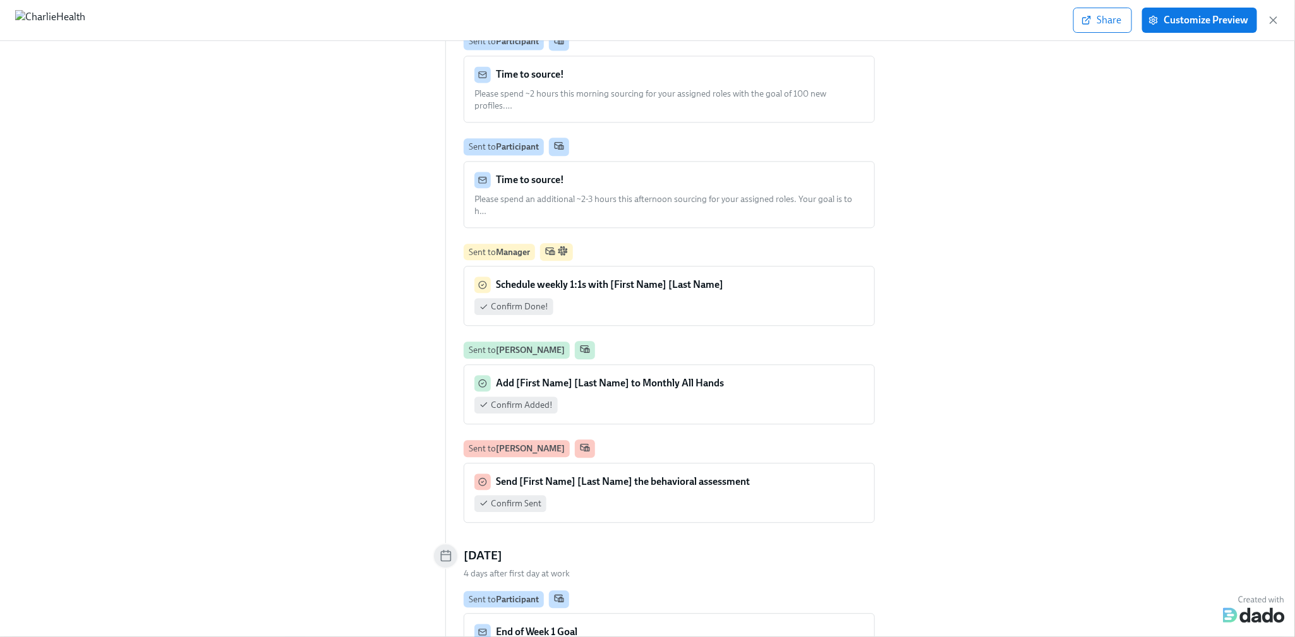
click at [651, 194] on span "Please spend an additional ~2-3 hours this afternoon sourcing for your assigned…" at bounding box center [663, 205] width 378 height 23
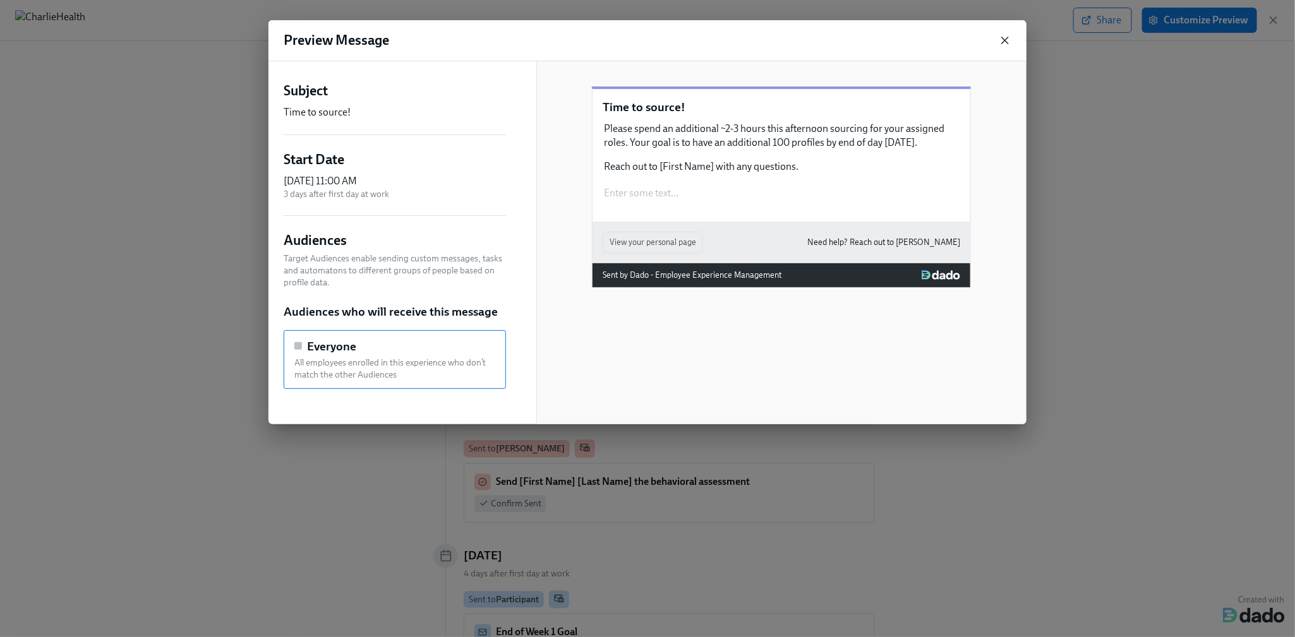
click at [1000, 43] on icon "button" at bounding box center [1005, 40] width 13 height 13
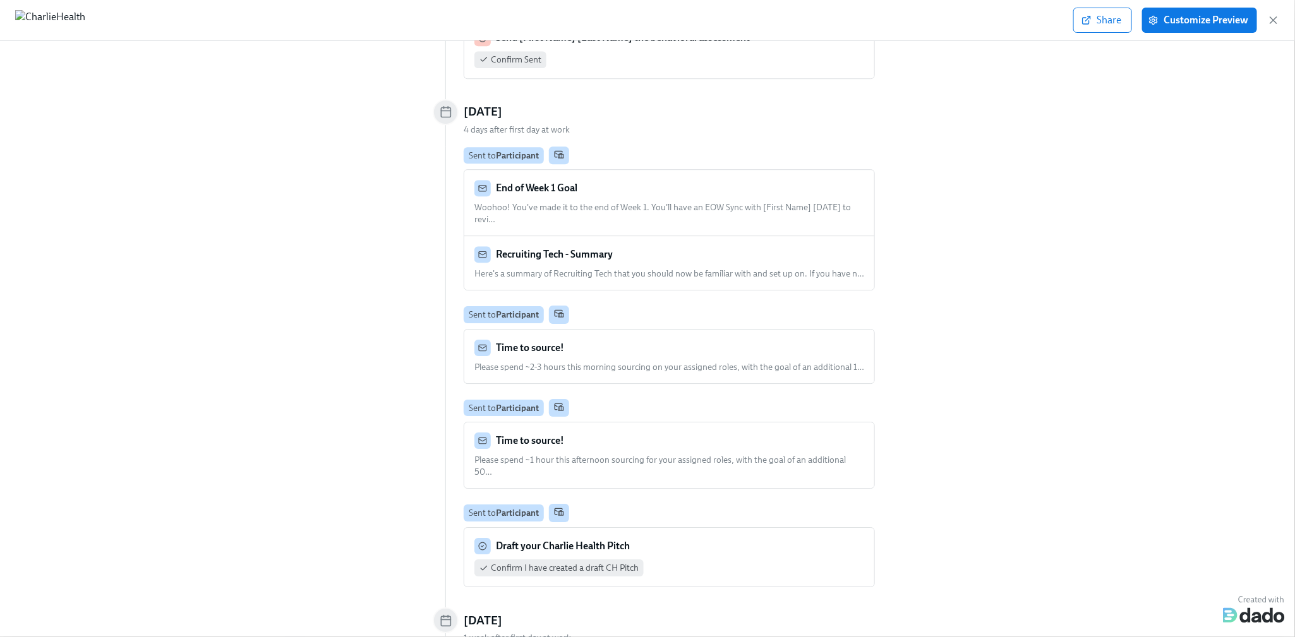
scroll to position [4597, 0]
click at [689, 177] on div "End of Week 1 Goal" at bounding box center [669, 185] width 390 height 16
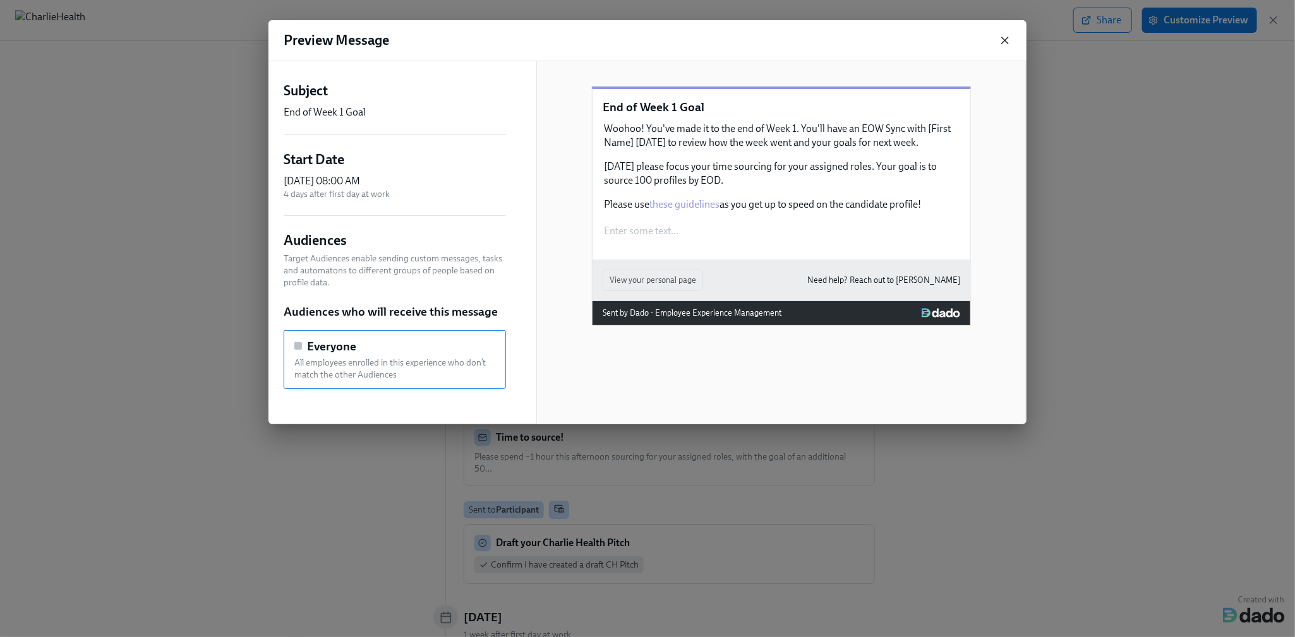
click at [1006, 40] on icon "button" at bounding box center [1005, 40] width 6 height 6
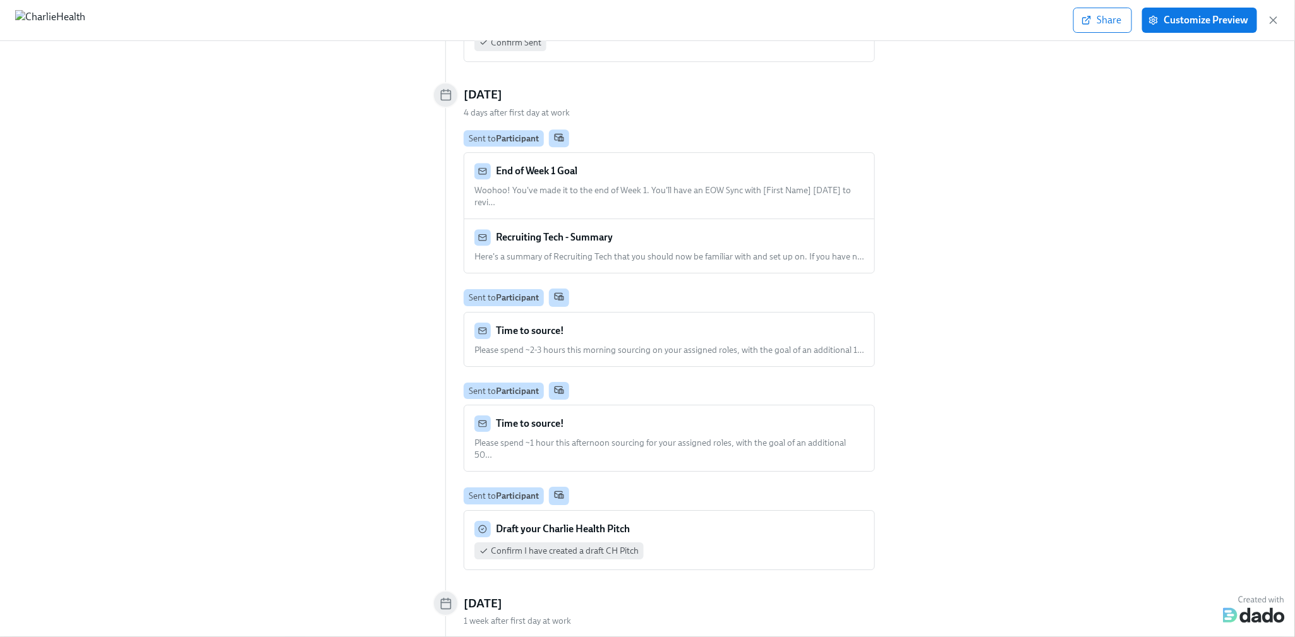
scroll to position [4637, 0]
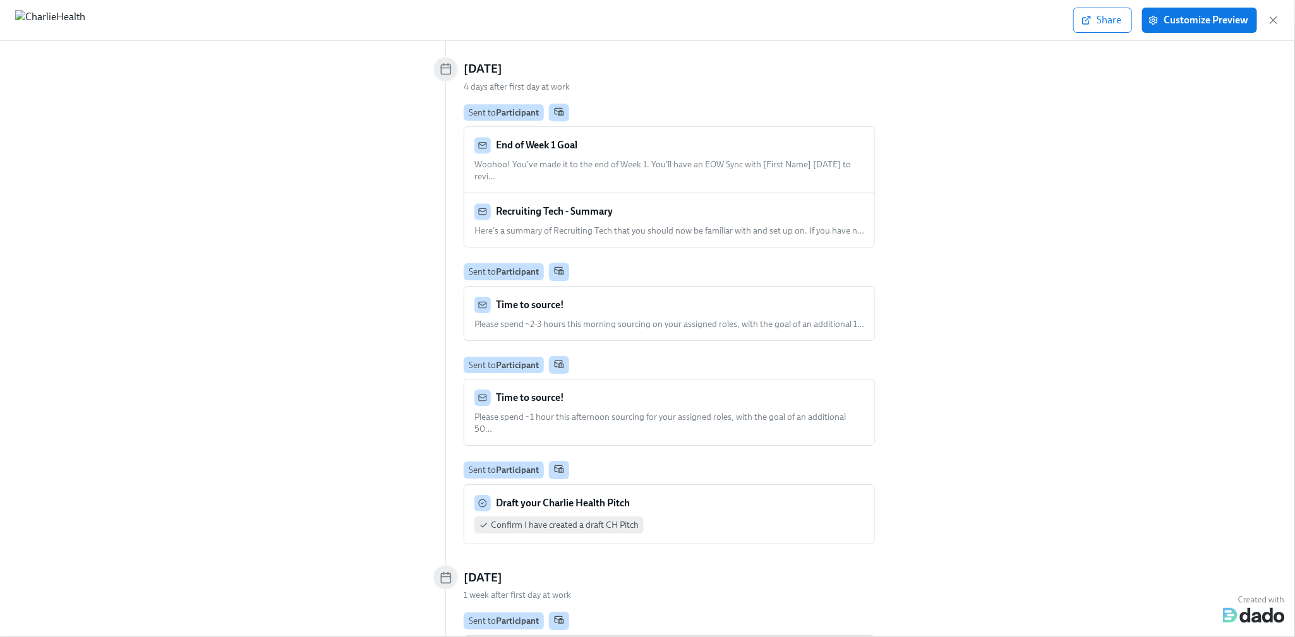
click at [658, 203] on div "Recruiting Tech - Summary" at bounding box center [669, 211] width 390 height 16
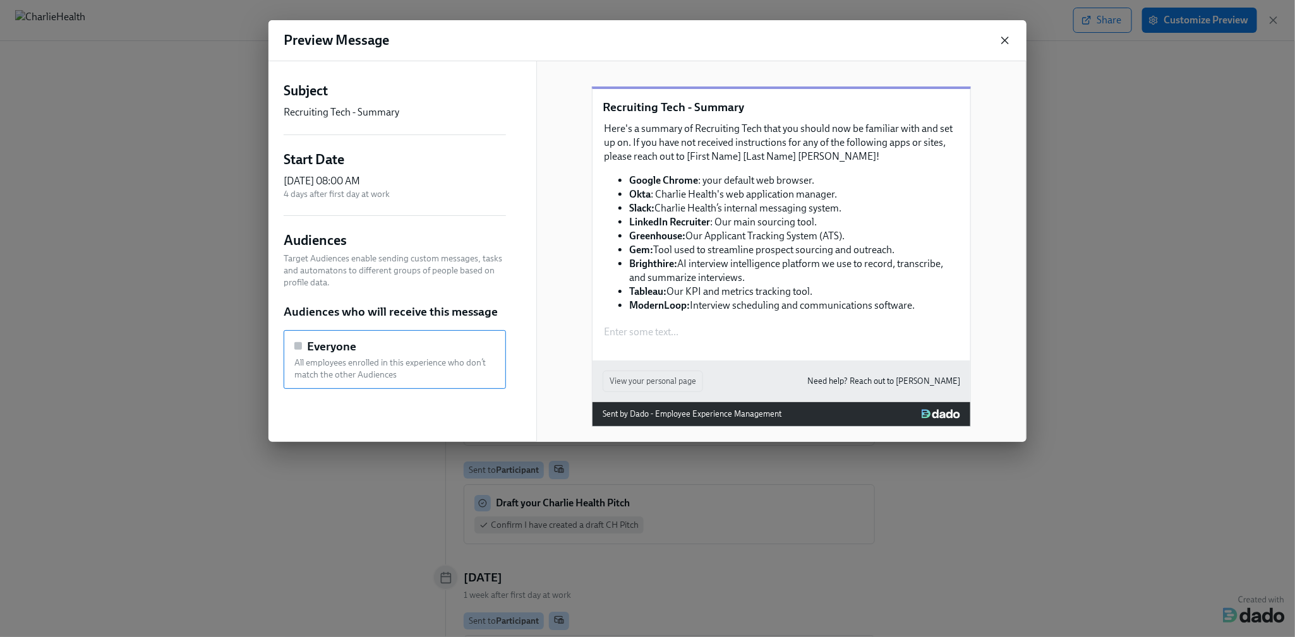
click at [1007, 44] on icon "button" at bounding box center [1005, 40] width 13 height 13
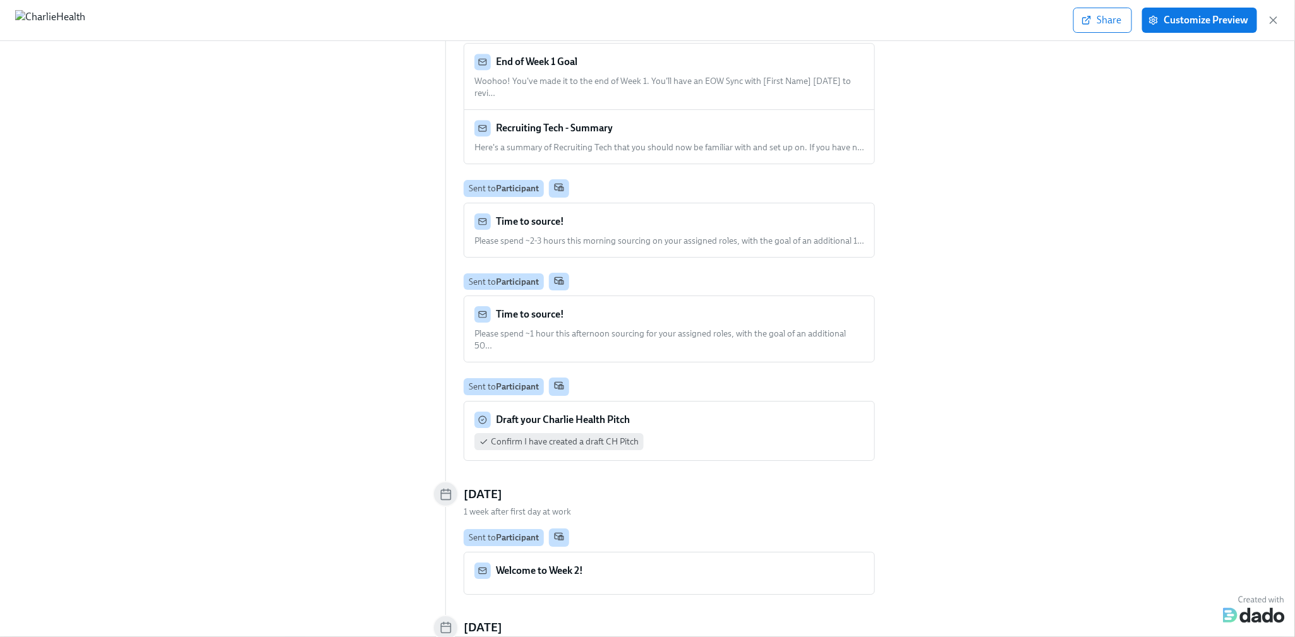
scroll to position [4728, 0]
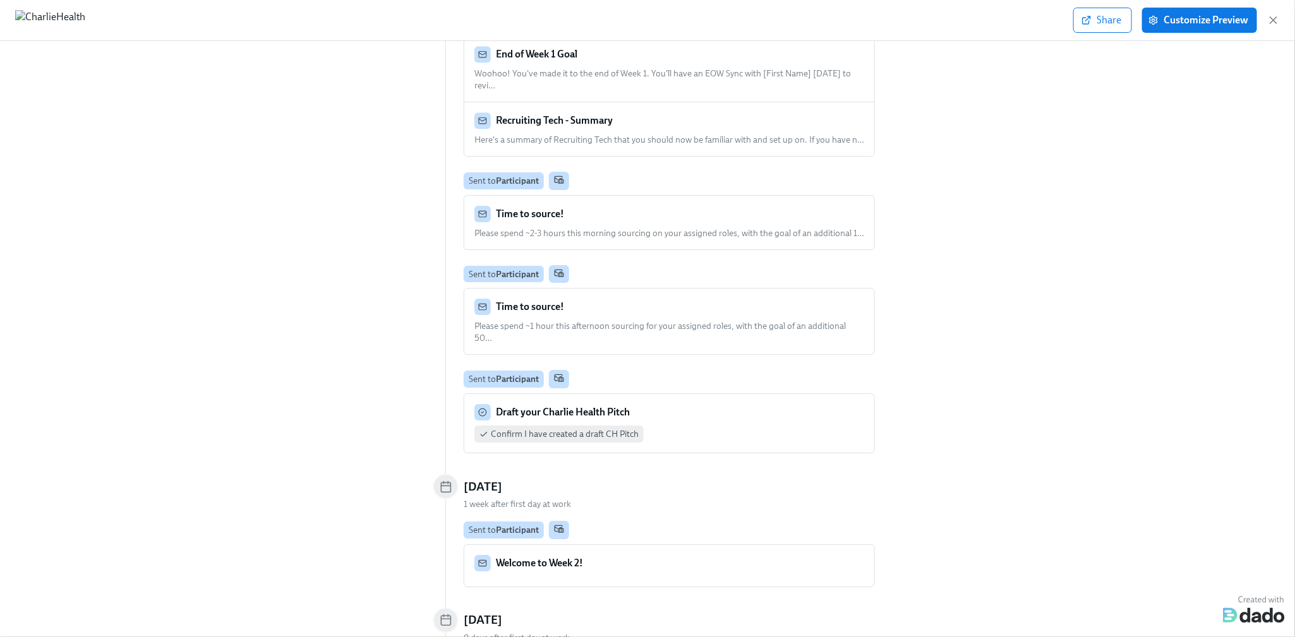
click at [610, 228] on span "Please spend ~2-3 hours this morning sourcing on your assigned roles, with the …" at bounding box center [669, 233] width 390 height 11
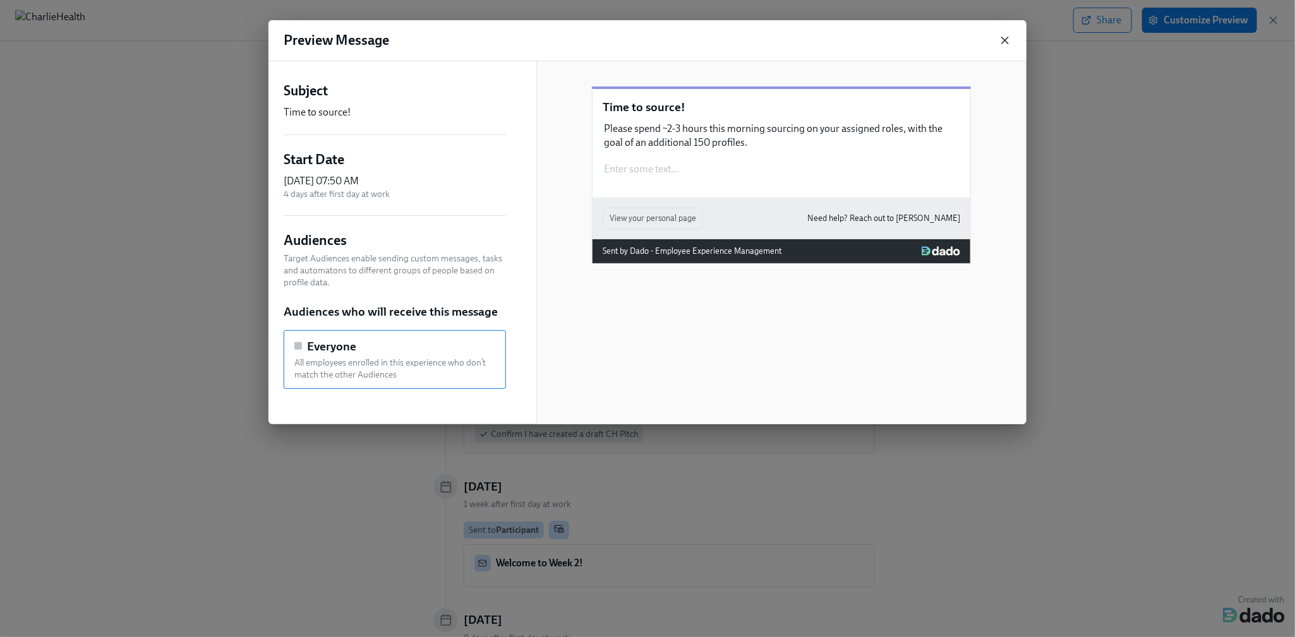
click at [1006, 36] on icon "button" at bounding box center [1005, 40] width 13 height 13
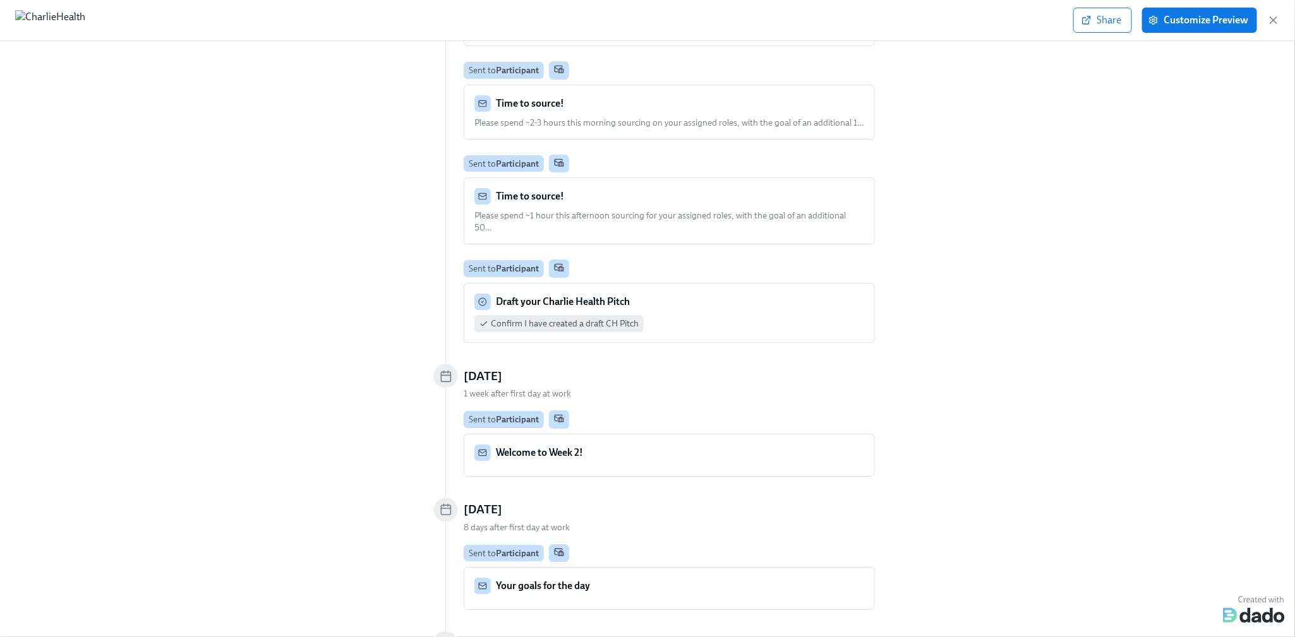
scroll to position [4850, 0]
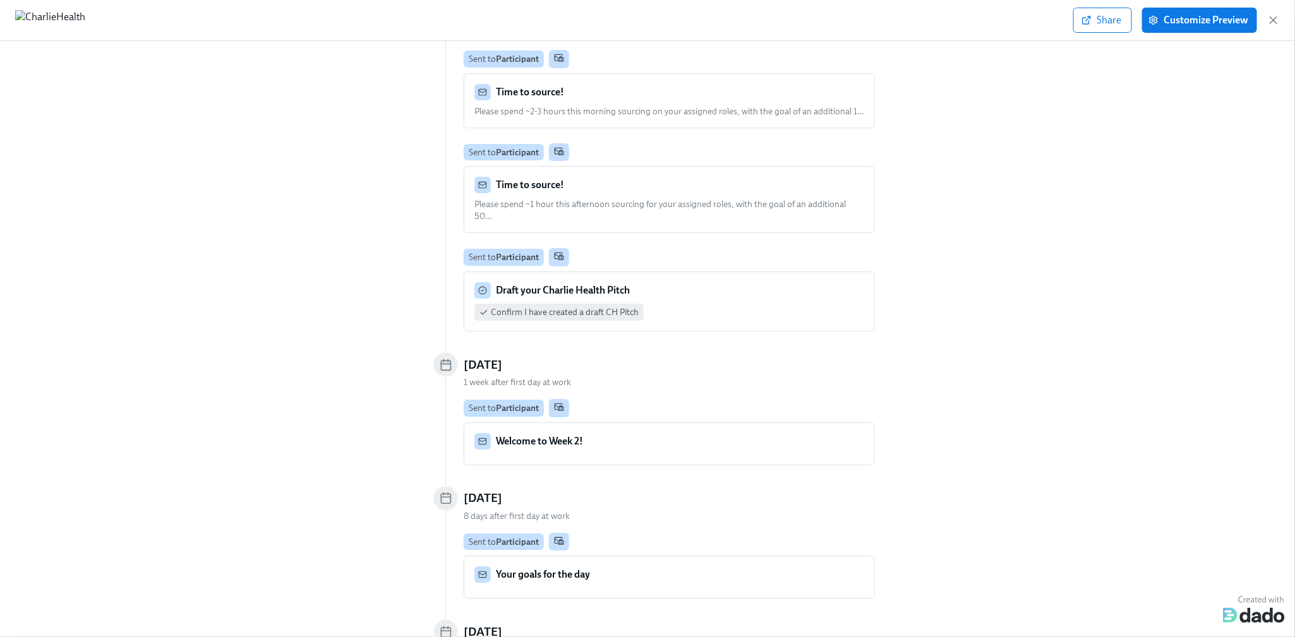
click at [725, 167] on div "Time to source! Please spend ~1 hour this afternoon sourcing for your assigned …" at bounding box center [669, 200] width 410 height 66
click at [719, 199] on span "Please spend ~1 hour this afternoon sourcing for your assigned roles, with the …" at bounding box center [659, 210] width 371 height 23
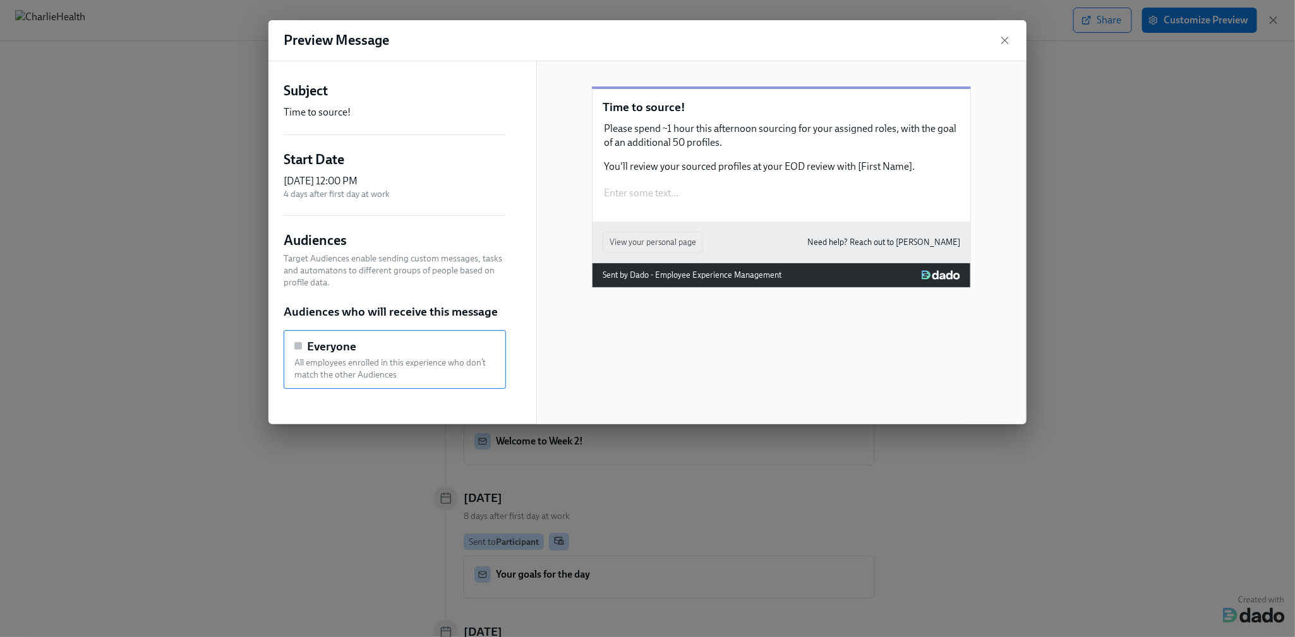
click at [1002, 47] on div "Preview Message" at bounding box center [647, 40] width 758 height 41
click at [1002, 43] on icon "button" at bounding box center [1005, 40] width 6 height 6
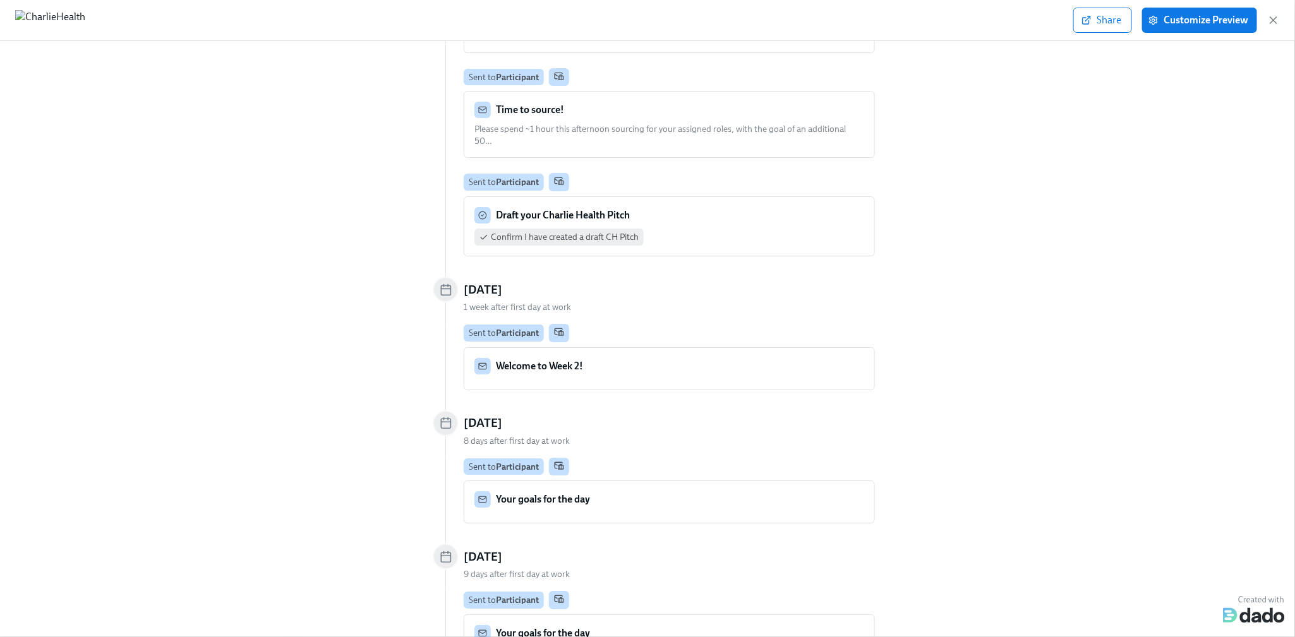
scroll to position [4942, 0]
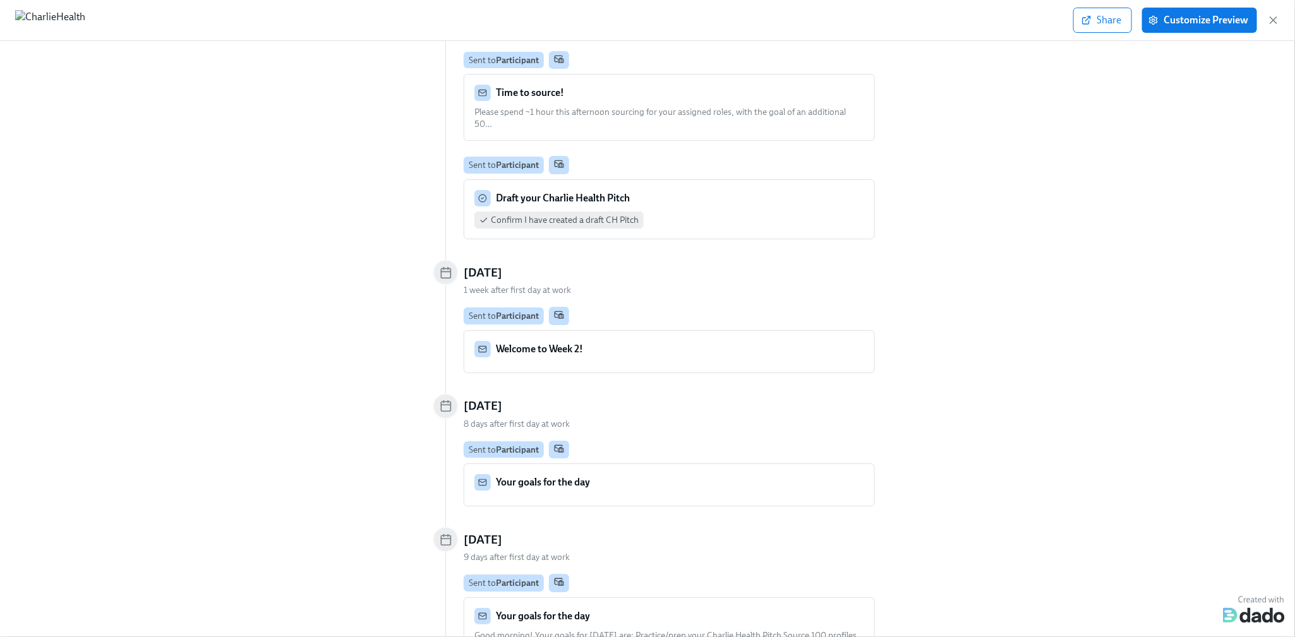
click at [763, 212] on div "Confirm I have created a draft CH Pitch" at bounding box center [669, 220] width 390 height 17
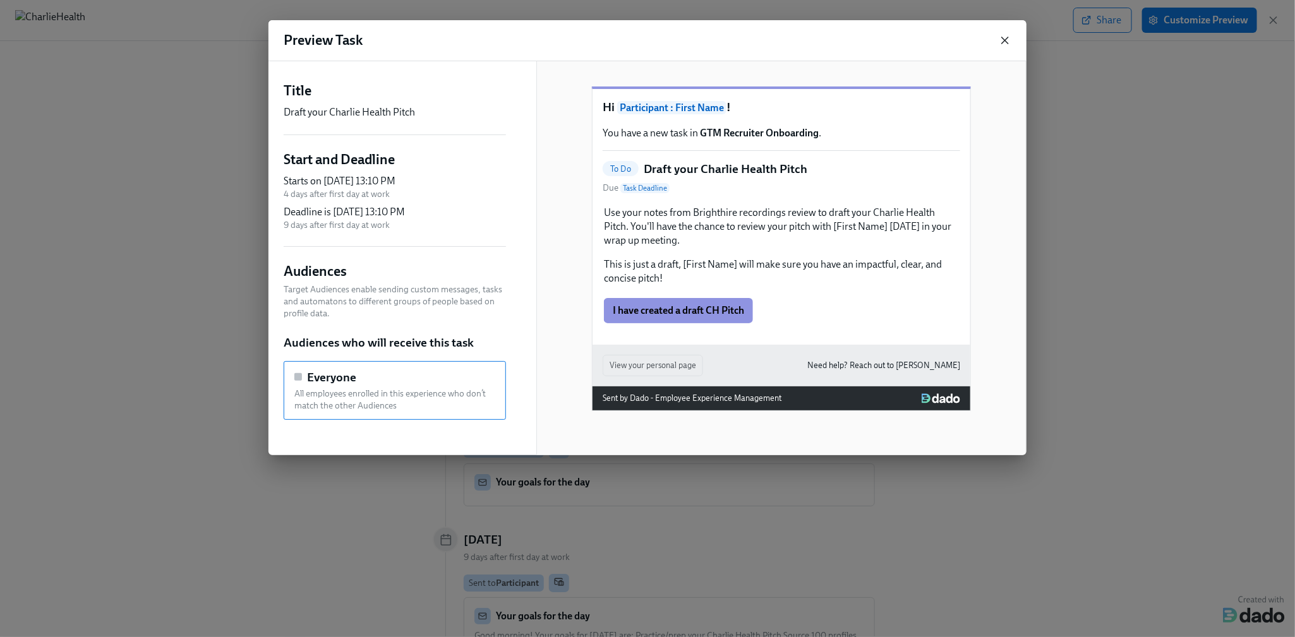
click at [999, 41] on icon "button" at bounding box center [1005, 40] width 13 height 13
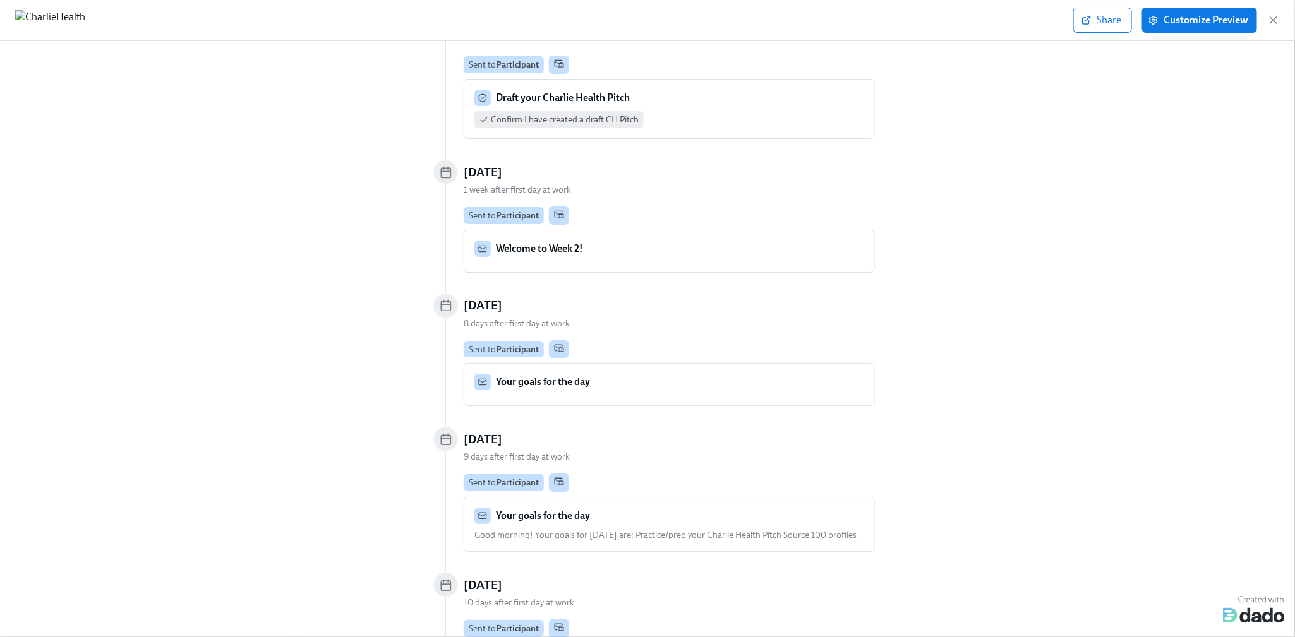
scroll to position [5055, 0]
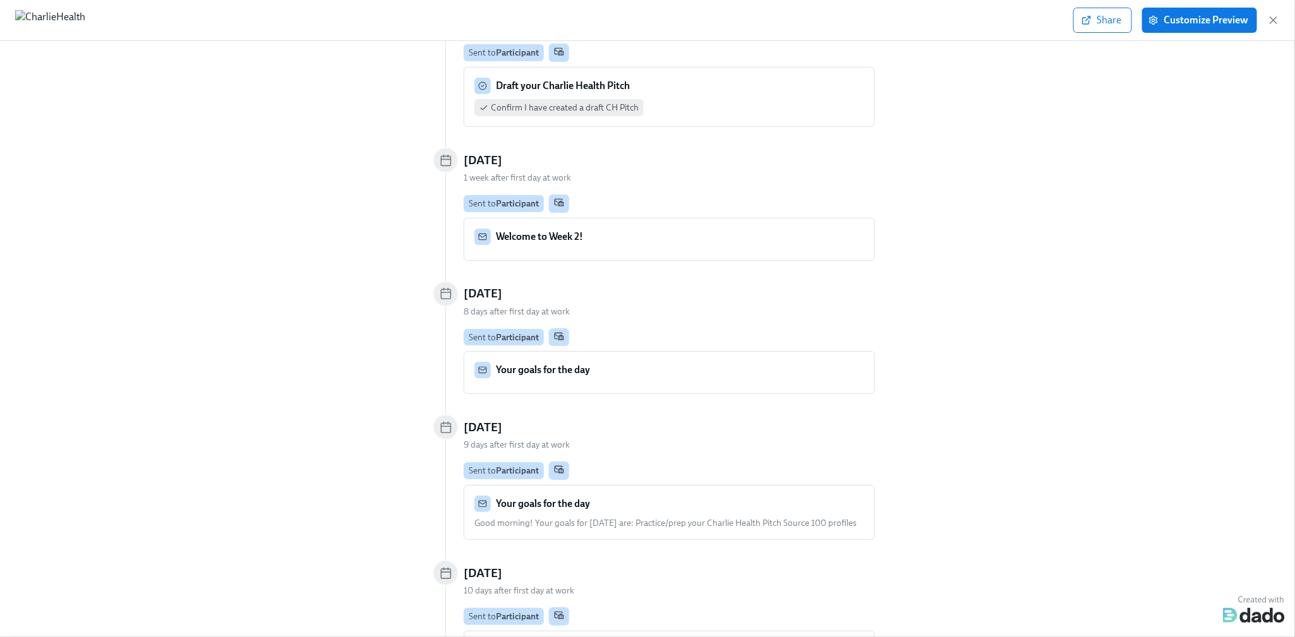
click at [649, 219] on div "Welcome to Week 2! …" at bounding box center [669, 240] width 410 height 42
click at [598, 229] on div "Welcome to Week 2!" at bounding box center [669, 237] width 390 height 16
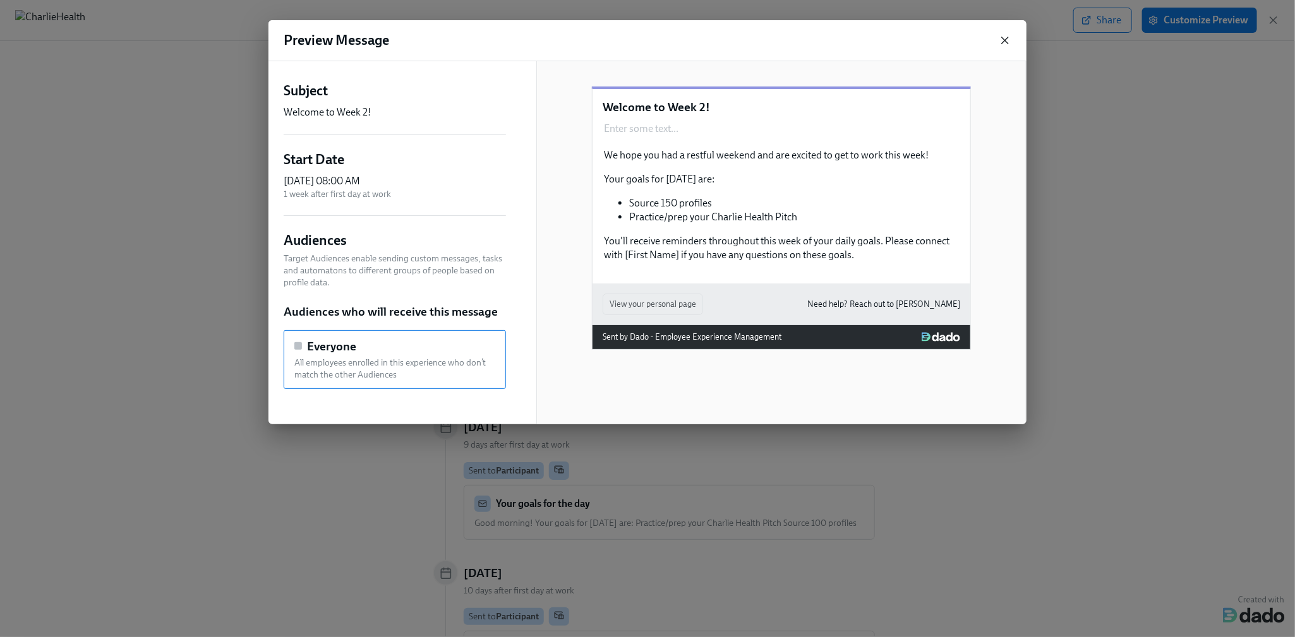
click at [999, 40] on icon "button" at bounding box center [1005, 40] width 13 height 13
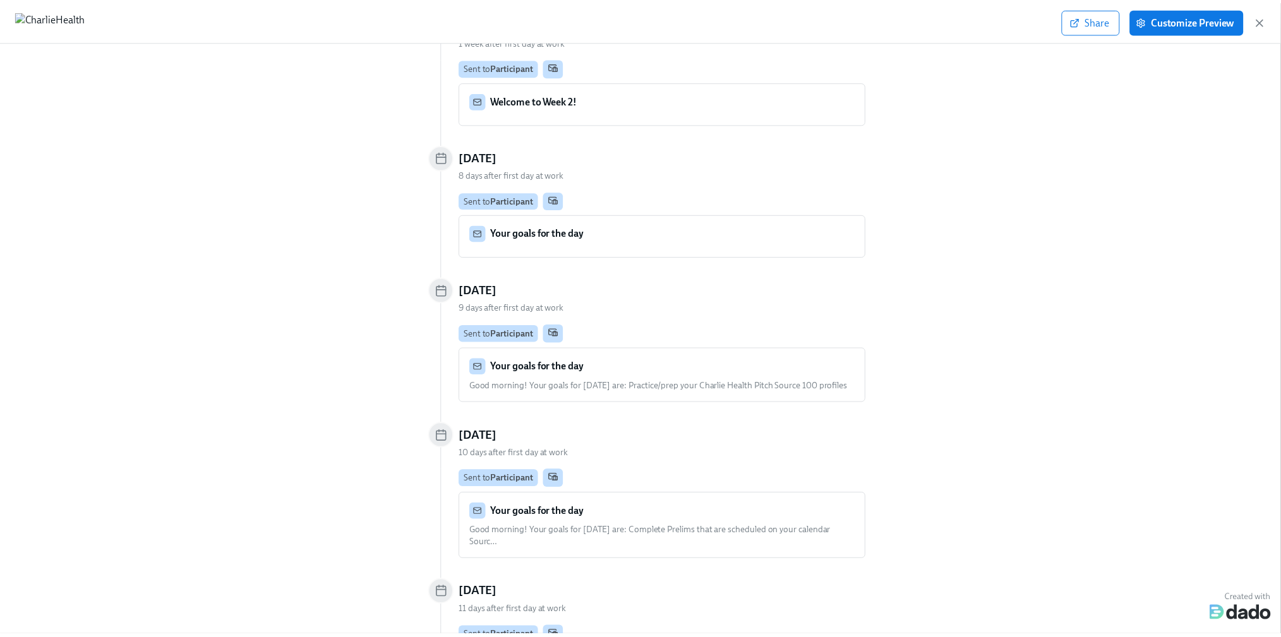
scroll to position [5191, 0]
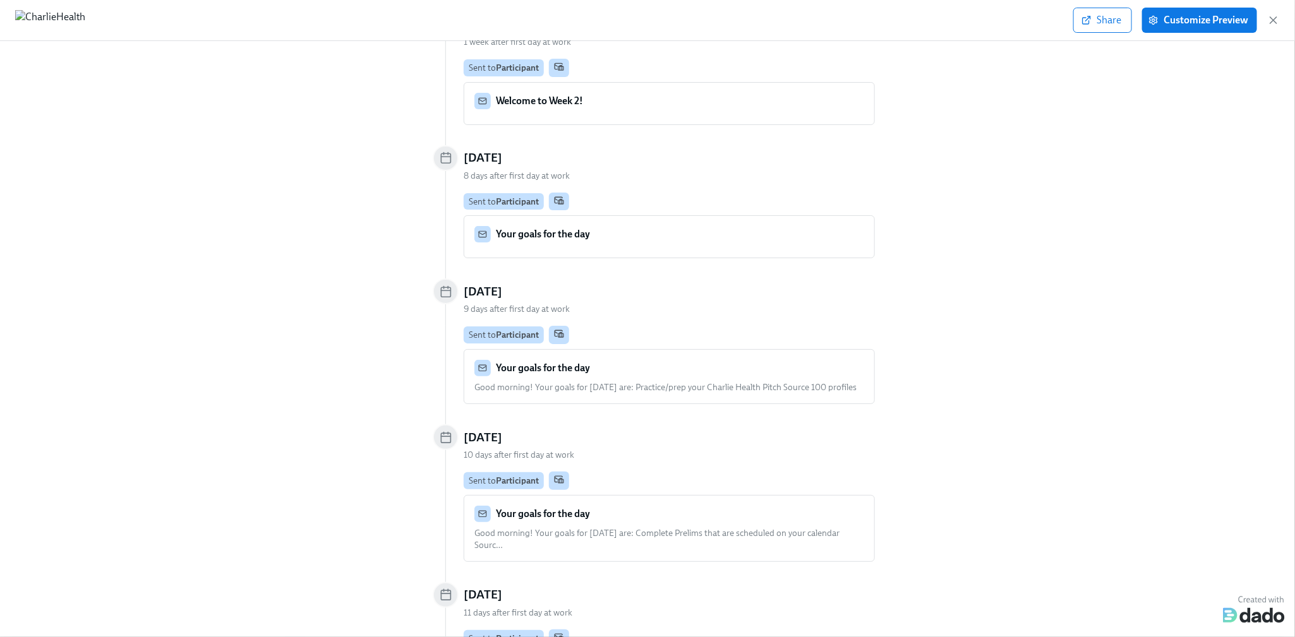
click at [669, 226] on div "Your goals for the day" at bounding box center [669, 234] width 390 height 16
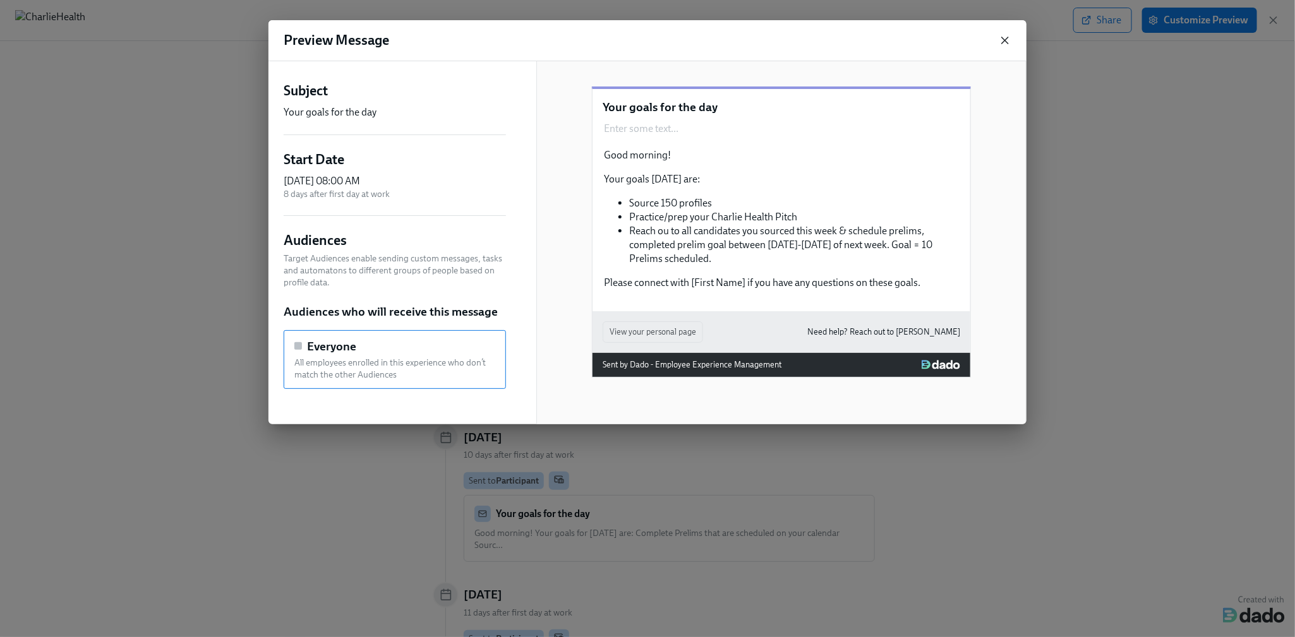
click at [1006, 42] on icon "button" at bounding box center [1005, 40] width 13 height 13
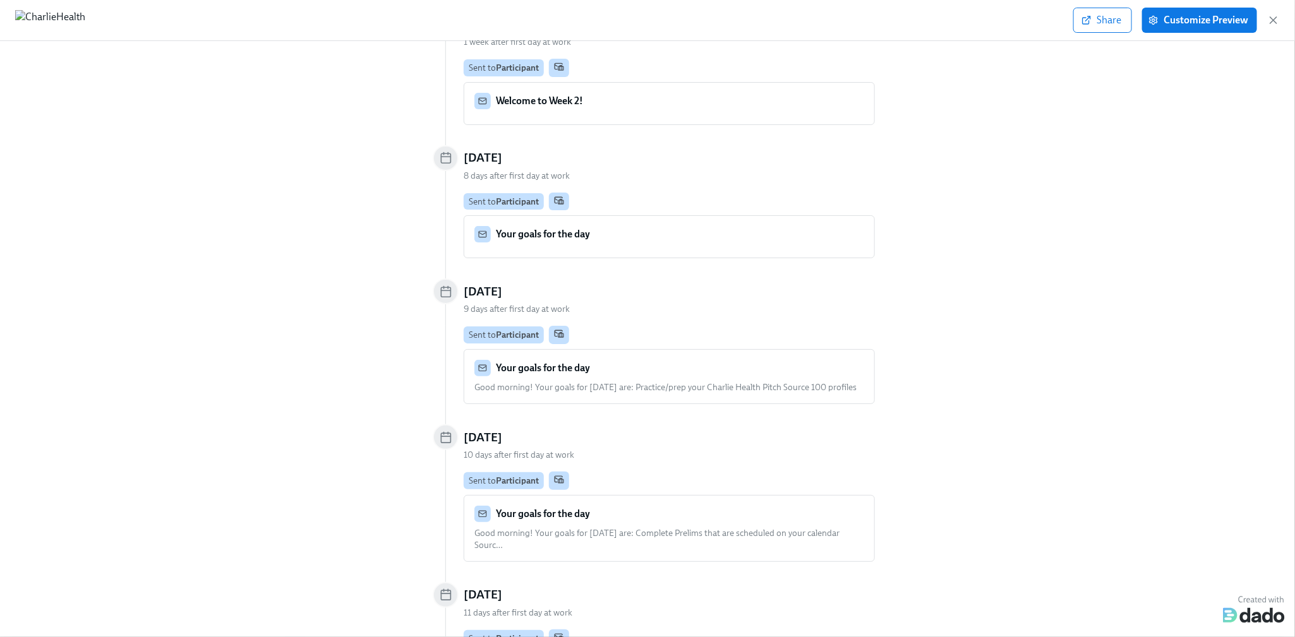
click at [690, 216] on div "Your goals for the day …" at bounding box center [669, 237] width 410 height 42
click at [675, 226] on div "Your goals for the day" at bounding box center [669, 234] width 390 height 16
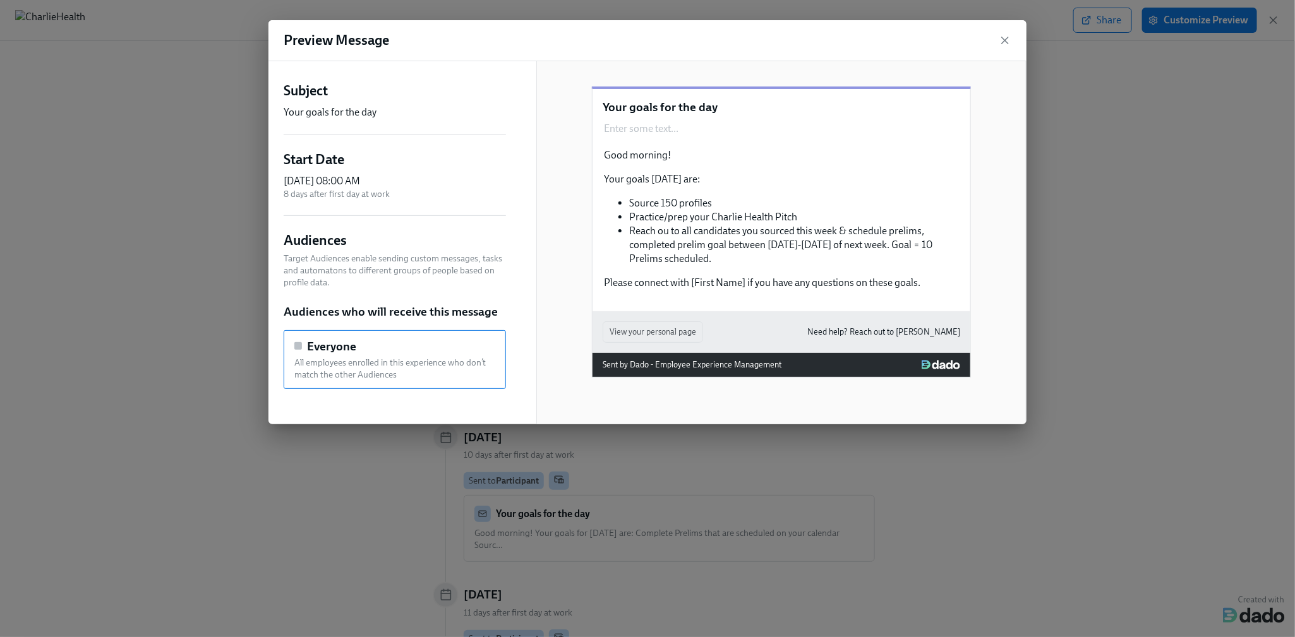
click at [994, 37] on div "Preview Message" at bounding box center [647, 40] width 758 height 41
click at [1004, 38] on icon "button" at bounding box center [1005, 40] width 13 height 13
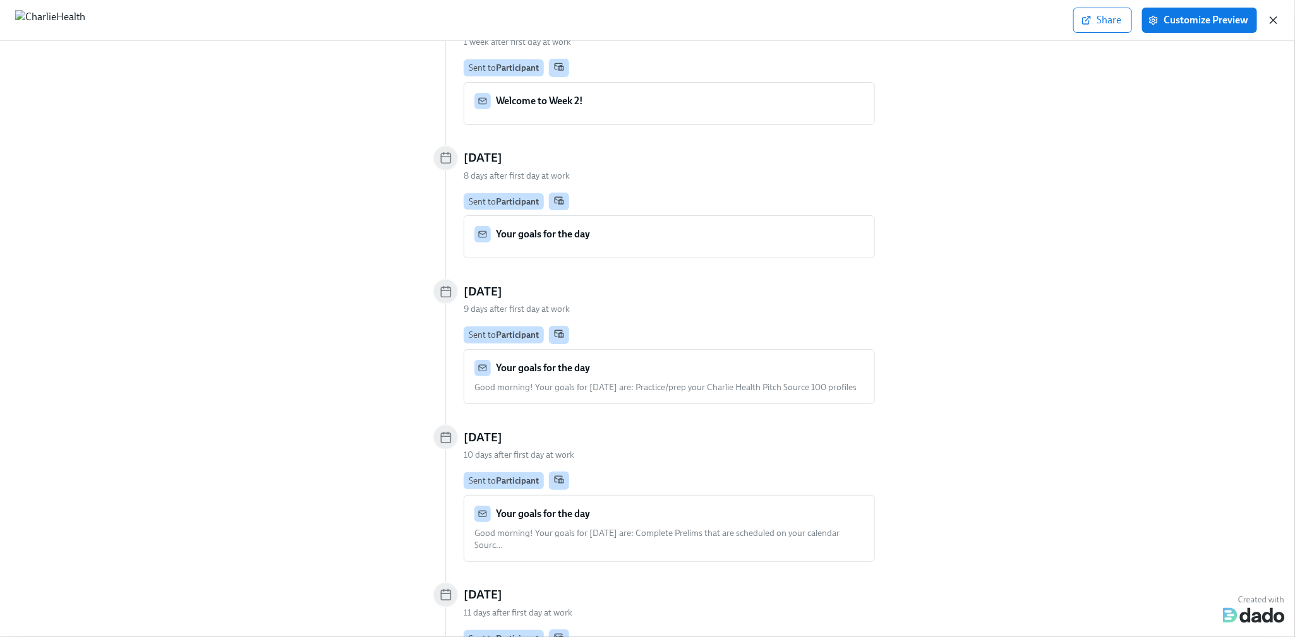
click at [1276, 16] on icon "button" at bounding box center [1273, 20] width 13 height 13
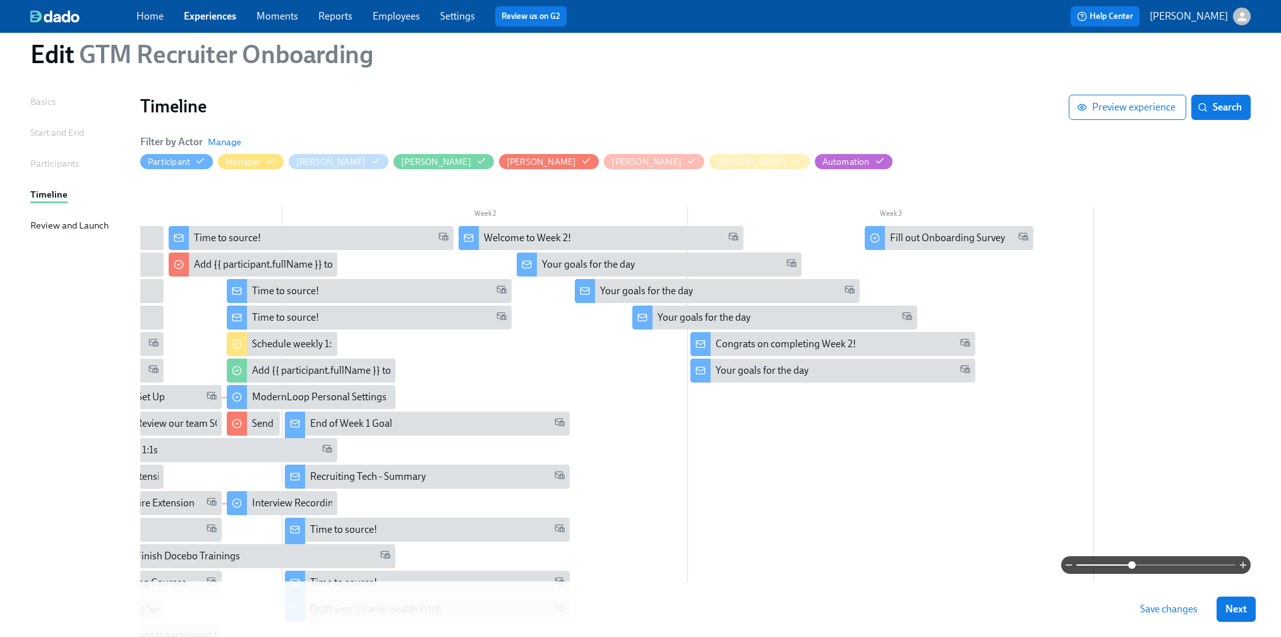
scroll to position [44, 0]
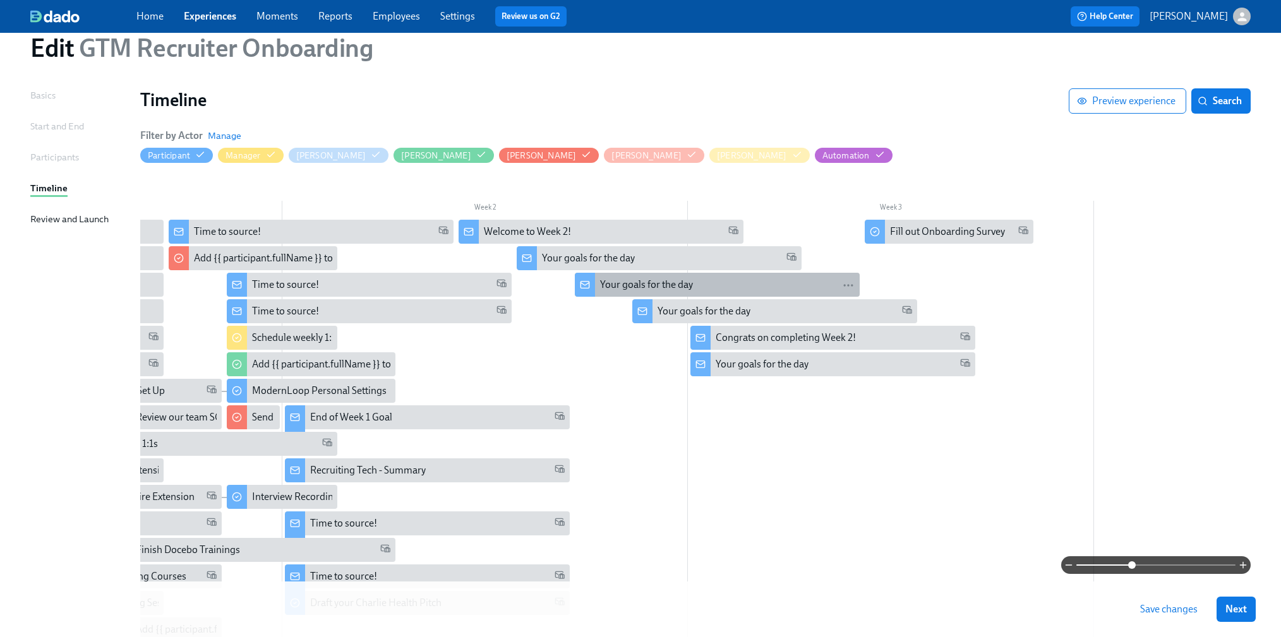
click at [686, 280] on div "Your goals for the day" at bounding box center [646, 285] width 93 height 14
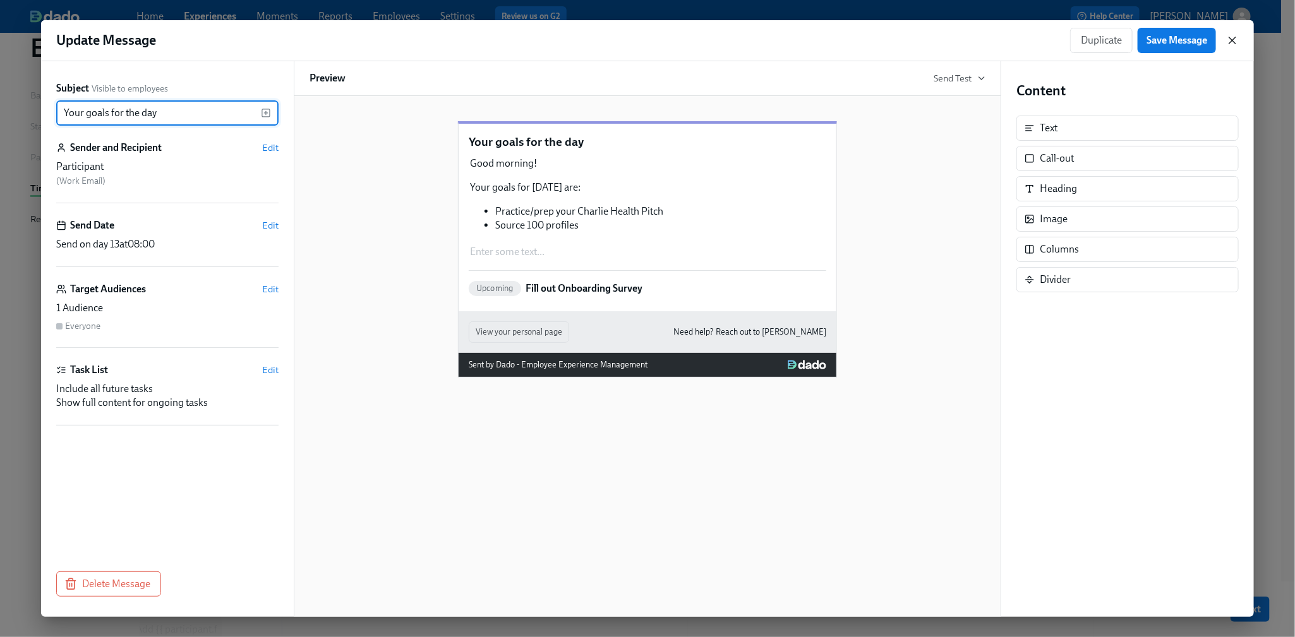
click at [1228, 41] on icon "button" at bounding box center [1232, 40] width 13 height 13
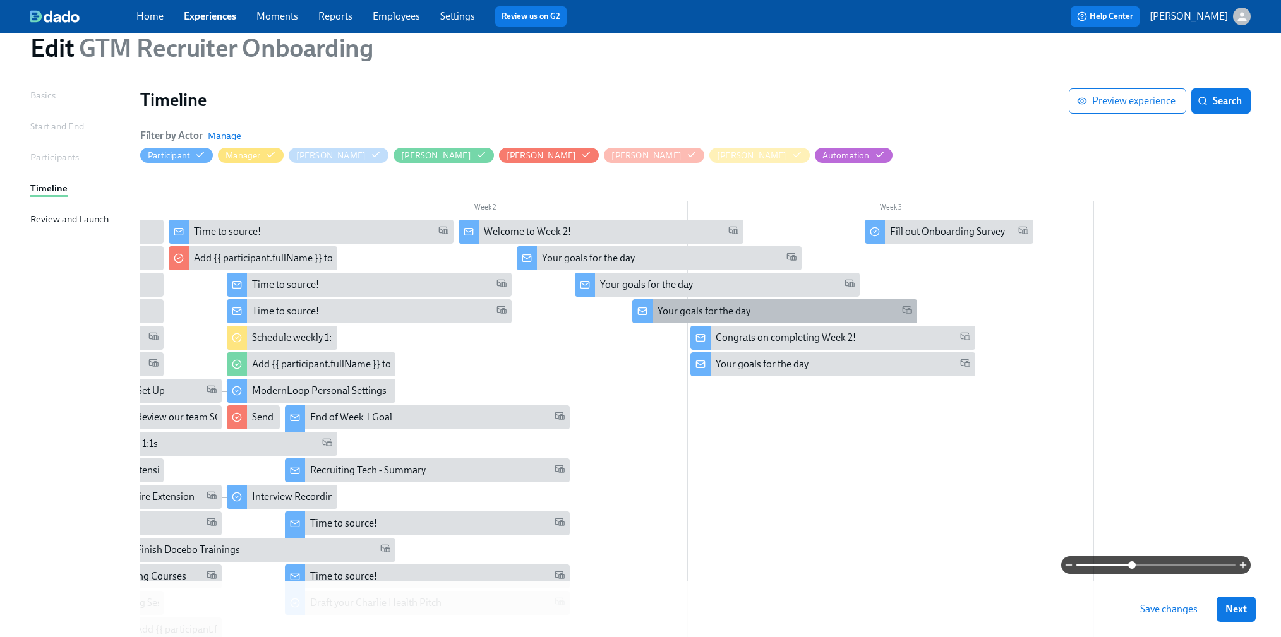
click at [695, 322] on div "Your goals for the day" at bounding box center [774, 311] width 285 height 24
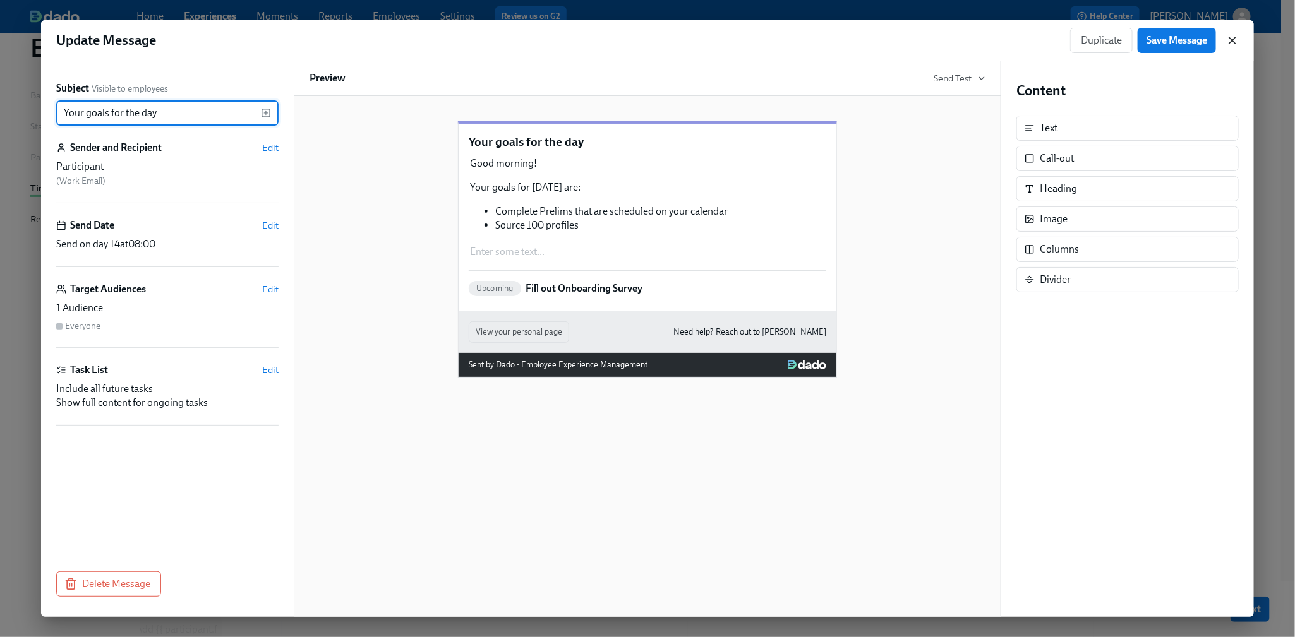
click at [1229, 40] on icon "button" at bounding box center [1232, 40] width 13 height 13
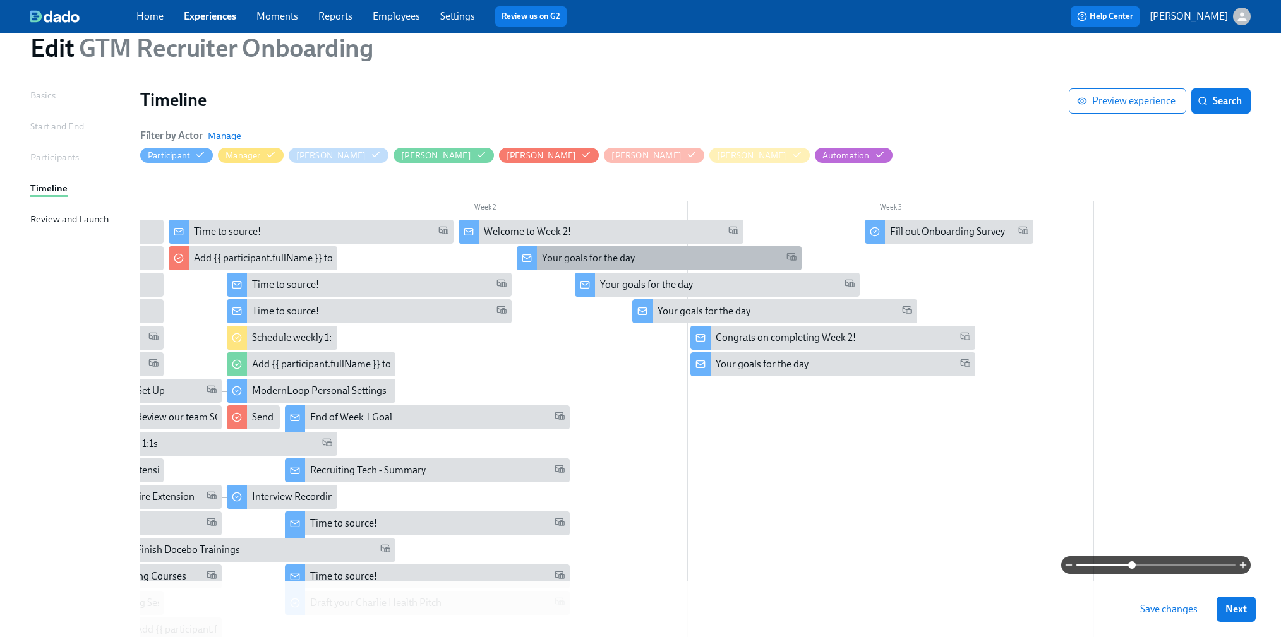
click at [666, 266] on div "Your goals for the day" at bounding box center [659, 258] width 285 height 24
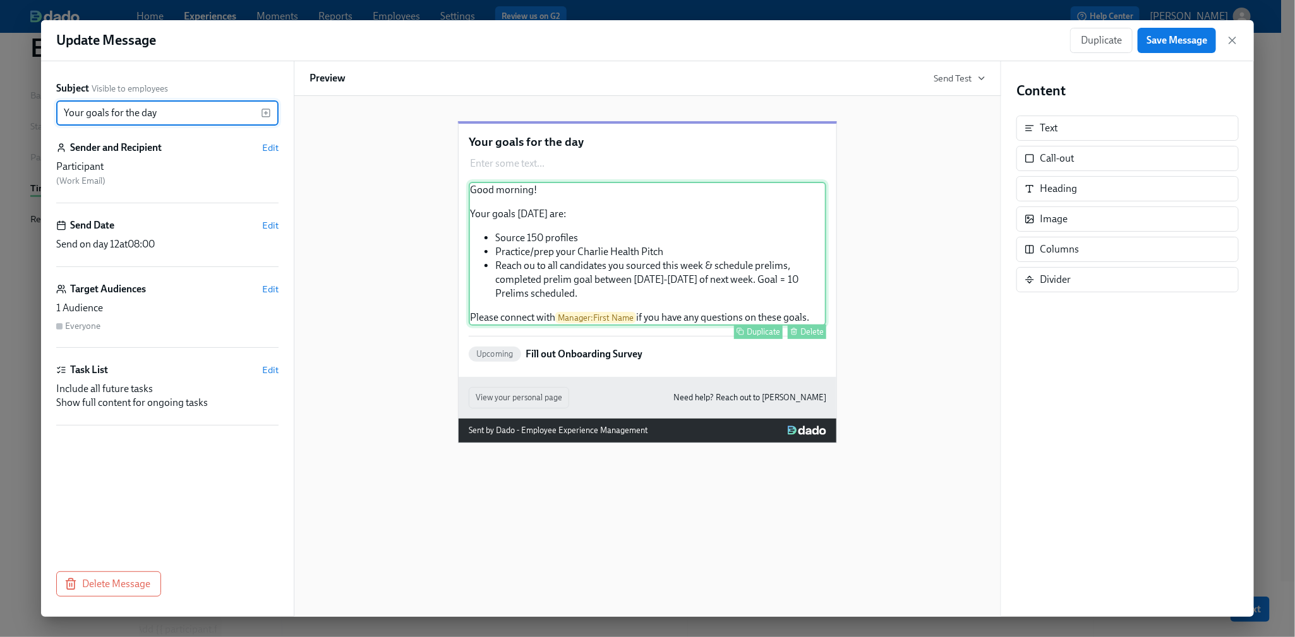
click at [533, 284] on div "Good morning! Your goals [DATE] are: Source 150 profiles Practice/prep your Cha…" at bounding box center [648, 254] width 358 height 144
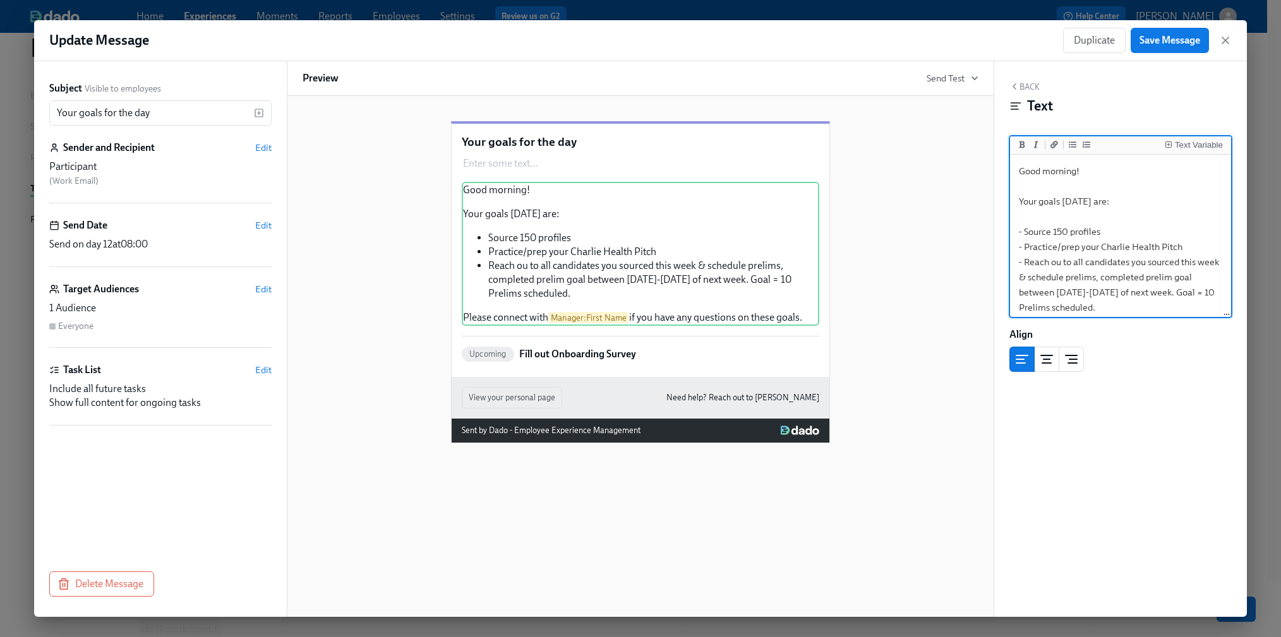
click at [1060, 263] on textarea "Good morning! Your goals [DATE] are: - Source 150 profiles - Practice/prep your…" at bounding box center [1121, 262] width 216 height 210
type textarea "Good morning! Your goals [DATE] are: - Source 150 profiles - Practice/prep your…"
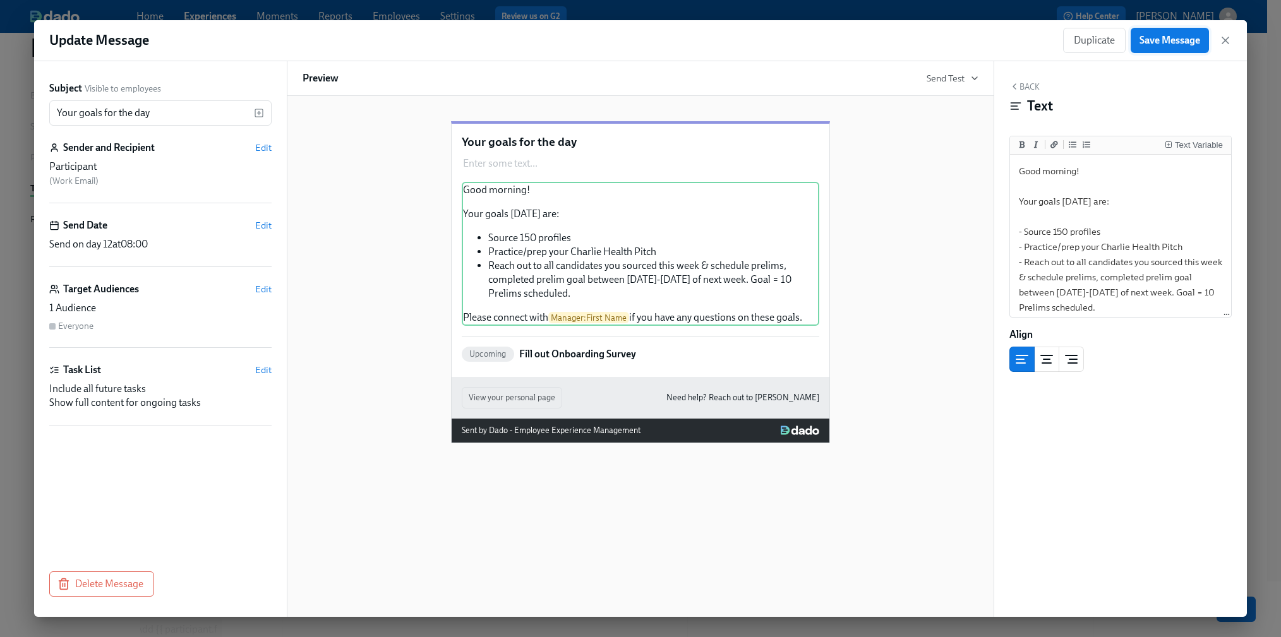
click at [1167, 40] on span "Save Message" at bounding box center [1170, 40] width 61 height 13
click at [1232, 44] on div "Update Message Duplicate Save Message" at bounding box center [640, 40] width 1213 height 41
click at [1225, 32] on div "Duplicate Save Message" at bounding box center [1147, 40] width 169 height 25
click at [1225, 45] on icon "button" at bounding box center [1225, 40] width 13 height 13
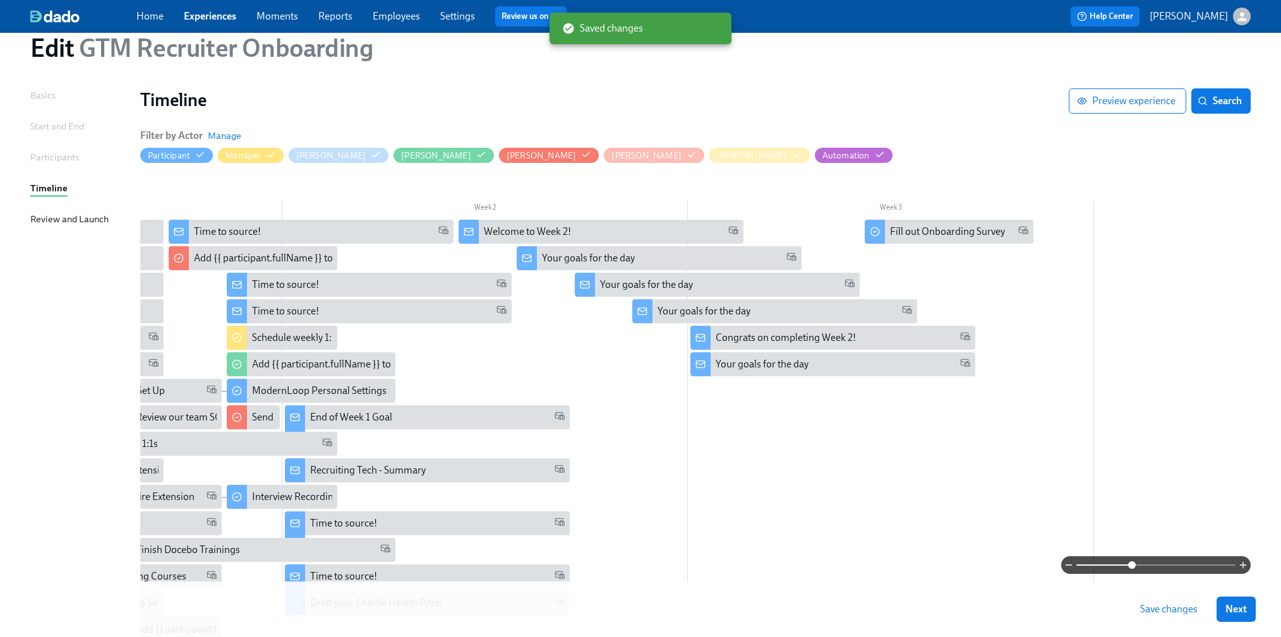
click at [1175, 618] on button "Save changes" at bounding box center [1168, 609] width 75 height 25
click at [1256, 605] on button "Next" at bounding box center [1236, 609] width 39 height 25
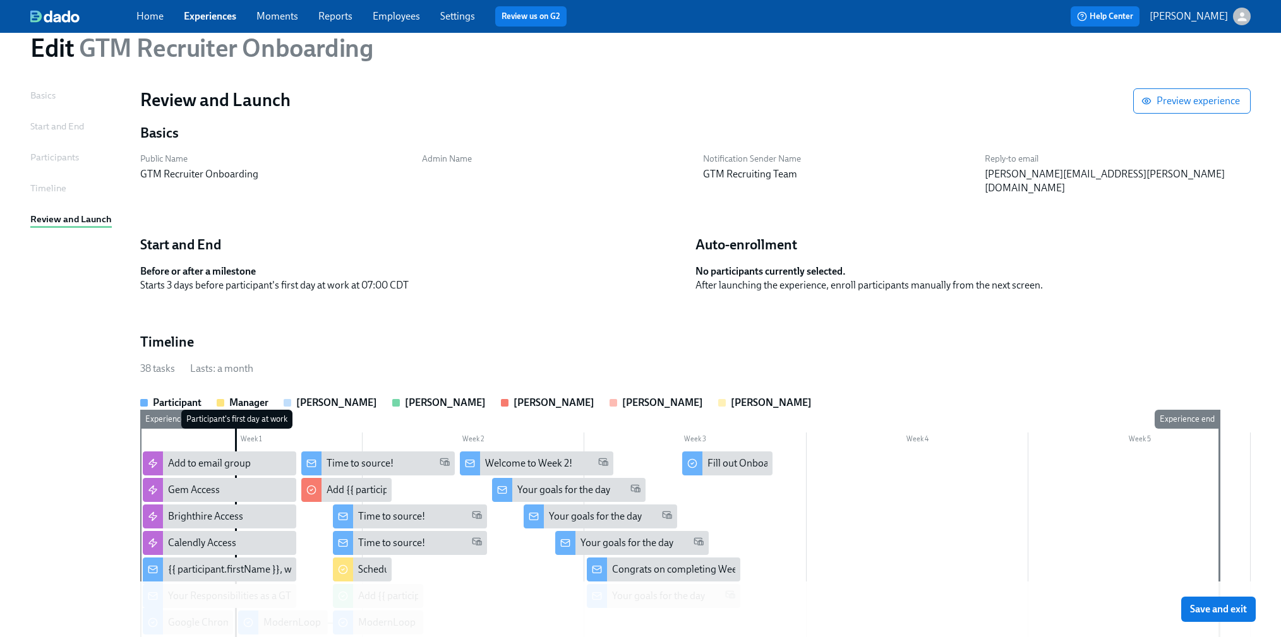
click at [1256, 605] on button "Save and exit" at bounding box center [1218, 609] width 75 height 25
